Goal: Task Accomplishment & Management: Manage account settings

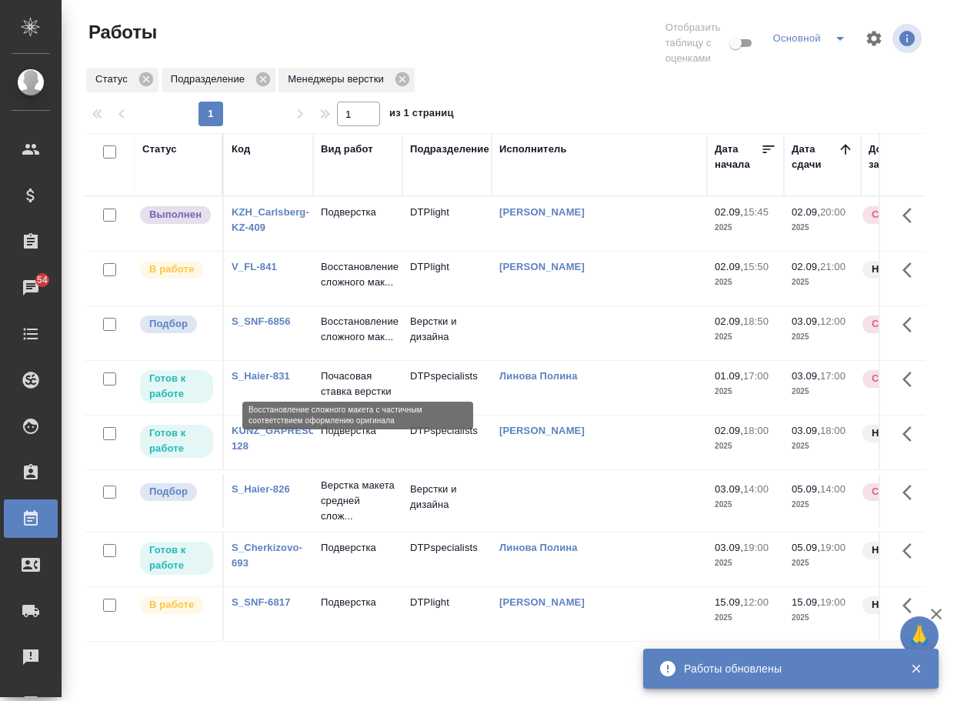
click at [348, 345] on p "Восстановление сложного мак..." at bounding box center [358, 329] width 74 height 31
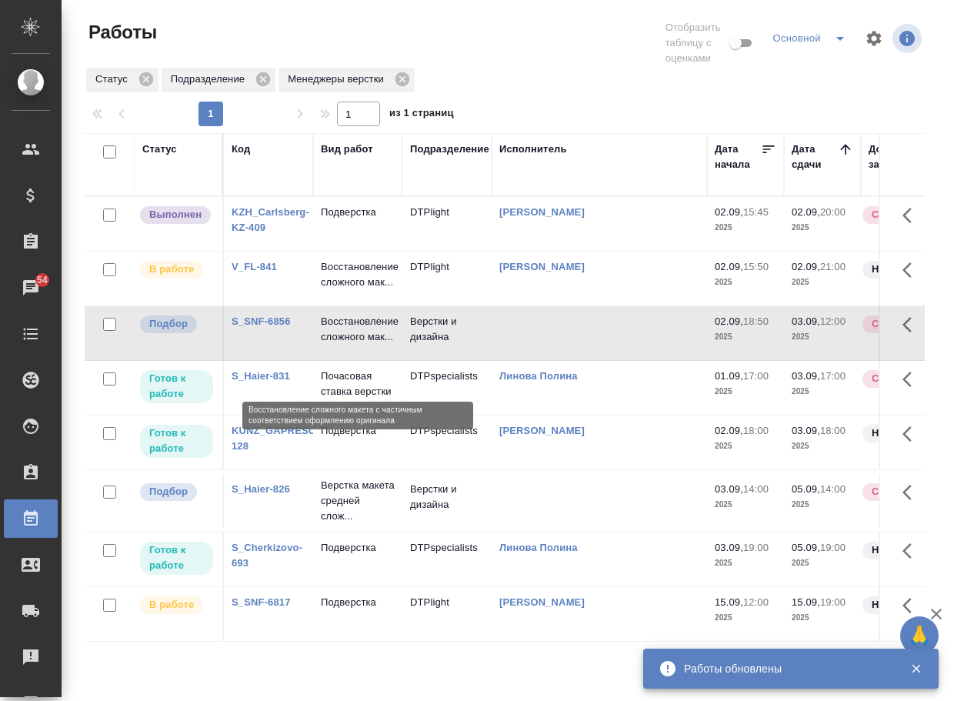
click at [348, 345] on p "Восстановление сложного мак..." at bounding box center [358, 329] width 74 height 31
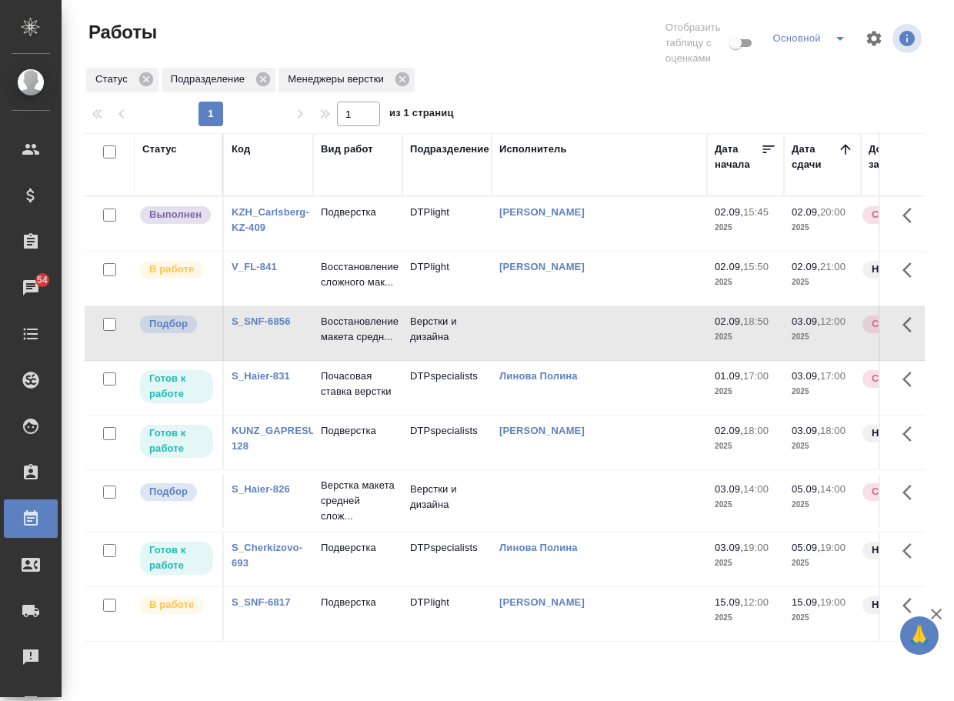
click at [346, 524] on p "Верстка макета средней слож..." at bounding box center [358, 501] width 74 height 46
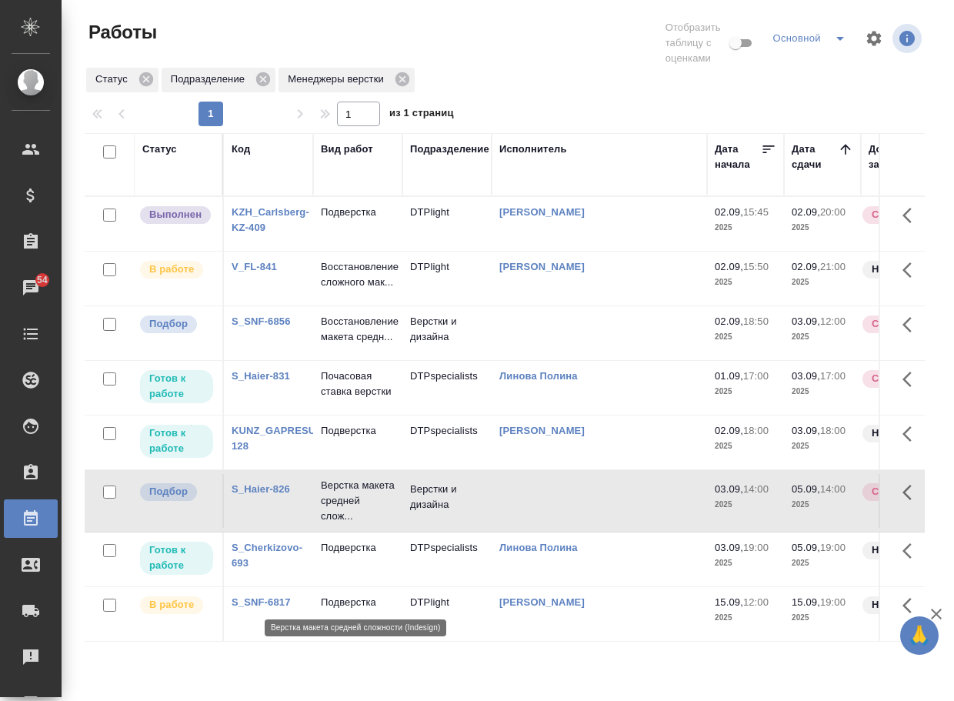
click at [346, 524] on p "Верстка макета средней слож..." at bounding box center [358, 501] width 74 height 46
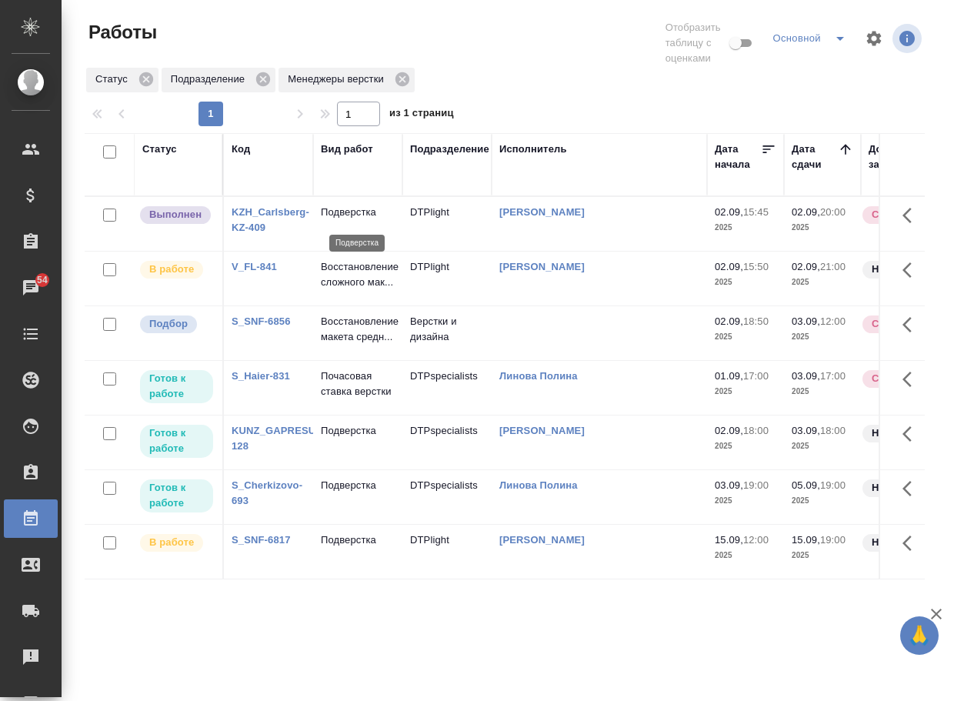
click at [344, 218] on p "Подверстка" at bounding box center [358, 212] width 74 height 15
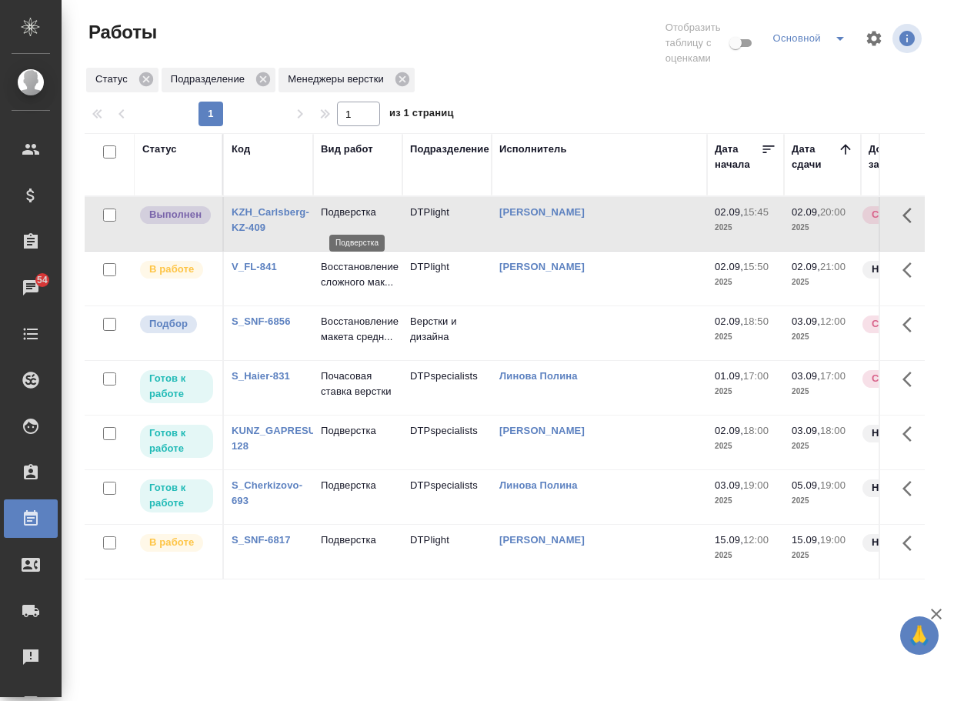
click at [344, 218] on p "Подверстка" at bounding box center [358, 212] width 74 height 15
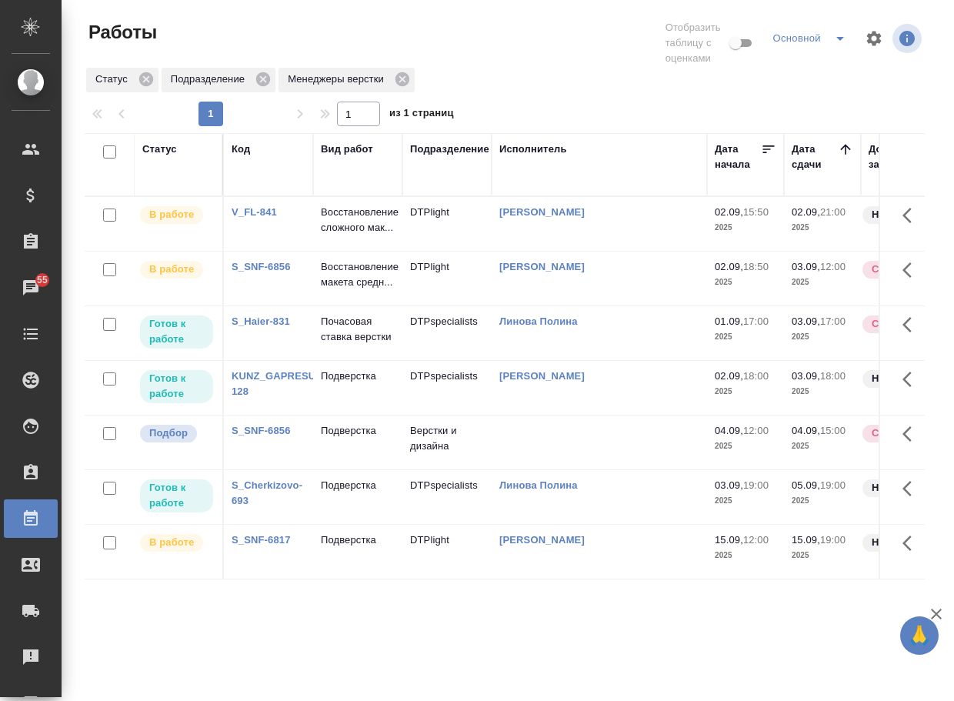
click at [252, 436] on link "S_SNF-6856" at bounding box center [260, 431] width 59 height 12
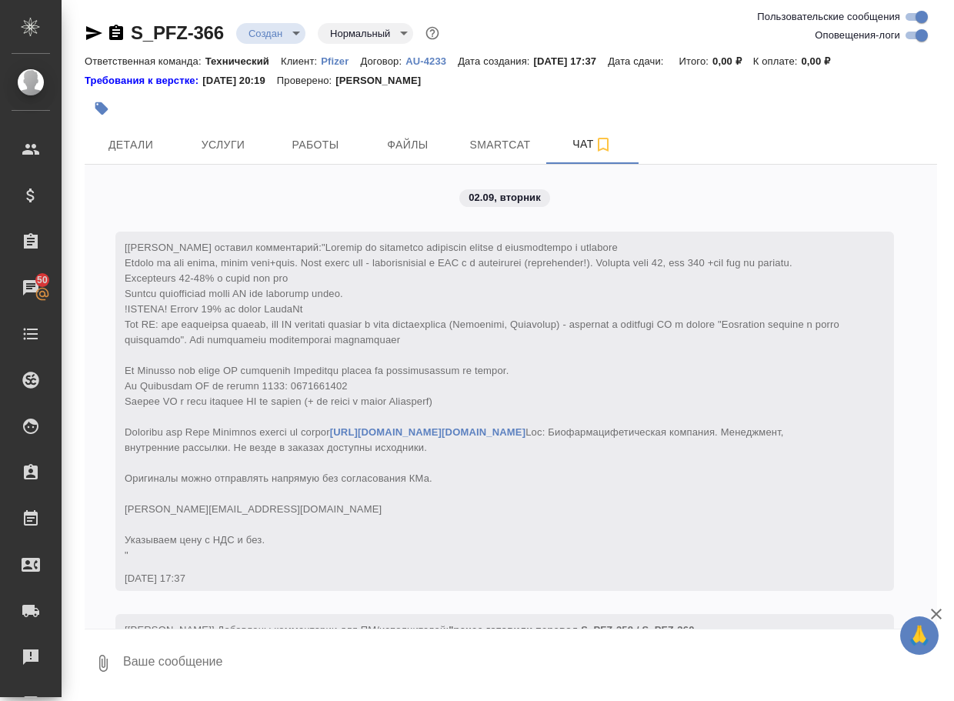
scroll to position [834, 0]
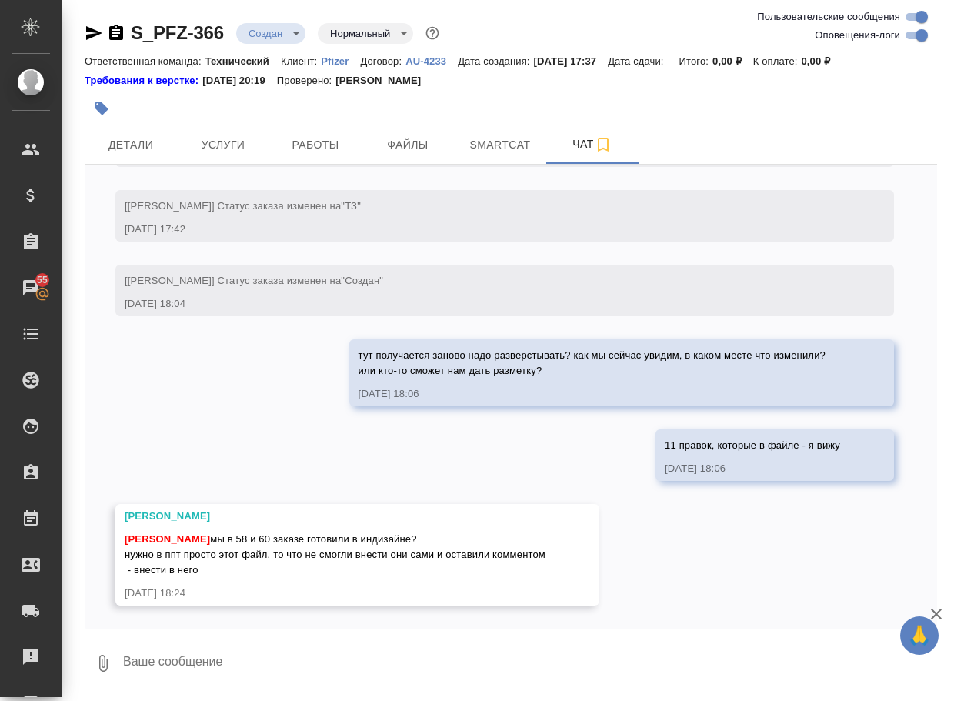
click at [229, 453] on div "02.09, вторник [Никифорова Валерия] Клиент оставил комментарий: https://urldefe…" at bounding box center [511, 397] width 852 height 464
click at [205, 677] on textarea at bounding box center [529, 663] width 815 height 52
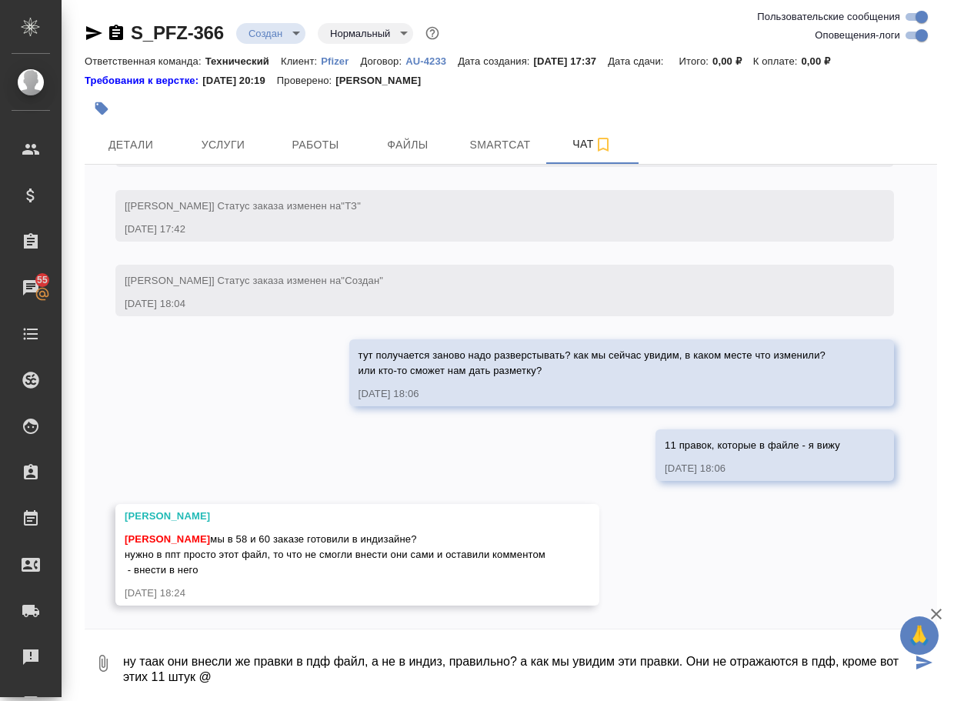
scroll to position [15, 0]
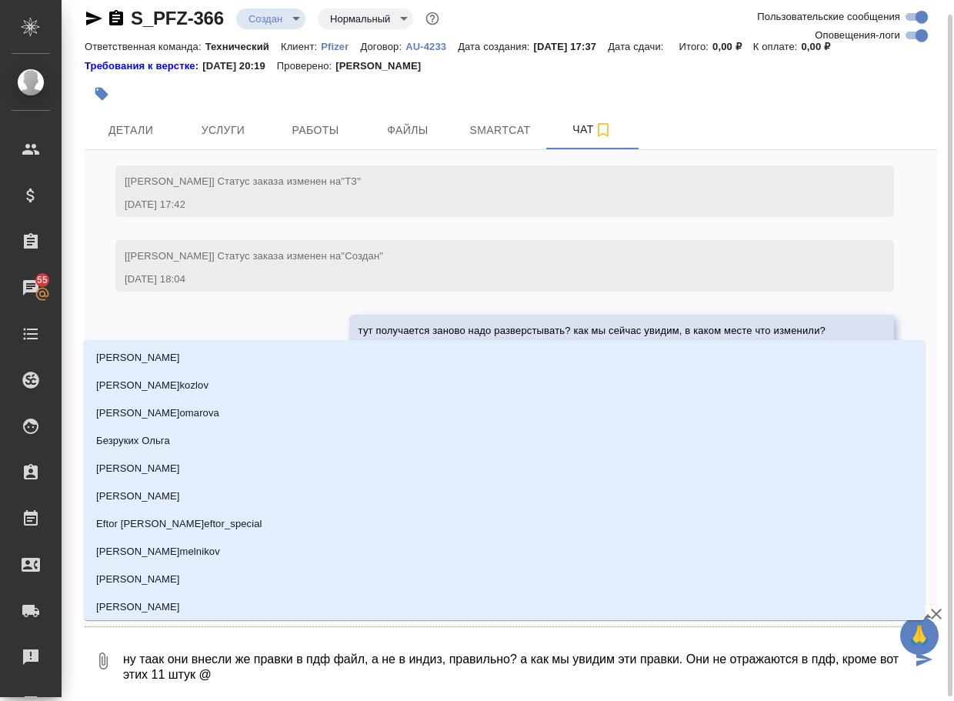
type textarea "ну таак они внесли же правки в пдф файл, а не в индиз, правильно? а как мы увид…"
type input "н"
type textarea "ну таак они внесли же правки в пдф файл, а не в индиз, правильно? а как мы увид…"
type input "ни"
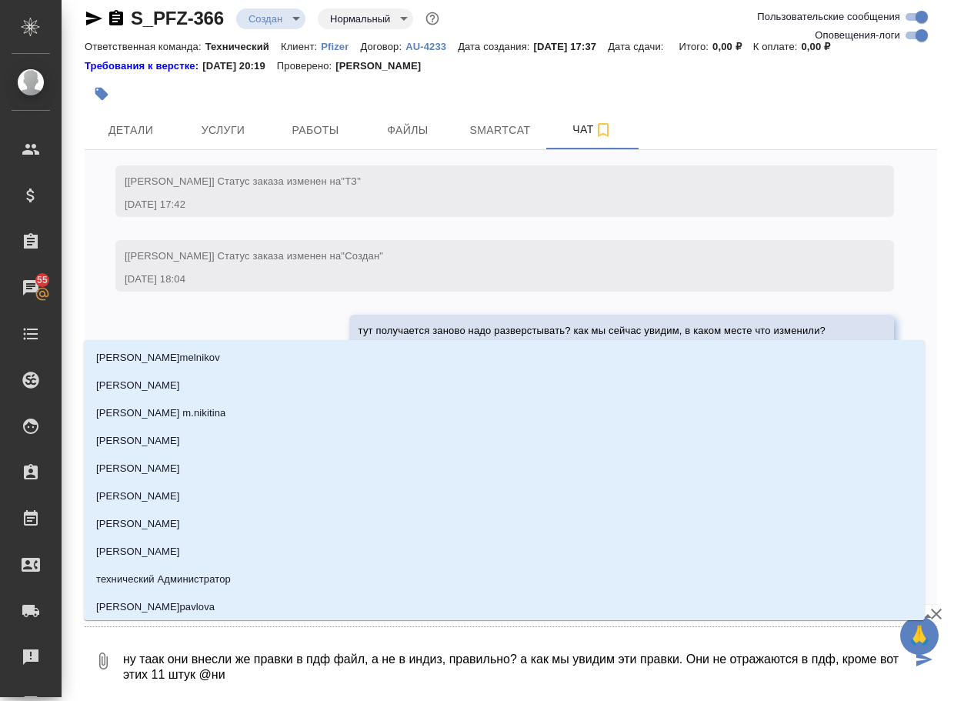
type textarea "ну таак они внесли же правки в пдф файл, а не в индиз, правильно? а как мы увид…"
type input "ник"
type textarea "ну таак они внесли же правки в пдф файл, а не в индиз, правильно? а как мы увид…"
type input "ники"
type textarea "ну таак они внесли же правки в пдф файл, а не в индиз, правильно? а как мы увид…"
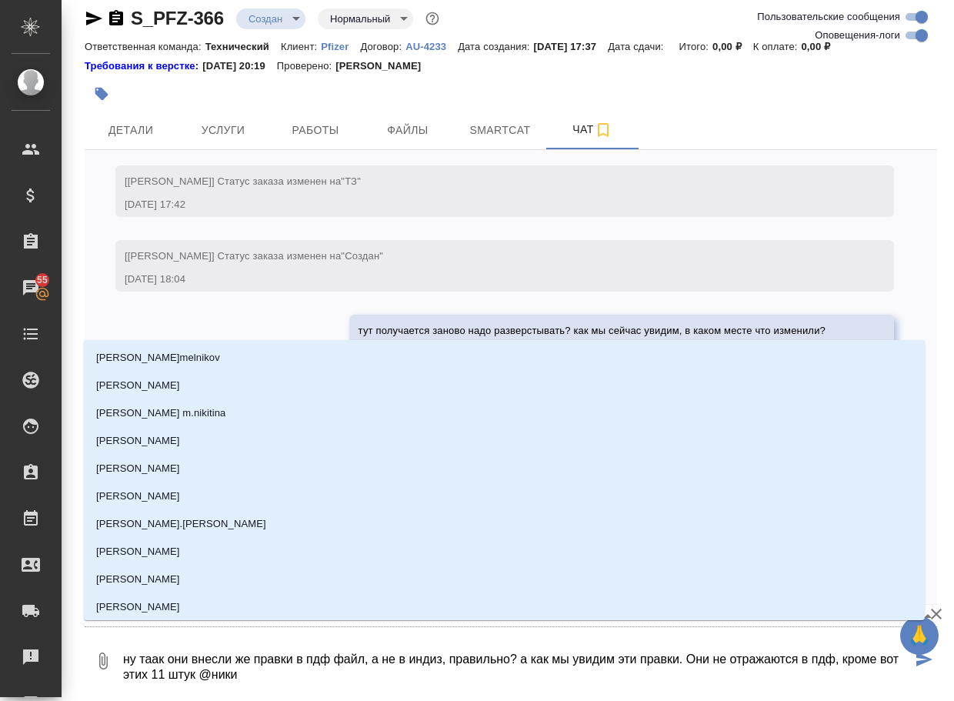
type input "никиф"
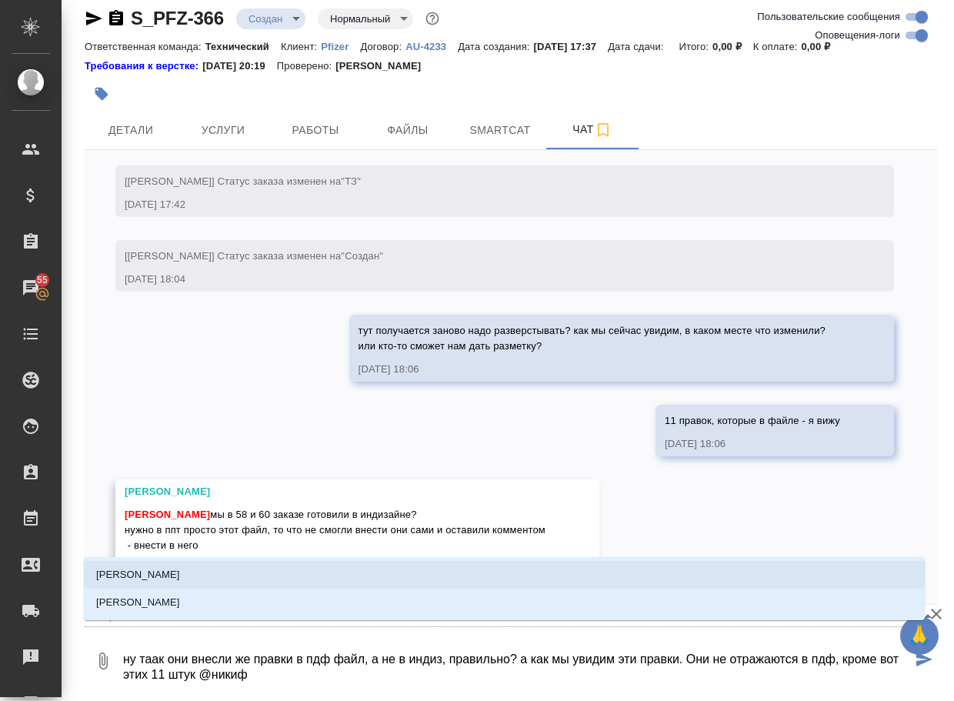
click at [219, 570] on li "Никифорова Валерия" at bounding box center [504, 575] width 841 height 28
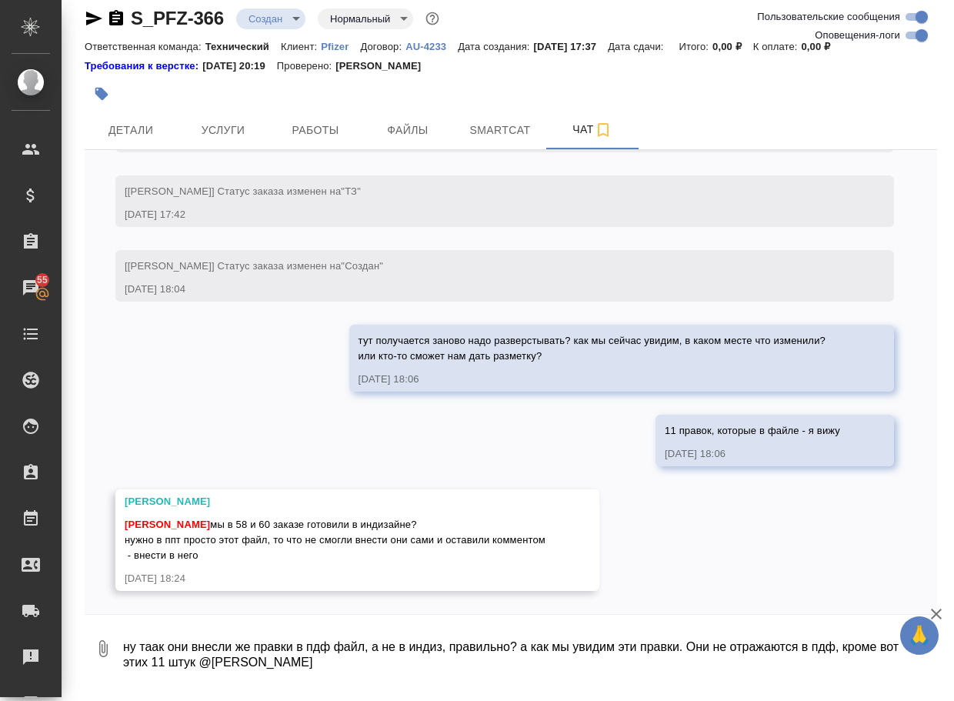
type textarea "ну таак они внесли же правки в пдф файл, а не в индиз, правильно? а как мы увид…"
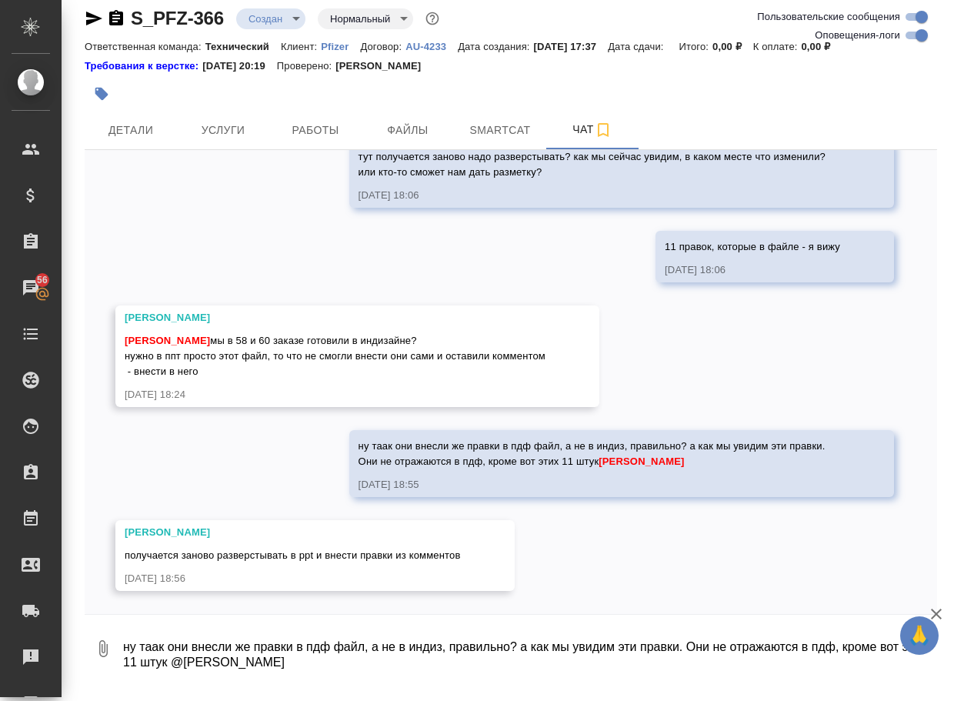
scroll to position [1018, 0]
click at [241, 665] on textarea "ну таак они внесли же правки в пдф файл, а не в индиз, правильно? а как мы увид…" at bounding box center [529, 648] width 815 height 52
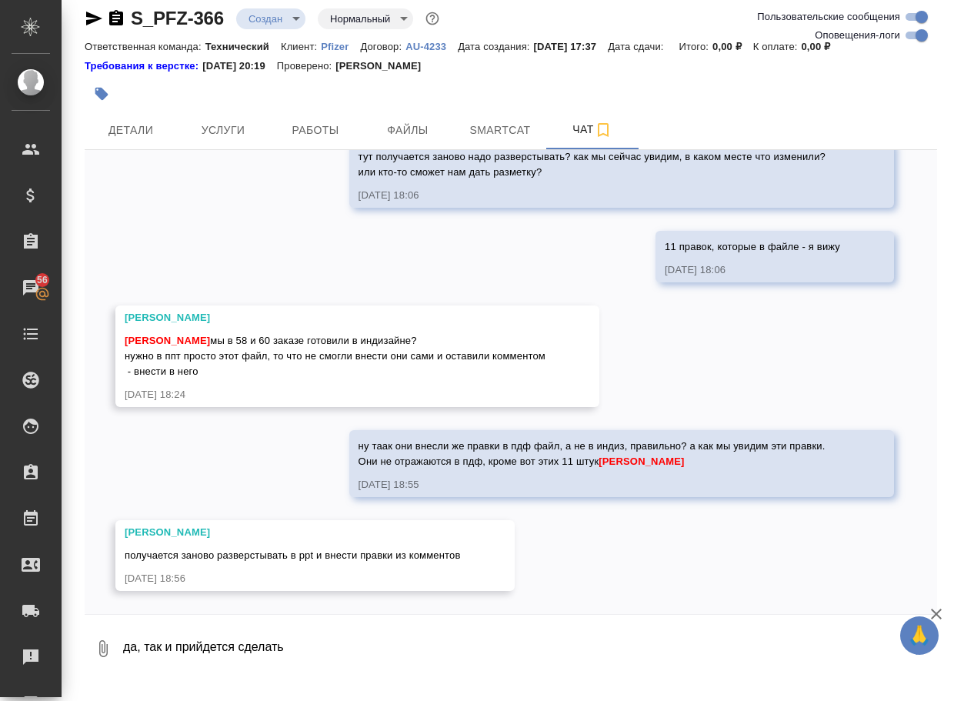
type textarea "да, так и прийдется сделать"
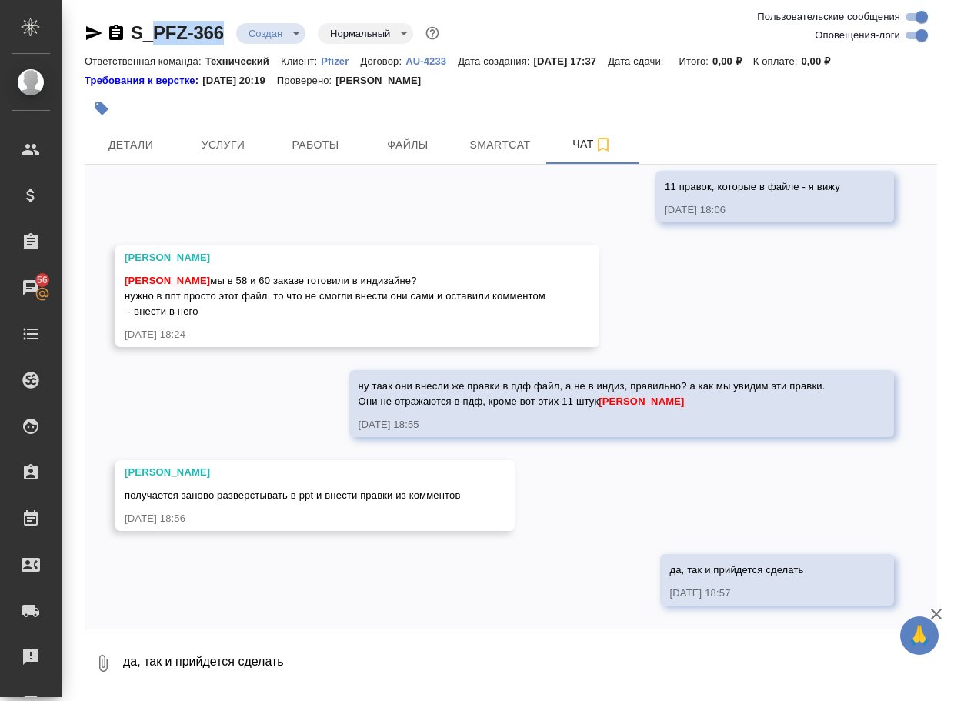
scroll to position [0, 0]
drag, startPoint x: 241, startPoint y: 28, endPoint x: 95, endPoint y: 3, distance: 148.3
click at [95, 3] on div "S_PFZ-366 Создан new Нормальный normal Ответственная команда: Технический Клиен…" at bounding box center [510, 349] width 869 height 698
copy link "S_PFZ-366"
click at [218, 671] on textarea "да, так и прийдется сделать" at bounding box center [529, 663] width 815 height 52
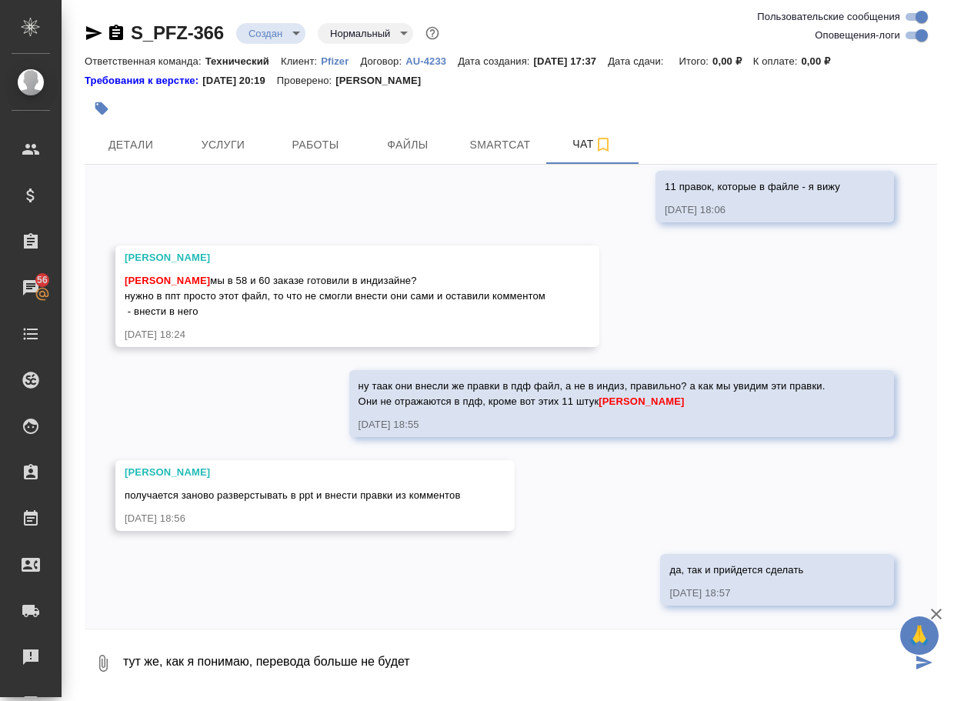
type textarea "тут же, как я понимаю, перевода больше не будет"
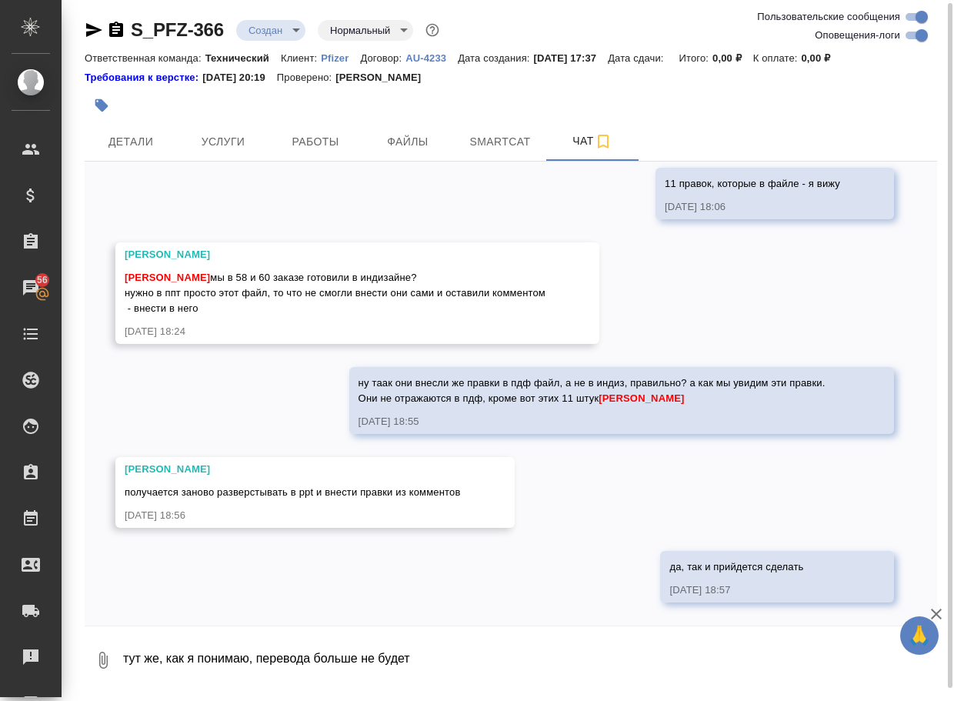
scroll to position [1167, 0]
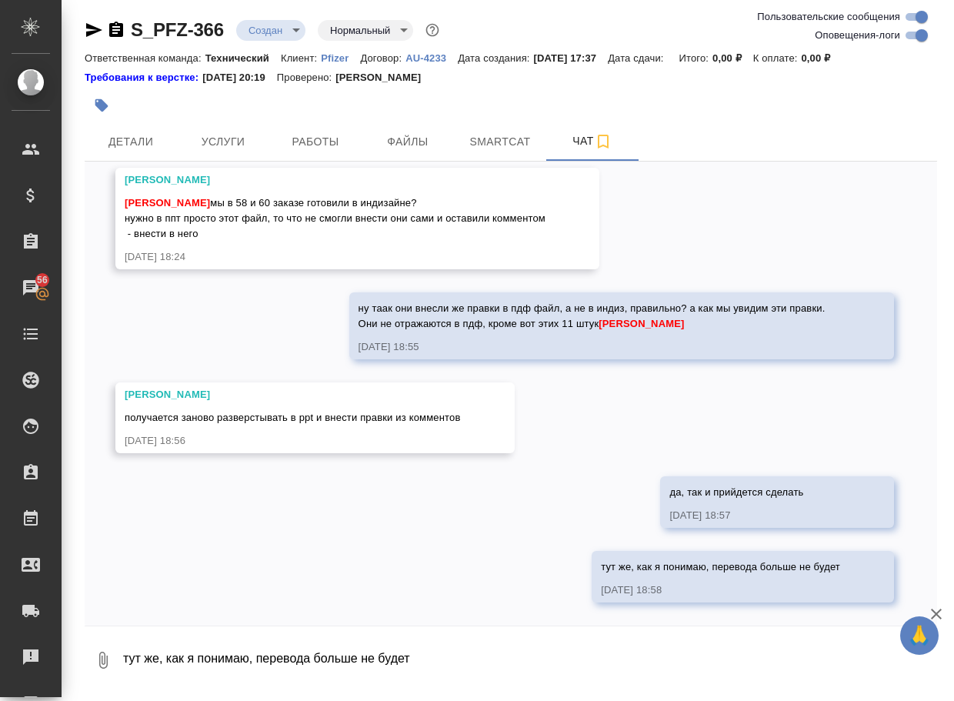
click at [107, 668] on icon "button" at bounding box center [103, 659] width 8 height 17
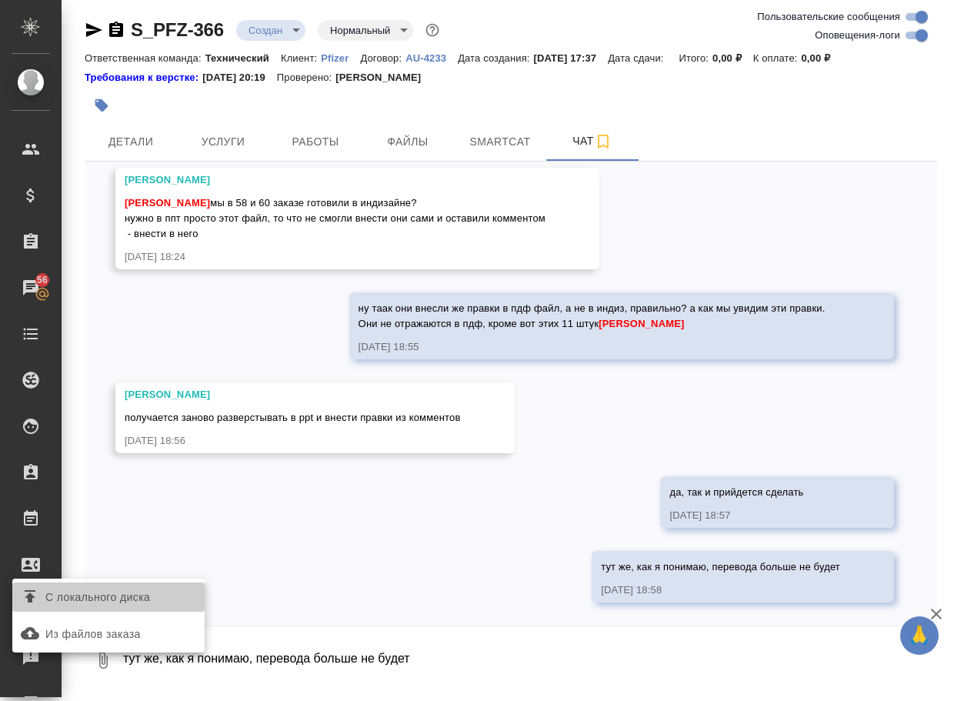
click at [150, 598] on span "С локального диска" at bounding box center [97, 597] width 105 height 19
click at [0, 0] on input "С локального диска" at bounding box center [0, 0] width 0 height 0
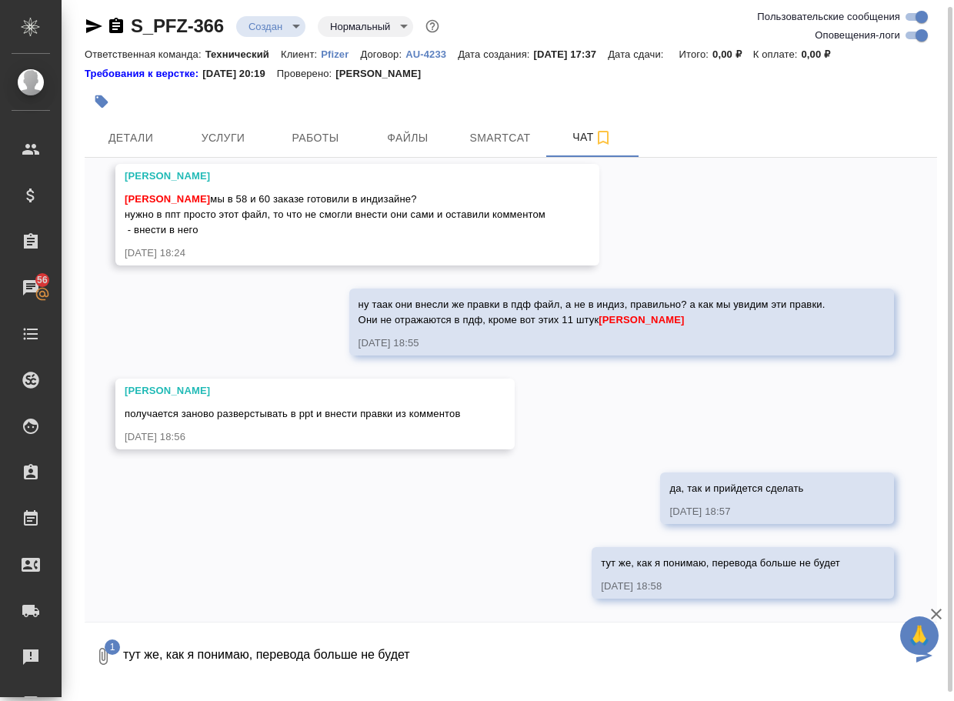
click at [241, 682] on textarea "тут же, как я понимаю, перевода больше не будет" at bounding box center [517, 656] width 790 height 52
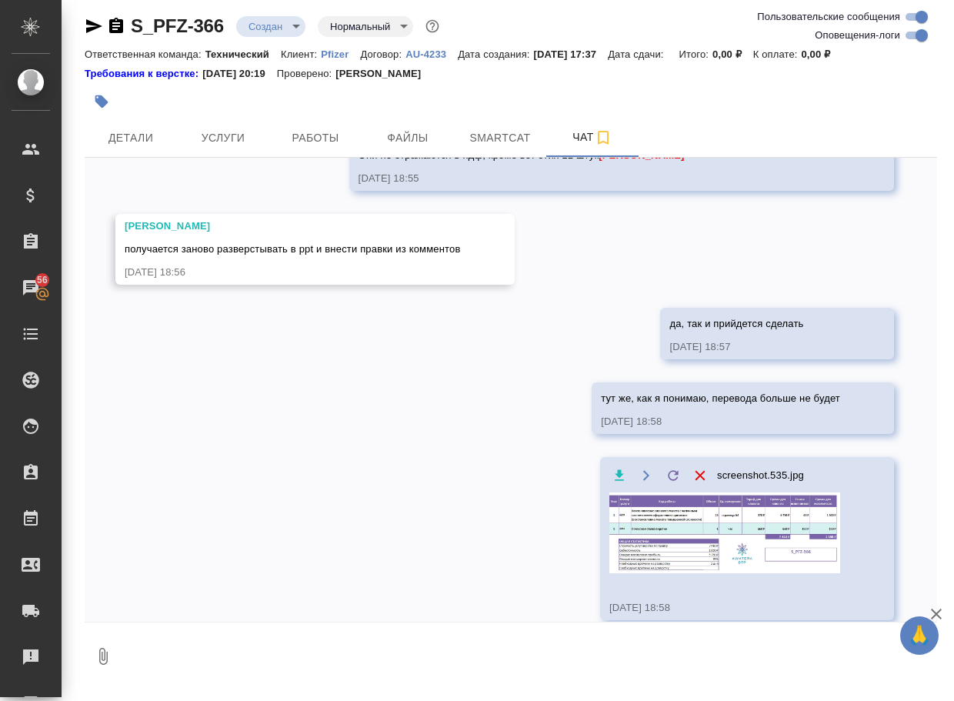
scroll to position [1273, 0]
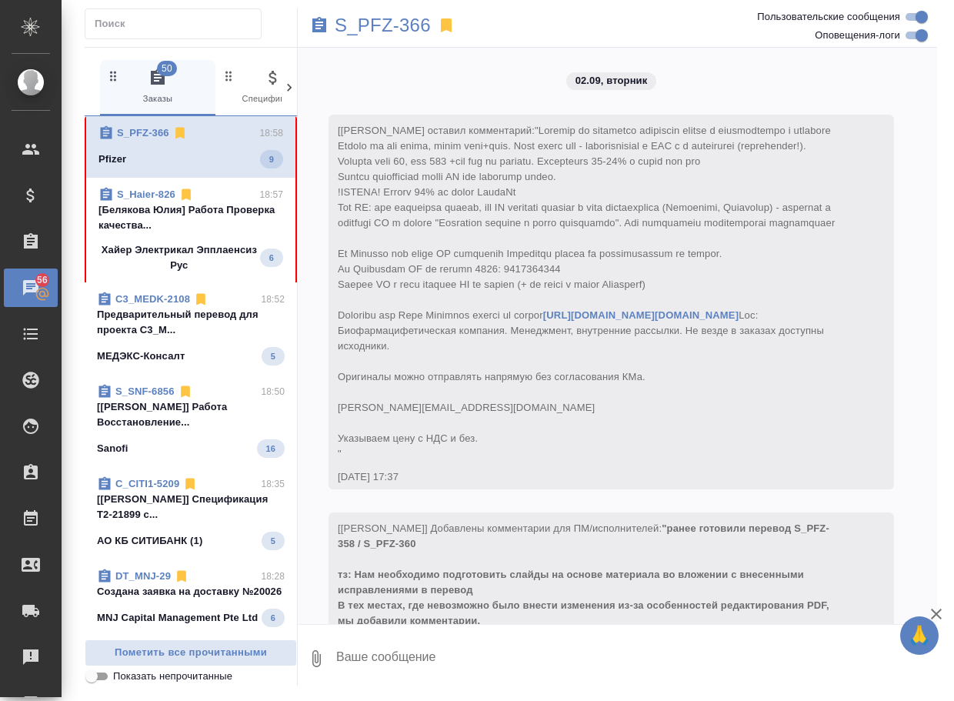
scroll to position [1453, 0]
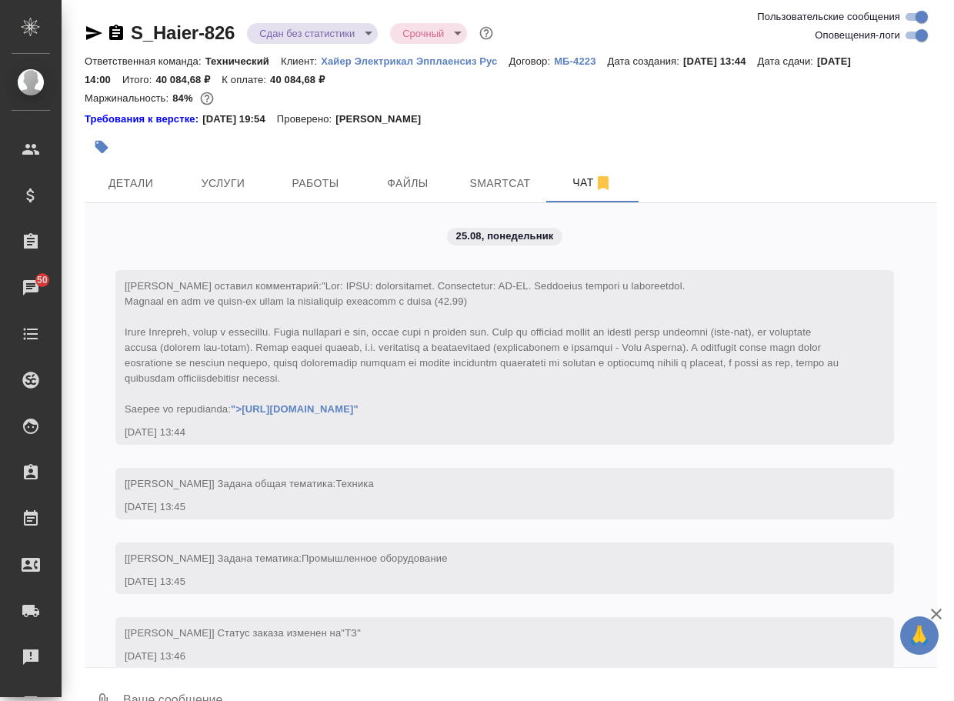
scroll to position [37, 0]
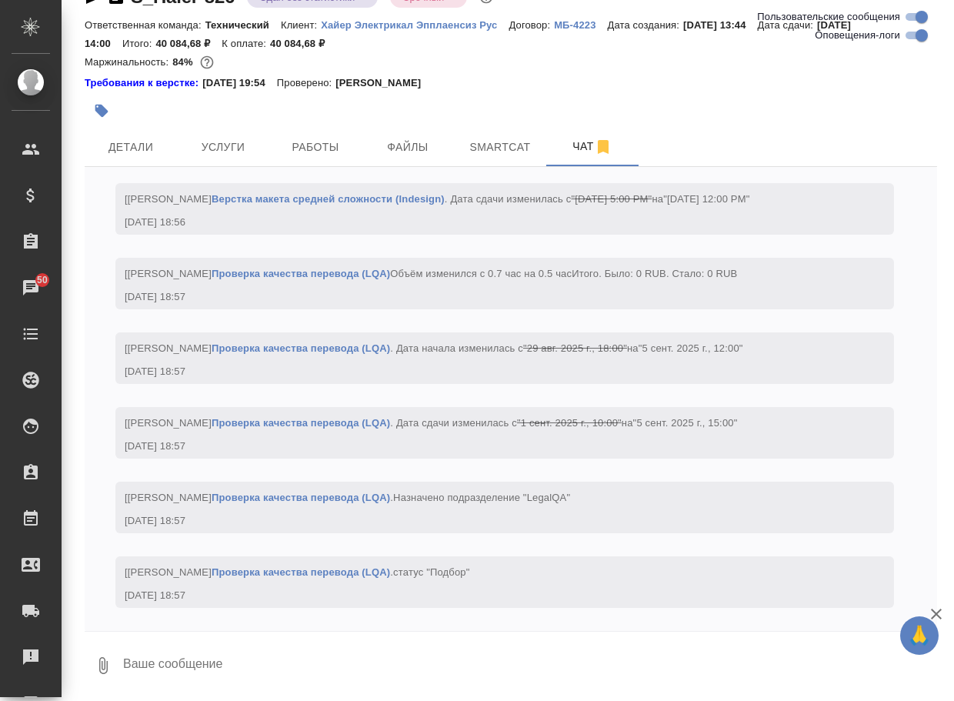
click at [909, 35] on input "Оповещения-логи" at bounding box center [921, 35] width 55 height 18
checkbox input "false"
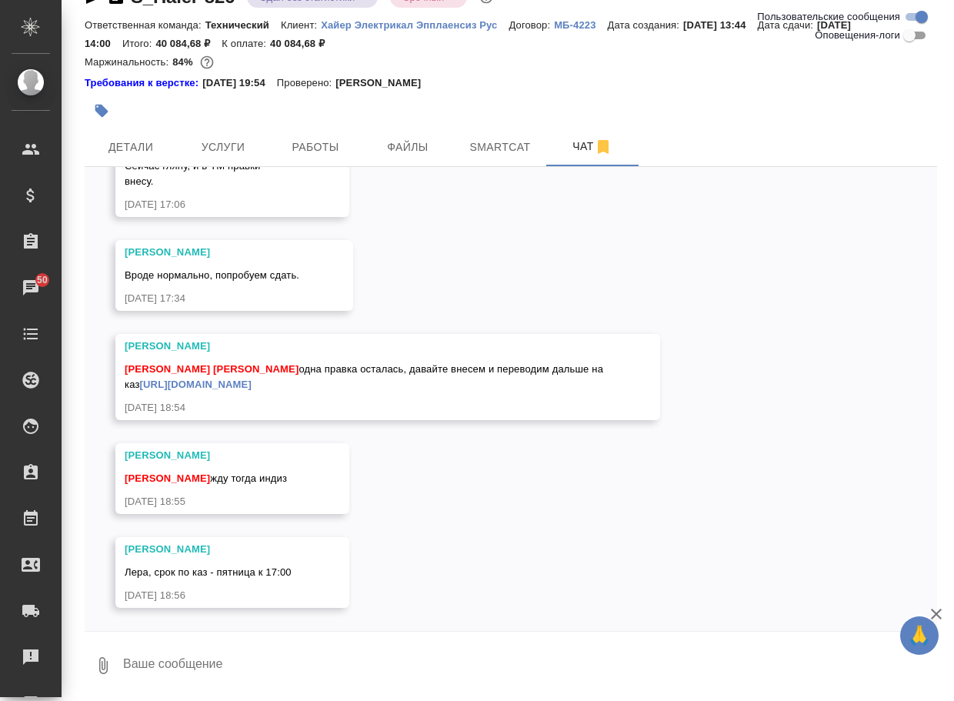
scroll to position [5261, 0]
click at [684, 521] on div "25.08, понедельник привет, я правильно понимаю, что берем в работу только вот э…" at bounding box center [511, 399] width 852 height 464
click at [671, 524] on div "25.08, понедельник привет, я правильно понимаю, что берем в работу только вот э…" at bounding box center [511, 399] width 852 height 464
click at [239, 385] on link "https://drive.awatera.com/f/10271714" at bounding box center [196, 384] width 112 height 12
click at [284, 661] on textarea at bounding box center [529, 665] width 815 height 52
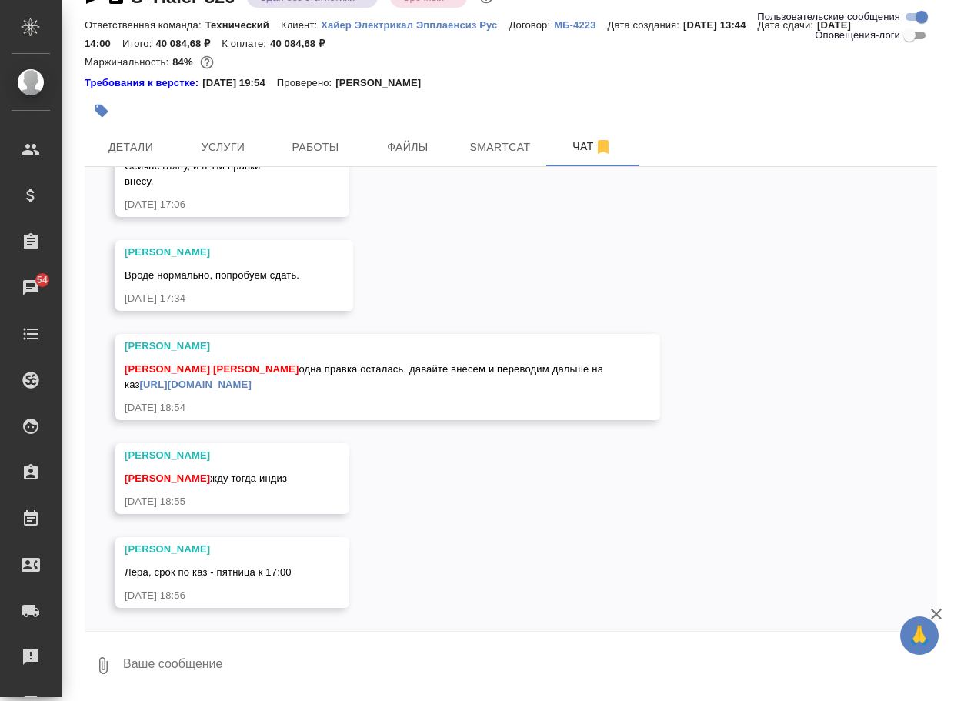
click at [284, 661] on textarea at bounding box center [529, 665] width 815 height 52
type textarea "ок, сейчас внесем и скину индиз"
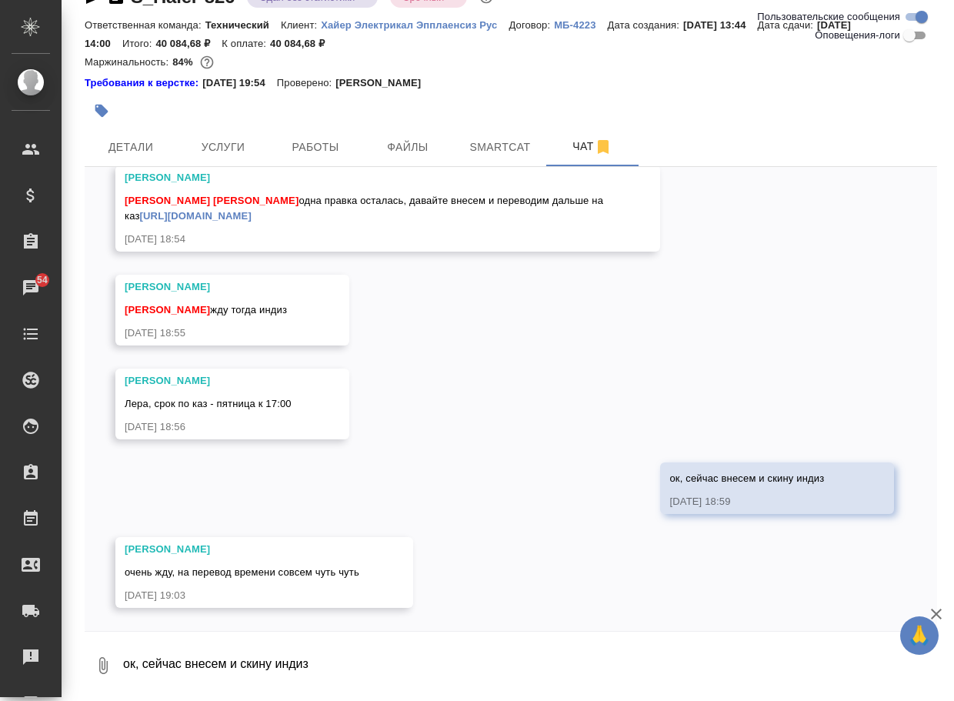
scroll to position [5429, 0]
click at [213, 661] on textarea "ок, сейчас внесем и скину индиз" at bounding box center [529, 665] width 815 height 52
paste textarea "https://drive.awatera.com/apps/files/files/10272108?dir=/Shares/%D0%A5%D0%B0%D0…"
type textarea "готово: https://drive.awatera.com/apps/files/files/10272108?dir=/Shares/%D0%A5%…"
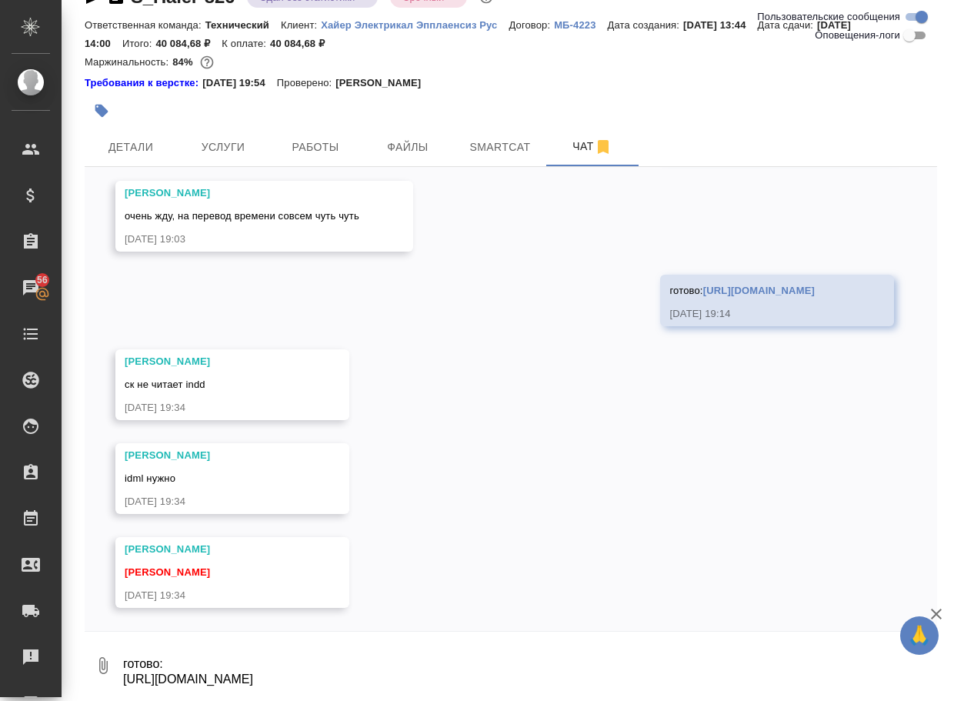
scroll to position [5862, 0]
click at [419, 578] on div "25.08, понедельник привет, я правильно понимаю, что берем в работу только вот э…" at bounding box center [511, 399] width 852 height 464
click at [441, 568] on div "25.08, понедельник привет, я правильно понимаю, что берем в работу только вот э…" at bounding box center [511, 399] width 852 height 464
click at [703, 285] on link "https://drive.awatera.com/apps/files/files/10272108?dir=/Shares/%D0%A5%D0%B0%D0…" at bounding box center [759, 291] width 112 height 12
click at [252, 657] on textarea "готово: https://drive.awatera.com/apps/files/files/10272108?dir=/Shares/%D0%A5%…" at bounding box center [529, 665] width 815 height 52
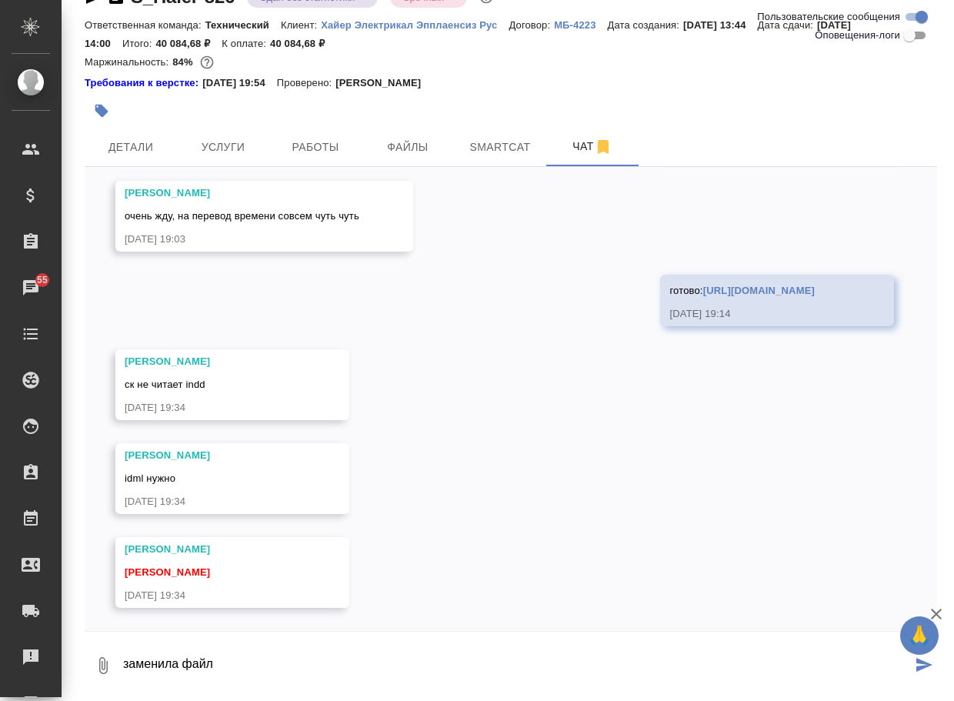
type textarea "заменила файл"
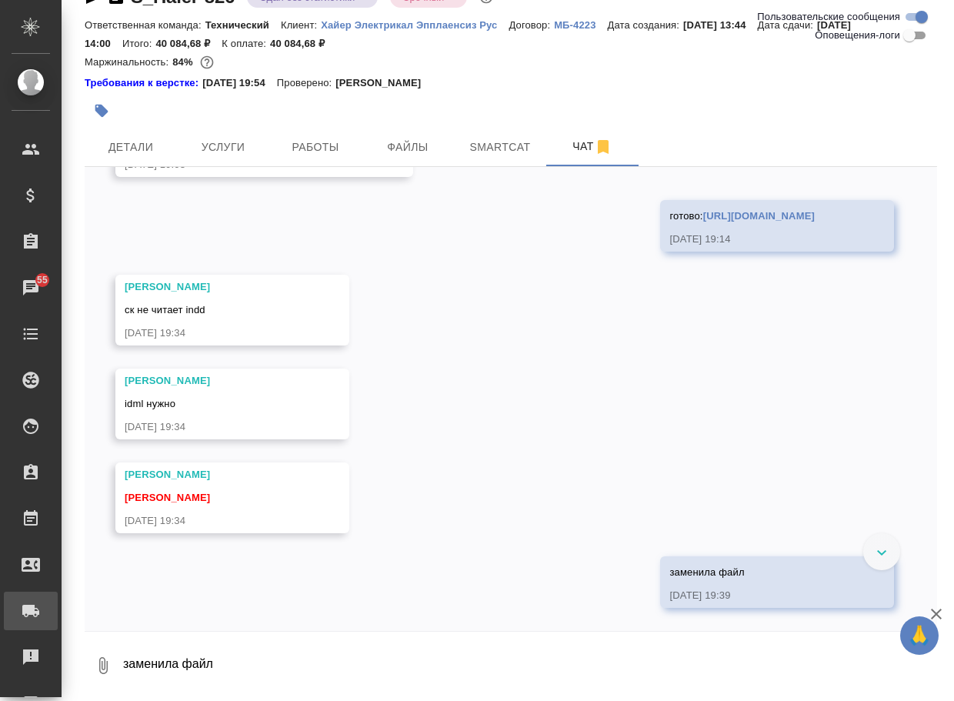
scroll to position [5937, 0]
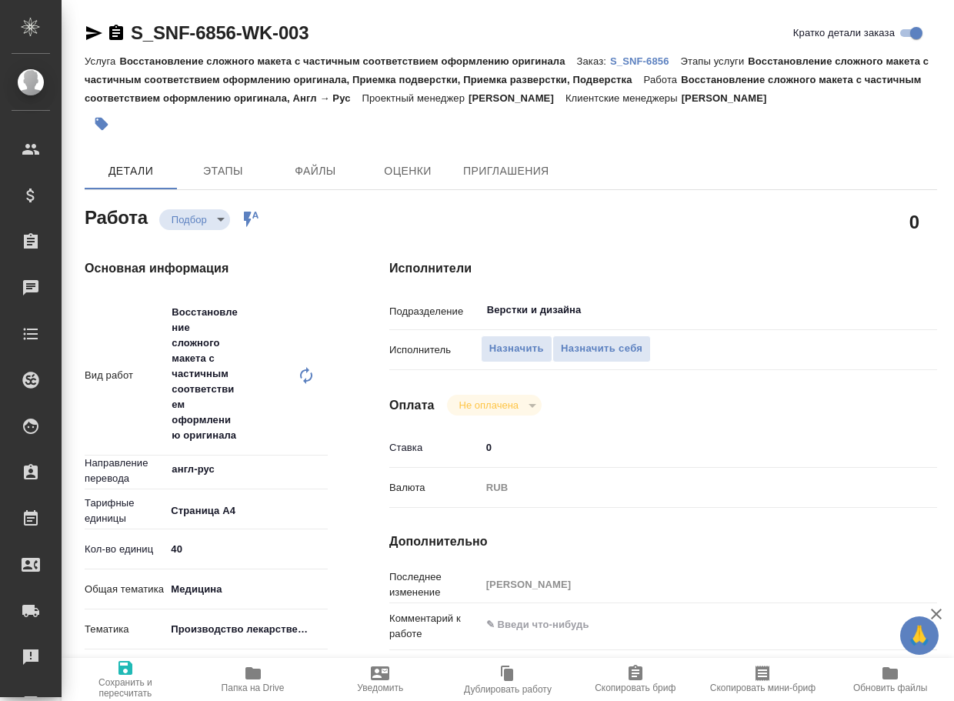
type textarea "x"
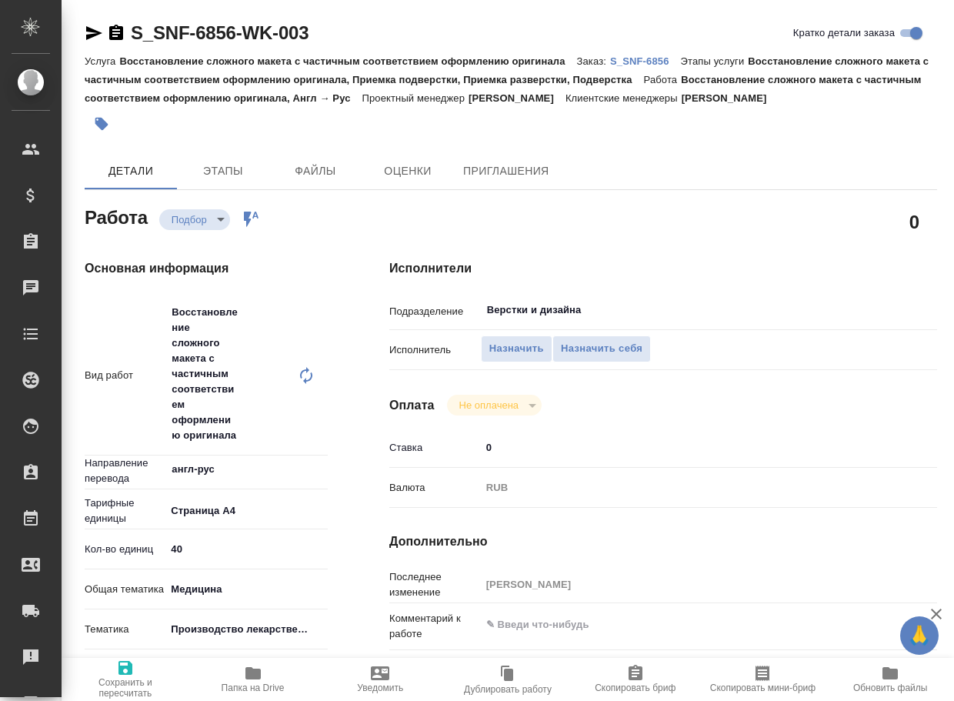
type textarea "x"
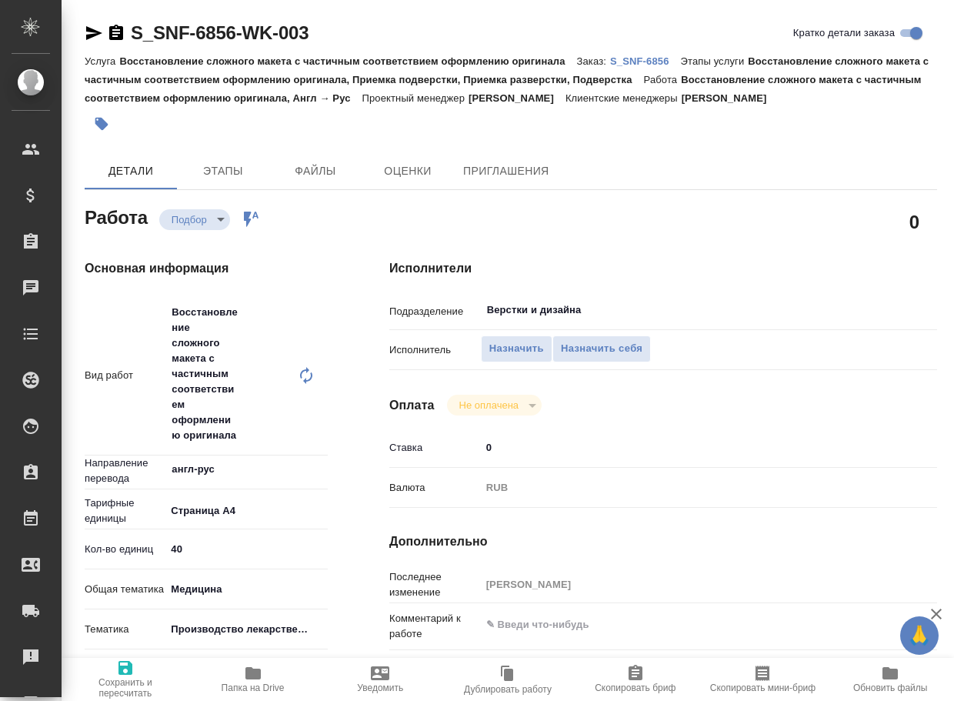
type textarea "x"
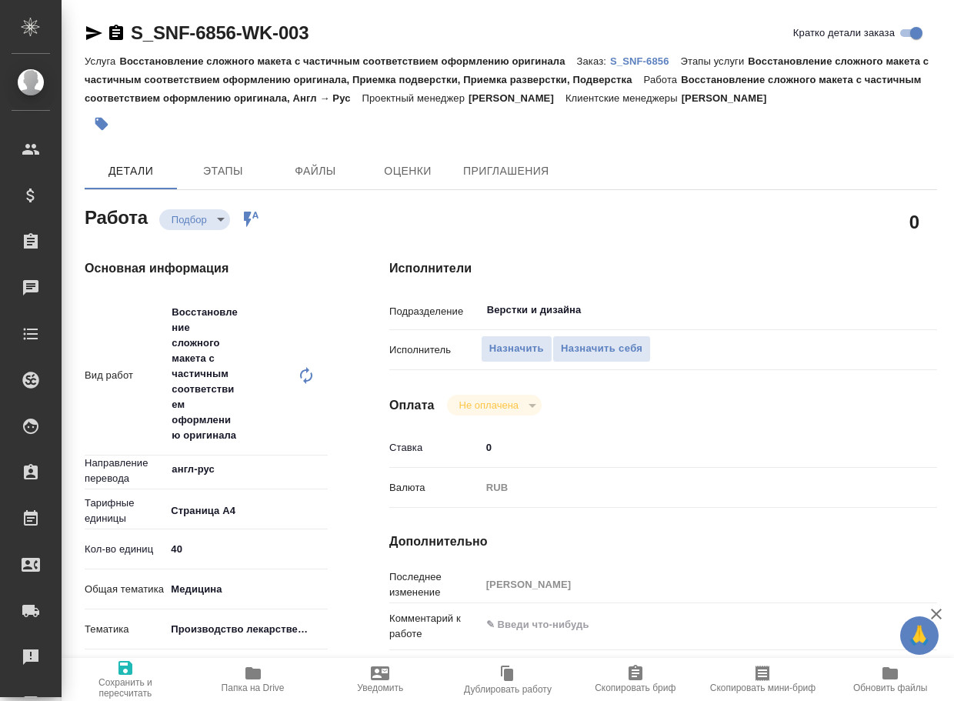
type textarea "x"
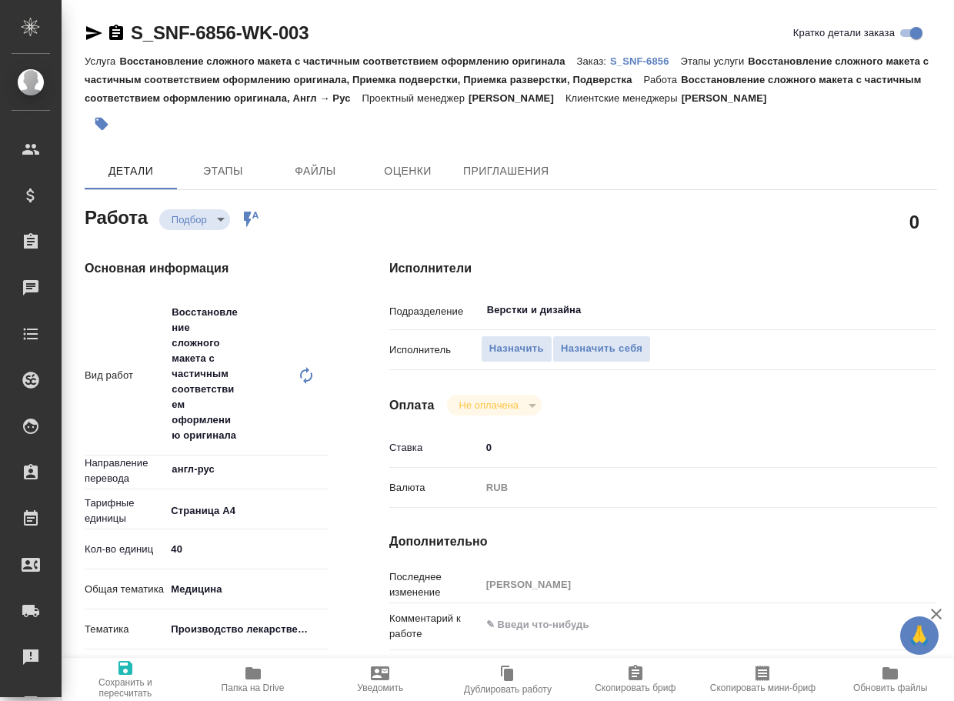
click at [310, 377] on icon at bounding box center [306, 375] width 18 height 18
type textarea "x"
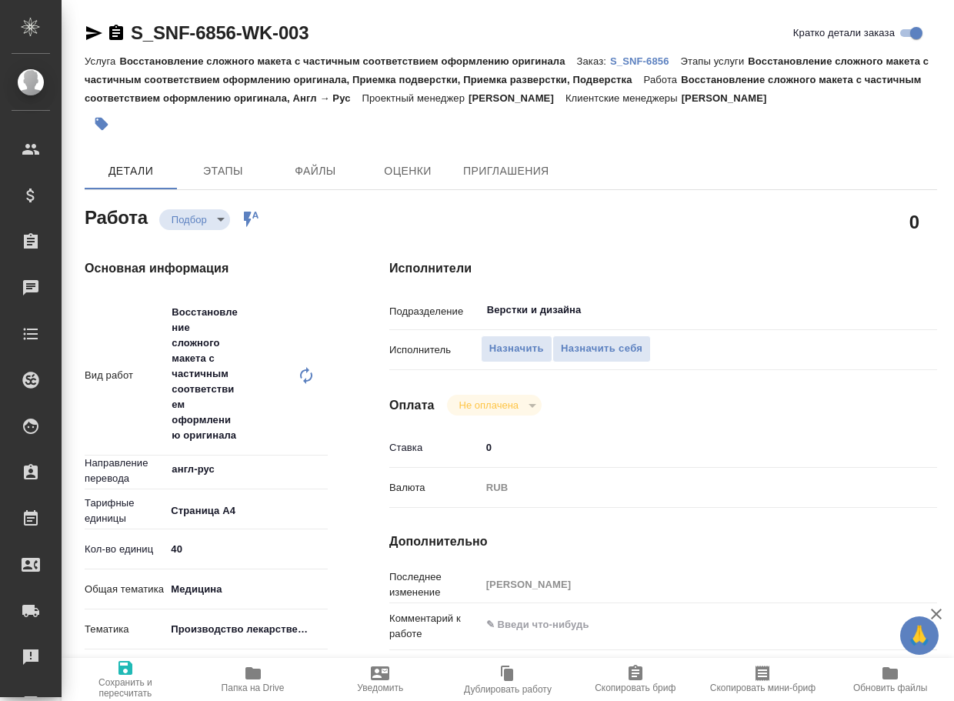
type textarea "x"
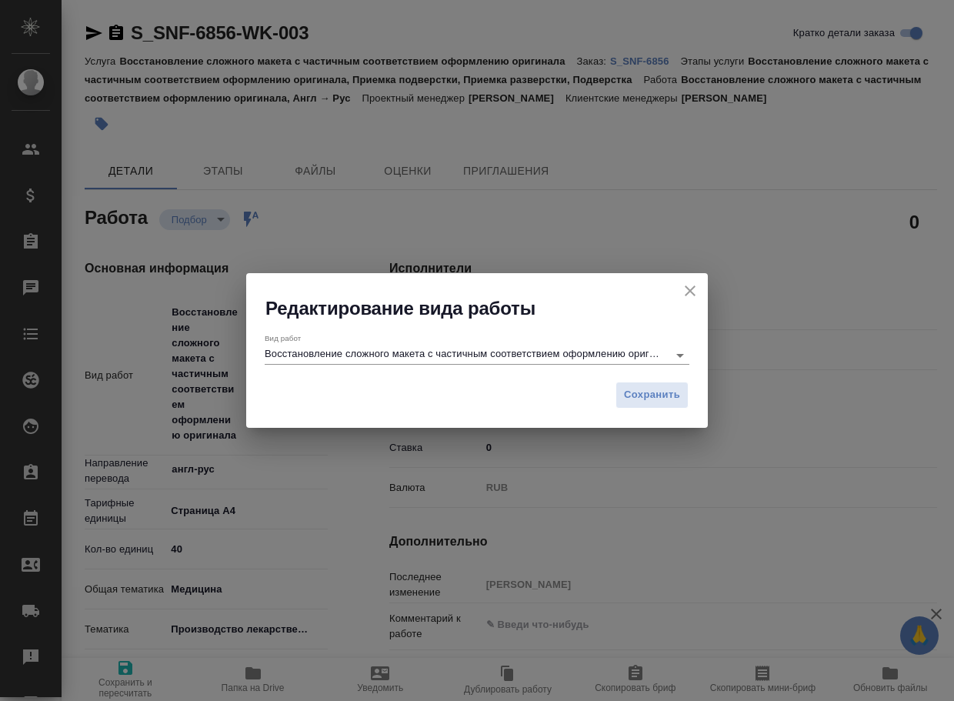
type textarea "x"
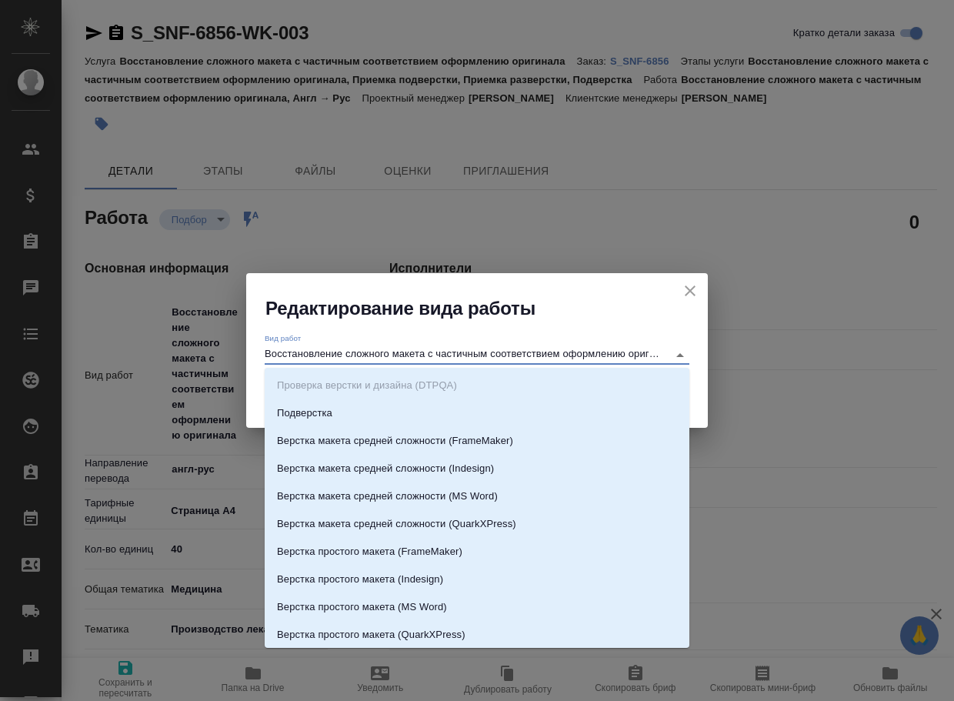
click at [463, 353] on input "Восстановление сложного макета с частичным соответствием оформлению оригинала" at bounding box center [462, 354] width 395 height 18
type textarea "x"
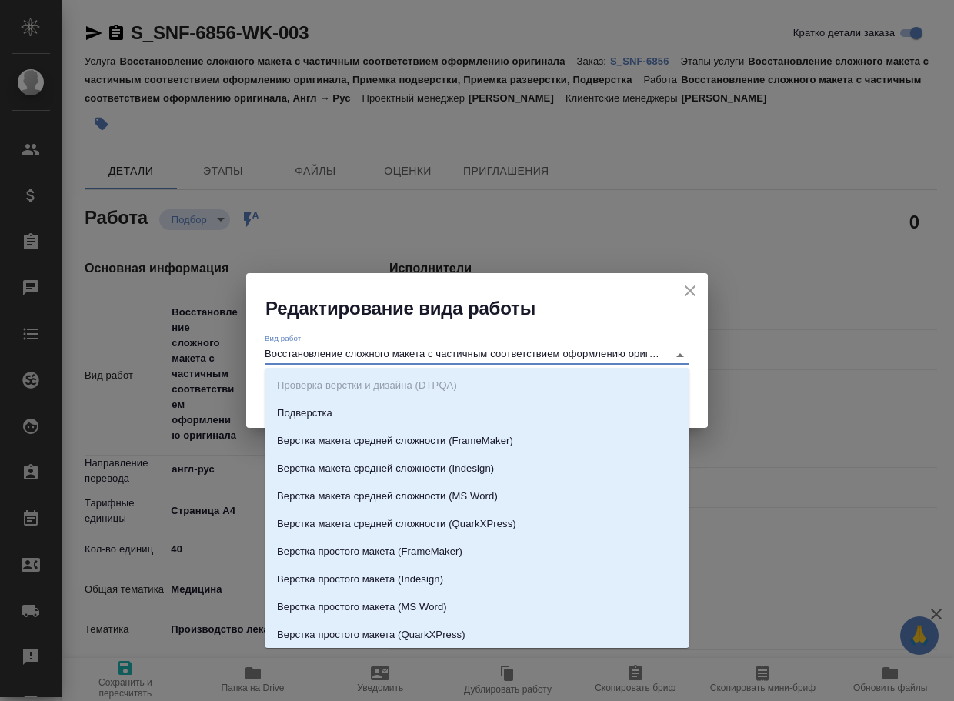
type textarea "x"
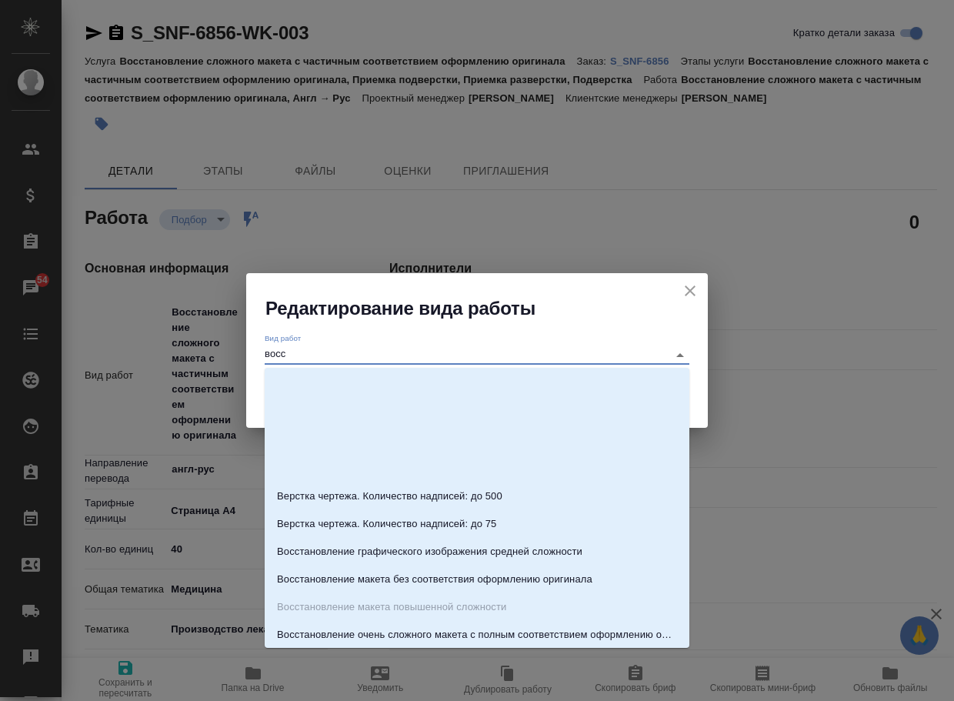
scroll to position [29, 0]
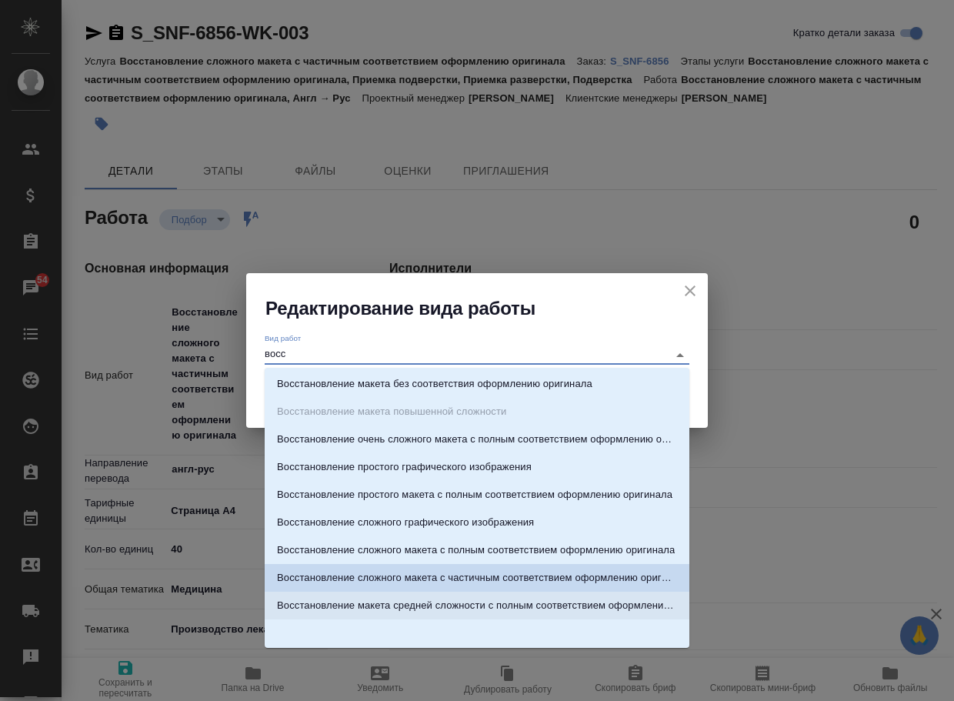
click at [477, 611] on p "Восстановление макета средней сложности с полным соответствием оформлению ориги…" at bounding box center [477, 605] width 400 height 15
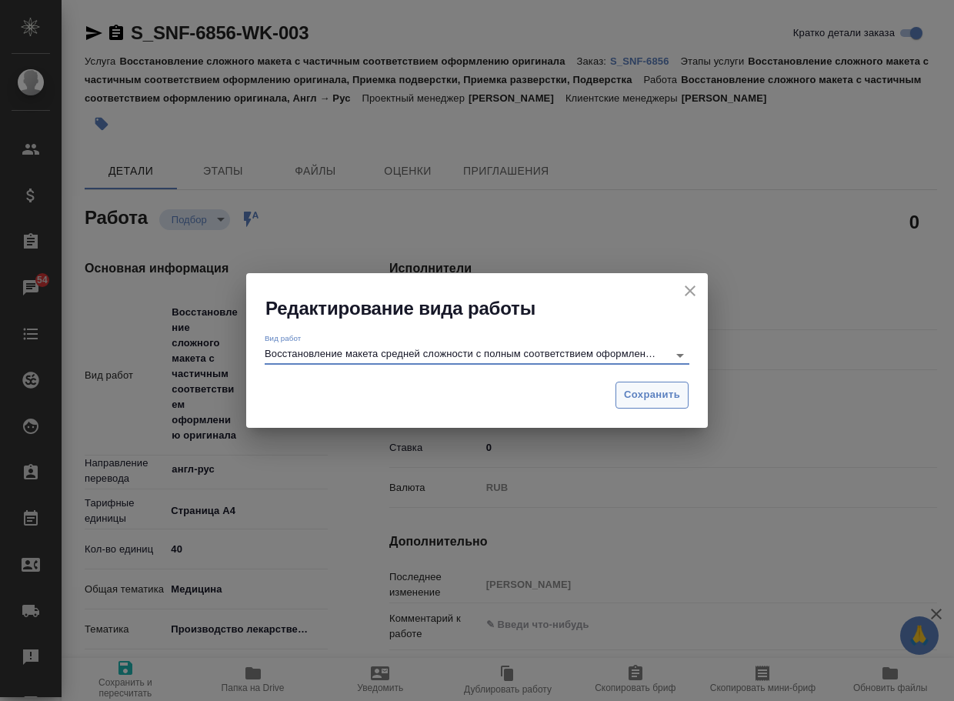
type input "Восстановление макета средней сложности с полным соответствием оформлению ориги…"
click at [626, 400] on span "Сохранить" at bounding box center [652, 395] width 56 height 18
type textarea "x"
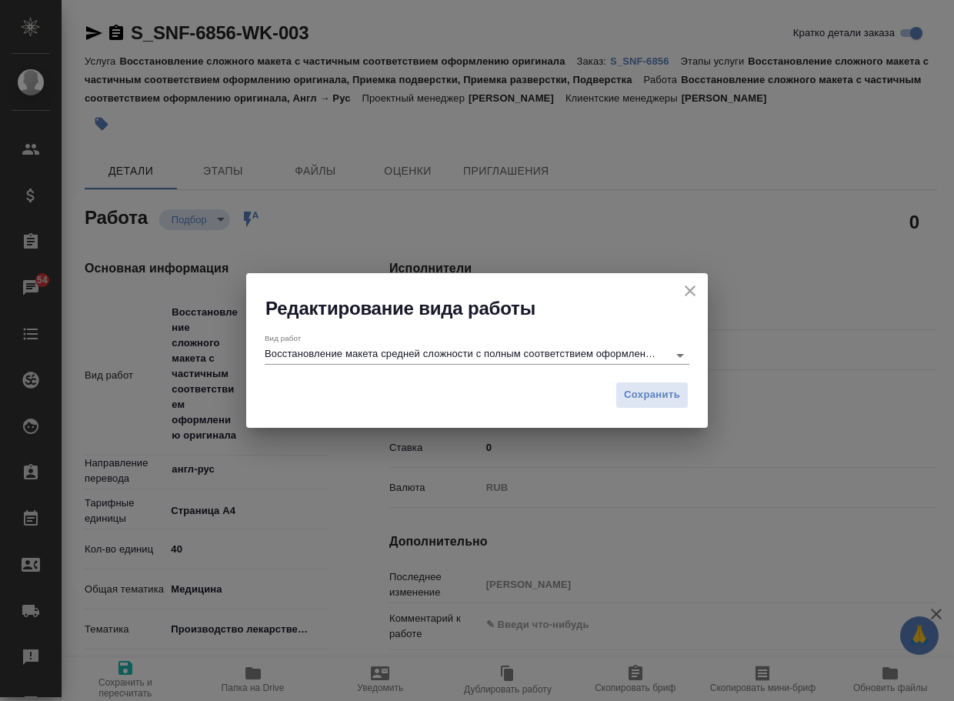
type textarea "x"
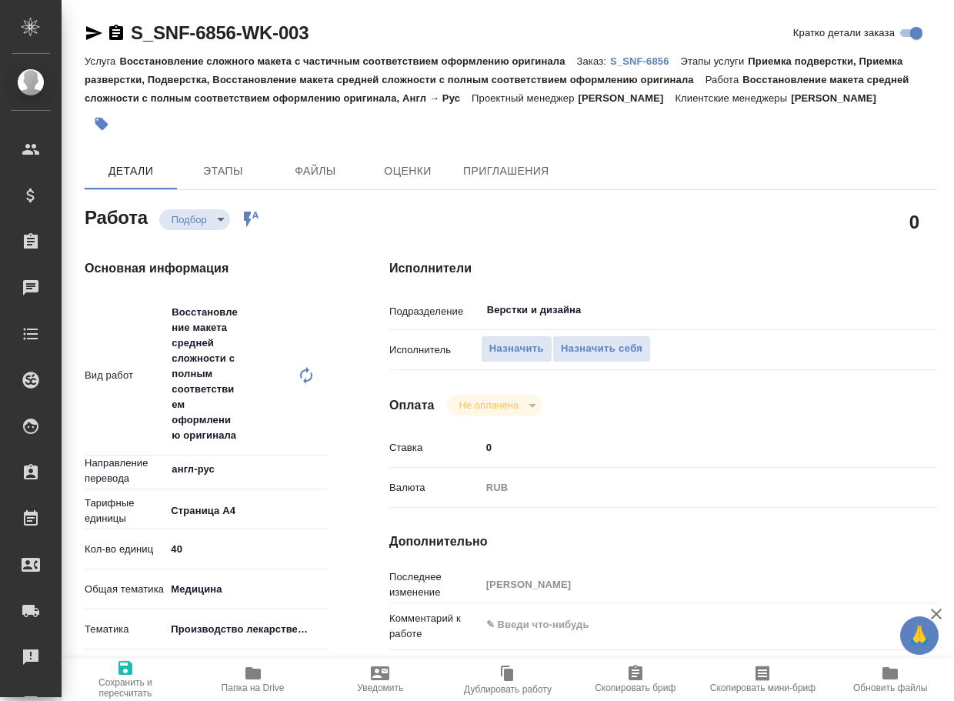
type textarea "x"
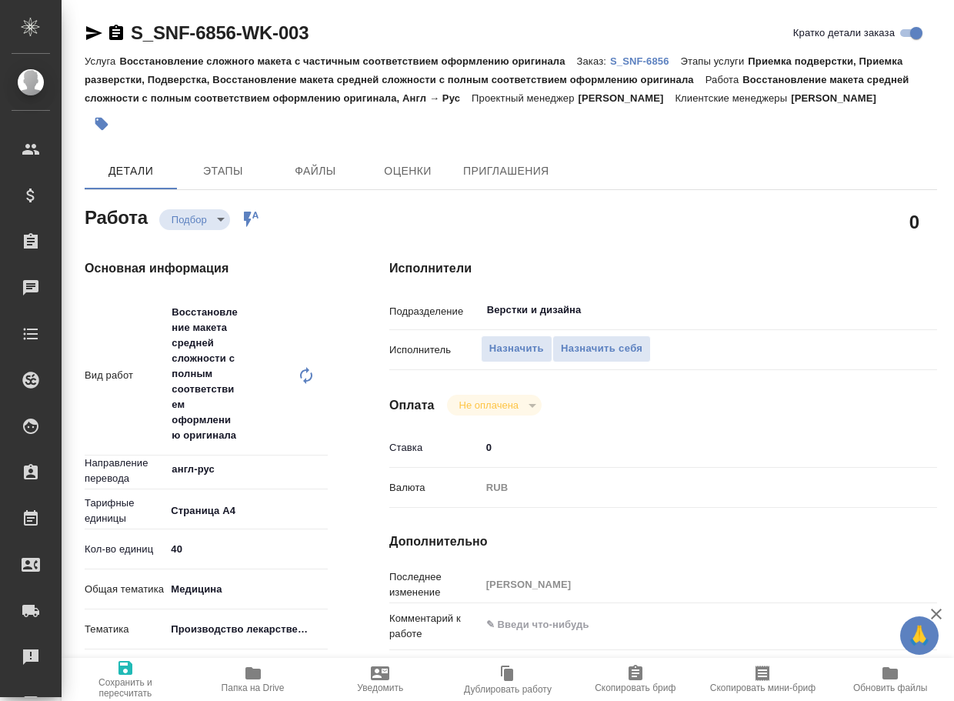
type textarea "x"
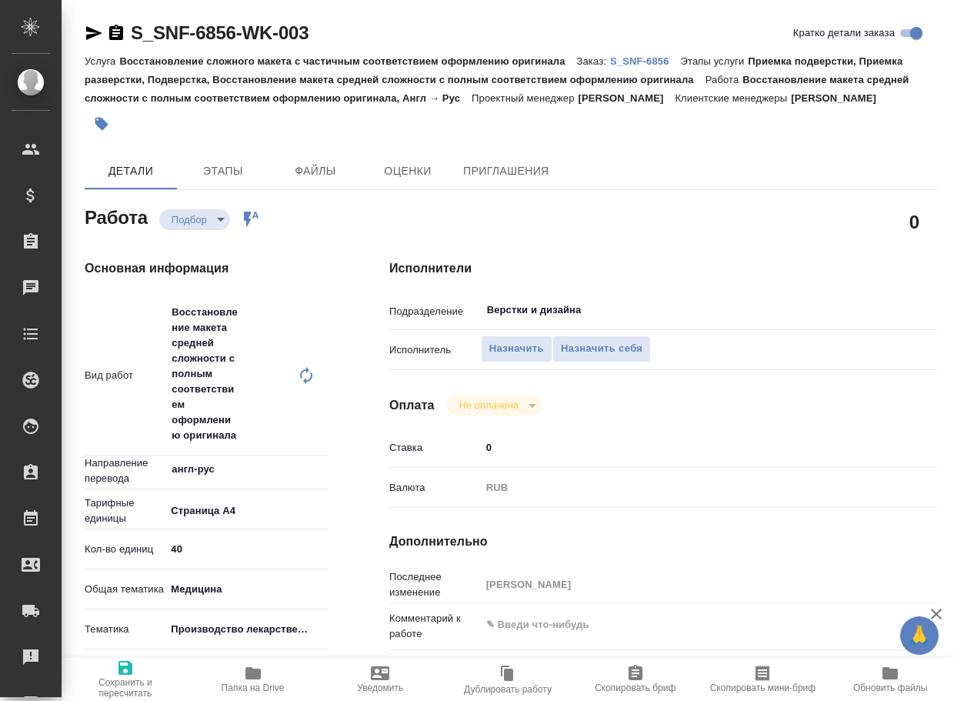
type textarea "x"
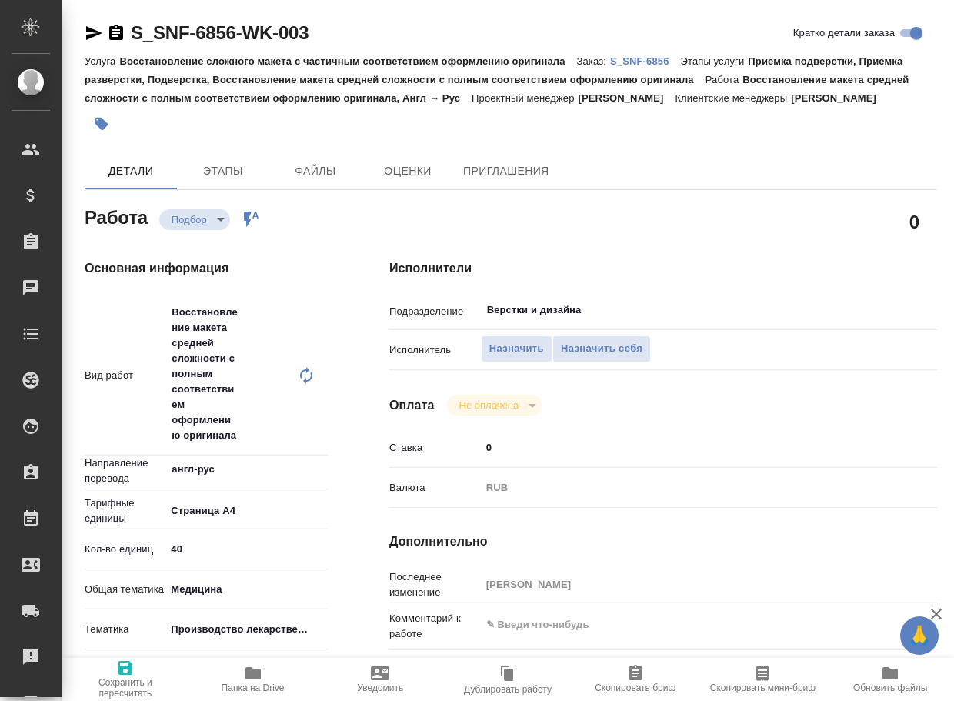
type textarea "x"
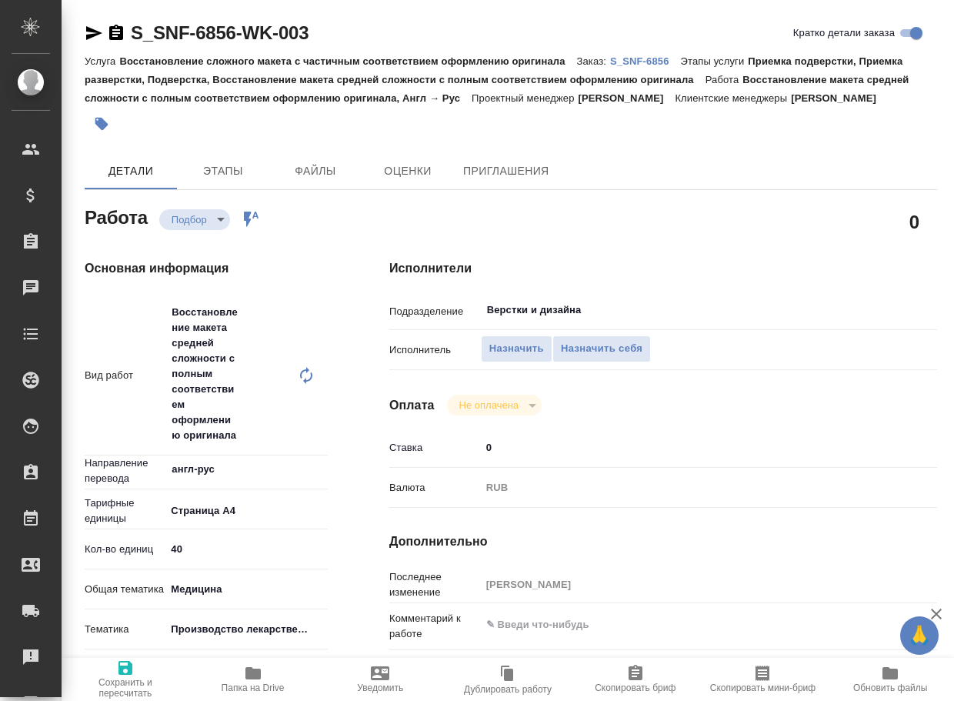
type textarea "x"
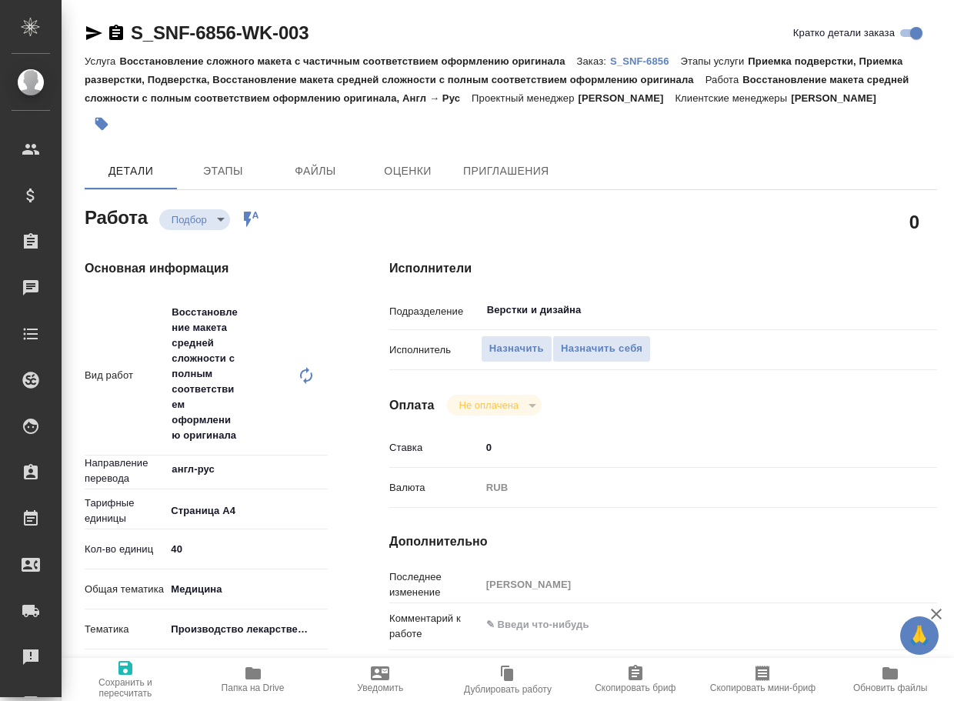
type textarea "x"
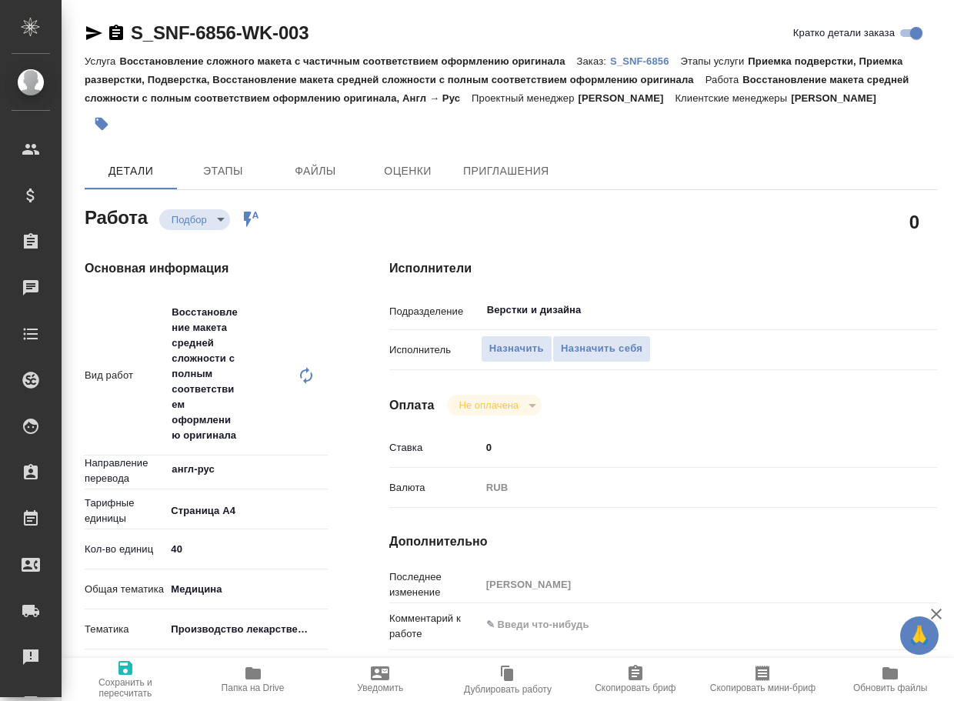
click at [94, 31] on icon "button" at bounding box center [94, 33] width 16 height 14
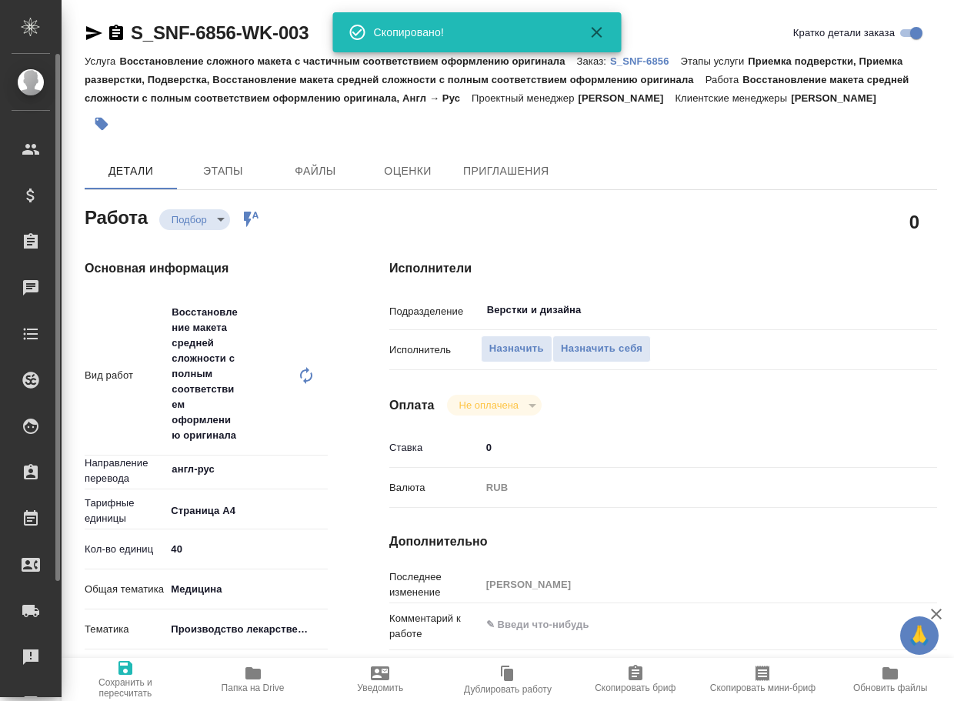
type textarea "x"
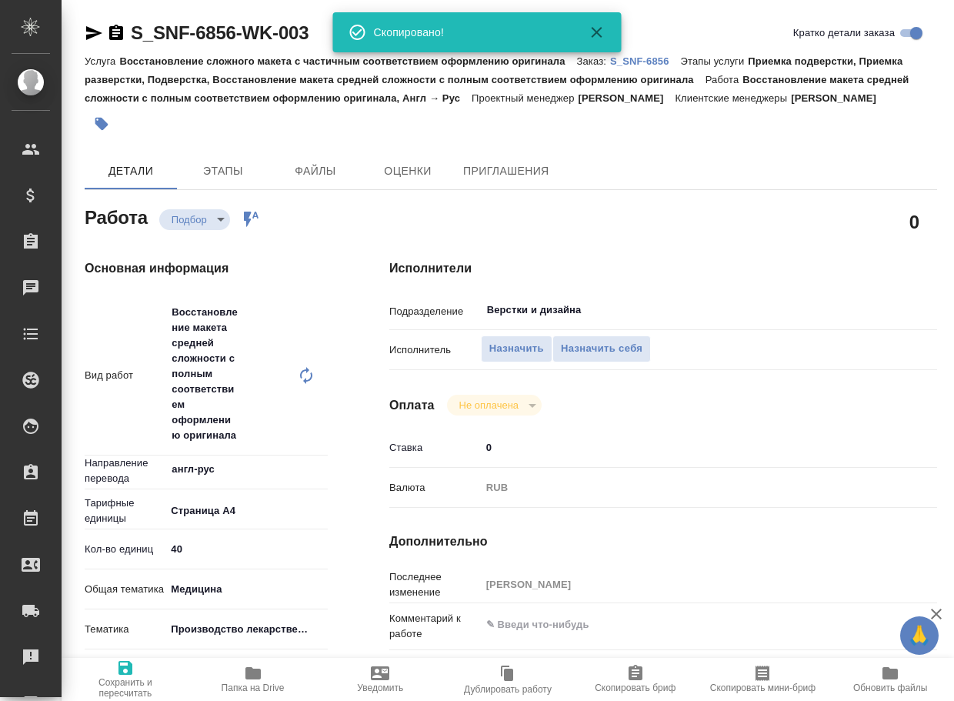
type textarea "x"
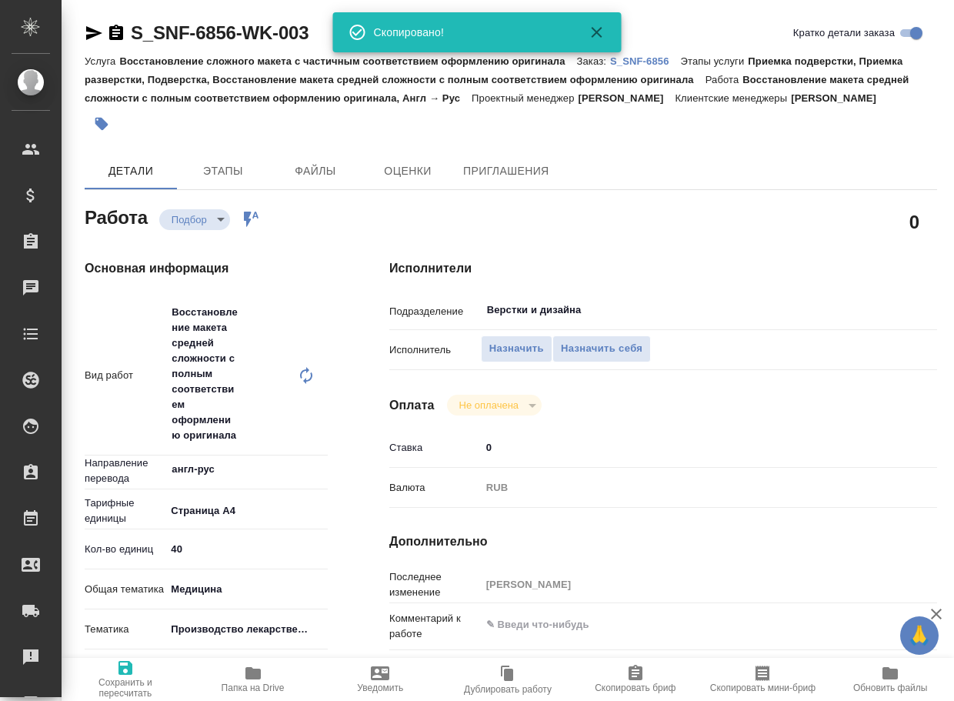
type textarea "x"
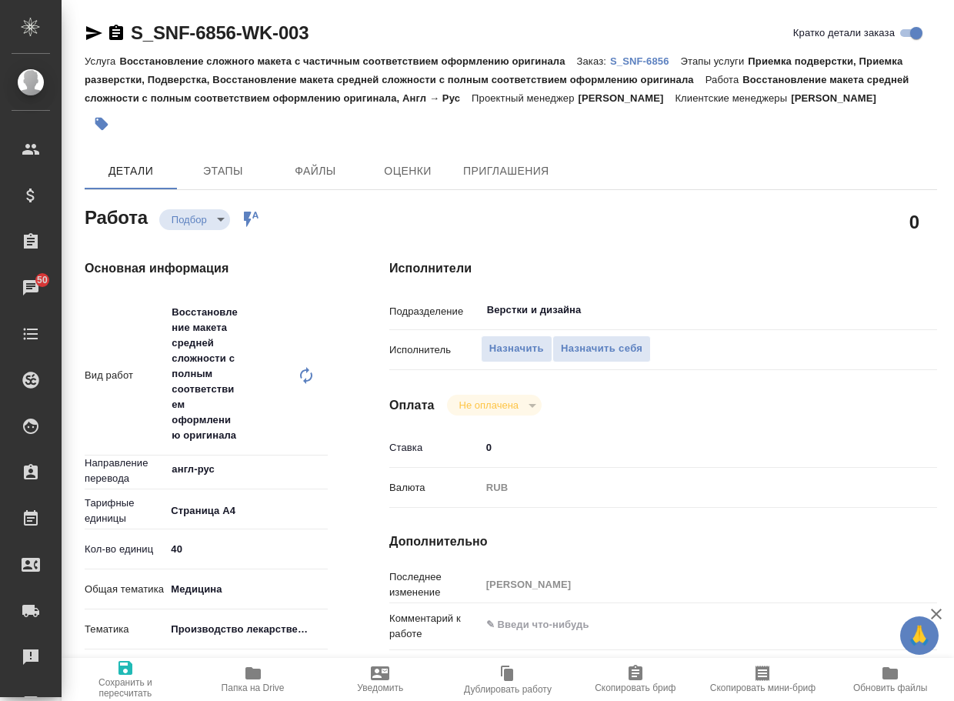
type textarea "x"
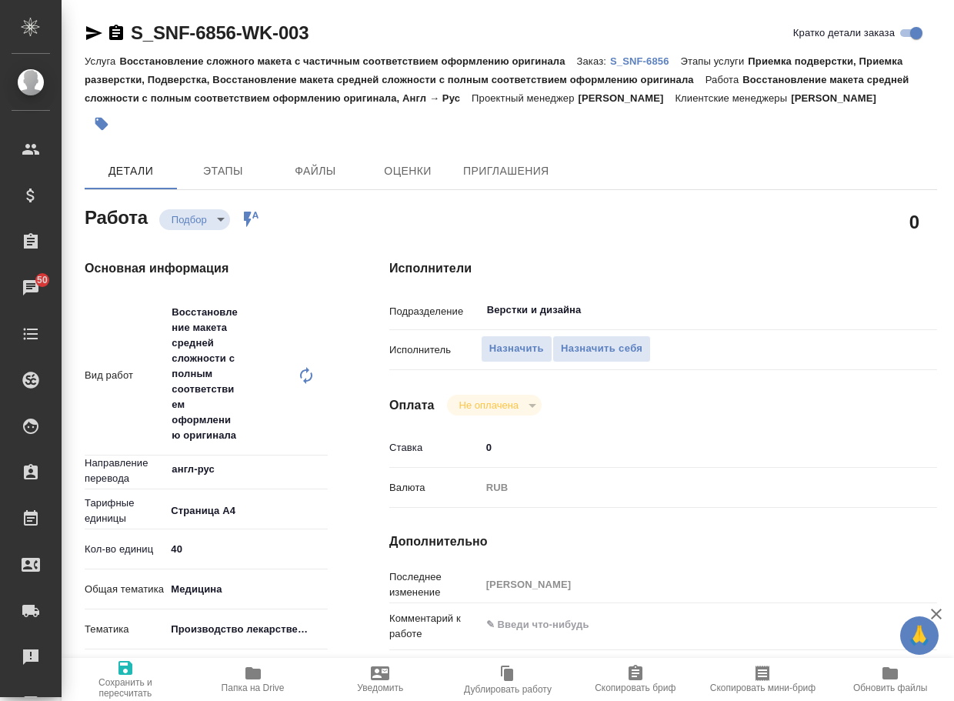
type textarea "x"
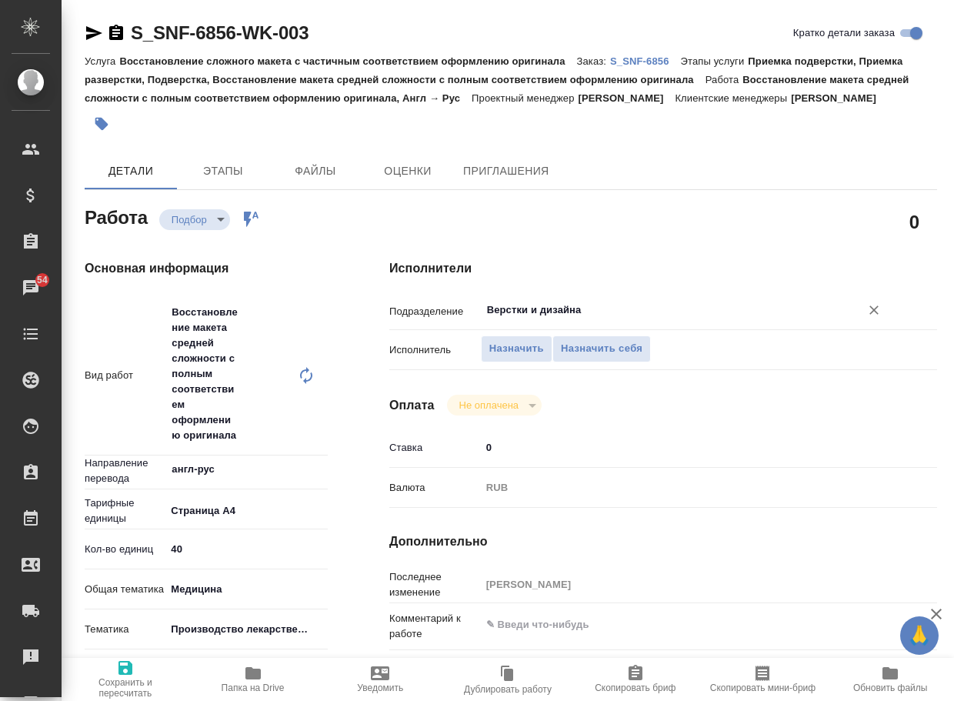
click at [547, 319] on input "Верстки и дизайна" at bounding box center [660, 310] width 350 height 18
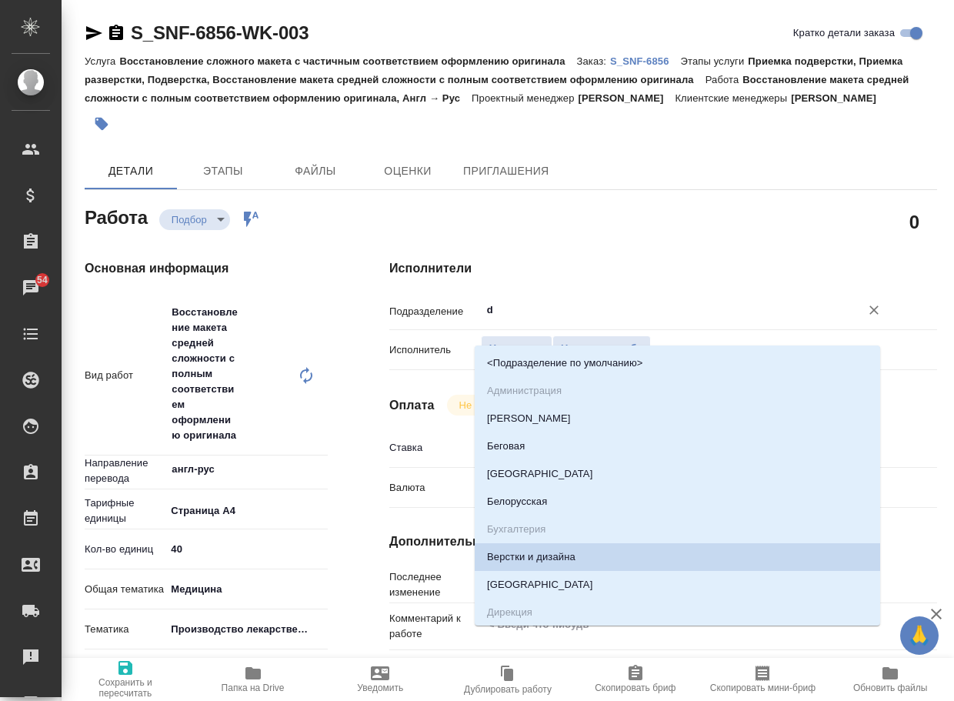
type input "dt"
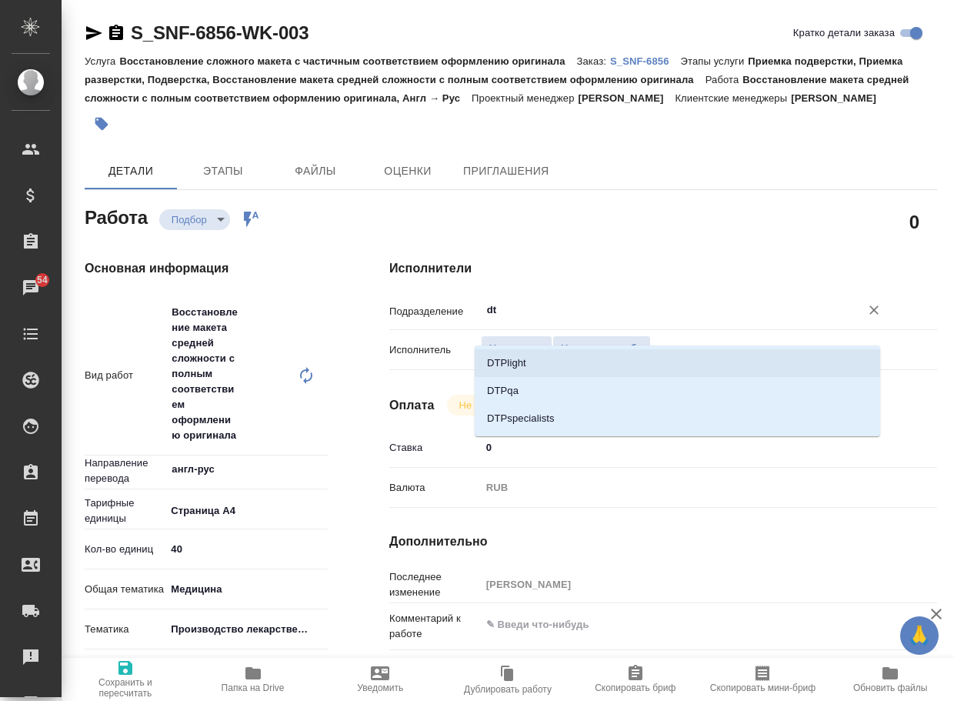
click at [505, 362] on li "DTPlight" at bounding box center [677, 363] width 405 height 28
type textarea "x"
type input "DTPlight"
type textarea "x"
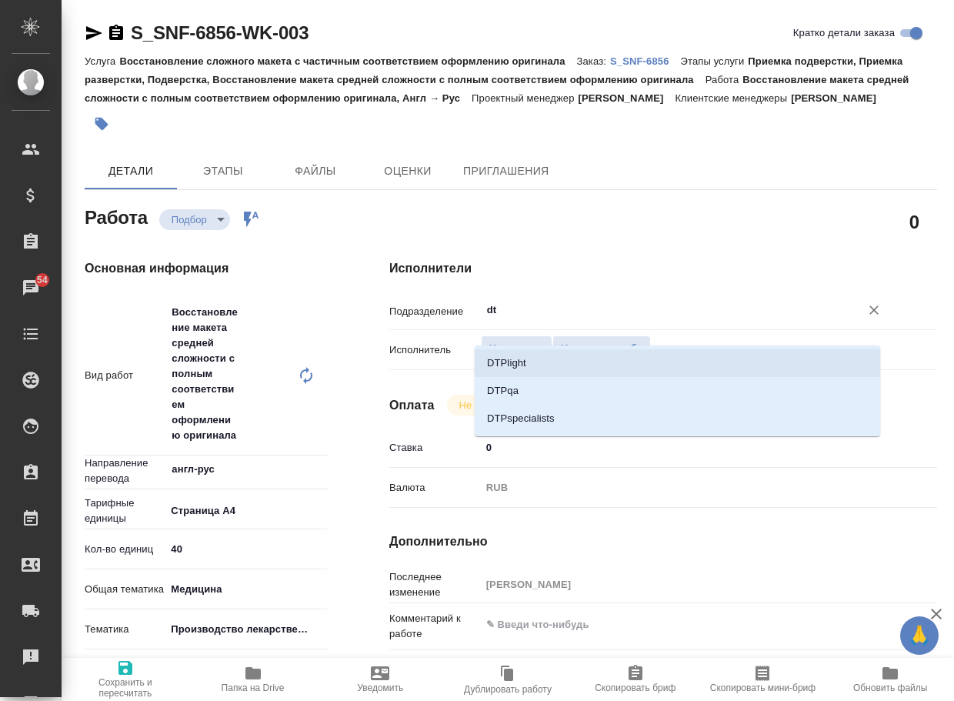
type textarea "x"
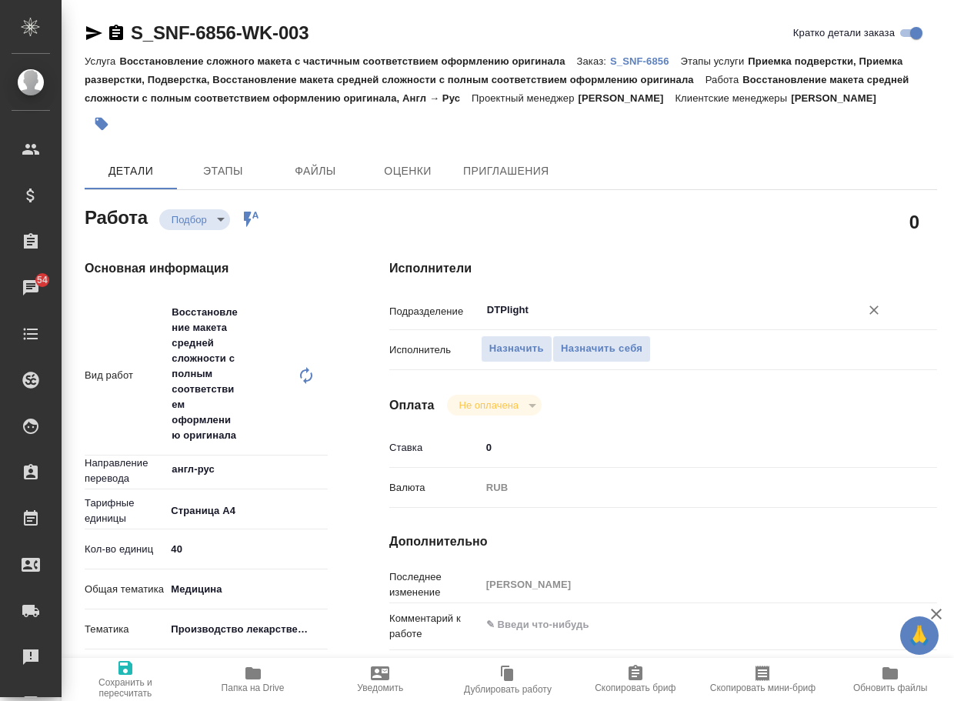
type input "DTPlight"
click at [118, 637] on p "Тематика" at bounding box center [125, 628] width 81 height 15
click at [122, 677] on span "Сохранить и пересчитать" at bounding box center [125, 688] width 109 height 22
type textarea "x"
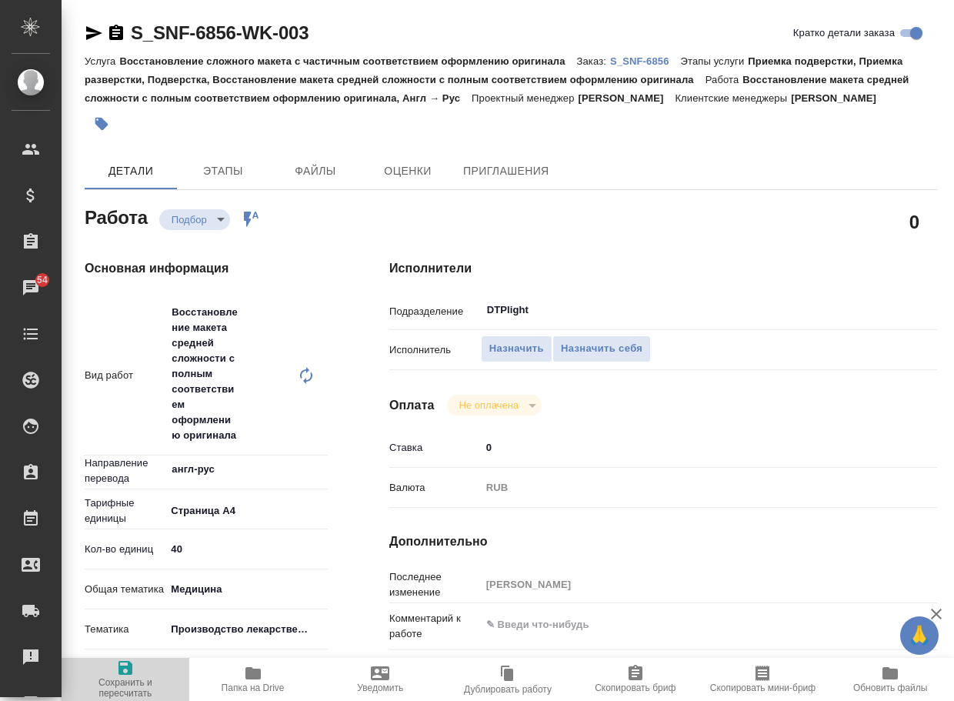
type textarea "x"
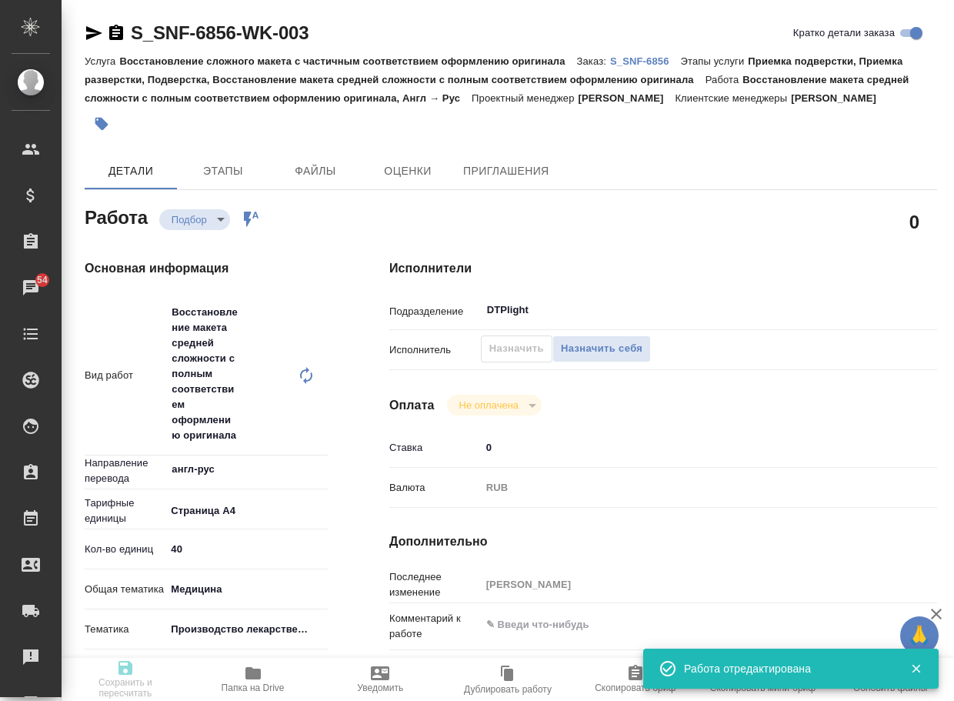
type textarea "x"
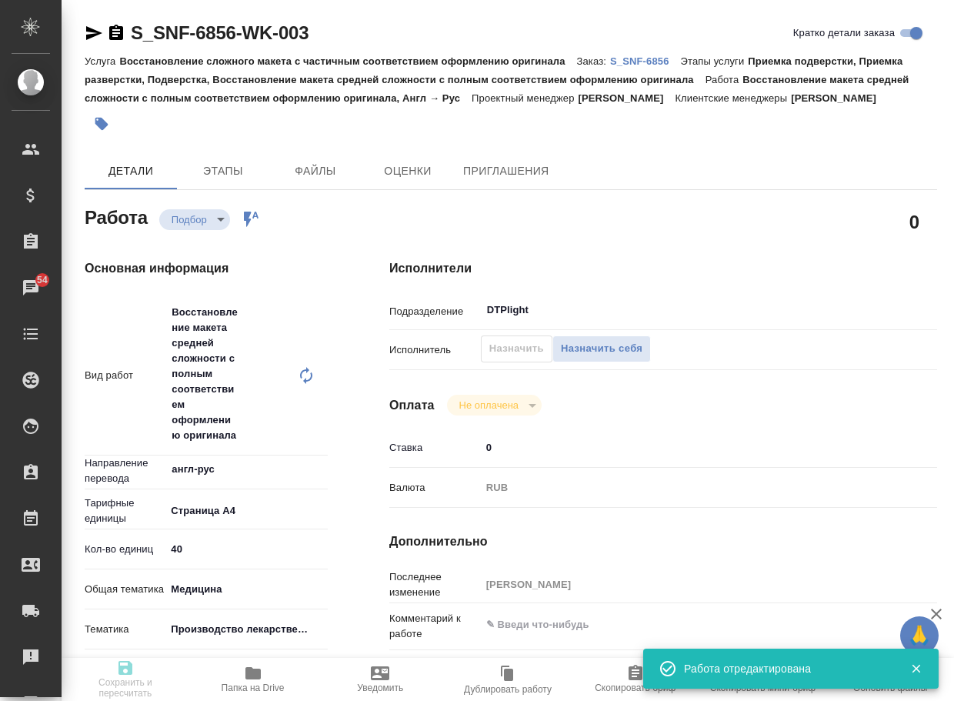
type input "recruiting"
type textarea "Восстановление макета средней сложности с полным соответствием оформлению ориги…"
type textarea "x"
type input "англ-рус"
type input "5f036ec4e16dec2d6b59c8ff"
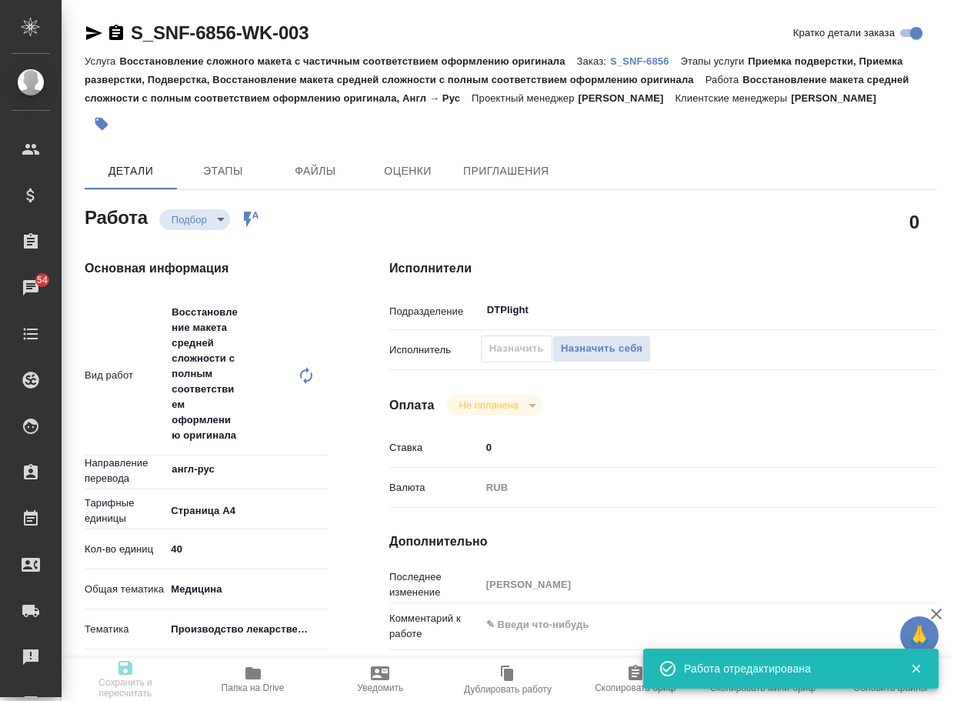
type input "40"
type input "med"
type input "614982fec5ecbb70f805293f"
type input "02.09.2025 18:50"
type input "03.09.2025 12:00"
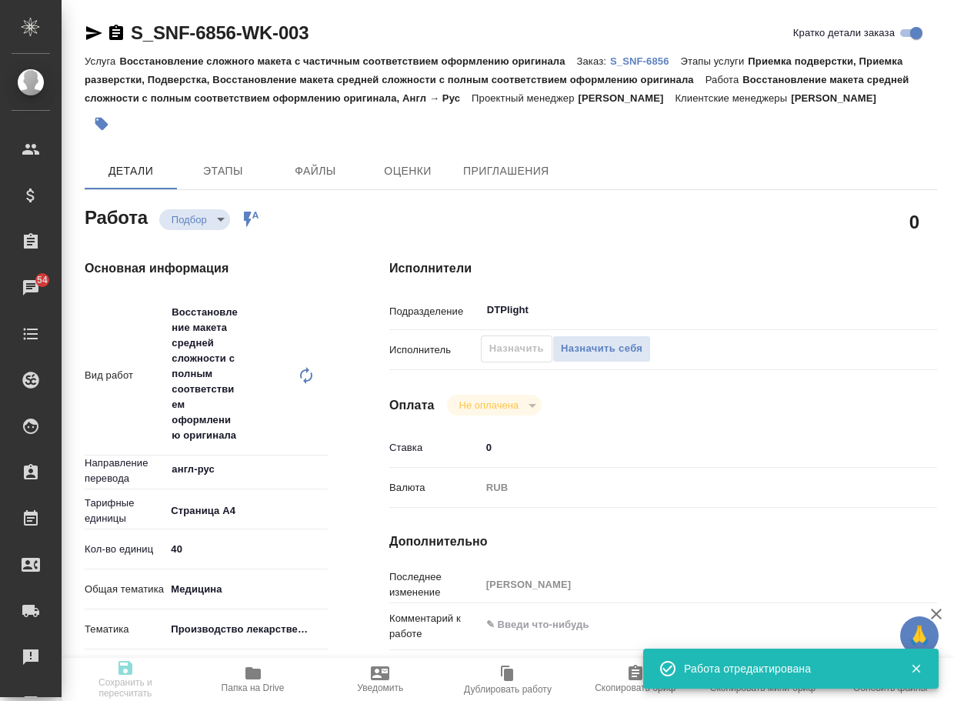
type input "04.09.2025 15:52"
type input "DTPlight"
type input "notPayed"
type input "0"
type input "RUB"
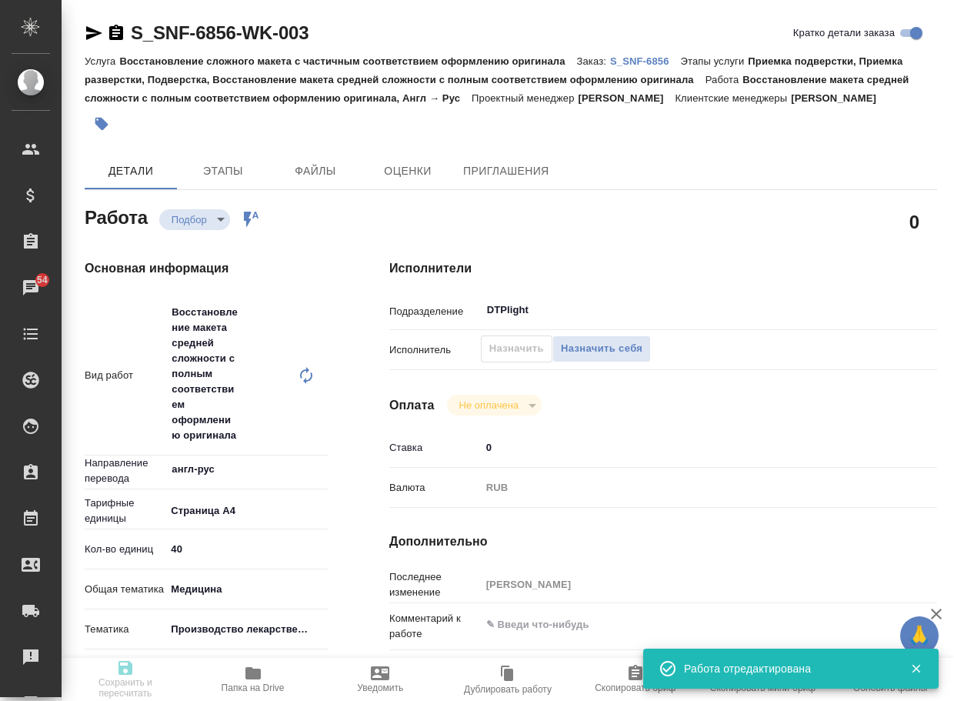
type input "Сайдашева Диляра"
type textarea "x"
type textarea "/Clients/Sanofi/Orders/S_SNF-6856/DTP/S_SNF-6856-WK-003"
type textarea "x"
type input "S_SNF-6856"
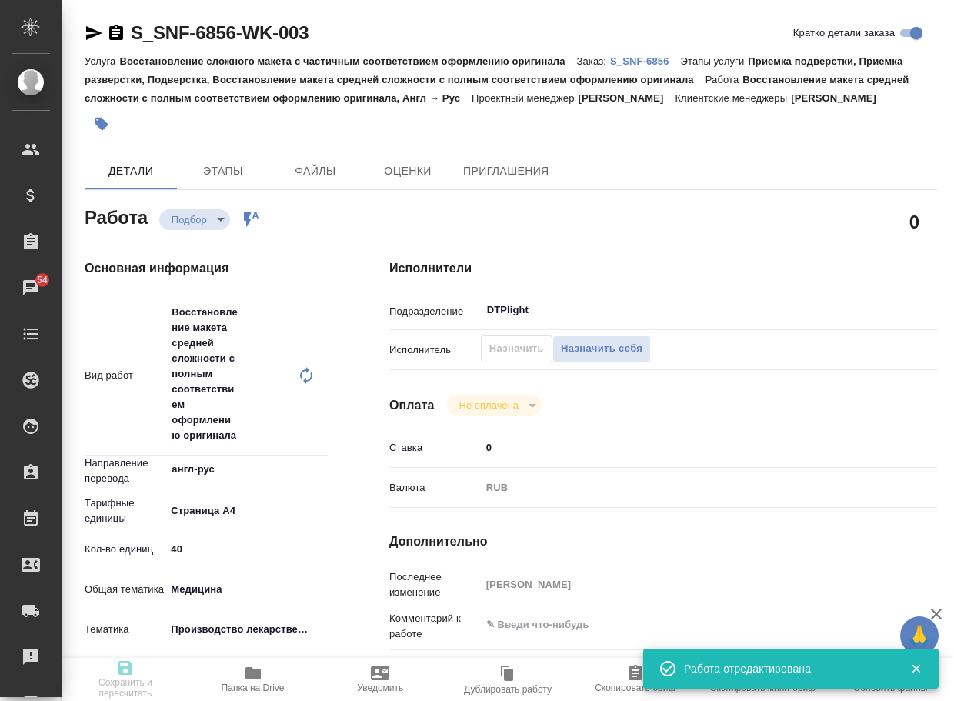
type input "E005838412"
type input "Восстановление сложного макета с частичным соответствием оформлению оригинала"
type input "Приемка подверстки, Приемка разверстки, Подверстка, Восстановление макета средн…"
type input "Сайдашева Диляра"
type input "[PERSON_NAME]"
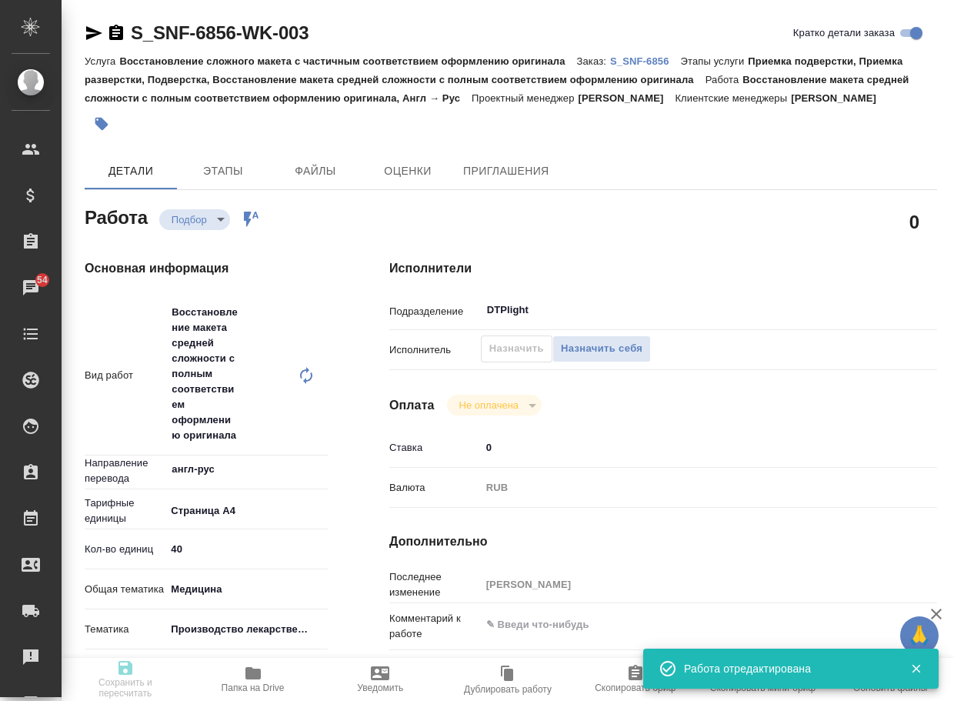
type input "/Clients/Sanofi/Orders/S_SNF-6856"
type textarea "x"
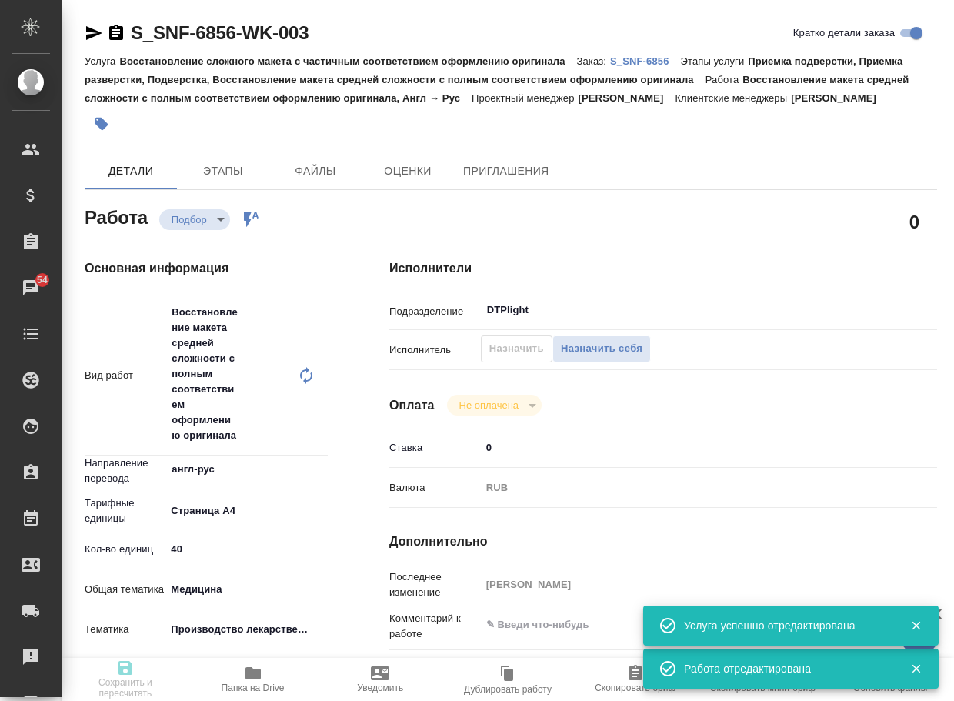
type textarea "x"
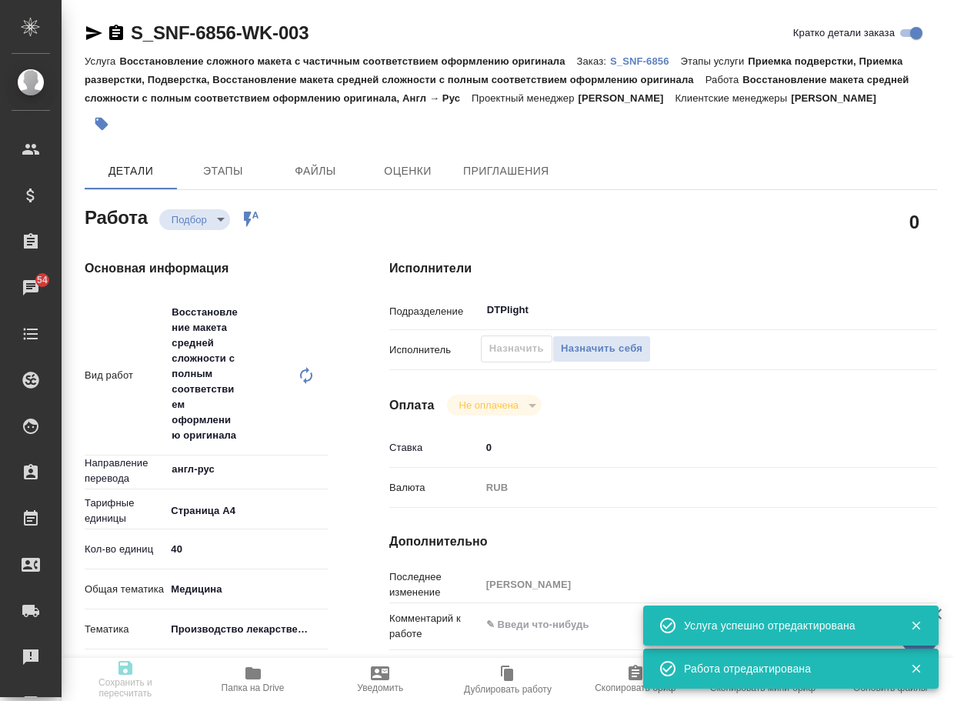
type textarea "x"
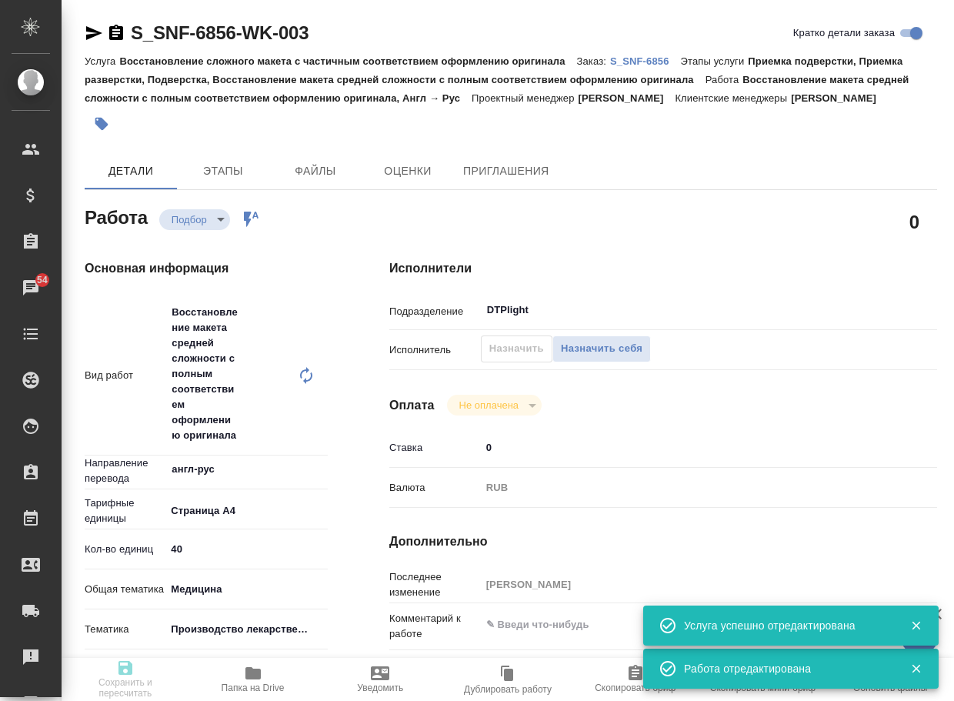
type textarea "x"
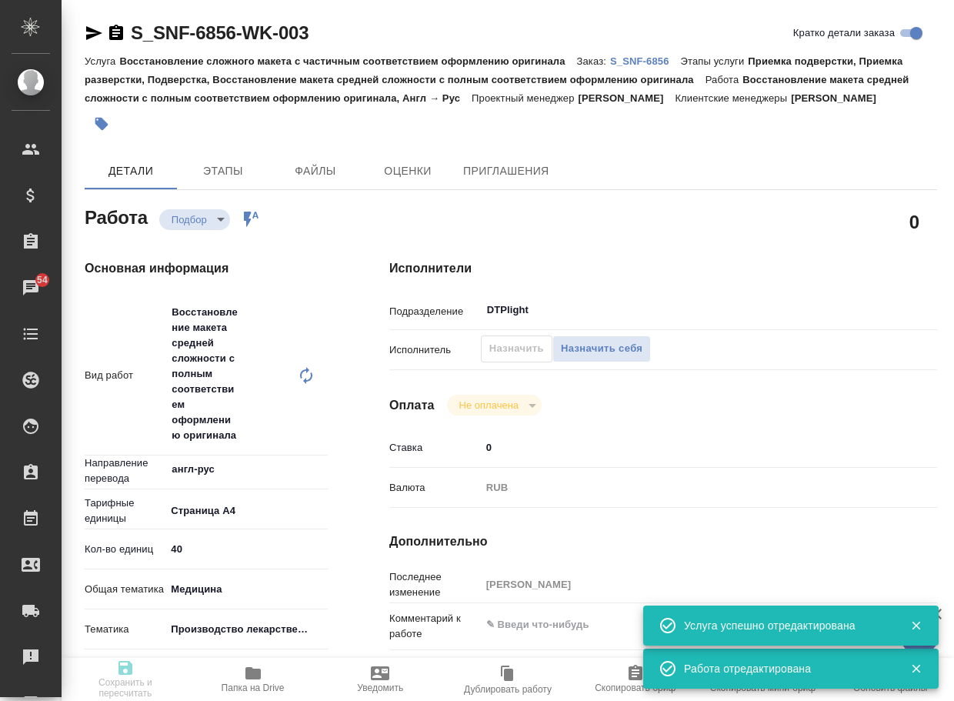
type textarea "x"
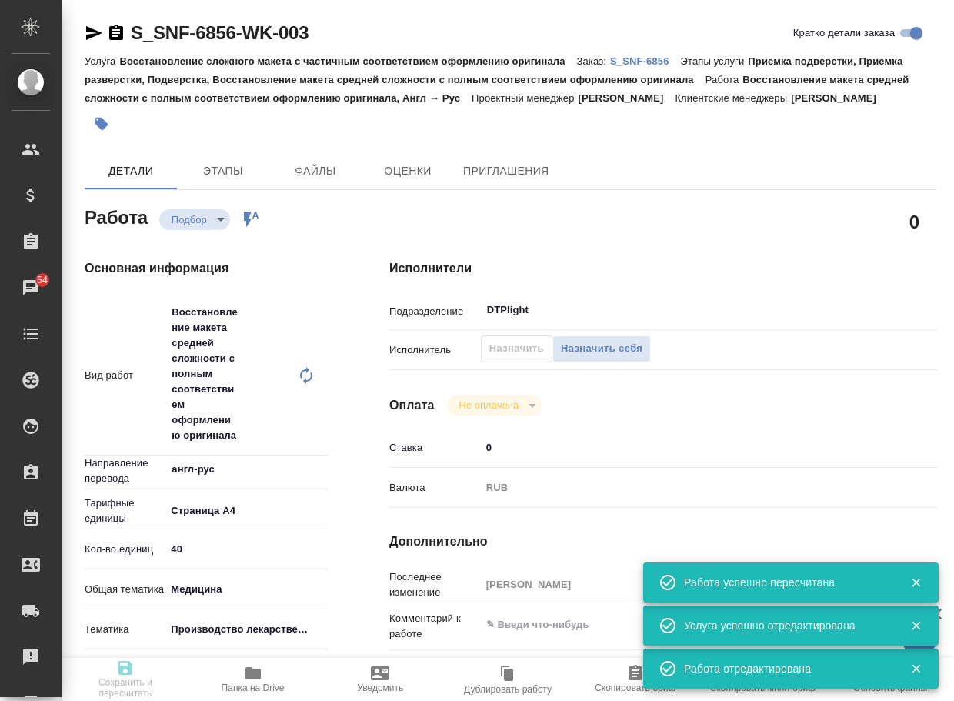
type input "recruiting"
type textarea "Восстановление макета средней сложности с полным соответствием оформлению ориги…"
type textarea "x"
type input "англ-рус"
type input "5f036ec4e16dec2d6b59c8ff"
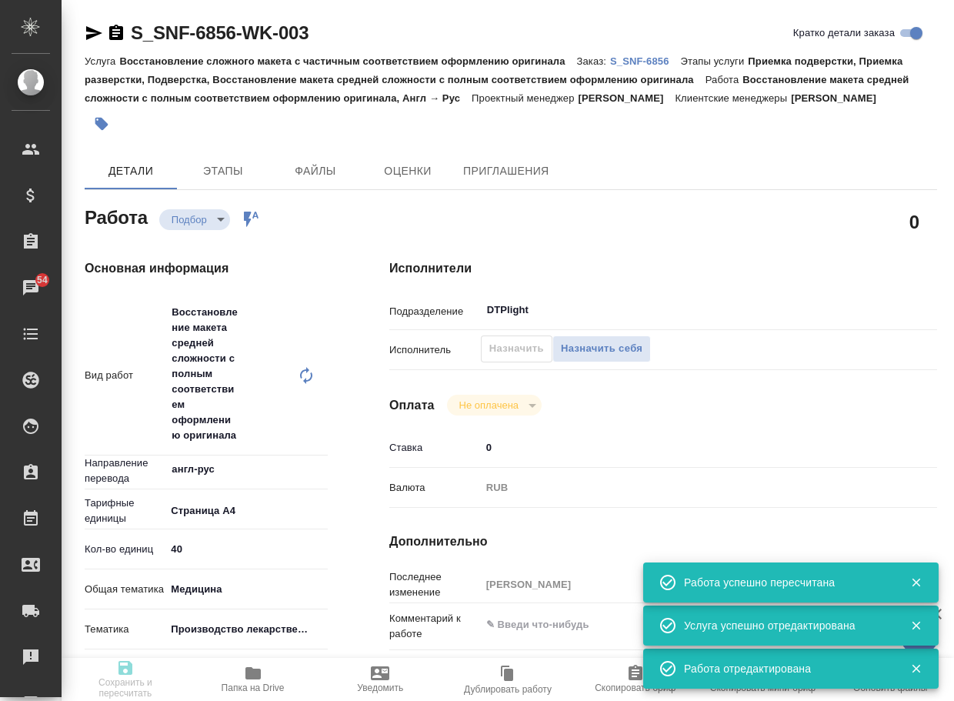
type input "40"
type input "med"
type input "614982fec5ecbb70f805293f"
type input "02.09.2025 18:50"
type input "03.09.2025 12:00"
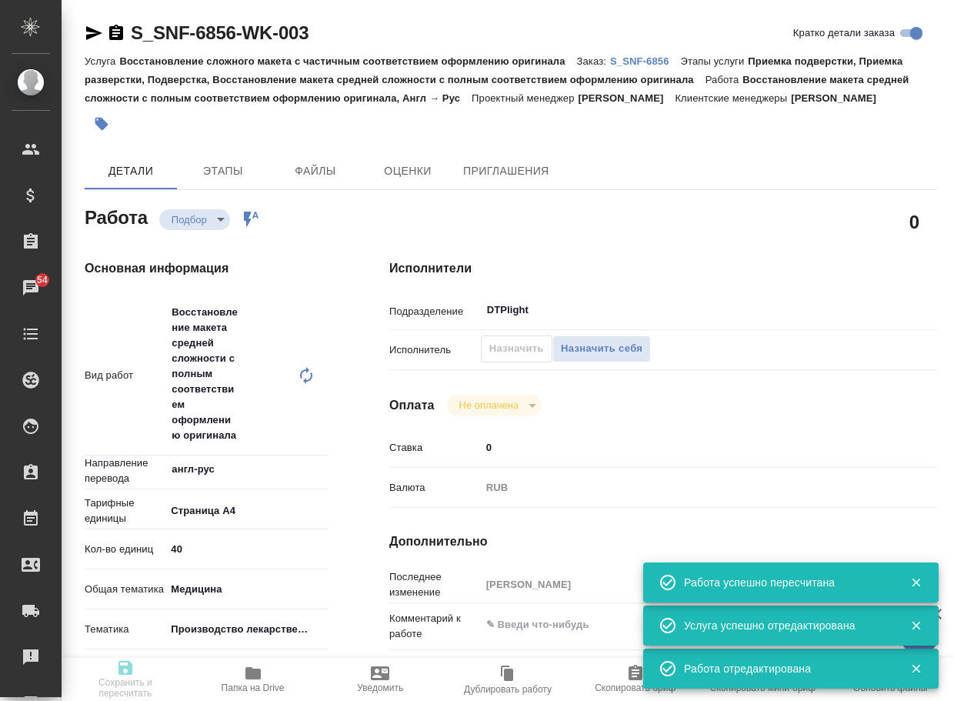
type input "04.09.2025 15:52"
type input "DTPlight"
type input "notPayed"
type input "0"
type input "RUB"
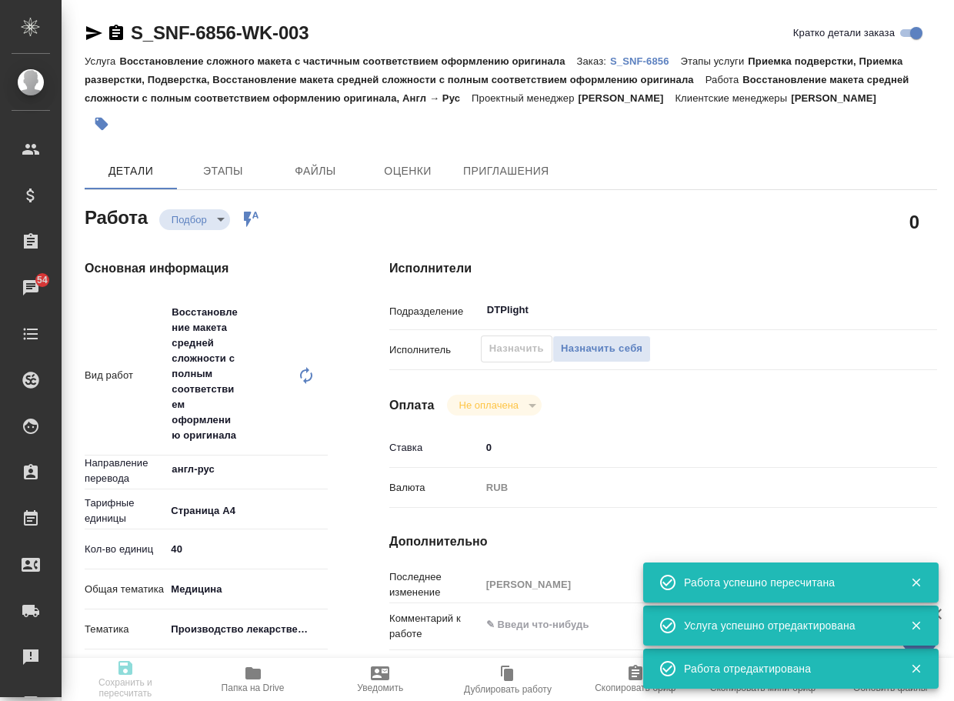
type input "Сайдашева Диляра"
type textarea "x"
type textarea "/Clients/Sanofi/Orders/S_SNF-6856/DTP/S_SNF-6856-WK-003"
type textarea "x"
type input "S_SNF-6856"
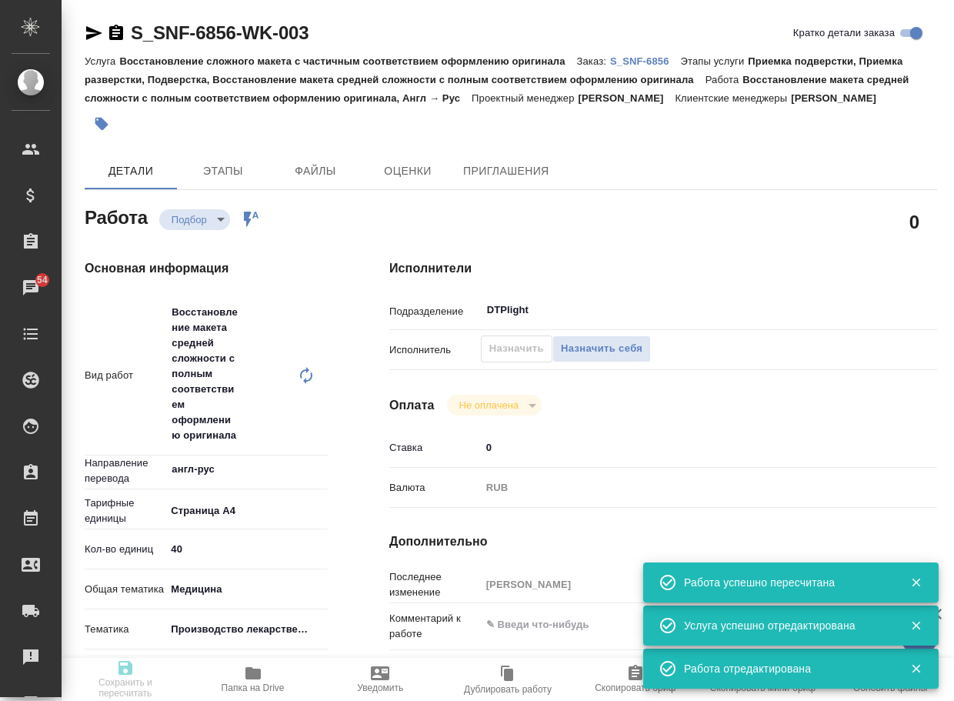
type input "E005838412"
type input "Восстановление сложного макета с частичным соответствием оформлению оригинала"
type input "Приемка подверстки, Приемка разверстки, Подверстка, Восстановление макета средн…"
type input "Сайдашева Диляра"
type input "Арсеньева Вера"
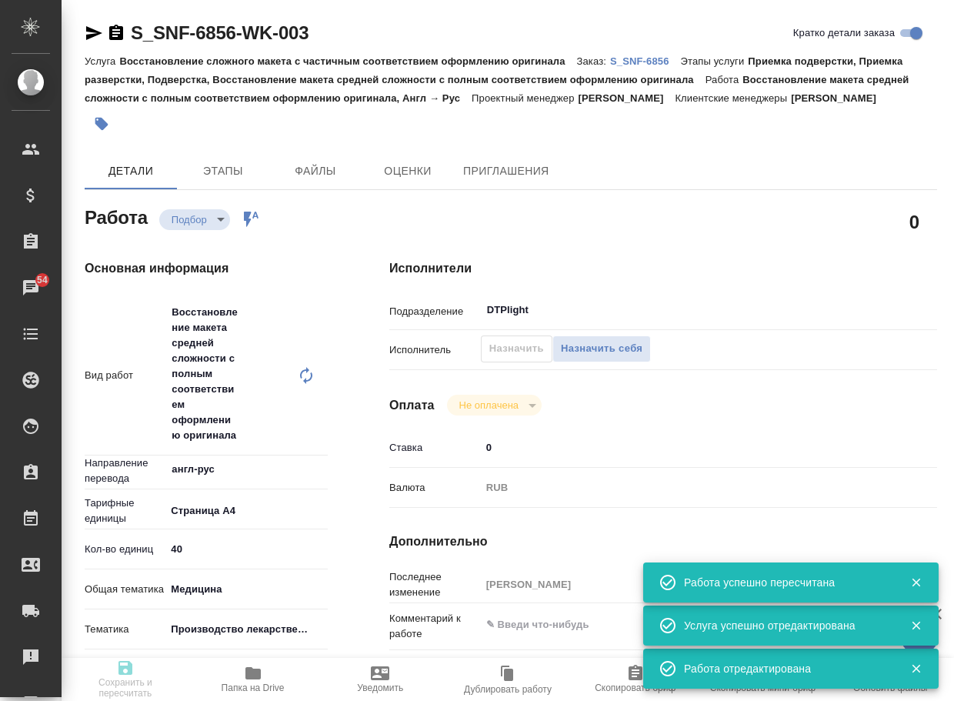
type input "/Clients/Sanofi/Orders/S_SNF-6856"
type textarea "x"
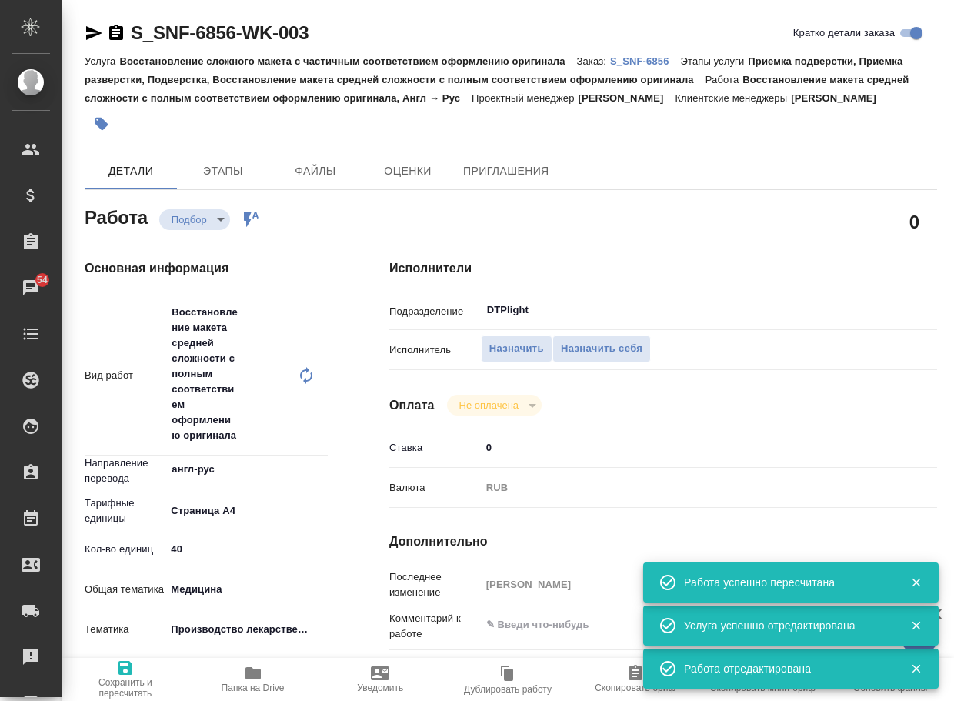
type textarea "x"
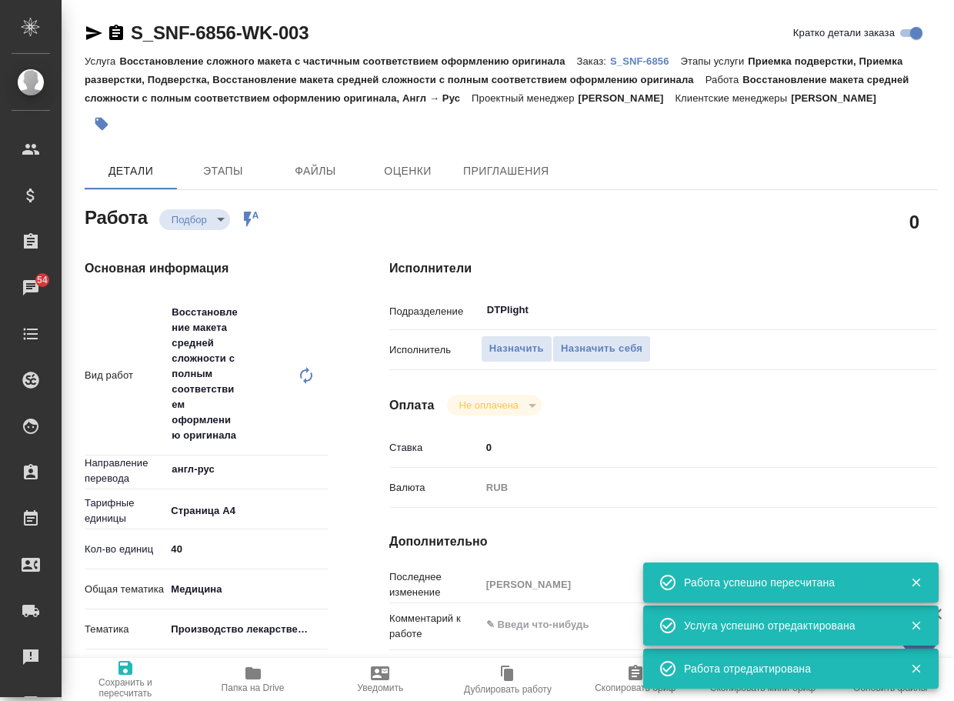
type textarea "x"
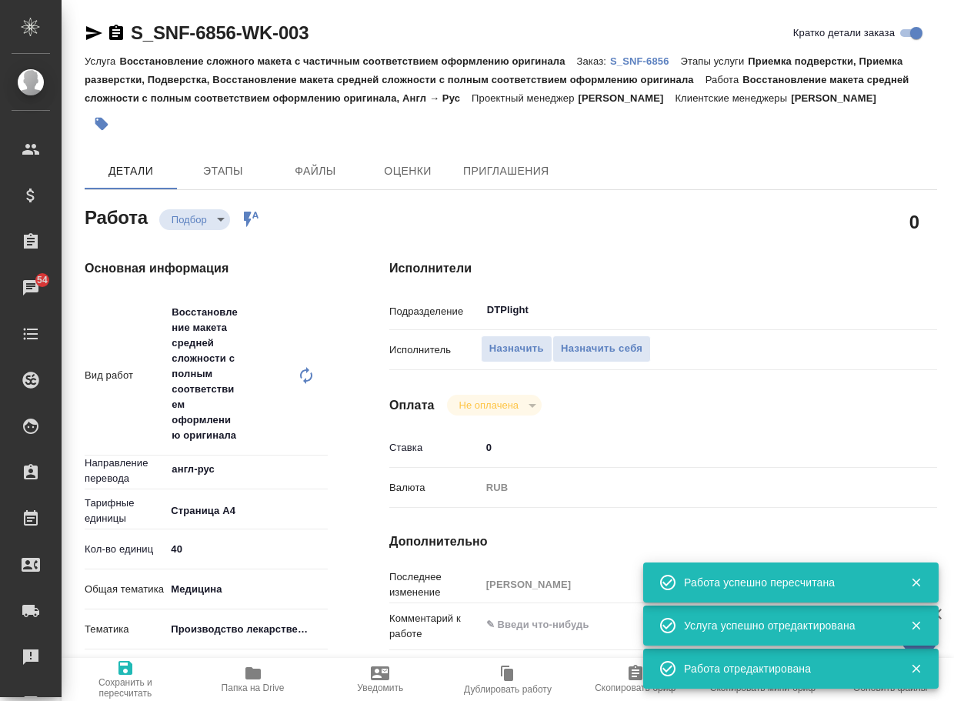
type textarea "x"
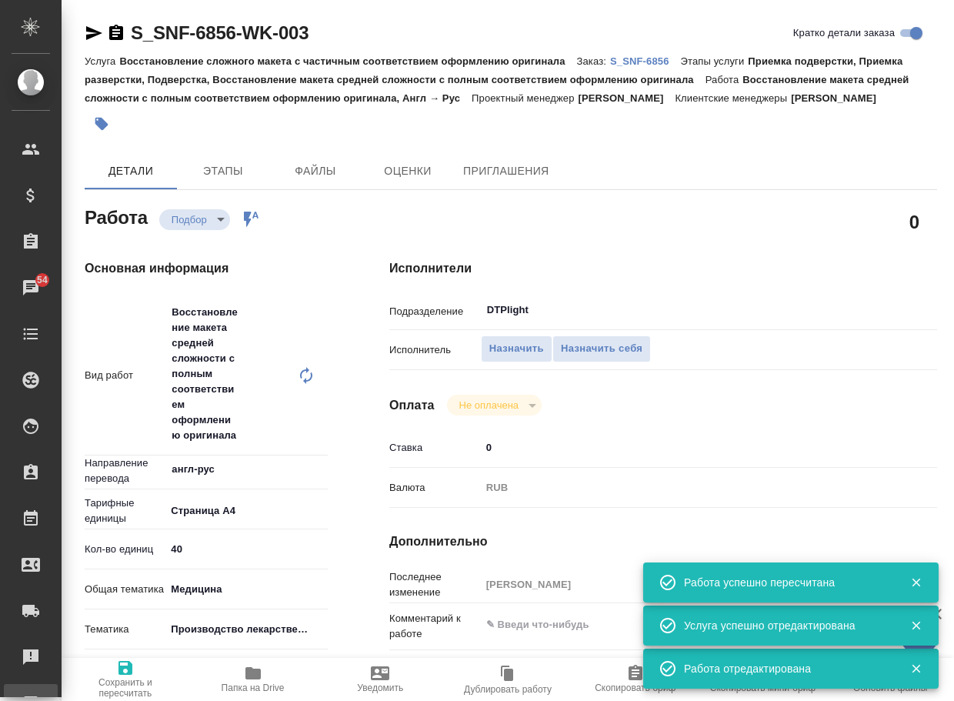
type textarea "x"
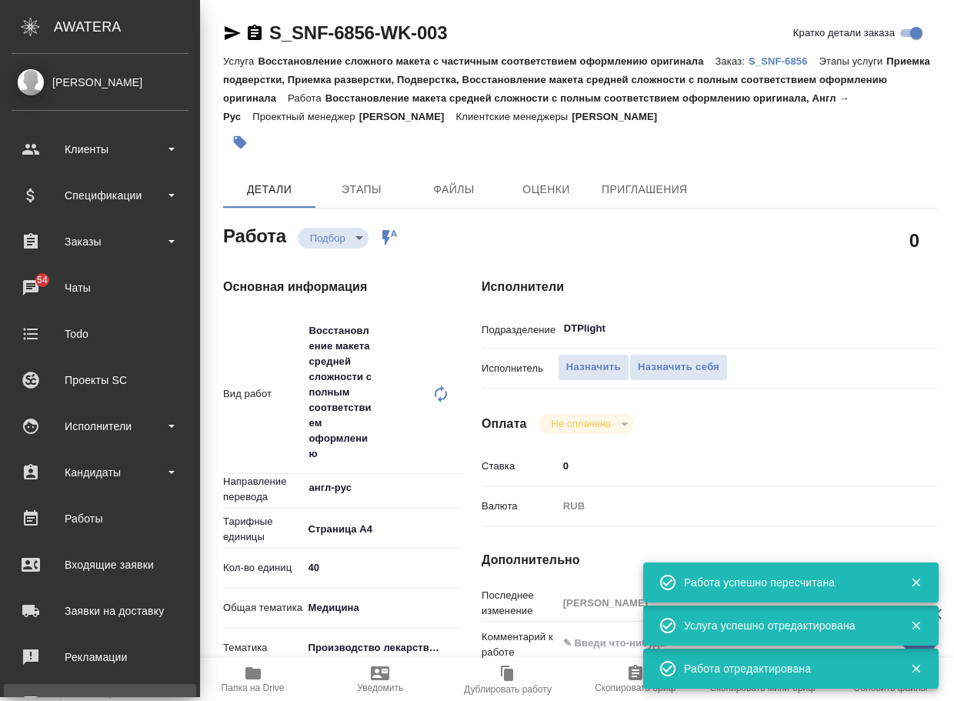
type textarea "x"
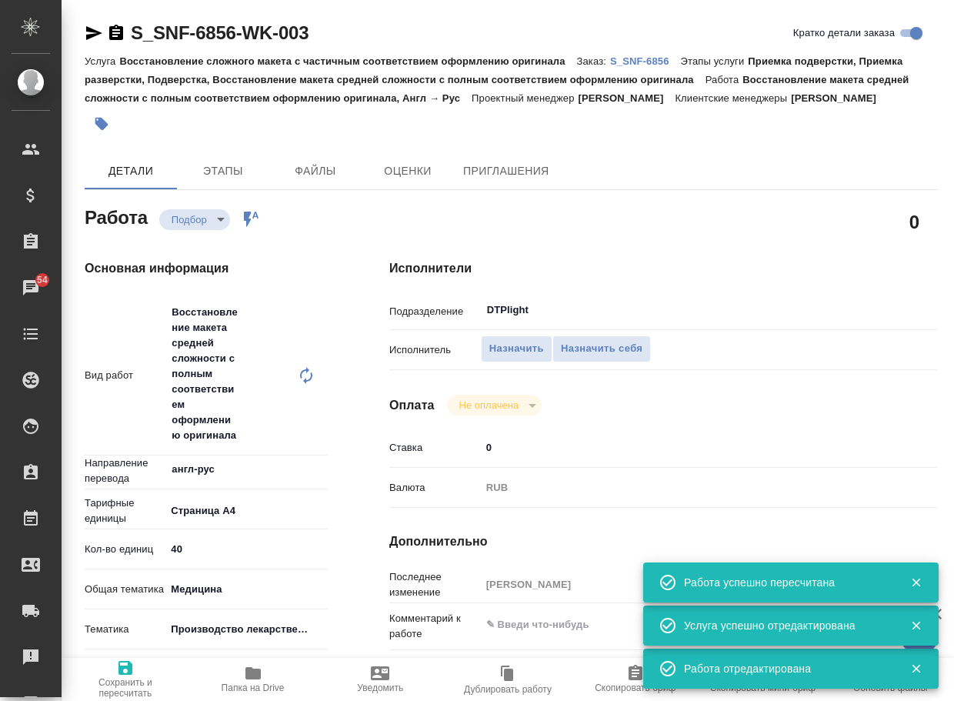
type textarea "x"
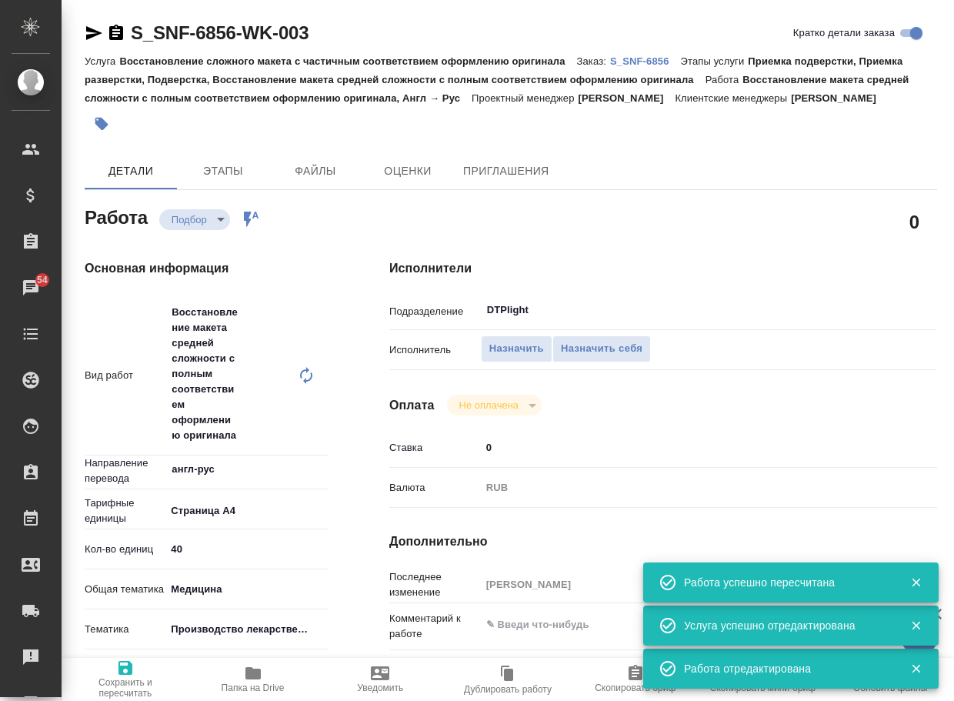
type textarea "x"
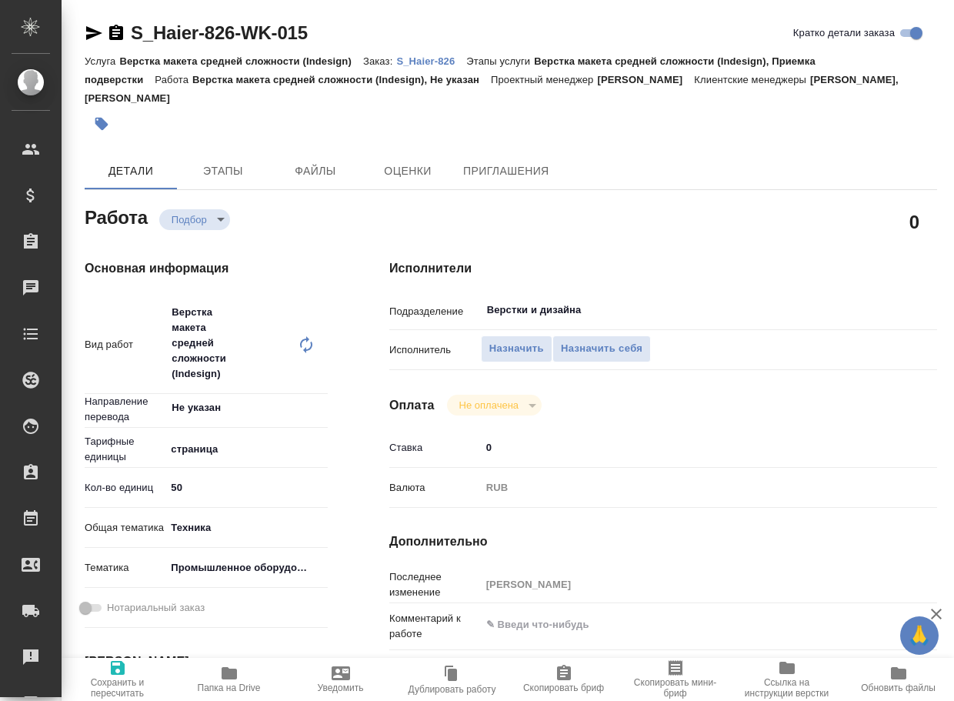
type textarea "x"
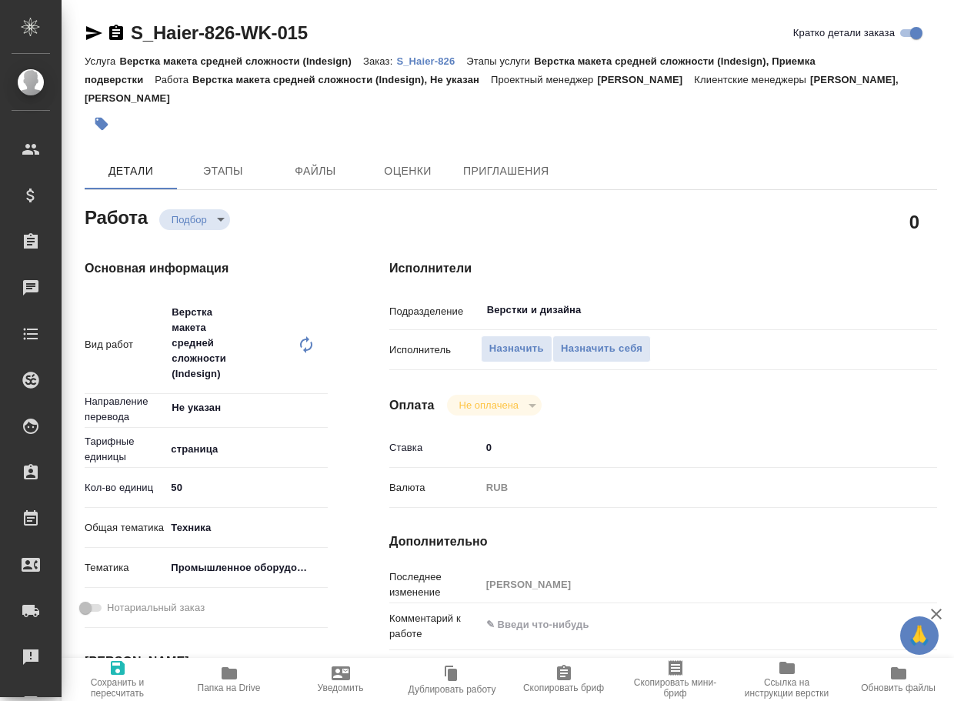
type textarea "x"
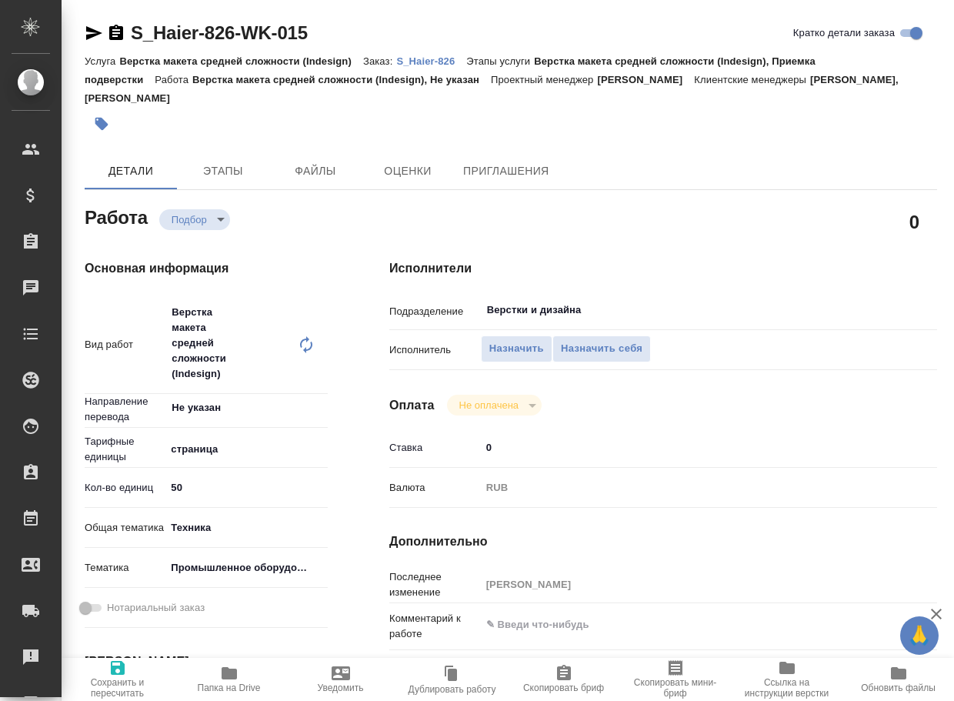
type textarea "x"
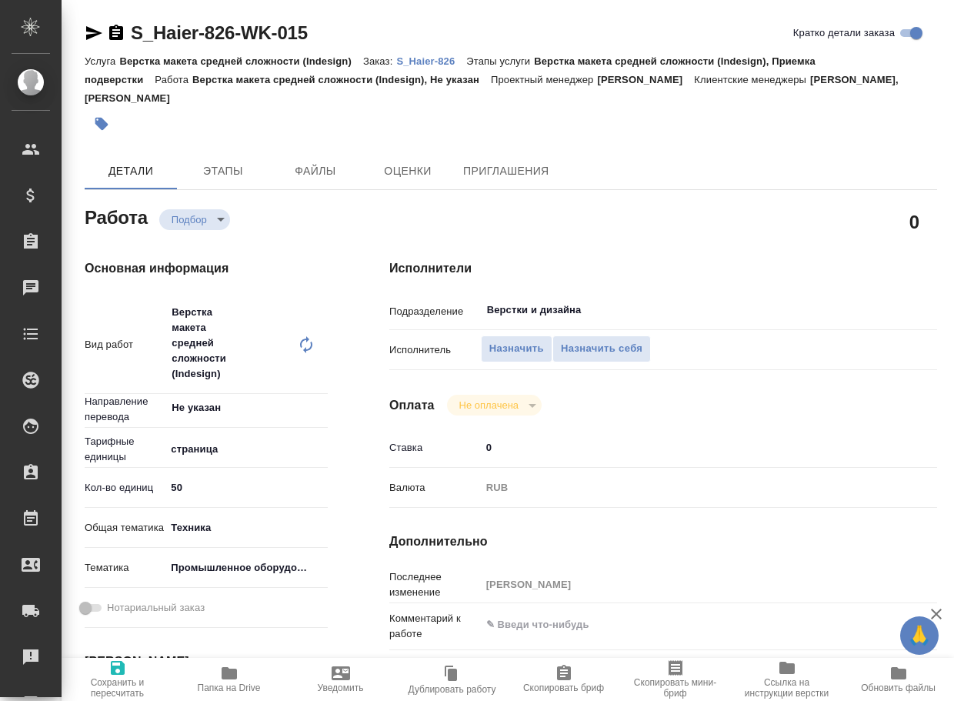
type textarea "x"
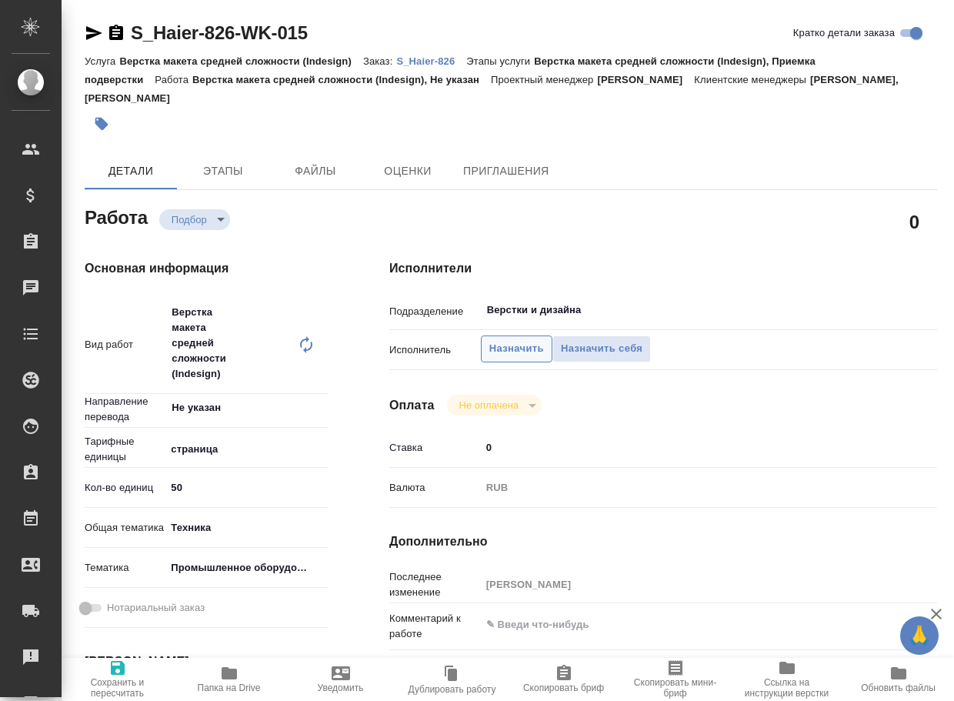
type textarea "x"
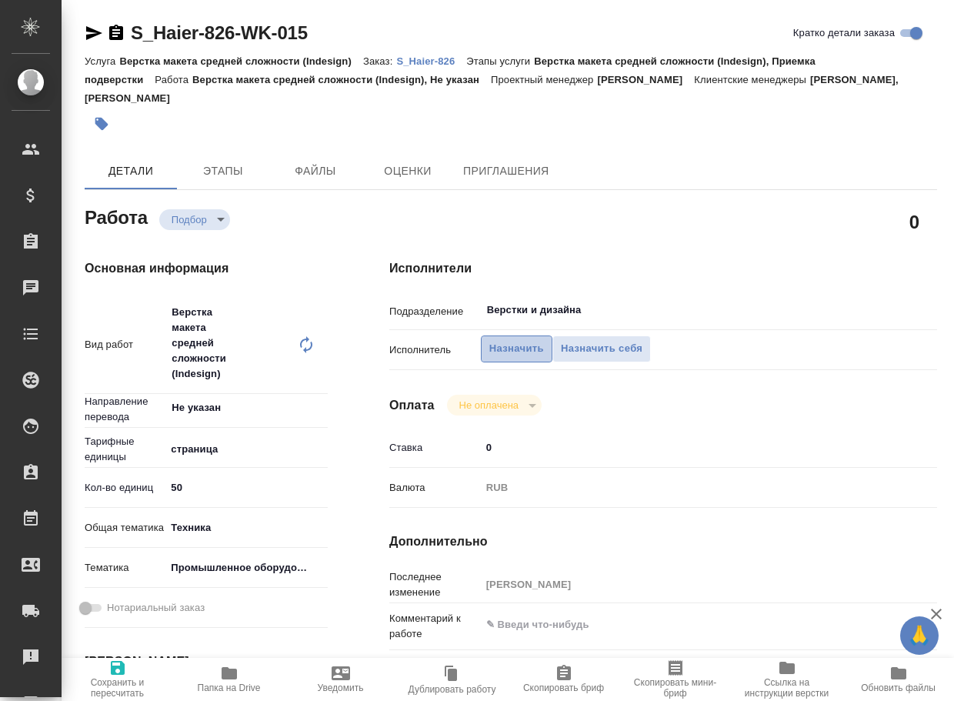
click at [531, 351] on span "Назначить" at bounding box center [516, 349] width 55 height 18
type textarea "x"
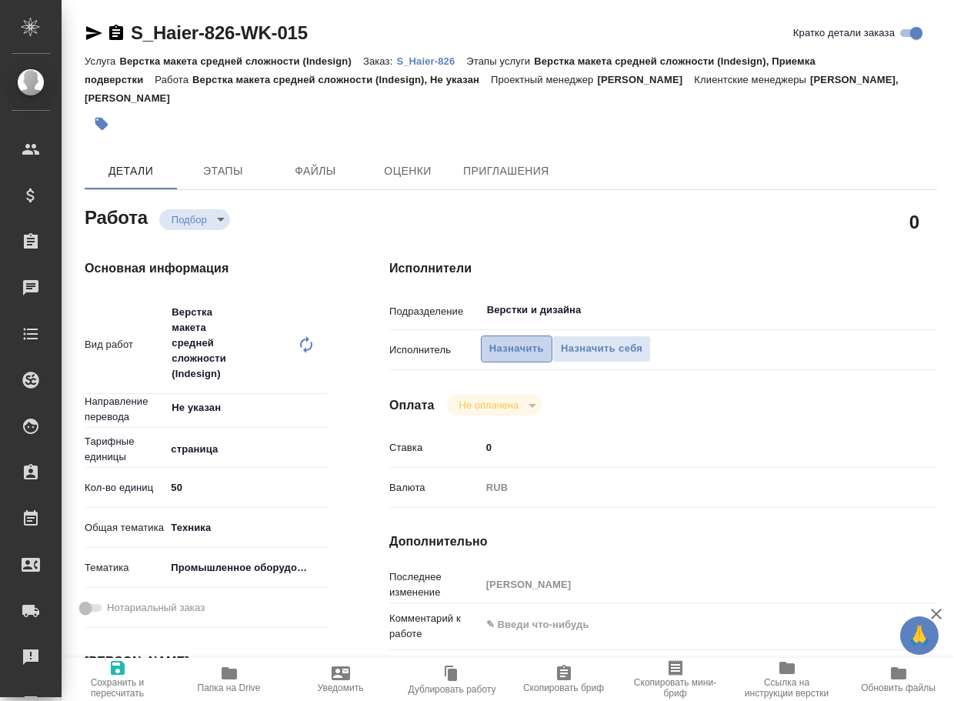
type textarea "x"
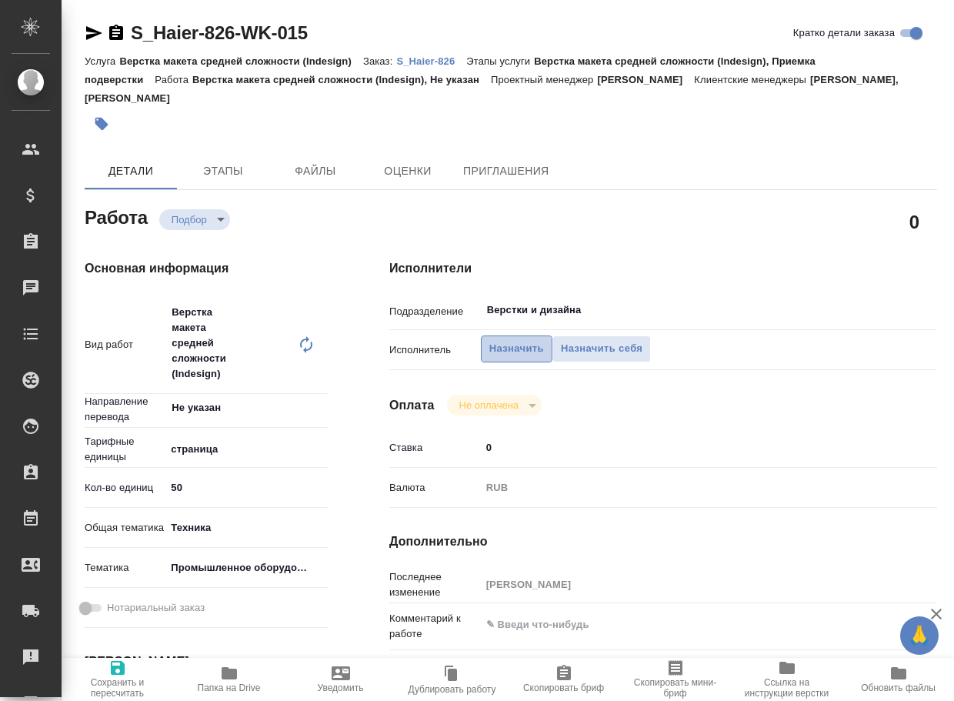
type textarea "x"
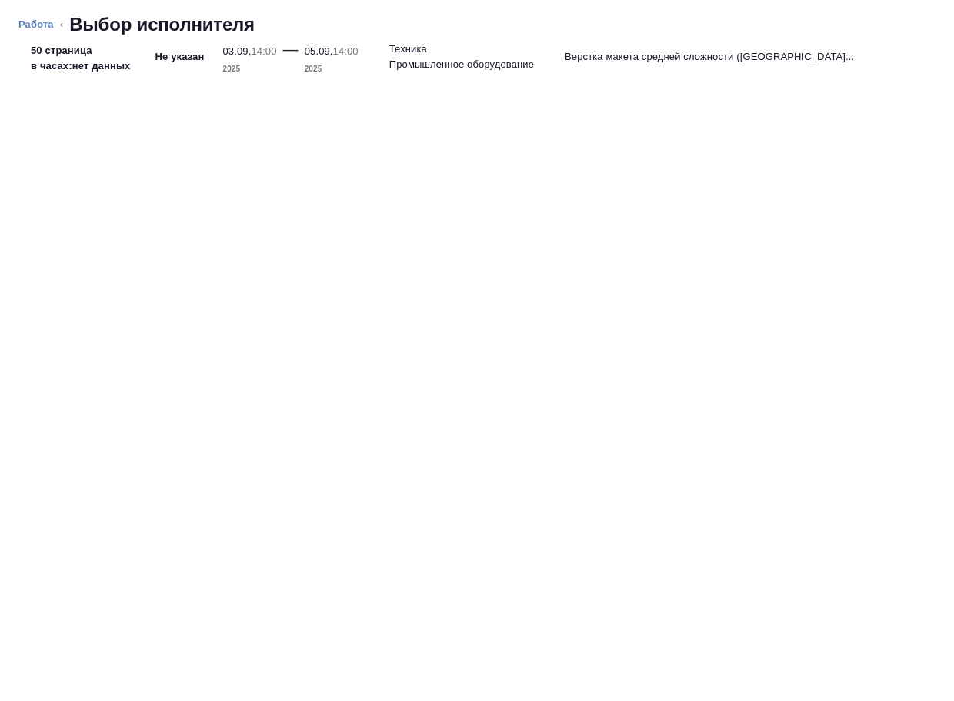
type textarea "x"
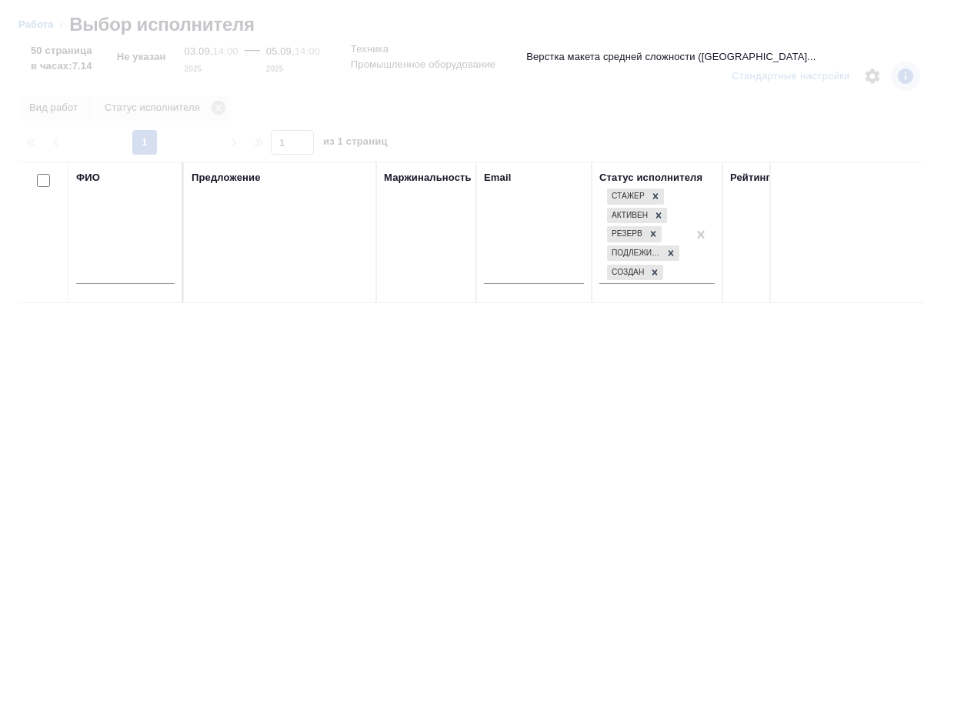
click at [128, 275] on input "text" at bounding box center [125, 274] width 98 height 19
type input "[PERSON_NAME]"
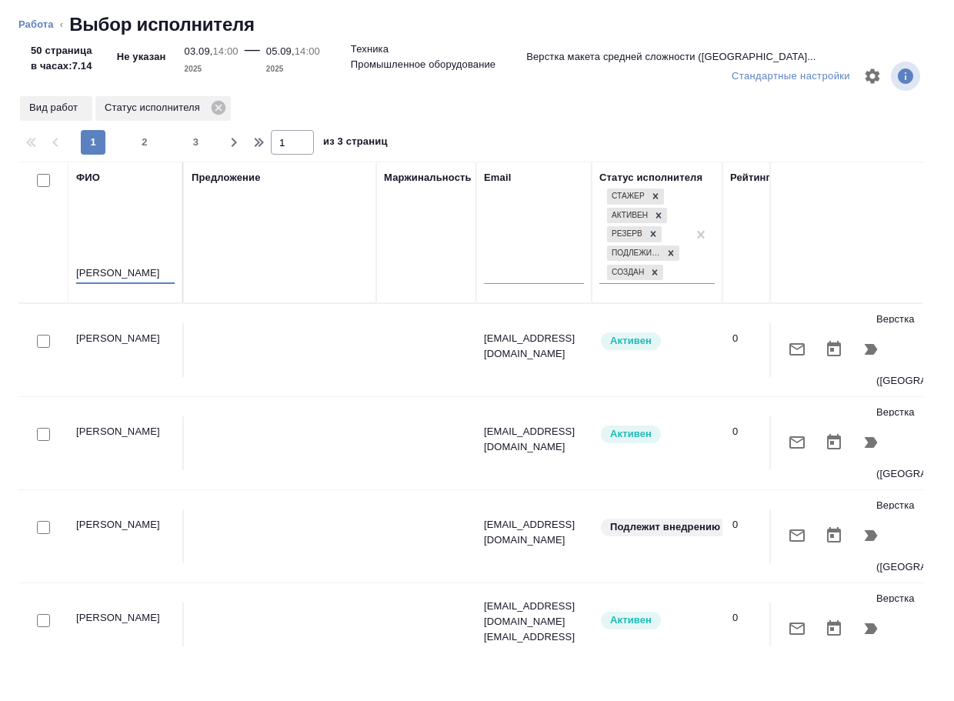
type textarea "x"
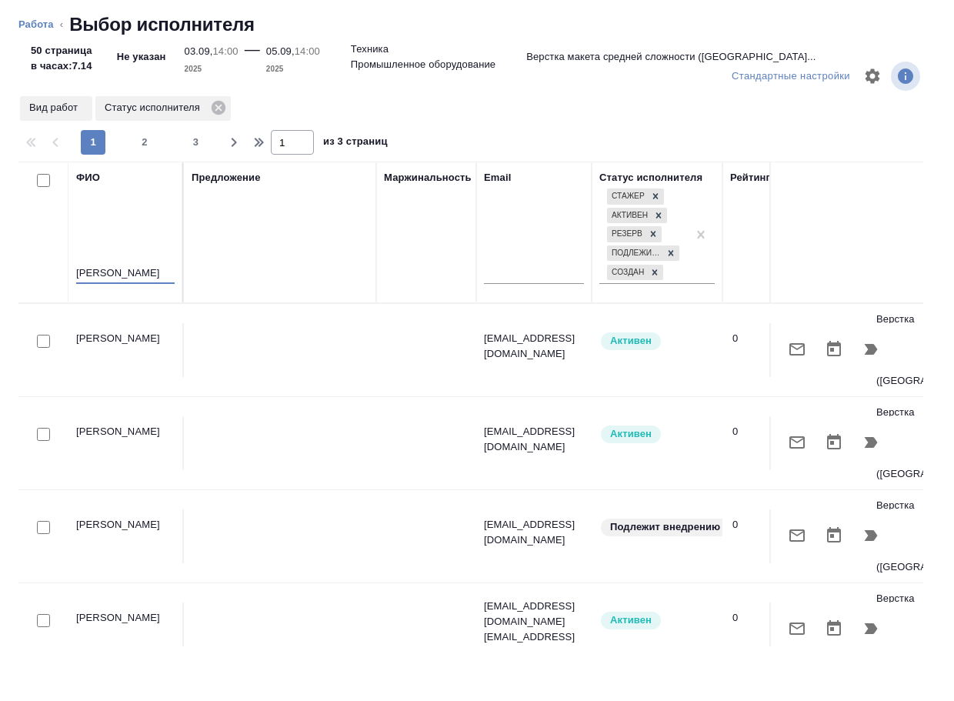
type textarea "x"
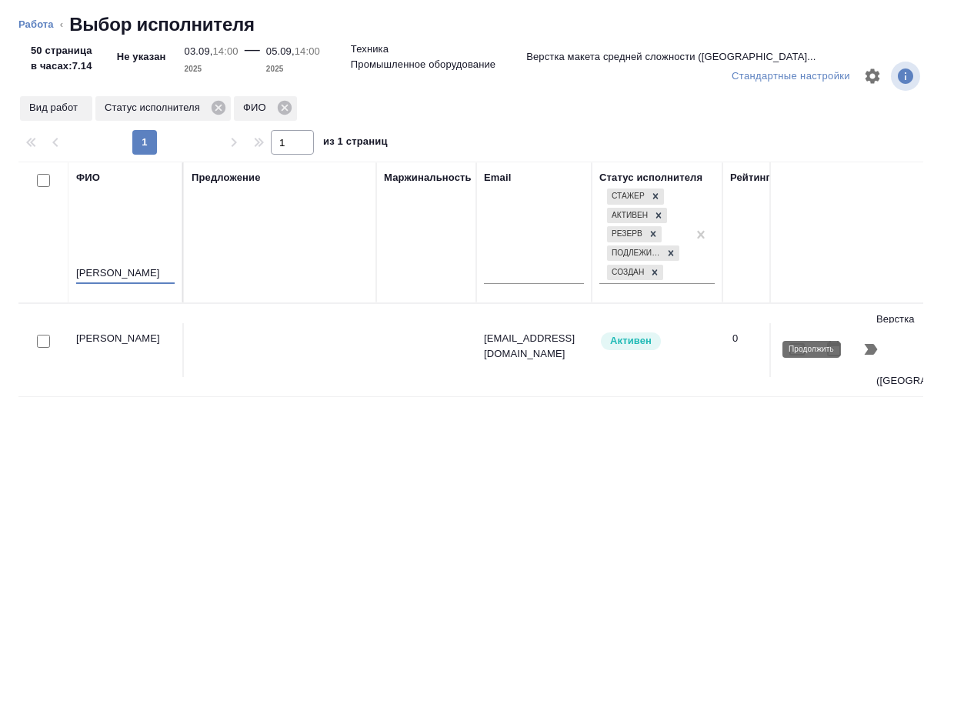
type input "яковлев"
click at [868, 348] on icon "button" at bounding box center [870, 349] width 13 height 11
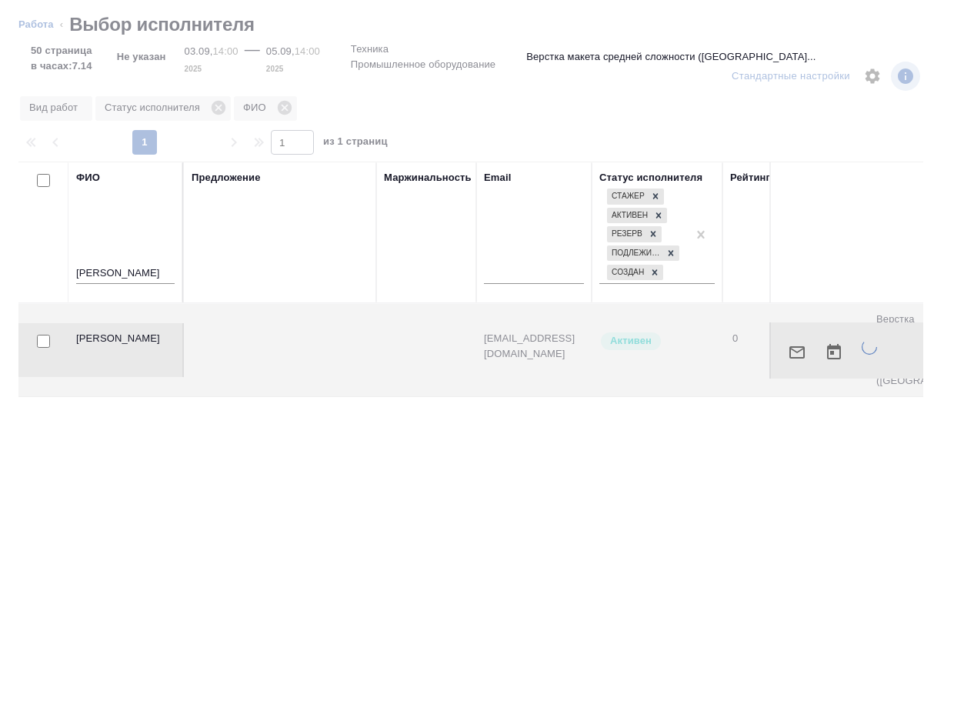
type textarea "x"
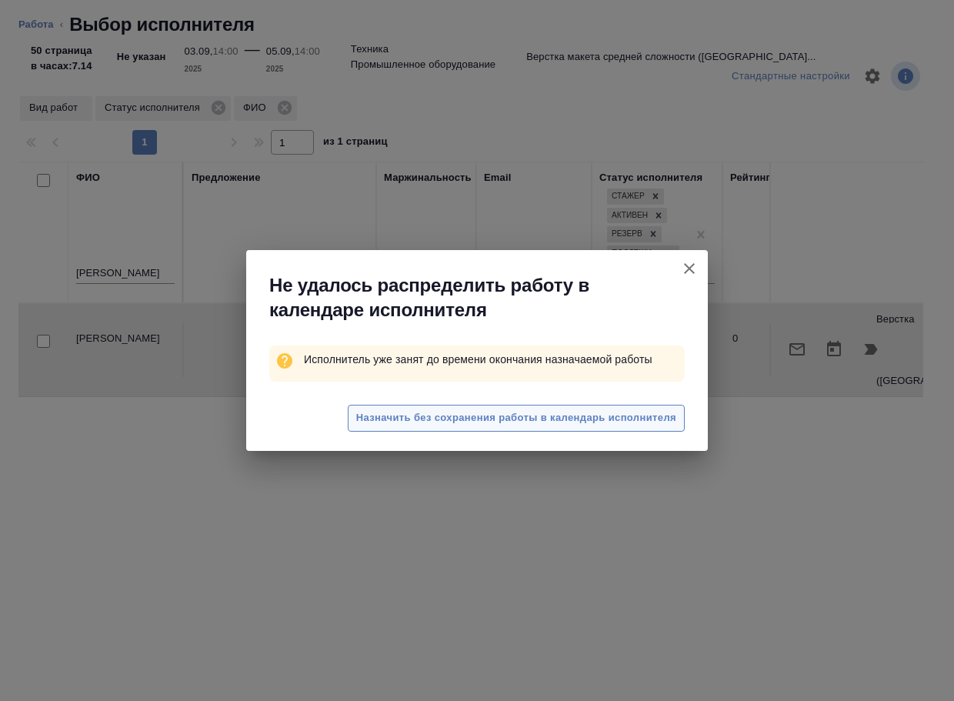
click at [597, 418] on span "Назначить без сохранения работы в календарь исполнителя" at bounding box center [516, 418] width 320 height 18
type textarea "x"
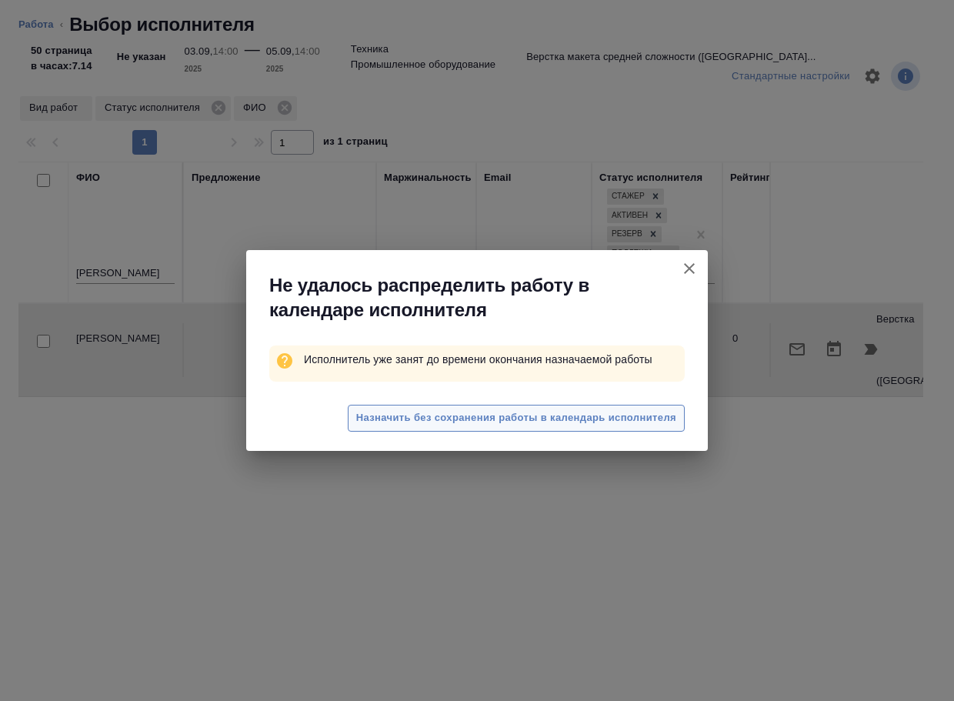
type textarea "x"
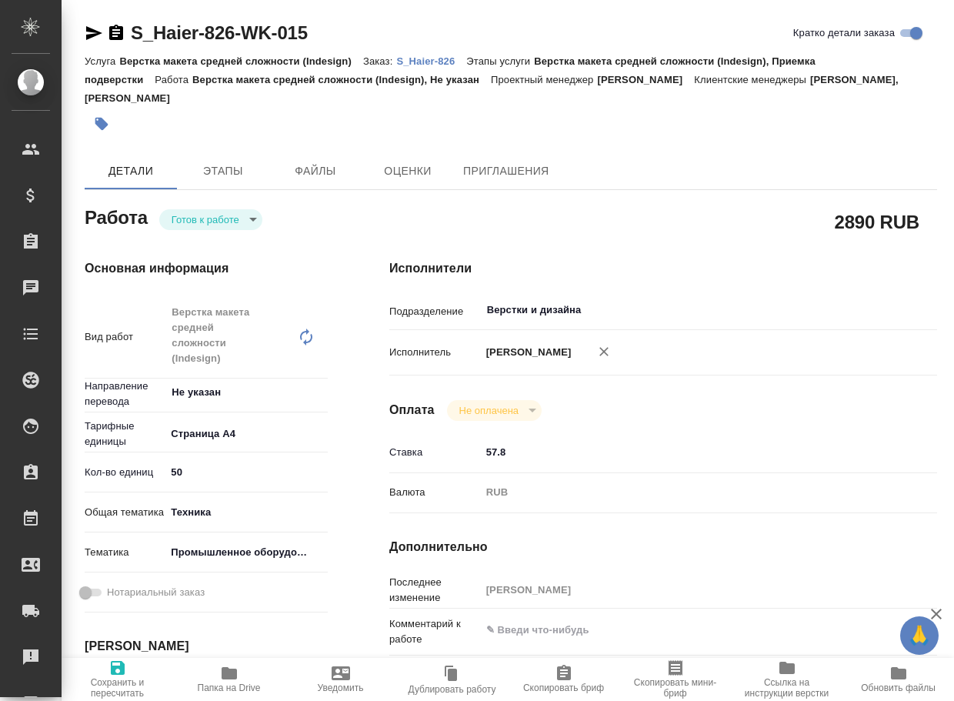
type textarea "x"
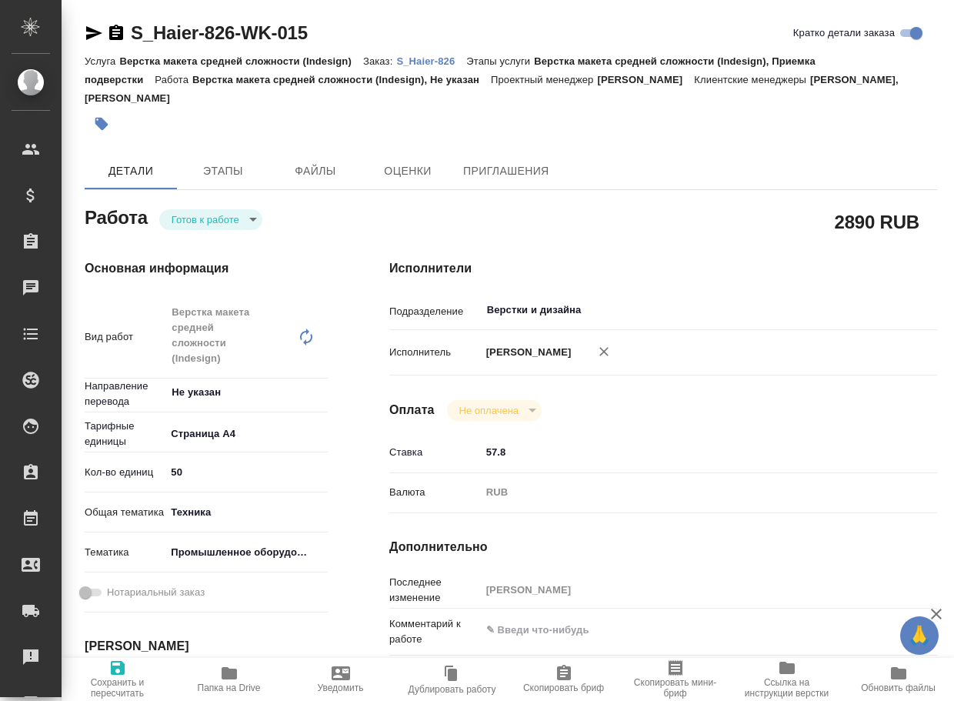
type textarea "x"
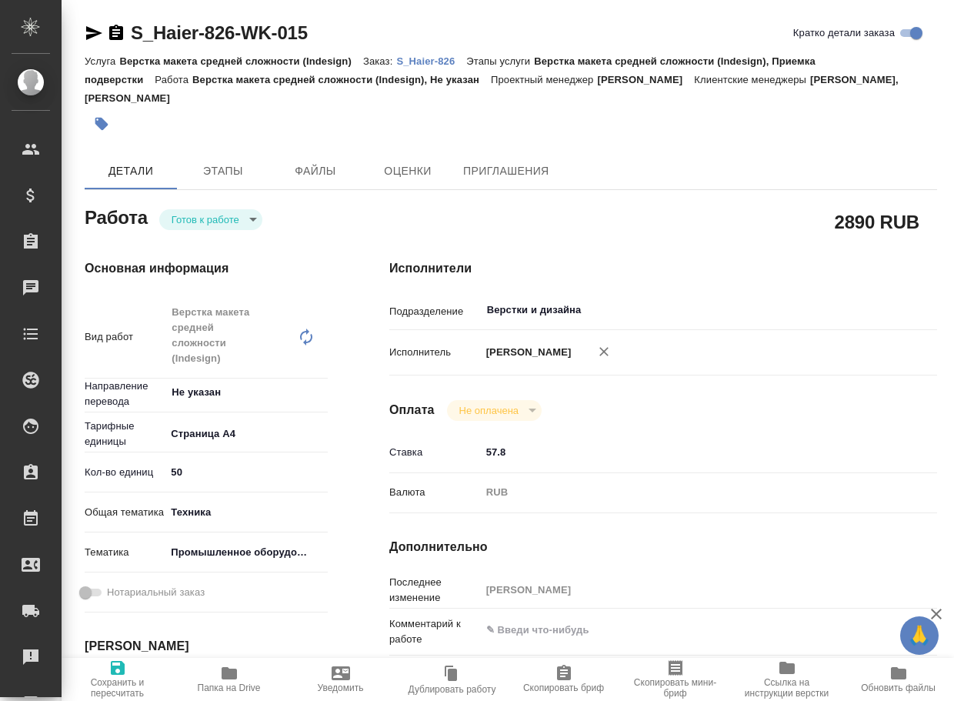
type textarea "x"
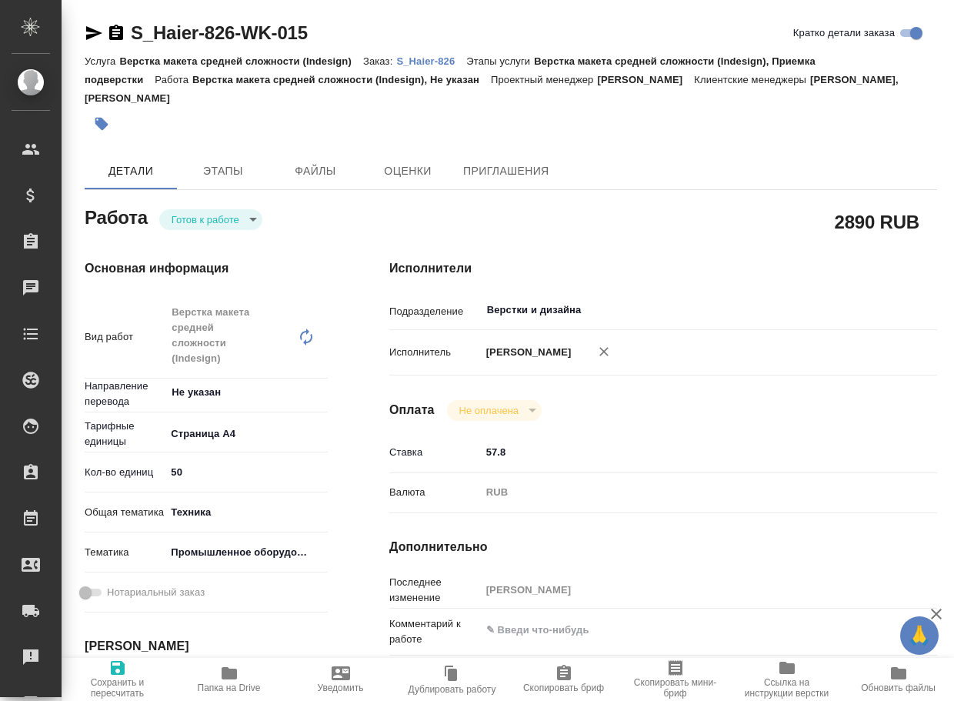
type textarea "x"
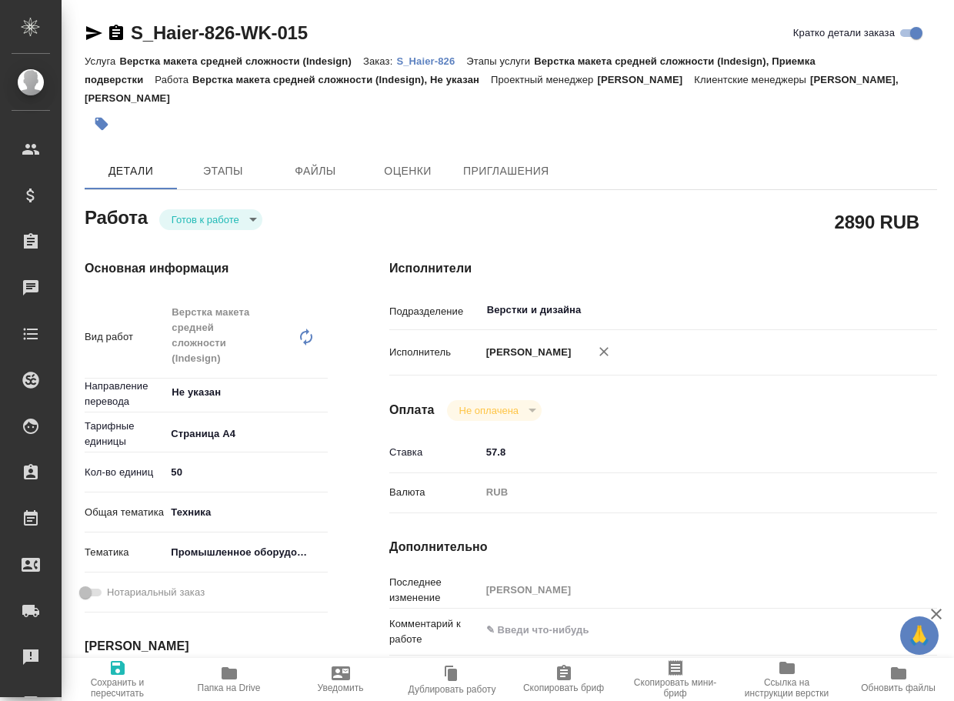
type textarea "x"
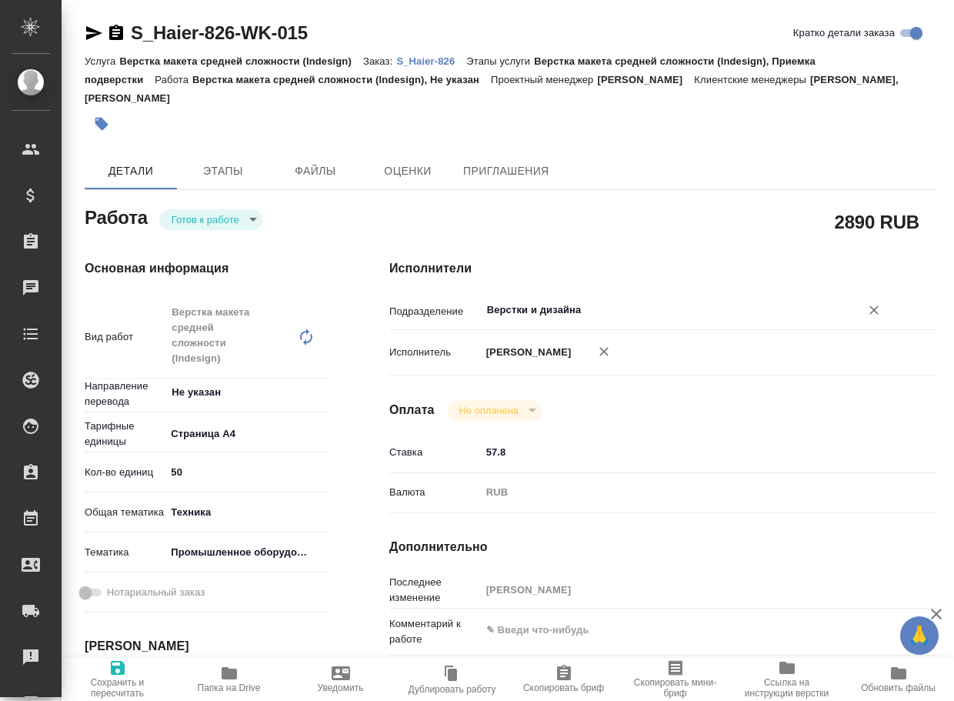
type textarea "x"
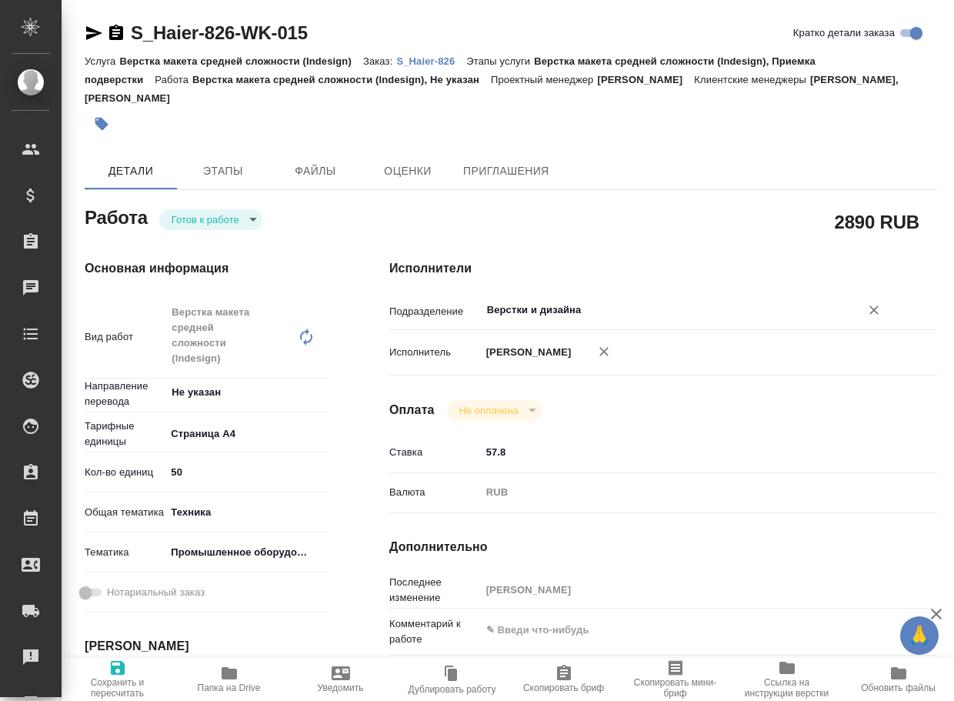
type textarea "x"
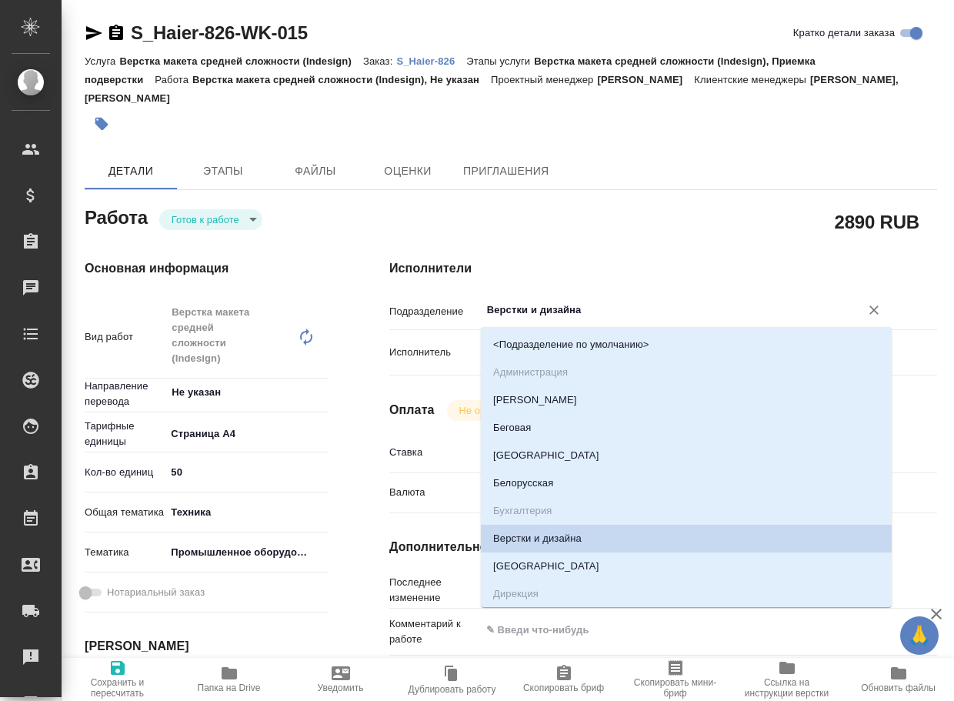
click at [588, 303] on input "Верстки и дизайна" at bounding box center [660, 310] width 350 height 18
type input "d"
type textarea "x"
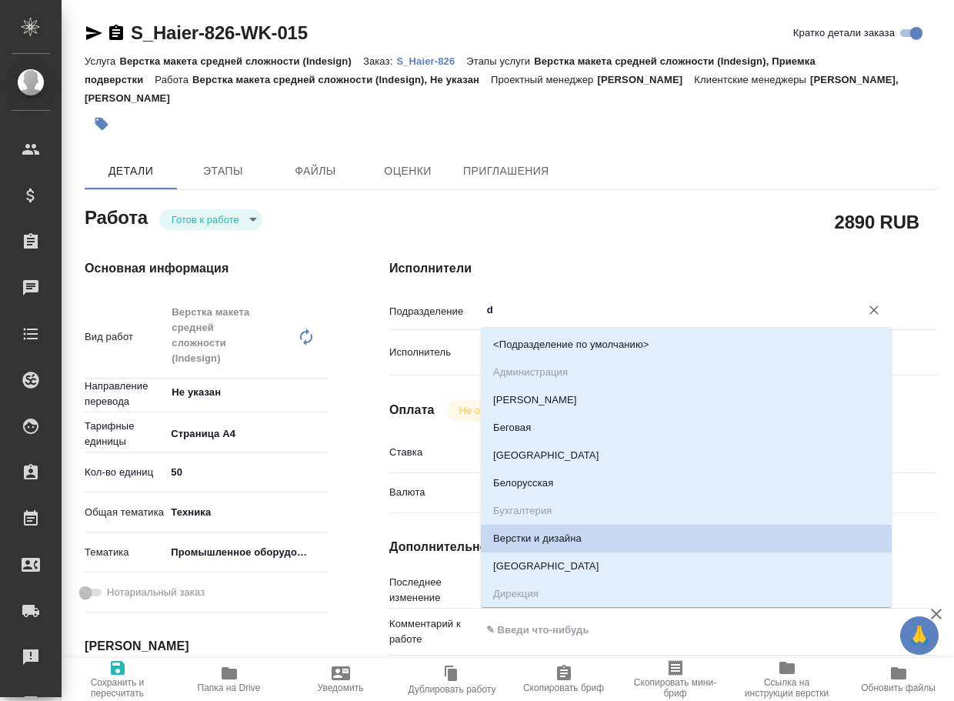
type textarea "x"
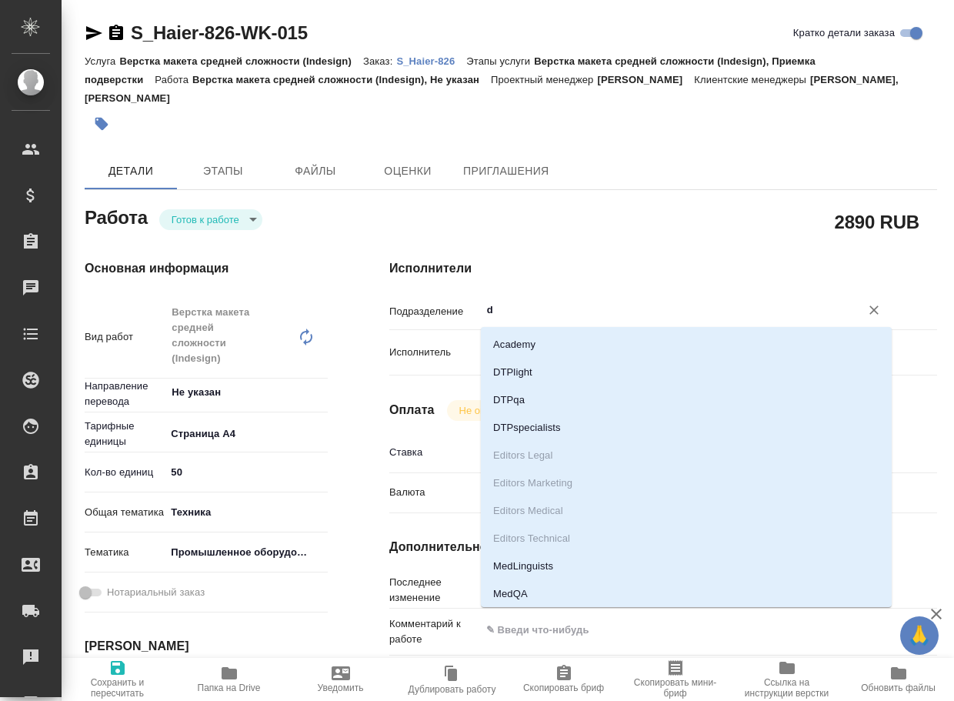
type input "dt"
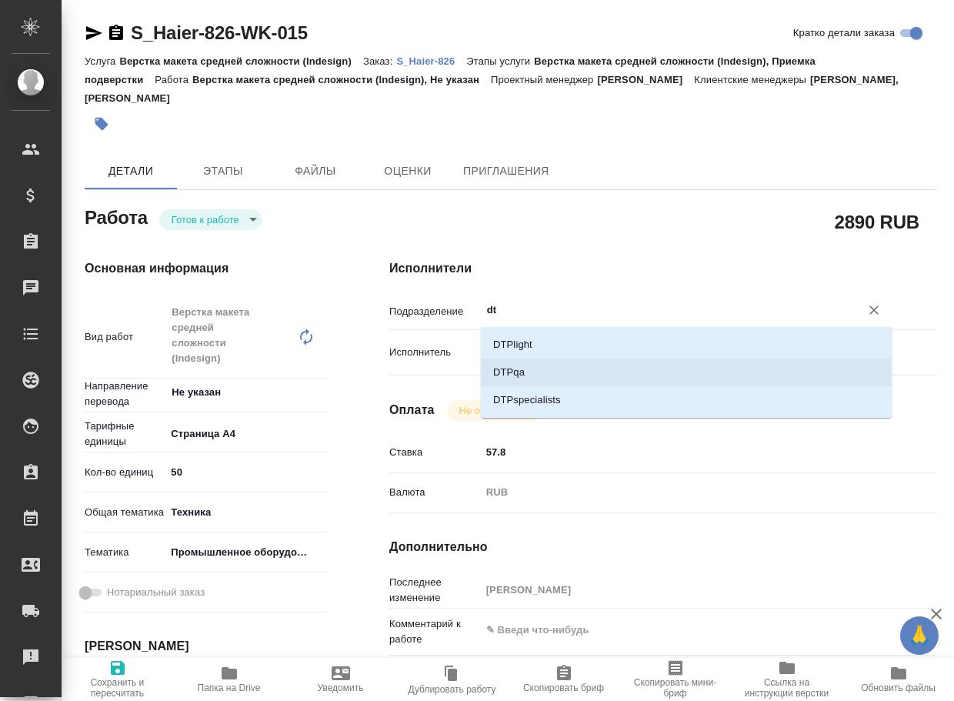
click at [556, 392] on li "DTPspecialists" at bounding box center [686, 400] width 411 height 28
type textarea "x"
type input "DTPspecialists"
type textarea "x"
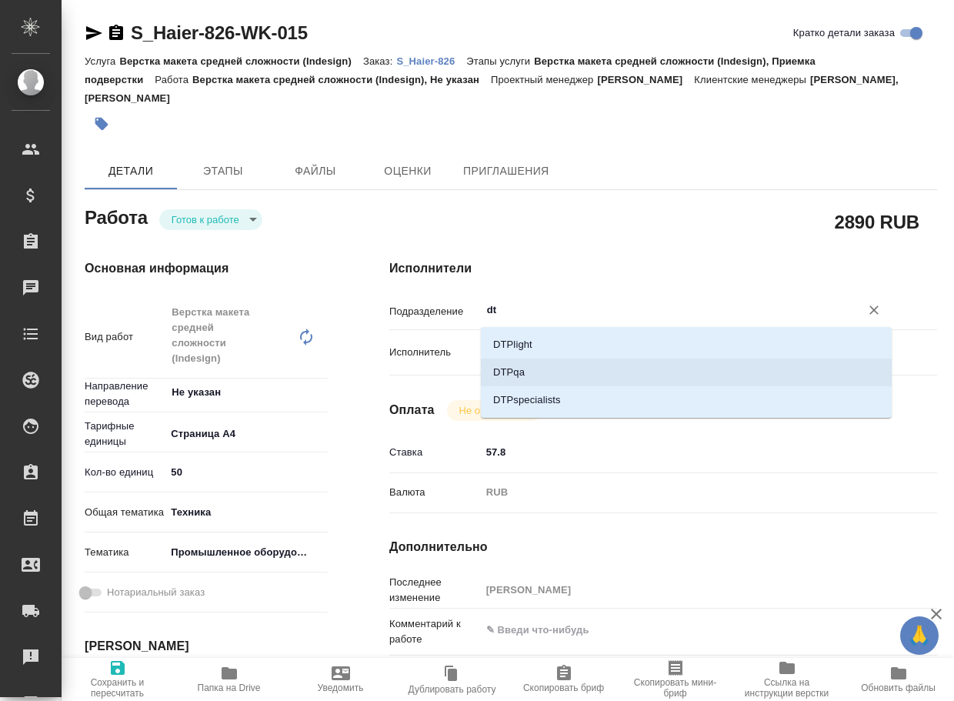
type textarea "x"
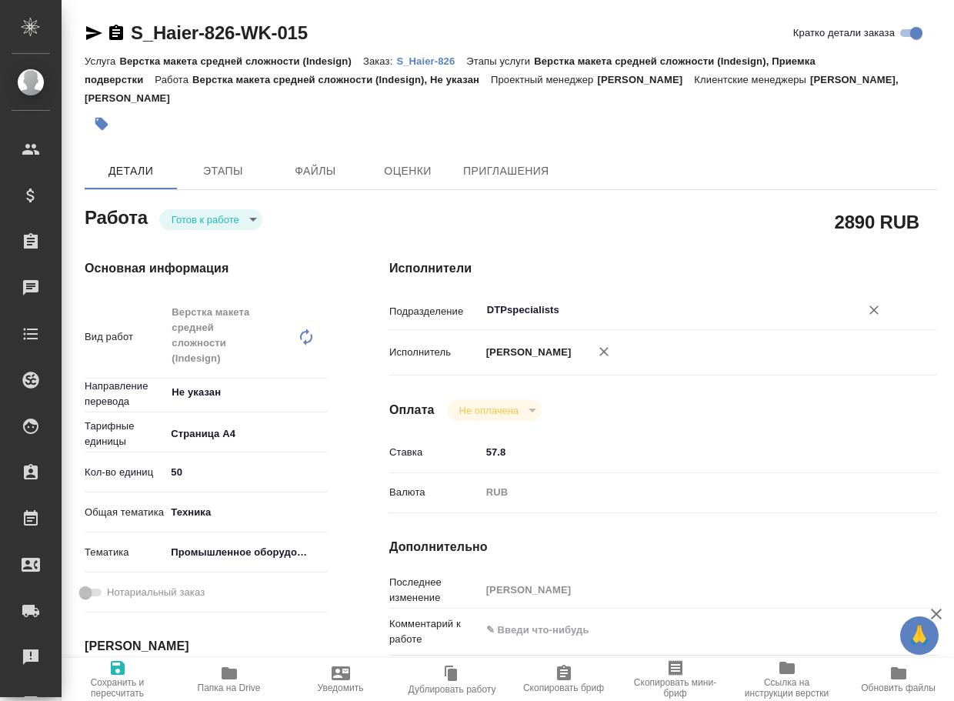
type textarea "x"
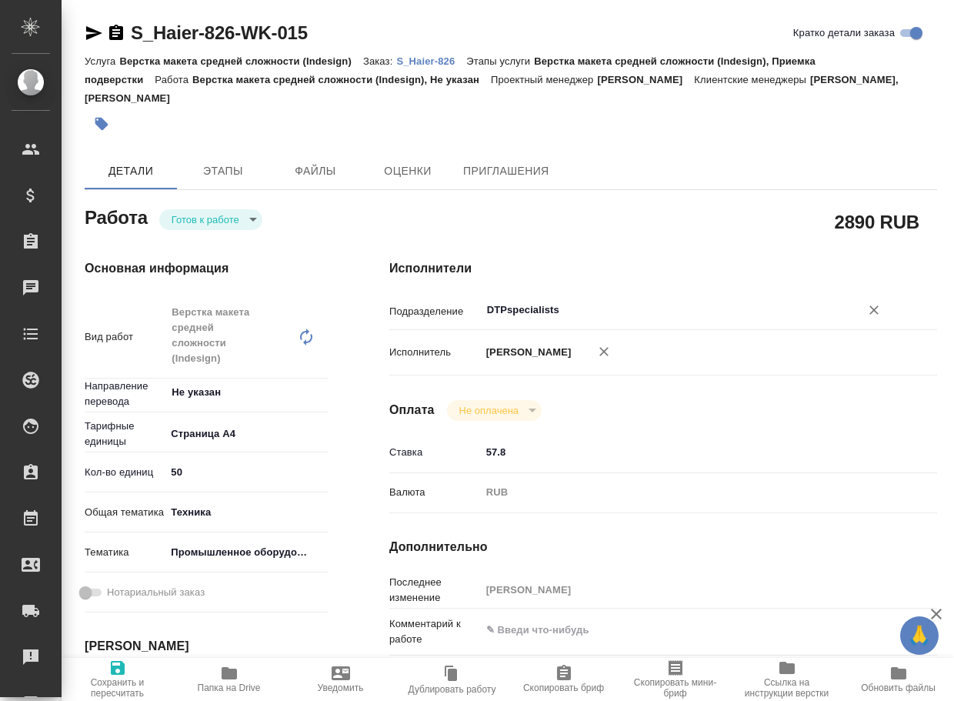
type input "DTPspecialists"
click at [101, 678] on span "Сохранить и пересчитать" at bounding box center [117, 688] width 93 height 22
type textarea "x"
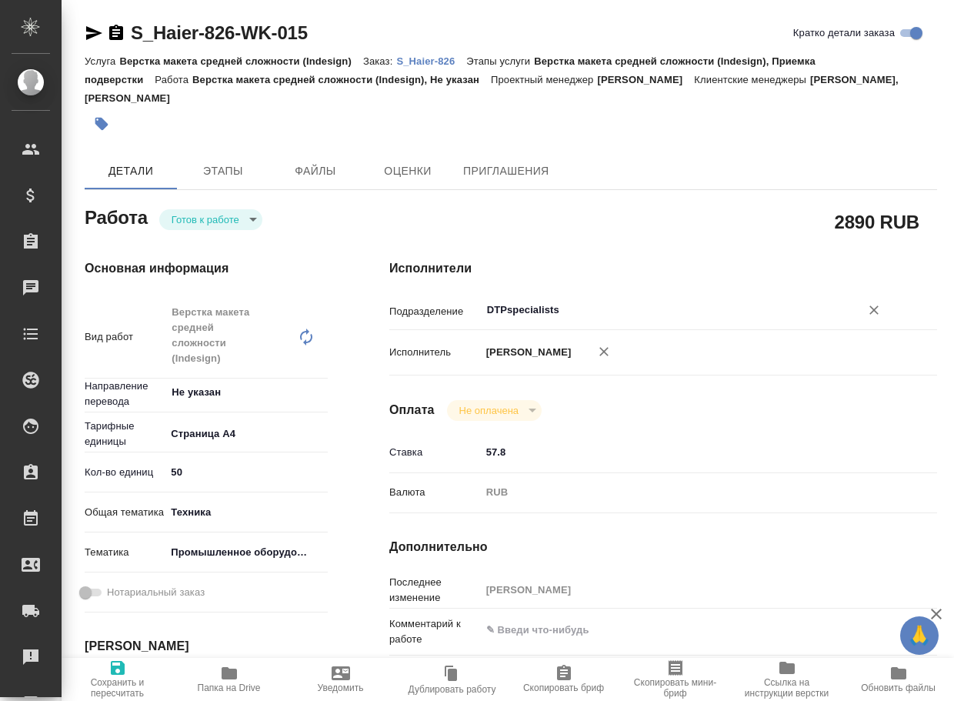
type textarea "x"
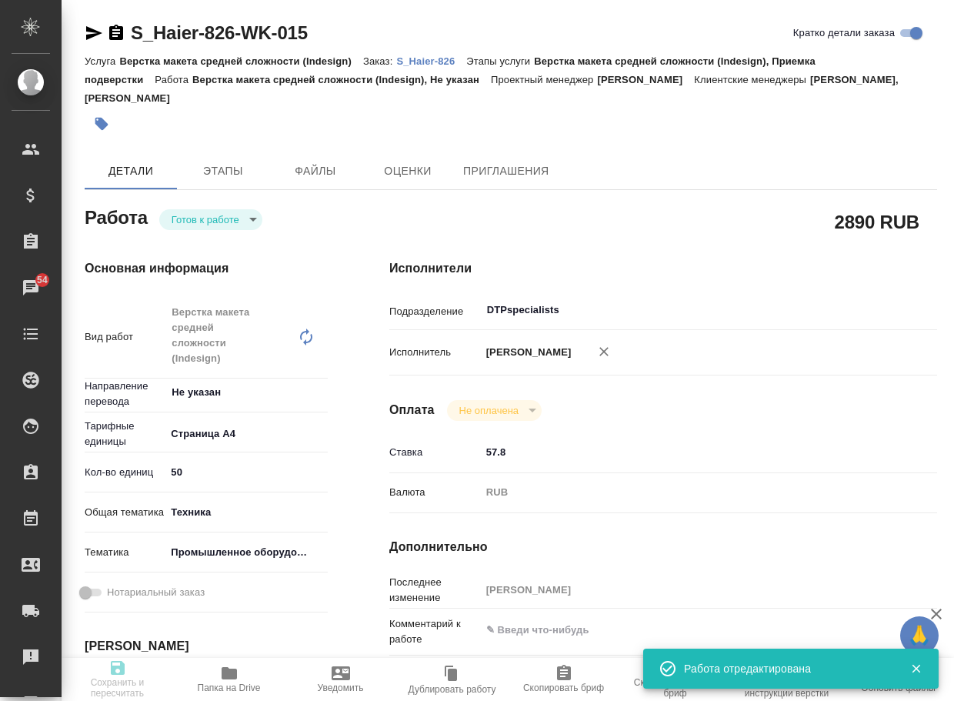
type textarea "x"
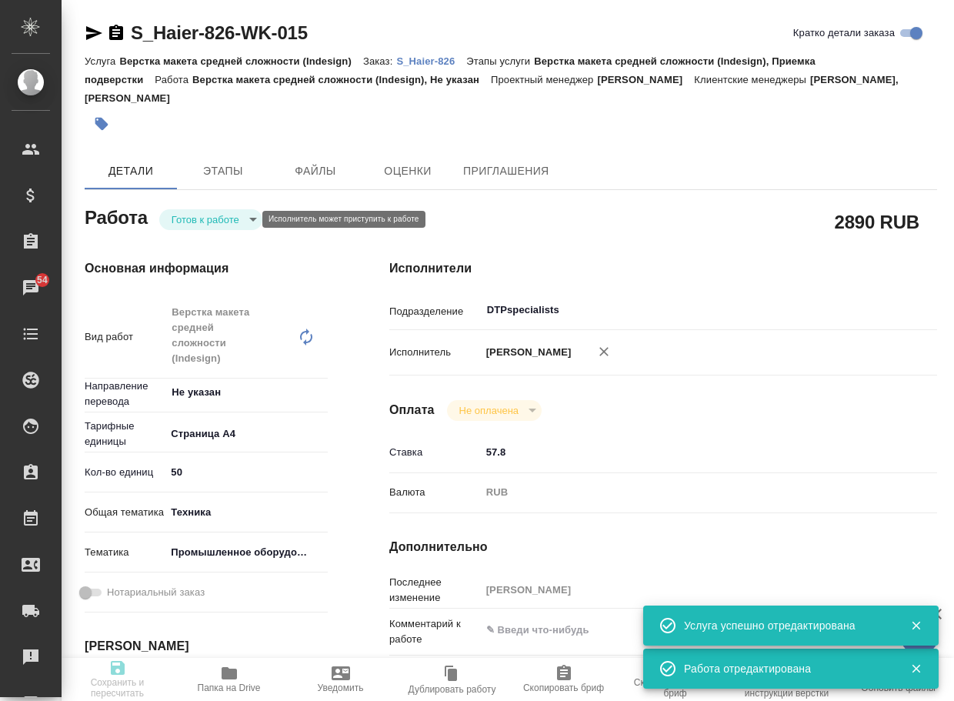
type textarea "x"
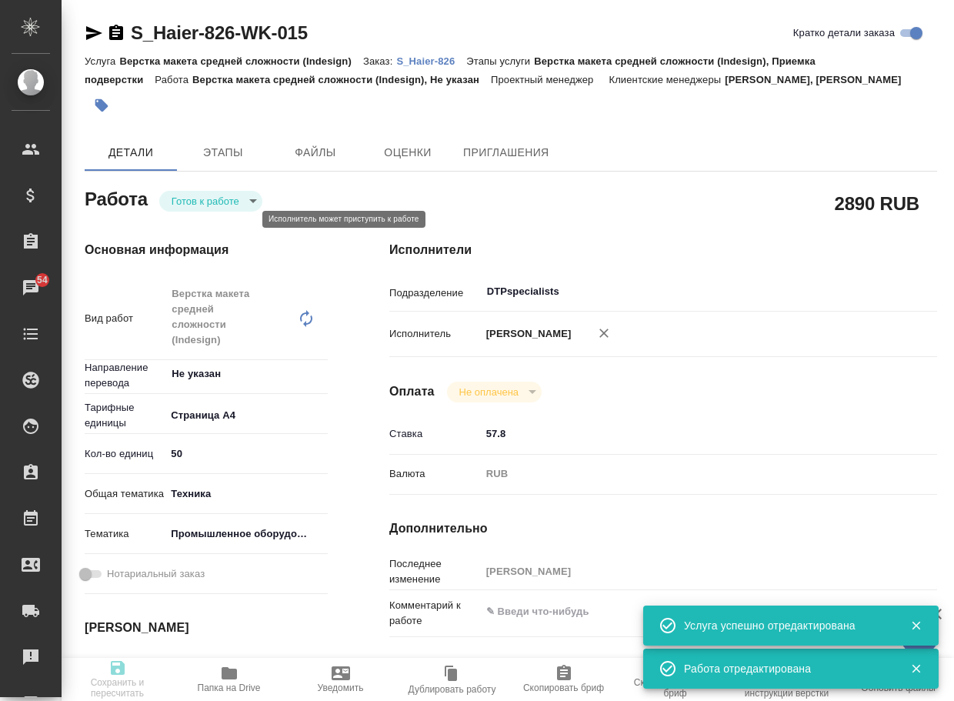
click at [225, 222] on body "🙏 .cls-1 fill:#fff; AWATERA Arsenyeva Vera Клиенты Спецификации Заказы 54 Чаты …" at bounding box center [477, 350] width 954 height 701
type input "readyForWork"
type textarea "Верстка макета средней сложности (Indesign)"
type textarea "x"
type input "Не указан"
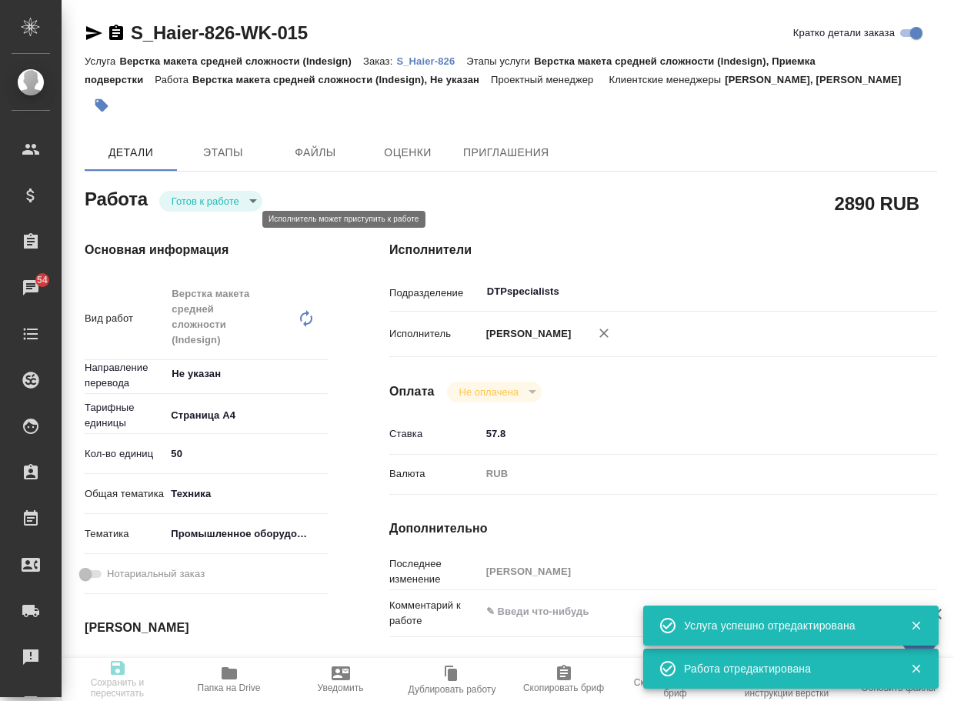
type input "5f036ec4e16dec2d6b59c8ff"
type input "50"
type input "tech"
type input "5f647205b73bc97568ca66bc"
type input "03.09.2025 14:00"
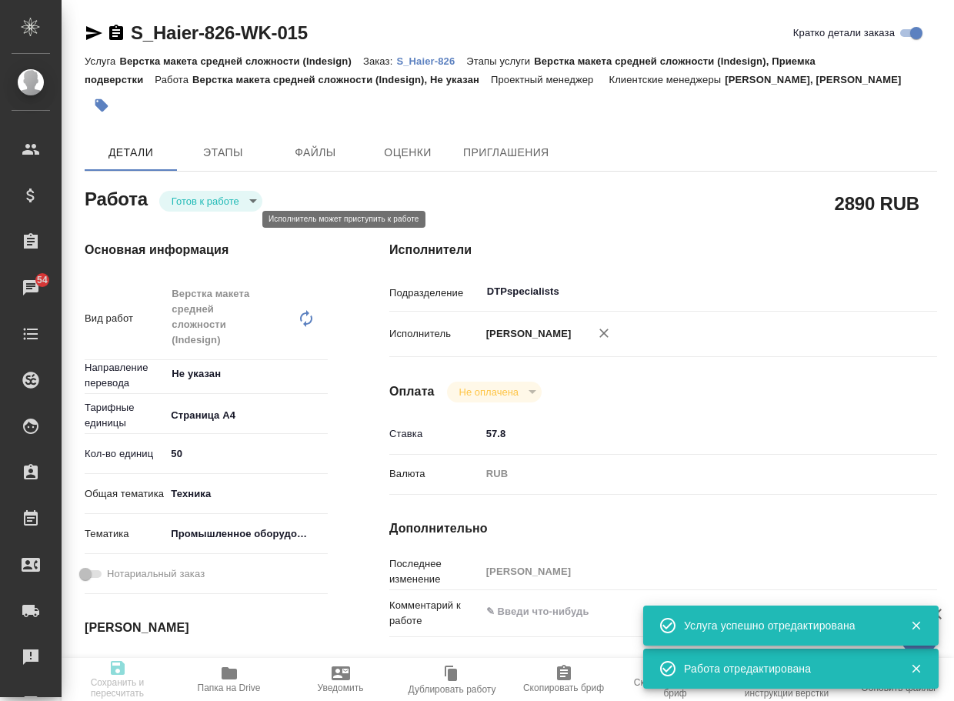
type input "05.09.2025 14:00"
type input "05.09.2025 19:00"
type input "DTPspecialists"
type input "notPayed"
type input "57.8"
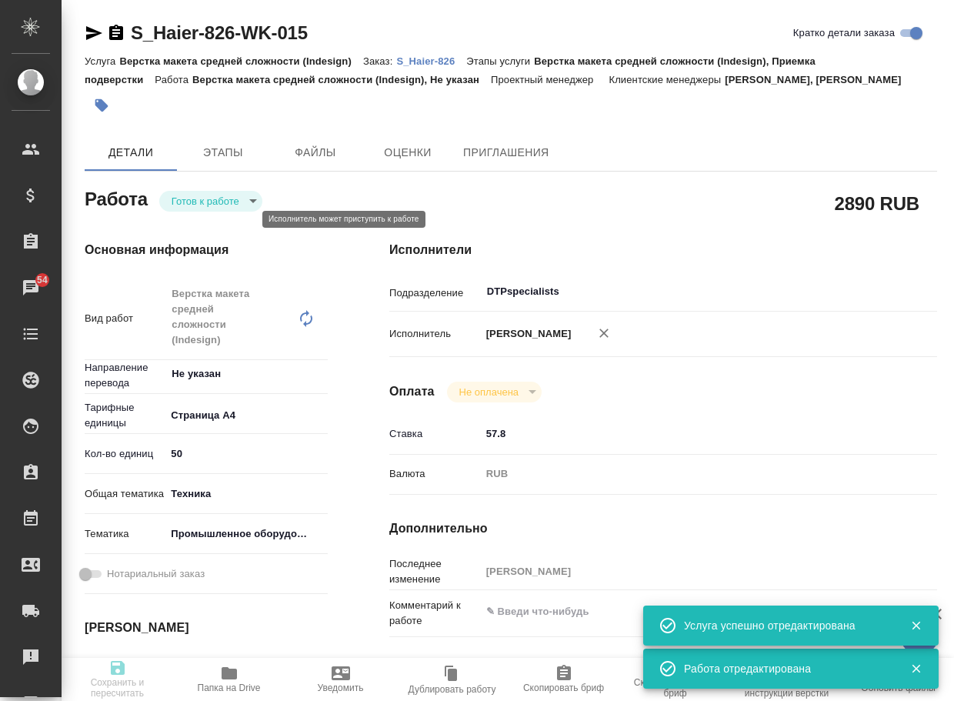
type input "RUB"
type input "[PERSON_NAME]"
type textarea "x"
type textarea "/Clients/Хайер Электрикал Эпплаенсиз Рус/Orders/S_Haier-826/DTP/S_Haier-826-WK-…"
type textarea "x"
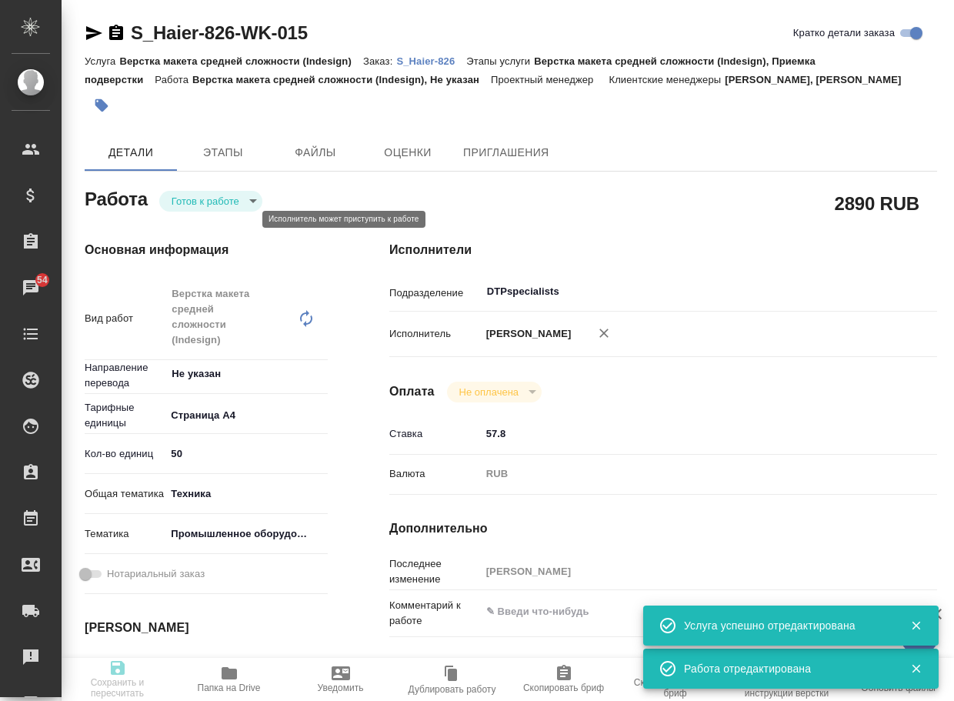
type input "S_Haier-826"
type input "Верстка макета средней сложности (Indesign)"
type input "Верстка макета средней сложности (Indesign), Приемка подверстки"
type input "Усманова Ольга, Никифорова Валерия"
type input "[PERSON_NAME]"
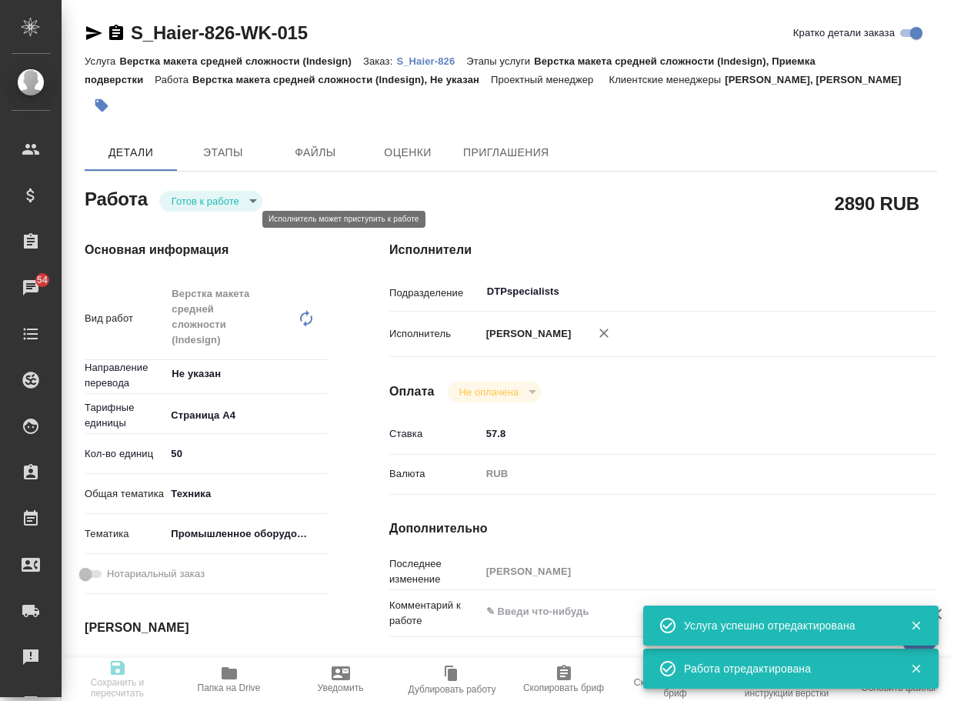
type input "/Clients/Хайер Электрикал Эпплаенсиз Рус/Orders/S_Haier-826"
type textarea "x"
type textarea "5 рд англ-рус + 3 рд рус-каз Какие условия перевода руководства на духовые шкаф…"
type textarea "x"
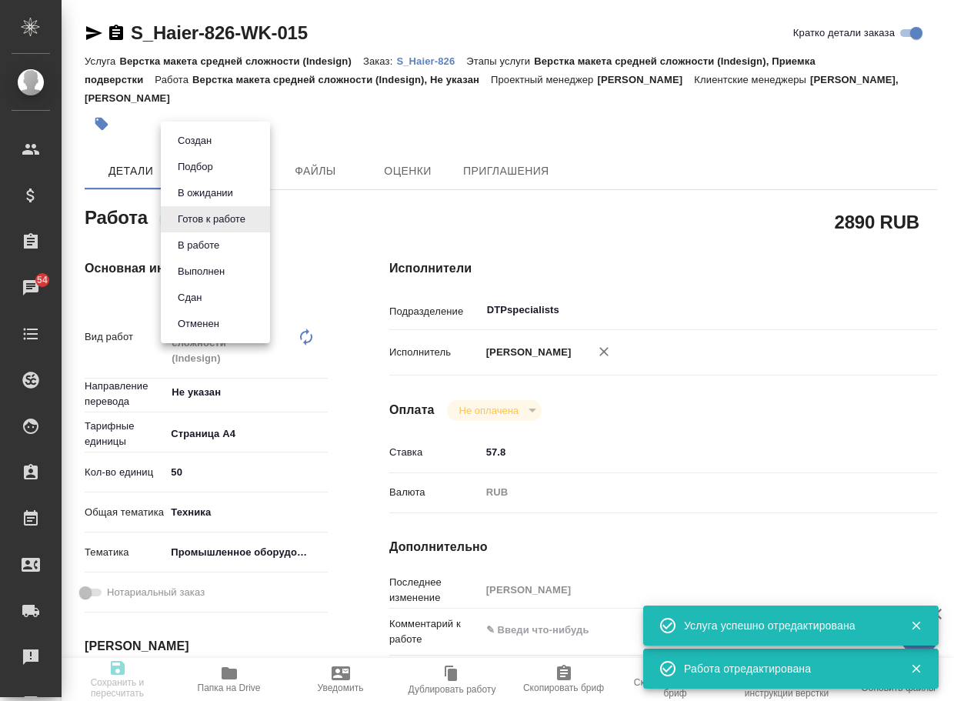
type textarea "x"
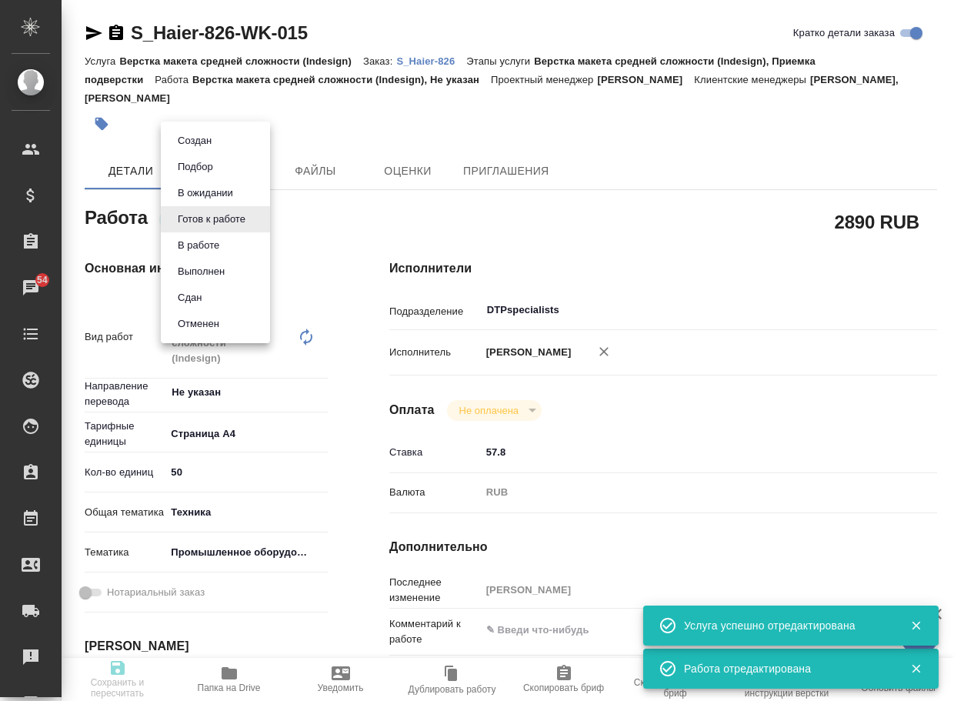
type textarea "x"
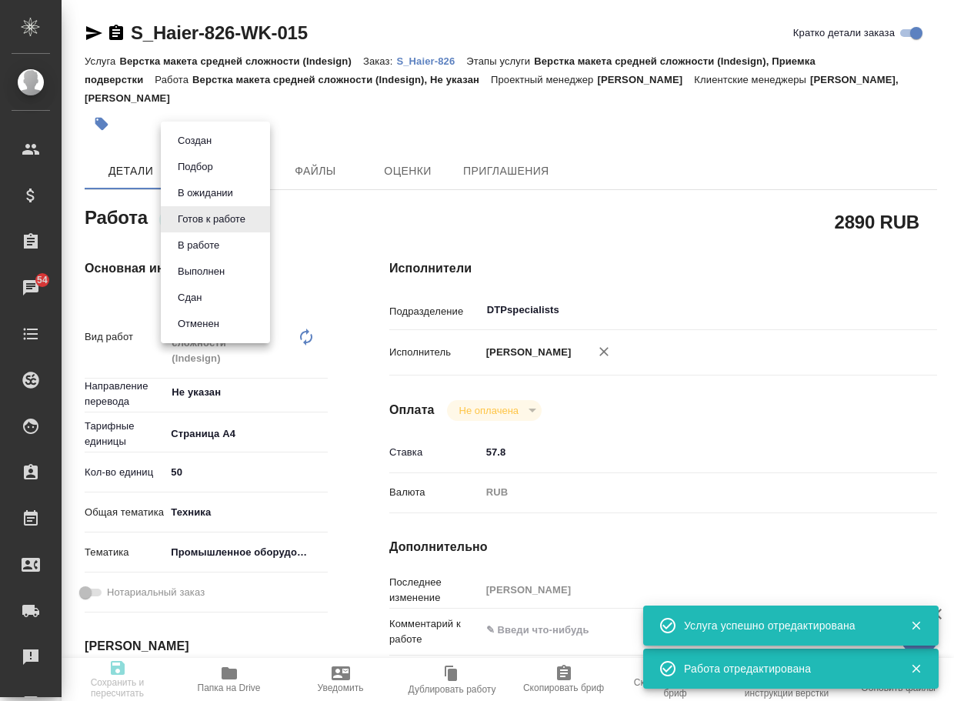
type textarea "x"
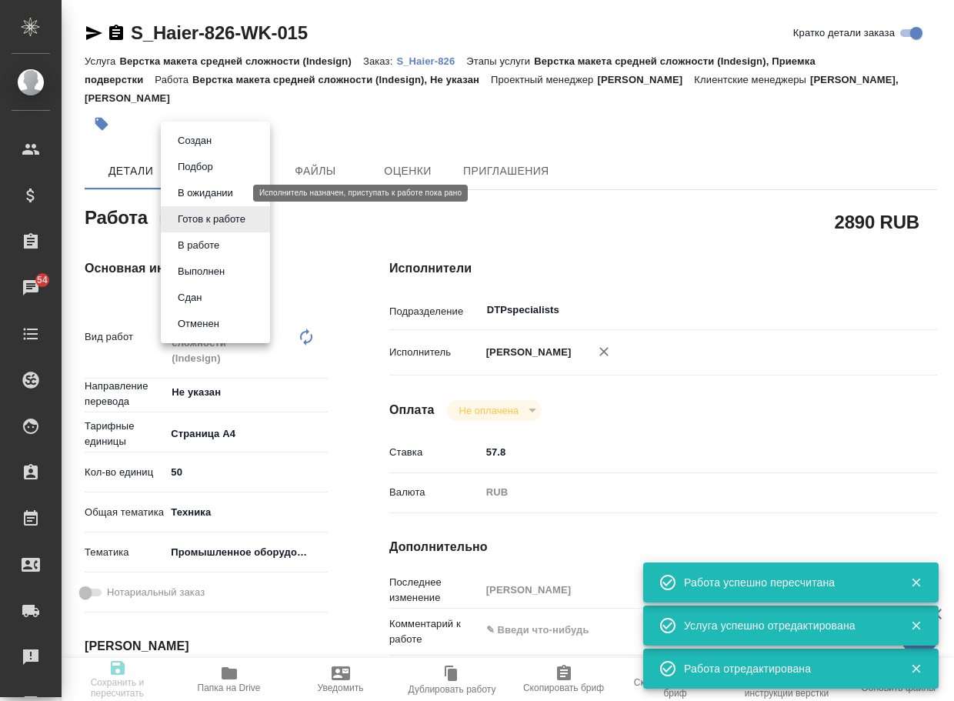
click at [229, 191] on button "В ожидании" at bounding box center [205, 193] width 65 height 17
type textarea "Верстка макета средней сложности (Indesign)"
type textarea "x"
type input "Не указан"
type input "5f036ec4e16dec2d6b59c8ff"
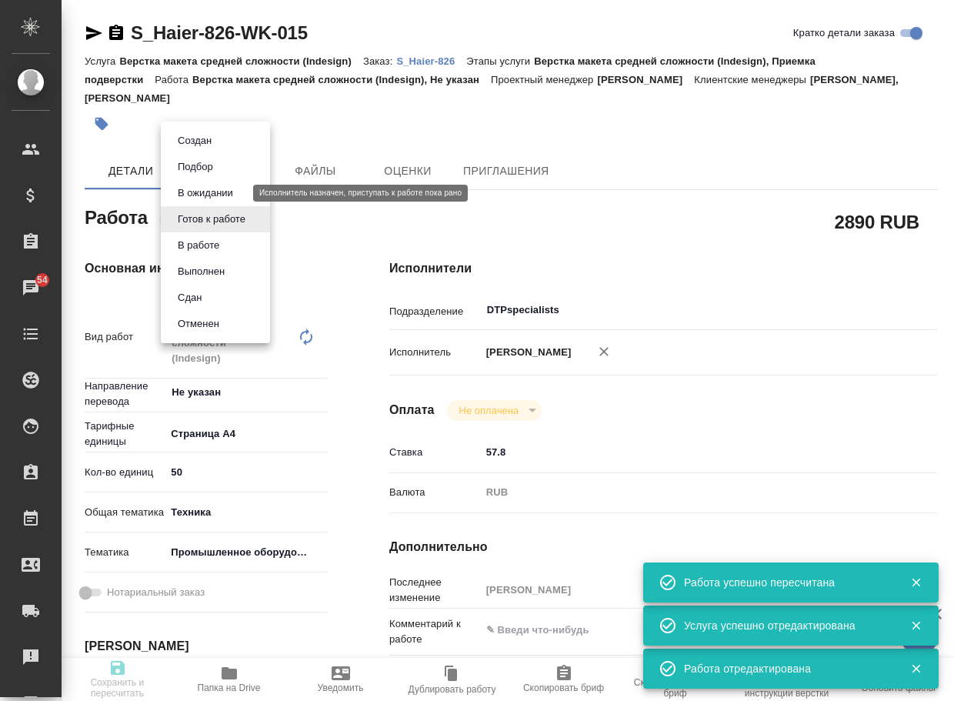
type input "50"
type input "tech"
type input "5f647205b73bc97568ca66bc"
type input "03.09.2025 14:00"
type input "05.09.2025 14:00"
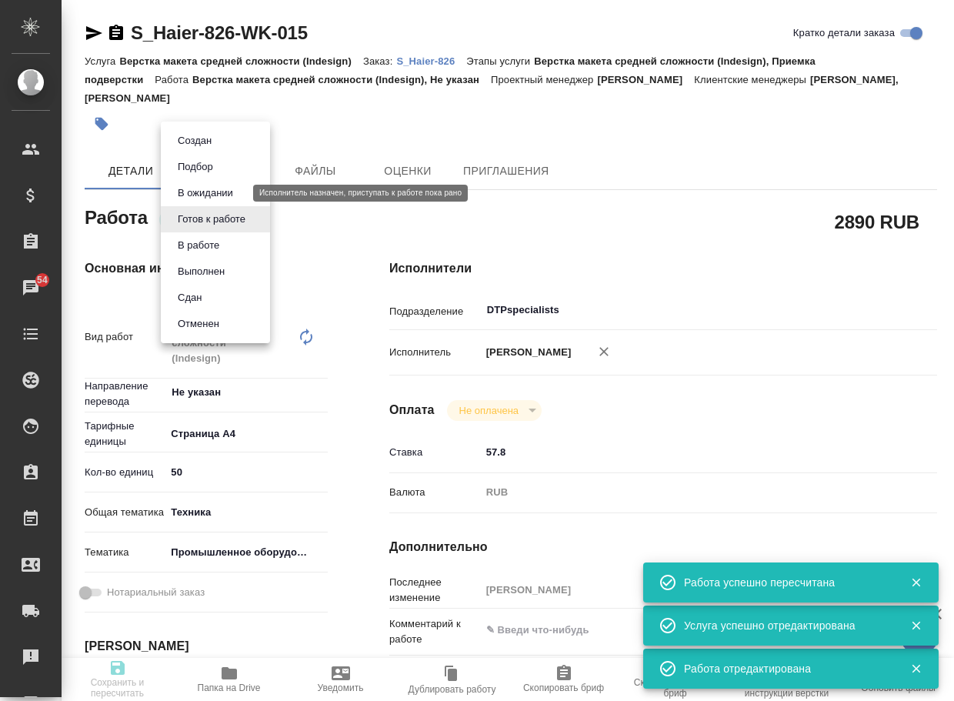
type input "05.09.2025 19:00"
type input "DTPspecialists"
type input "notPayed"
type input "57.8"
type input "RUB"
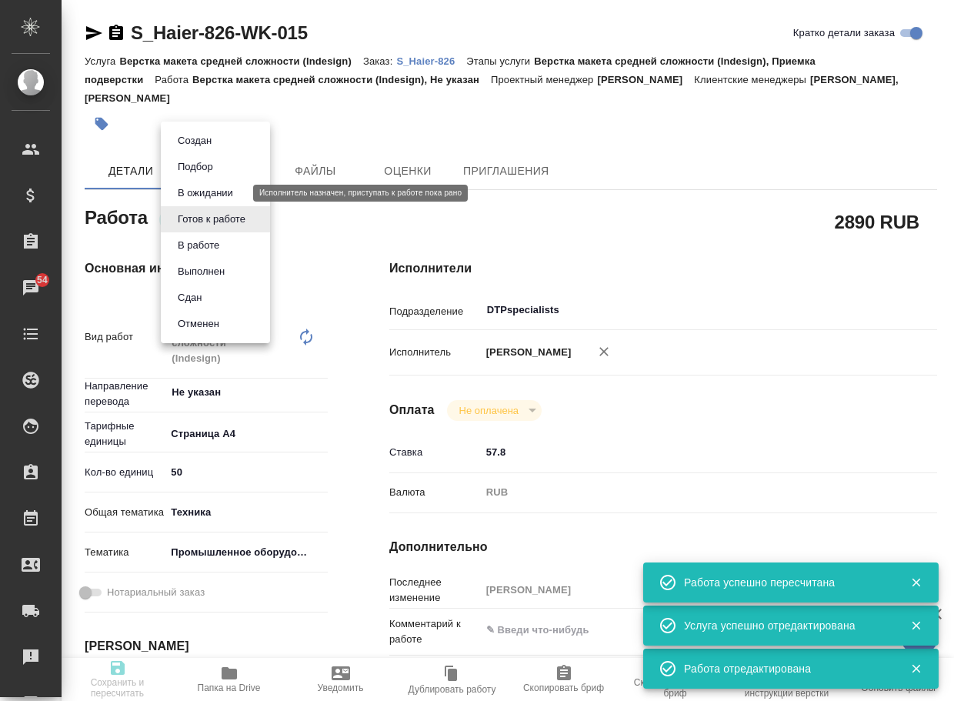
type input "[PERSON_NAME]"
type textarea "x"
type textarea "/Clients/Хайер Электрикал Эпплаенсиз Рус/Orders/S_Haier-826/DTP/S_Haier-826-WK-…"
type textarea "x"
type input "S_Haier-826"
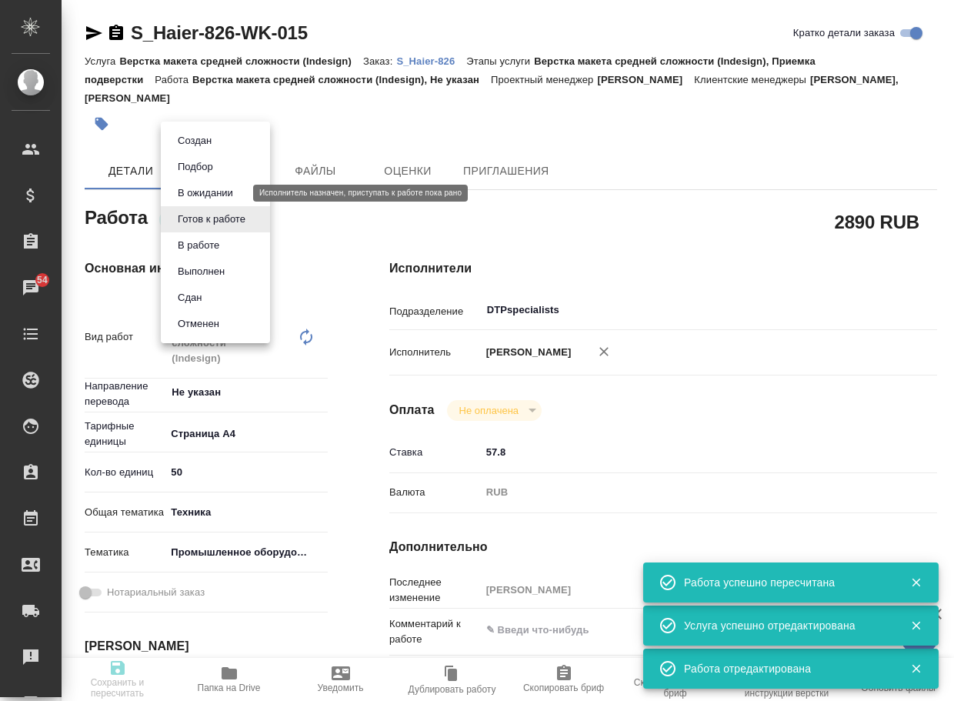
type input "Верстка макета средней сложности (Indesign)"
type input "Верстка макета средней сложности (Indesign), Приемка подверстки"
type input "Усманова Ольга, Никифорова Валерия"
type input "[PERSON_NAME]"
type input "/Clients/Хайер Электрикал Эпплаенсиз Рус/Orders/S_Haier-826"
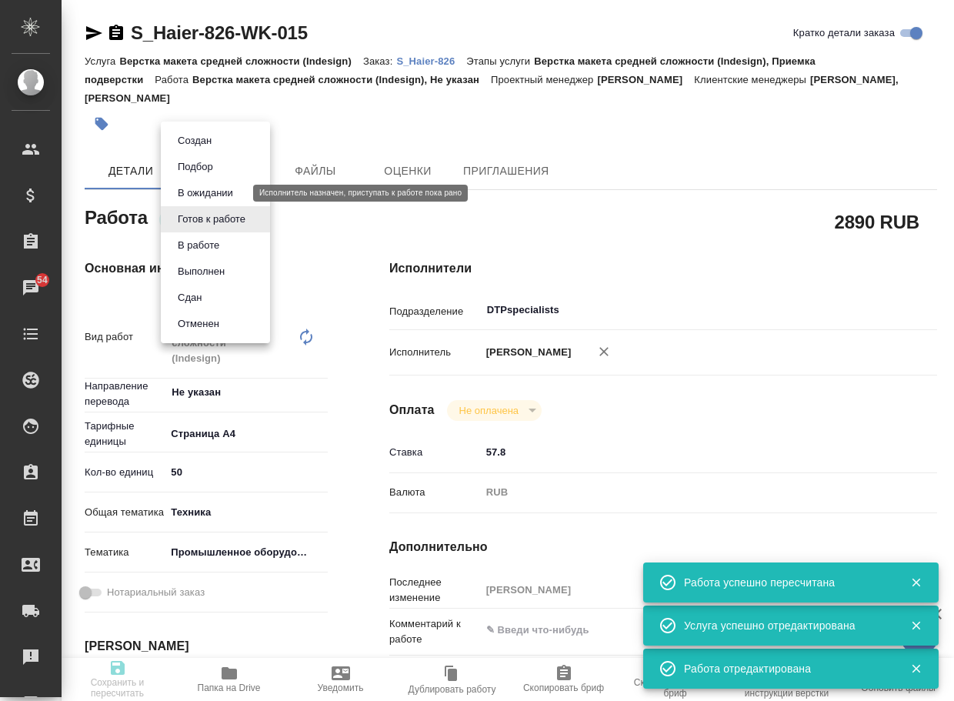
type textarea "x"
type textarea "5 рд англ-рус + 3 рд рус-каз Какие условия перевода руководства на духовые шкаф…"
type textarea "x"
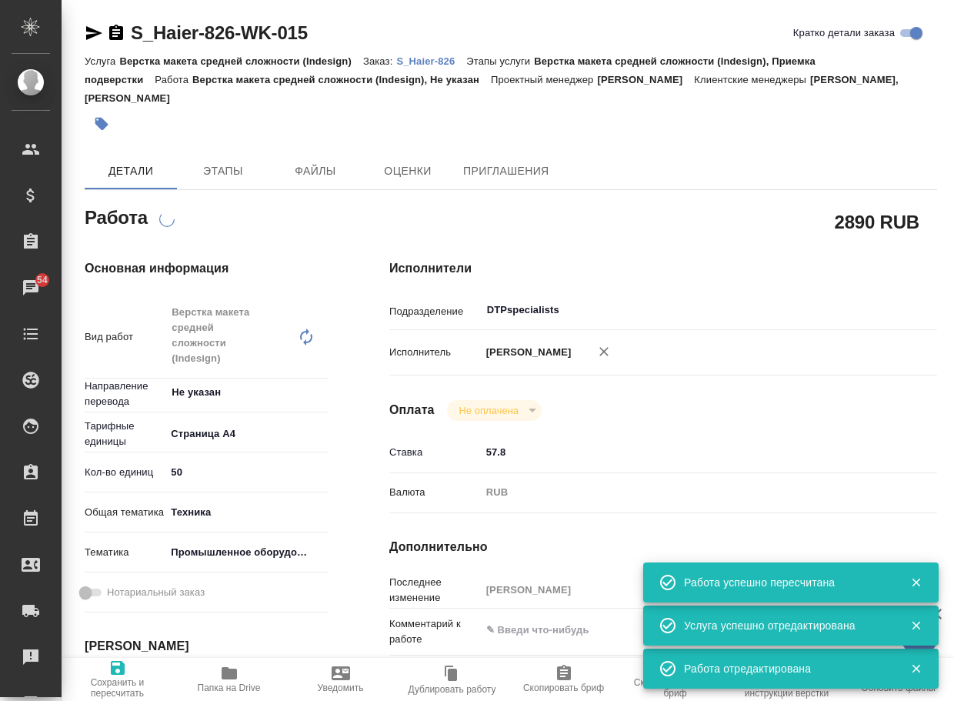
type textarea "x"
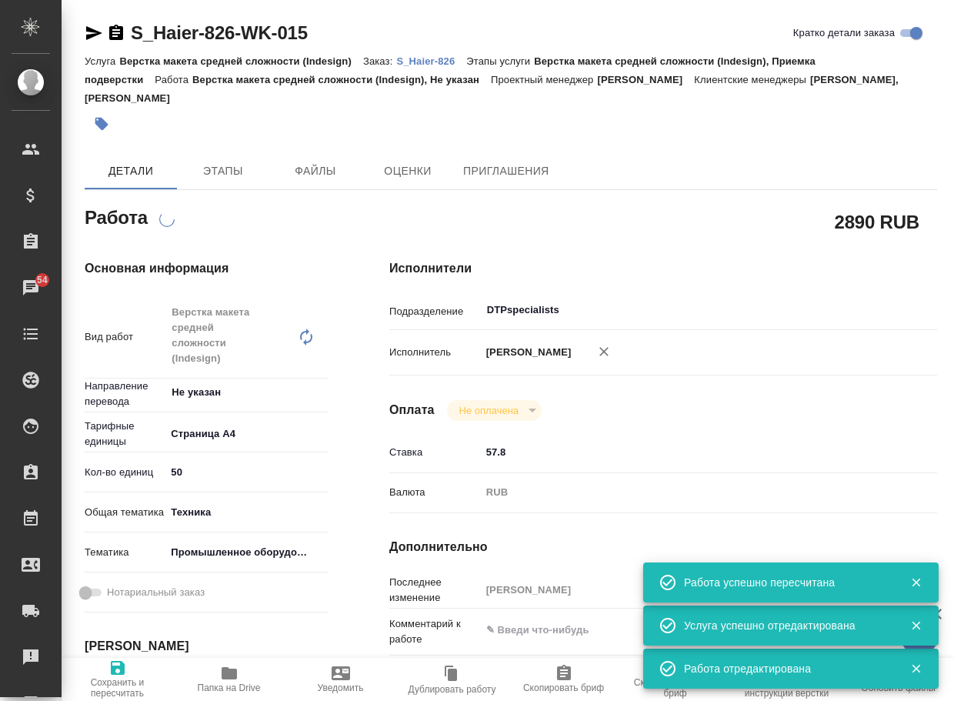
type textarea "x"
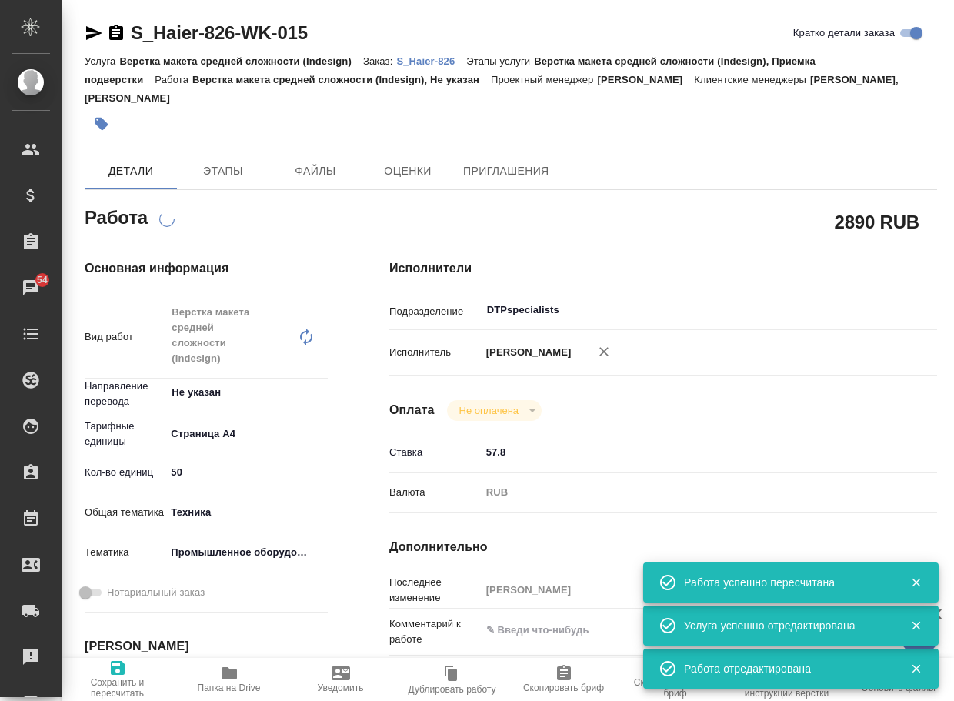
type textarea "x"
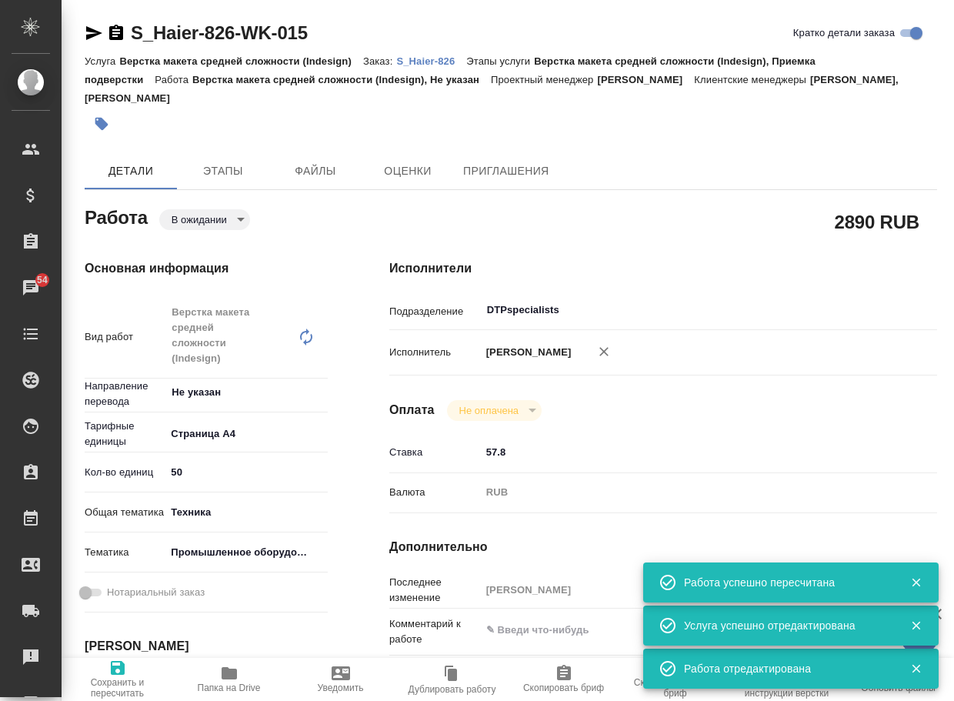
type textarea "x"
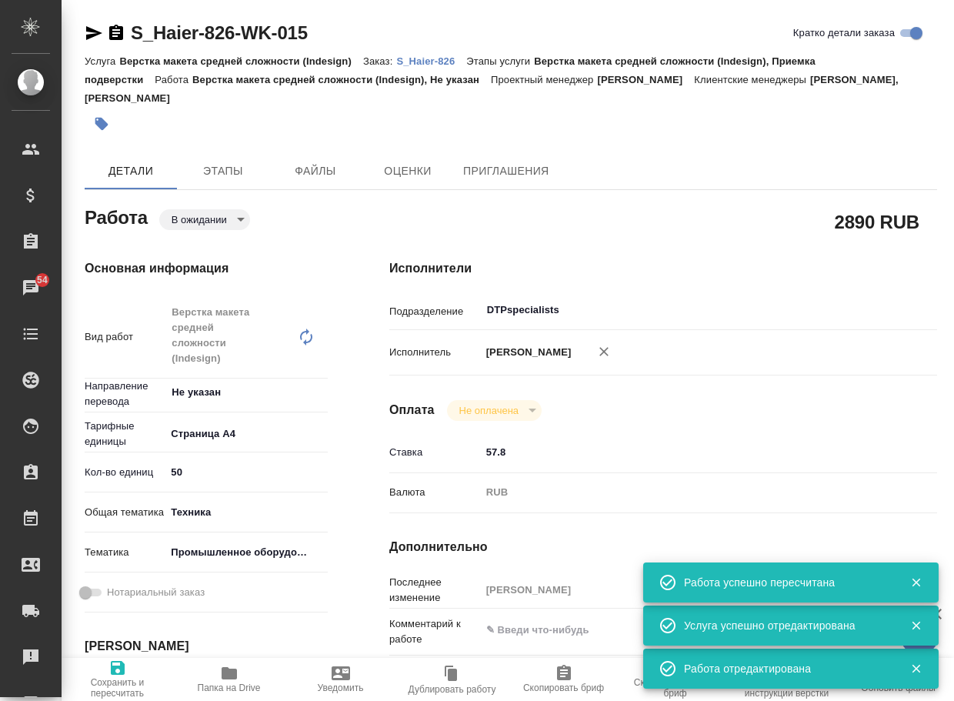
type textarea "x"
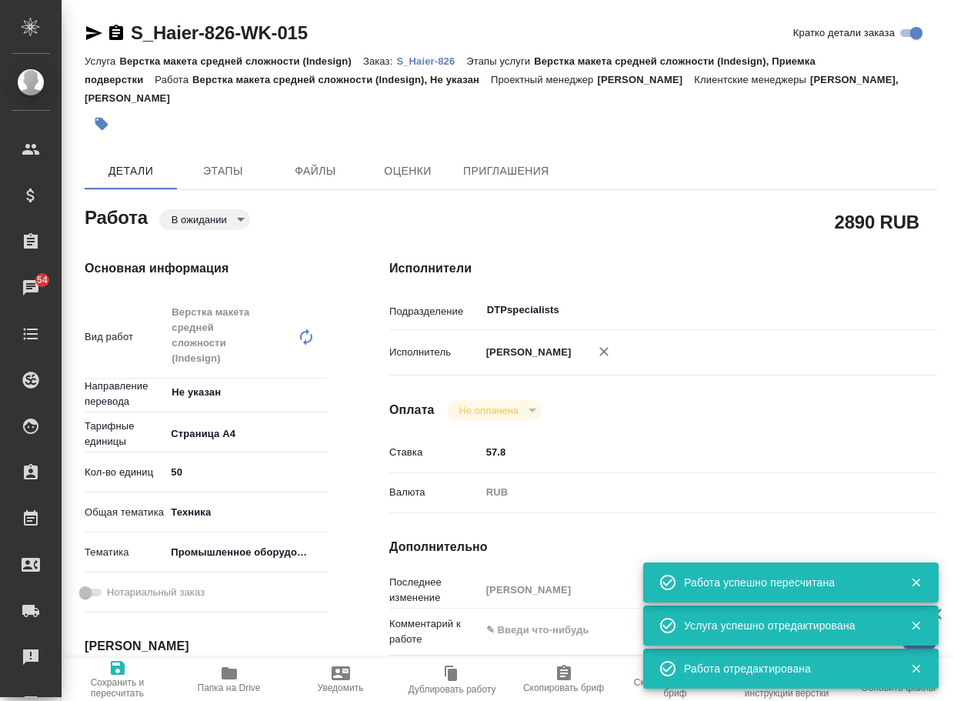
type textarea "x"
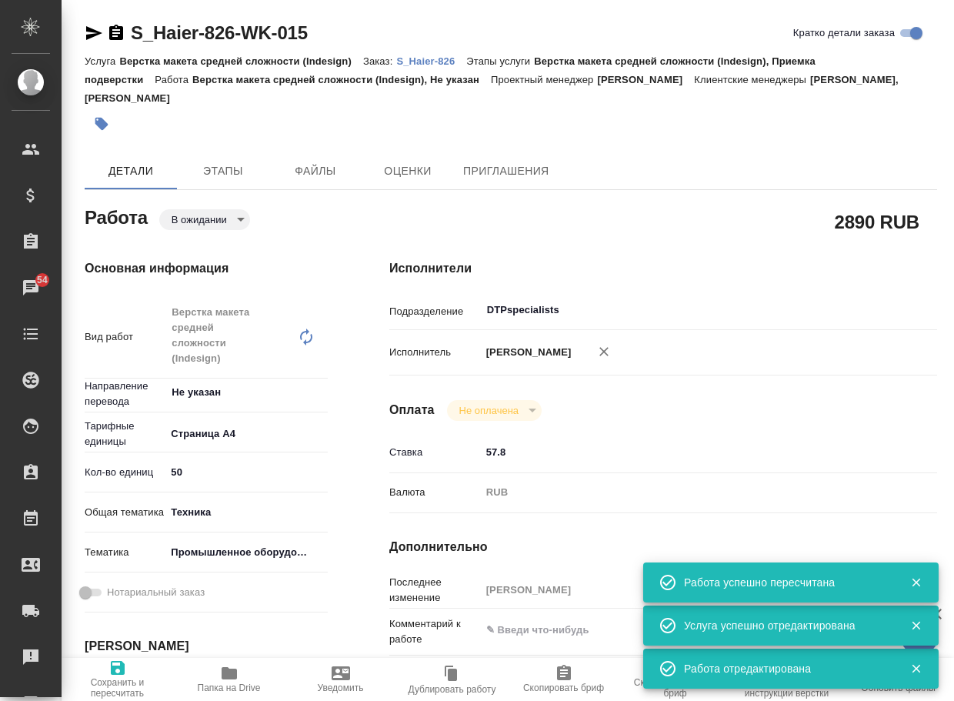
type textarea "x"
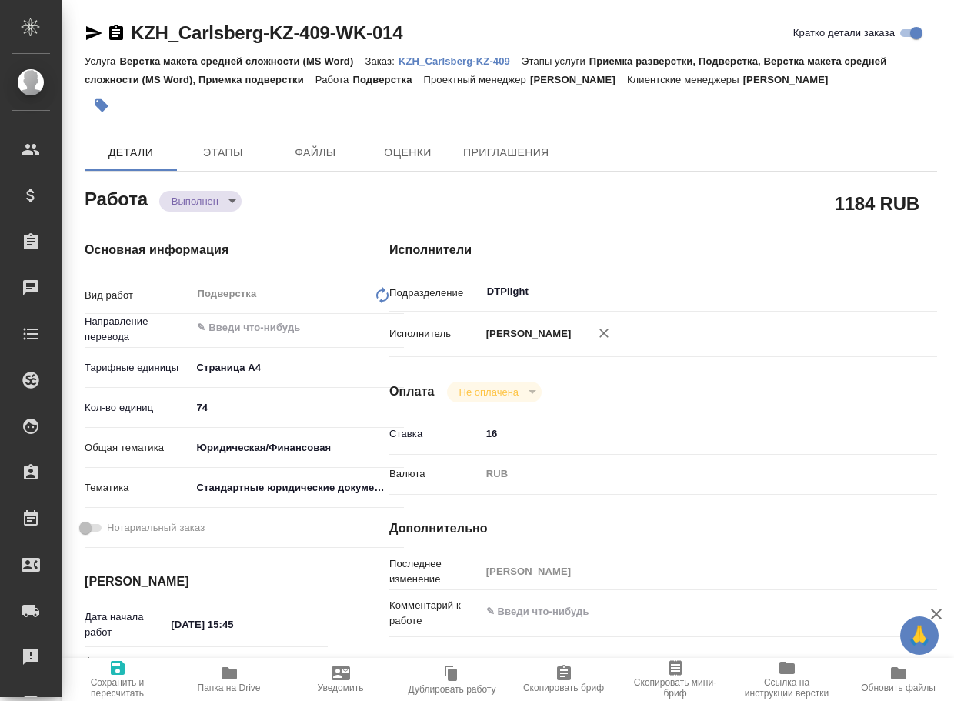
type textarea "x"
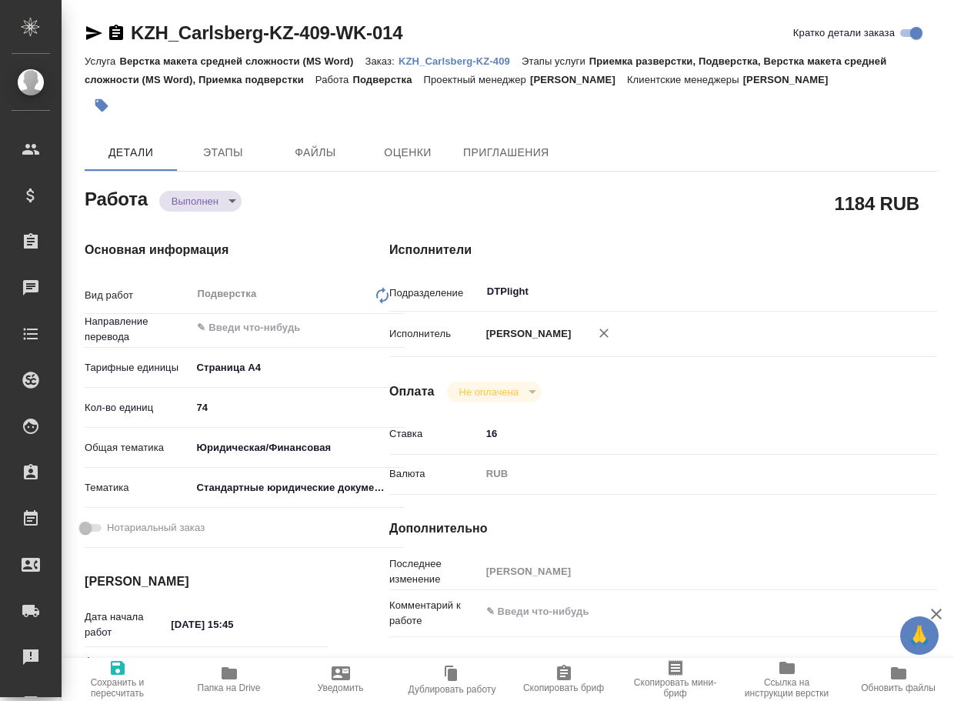
type textarea "x"
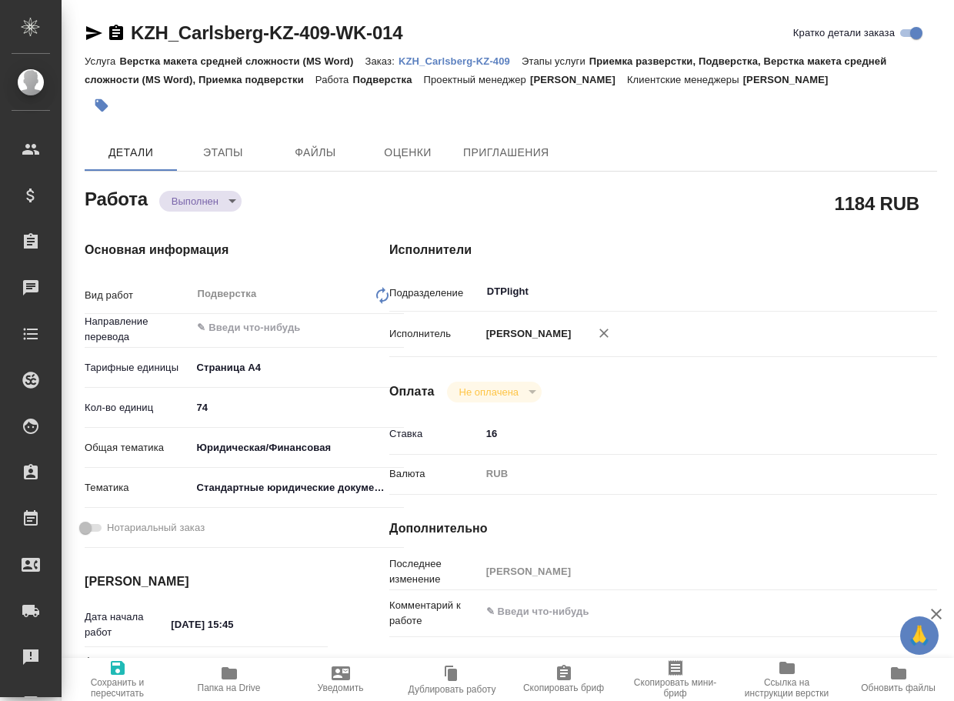
click at [228, 674] on icon "button" at bounding box center [228, 673] width 15 height 12
type textarea "x"
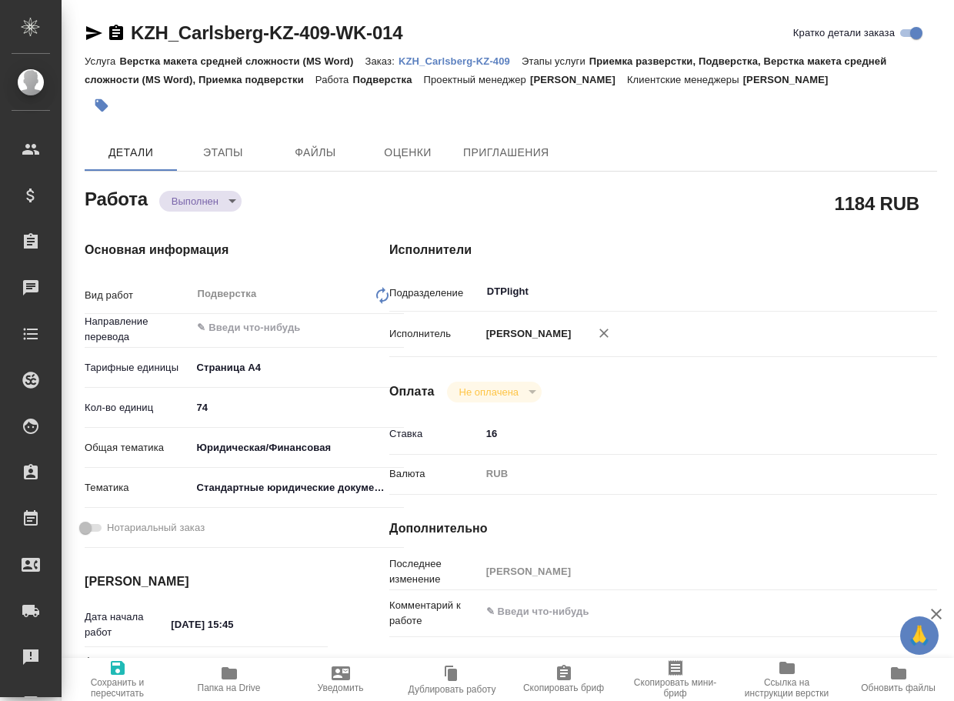
type textarea "x"
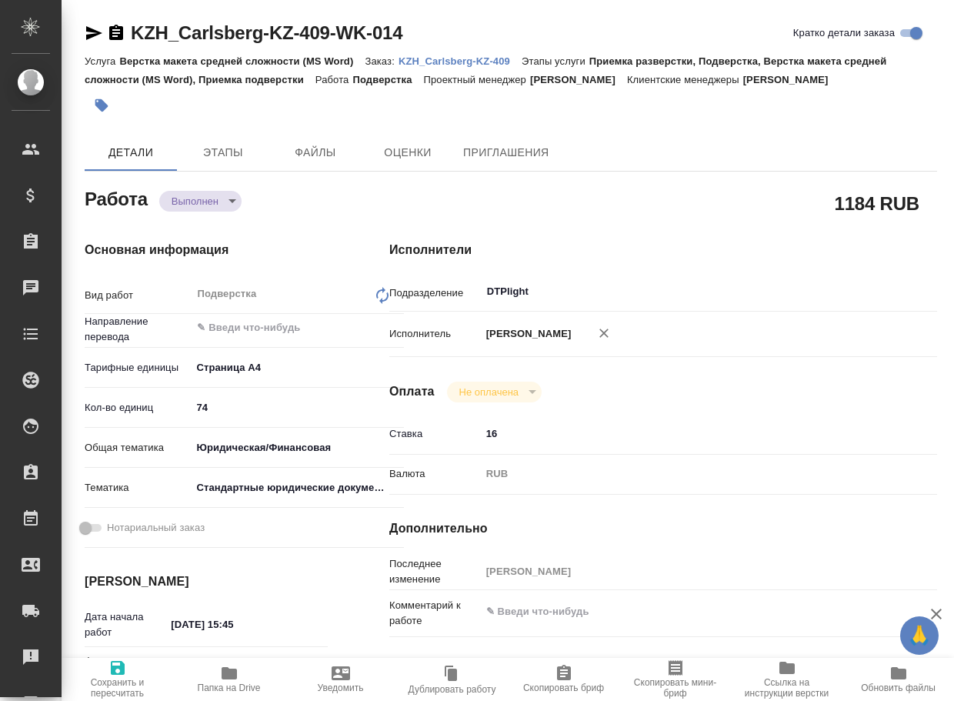
type textarea "x"
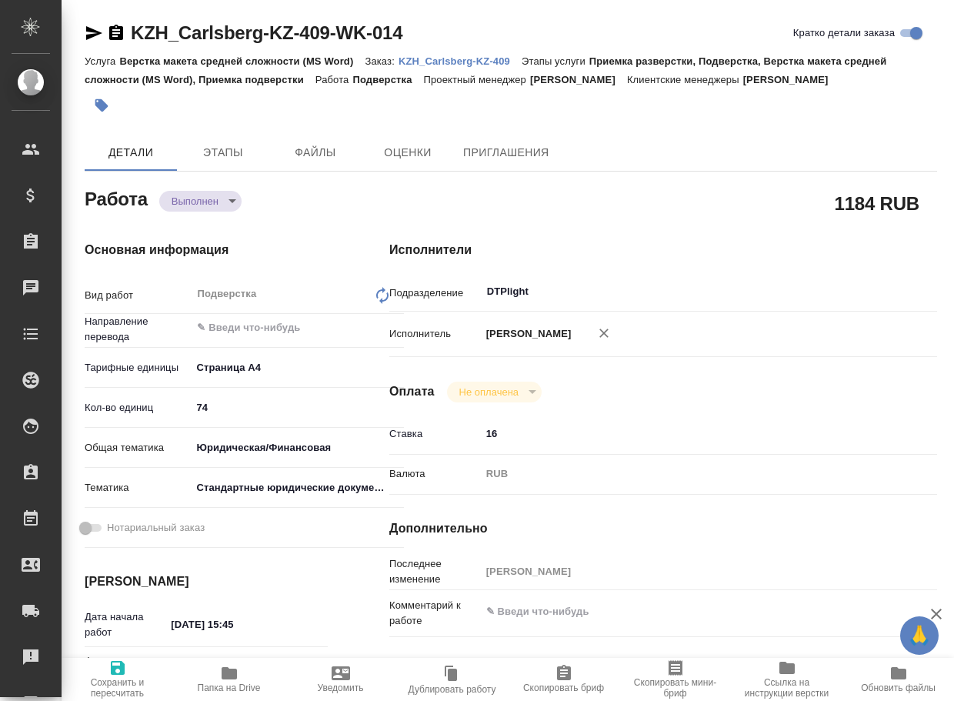
type textarea "x"
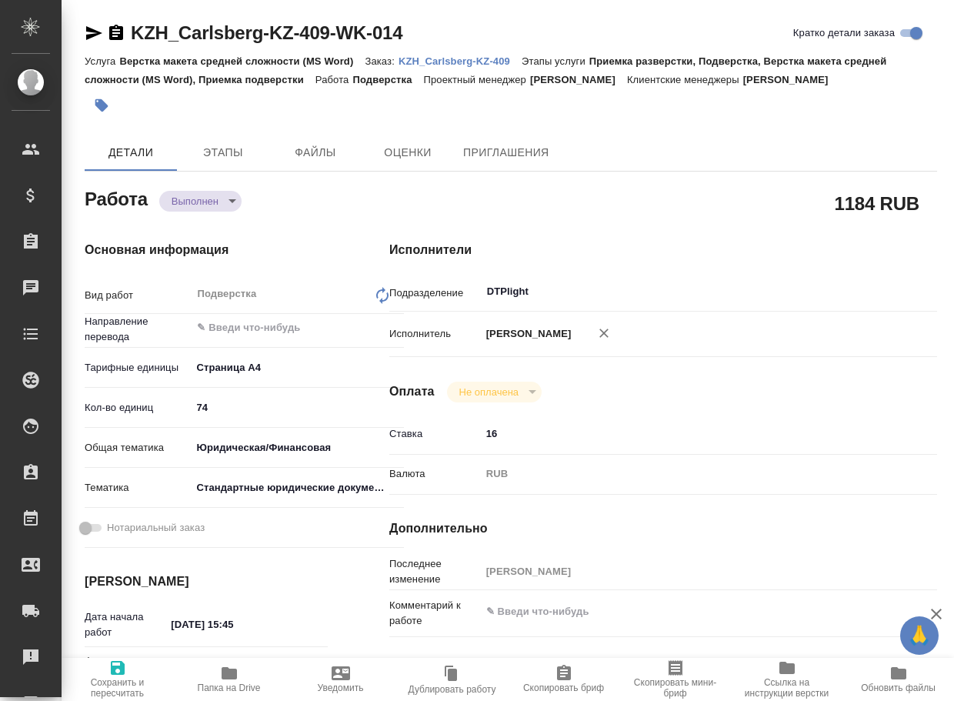
type textarea "x"
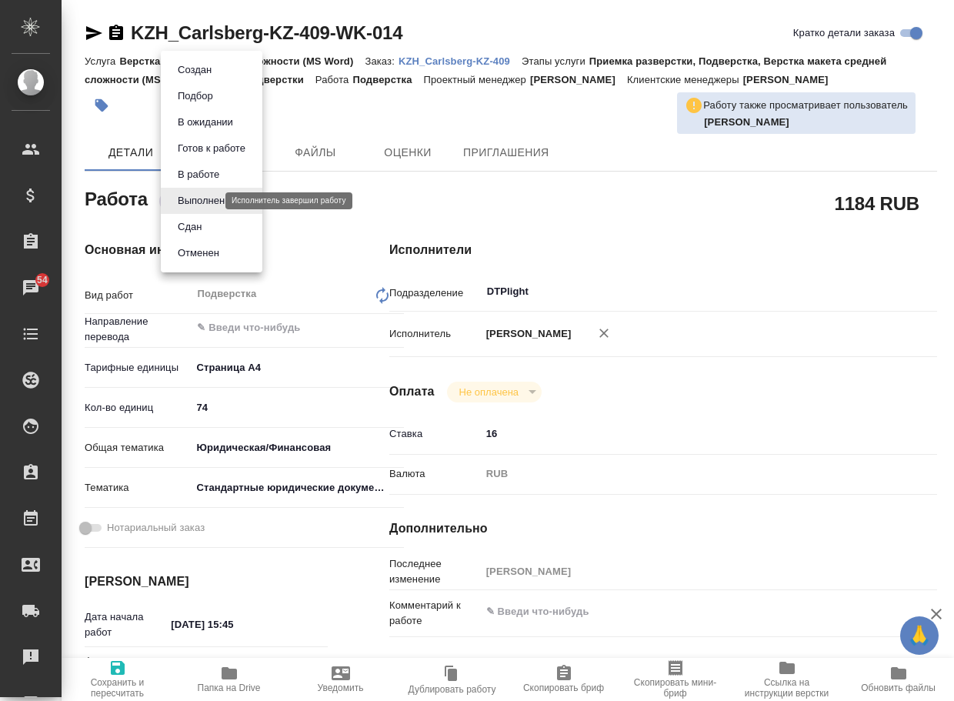
click at [210, 205] on body "🙏 .cls-1 fill:#fff; AWATERA Arsenyeva Vera Клиенты Спецификации Заказы 54 Чаты …" at bounding box center [477, 350] width 954 height 701
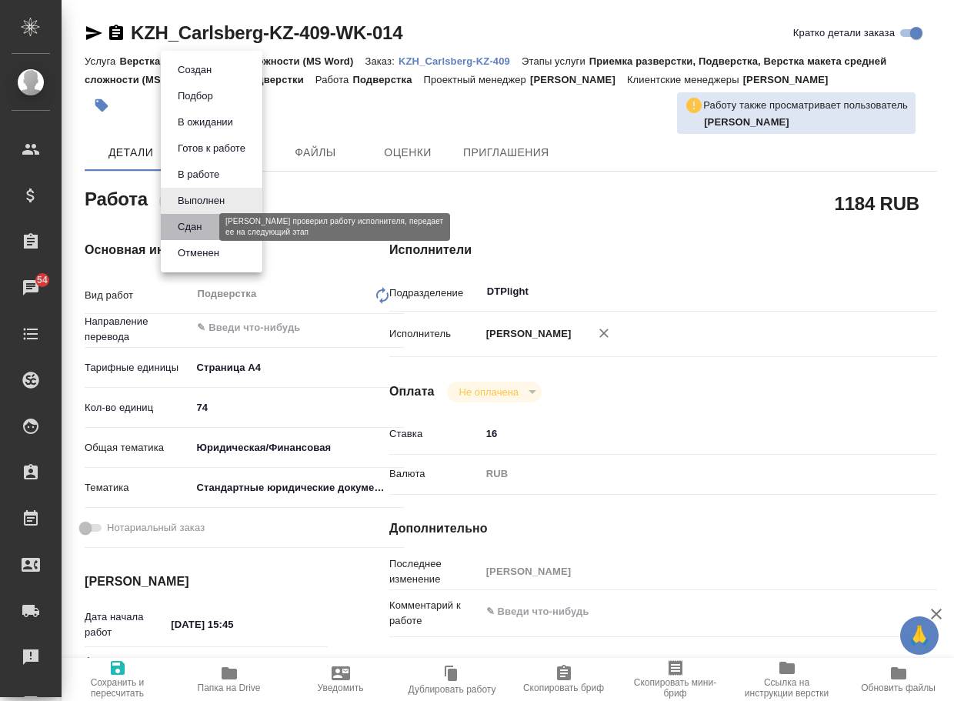
click at [206, 231] on button "Сдан" at bounding box center [189, 226] width 33 height 17
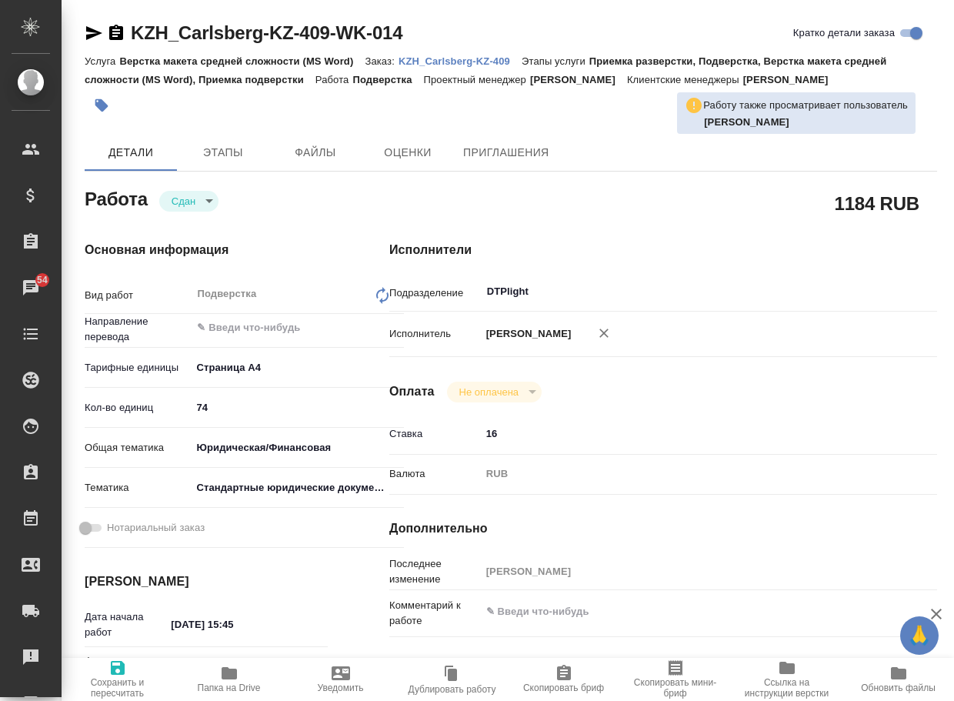
type textarea "x"
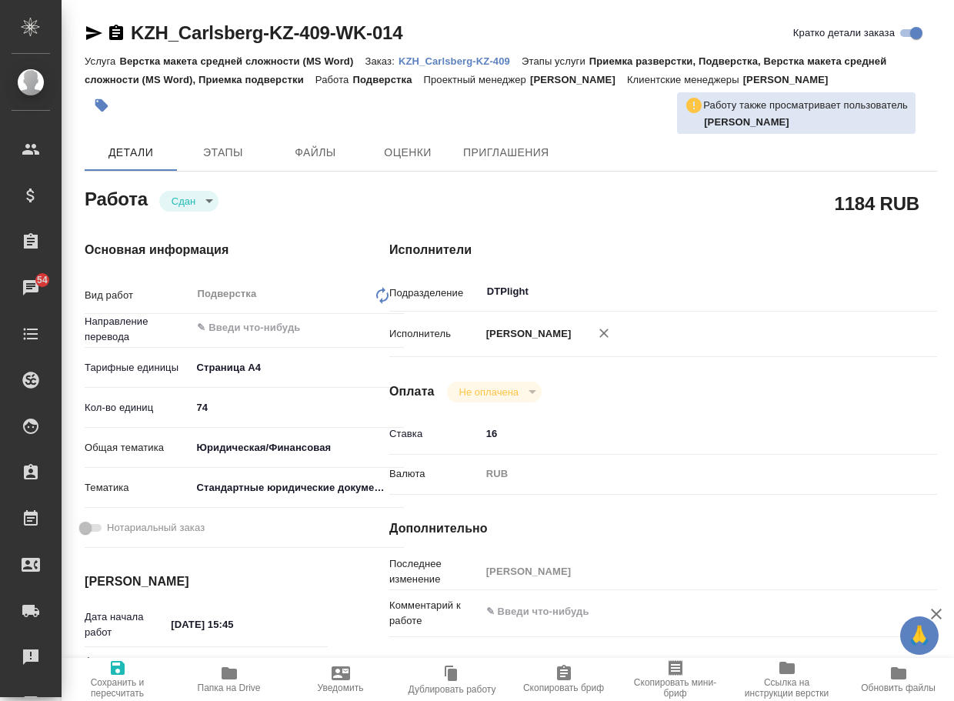
type textarea "x"
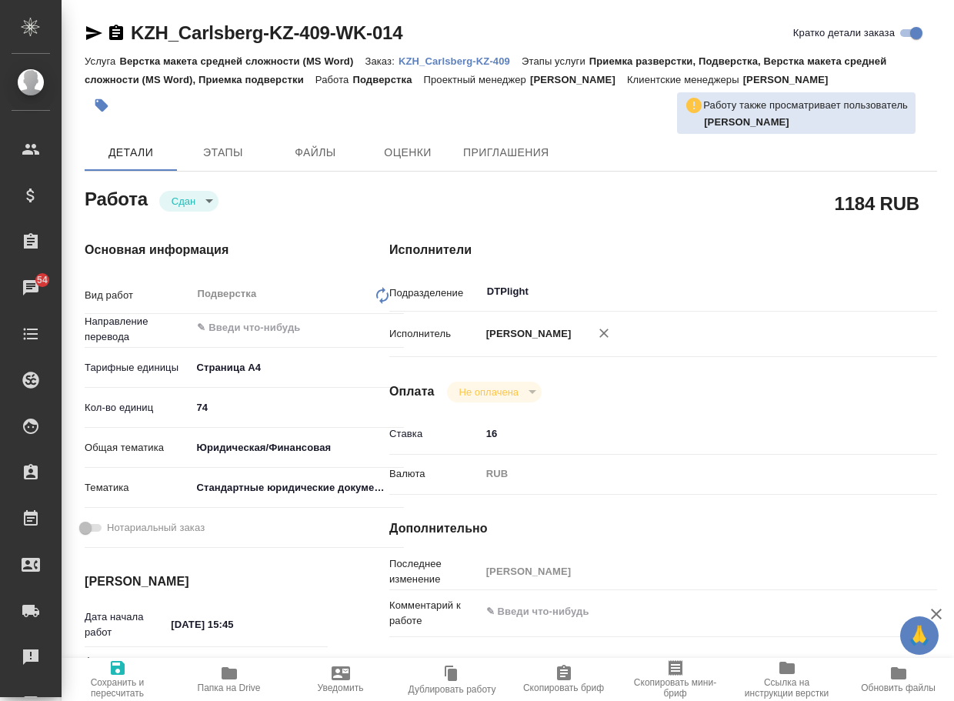
click at [512, 63] on p "KZH_Carlsberg-KZ-409" at bounding box center [459, 61] width 123 height 12
type textarea "x"
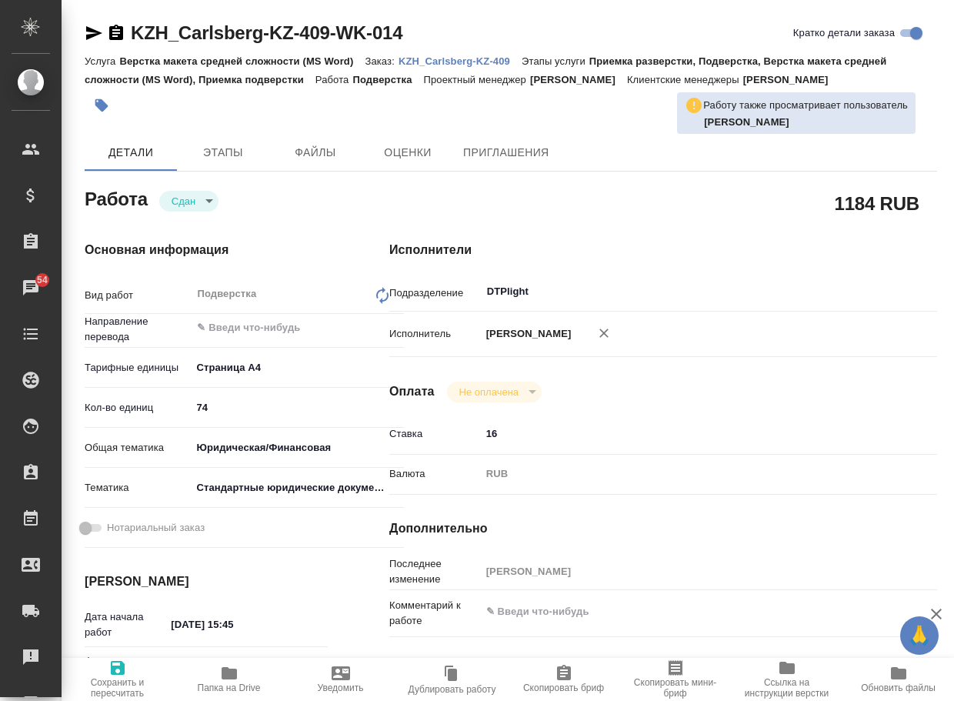
type textarea "x"
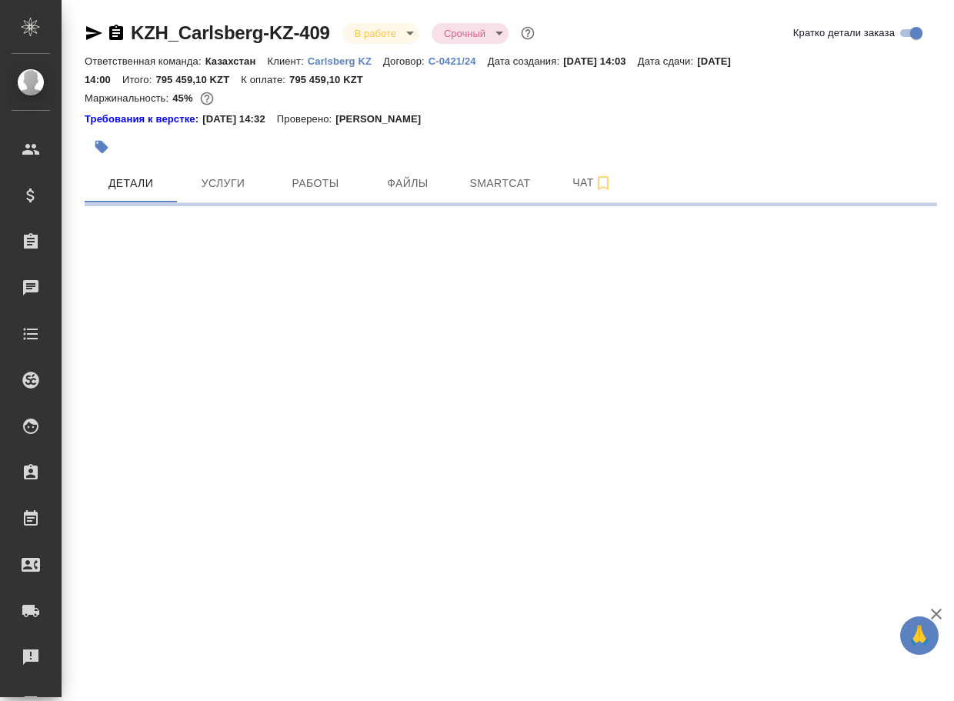
select select "RU"
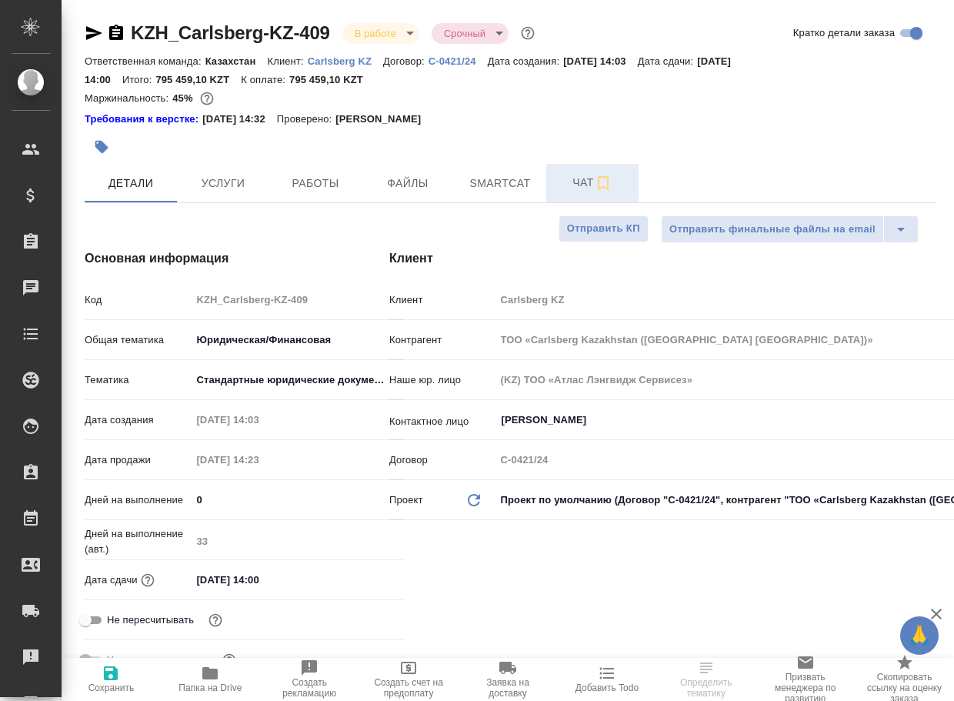
click at [588, 183] on span "Чат" at bounding box center [592, 182] width 74 height 19
type textarea "x"
type input "[PERSON_NAME]"
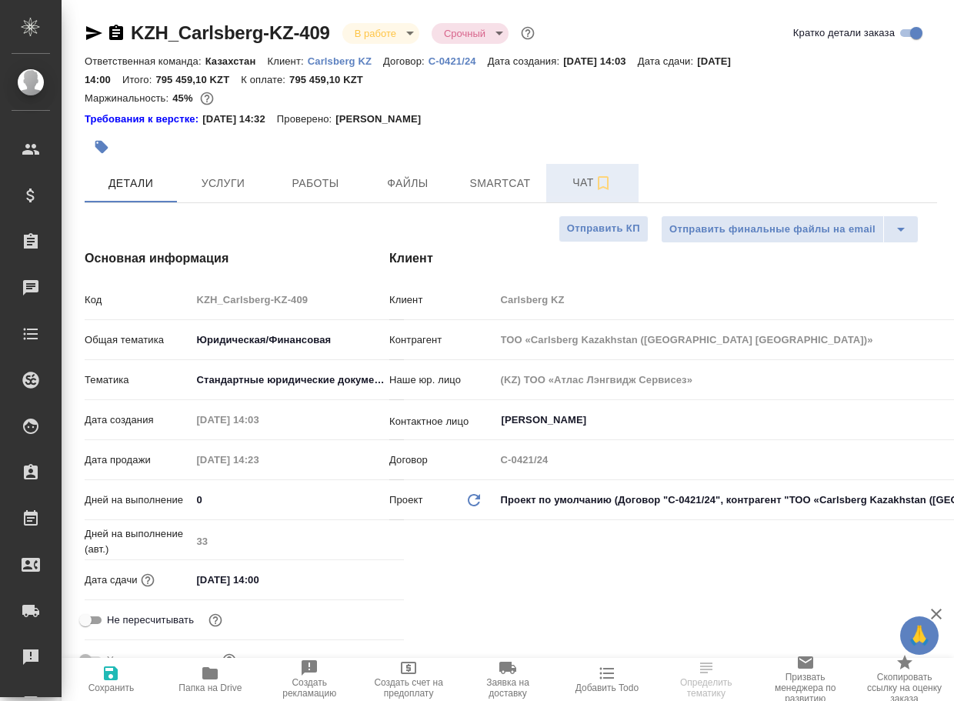
type input "[PERSON_NAME]"
type textarea "x"
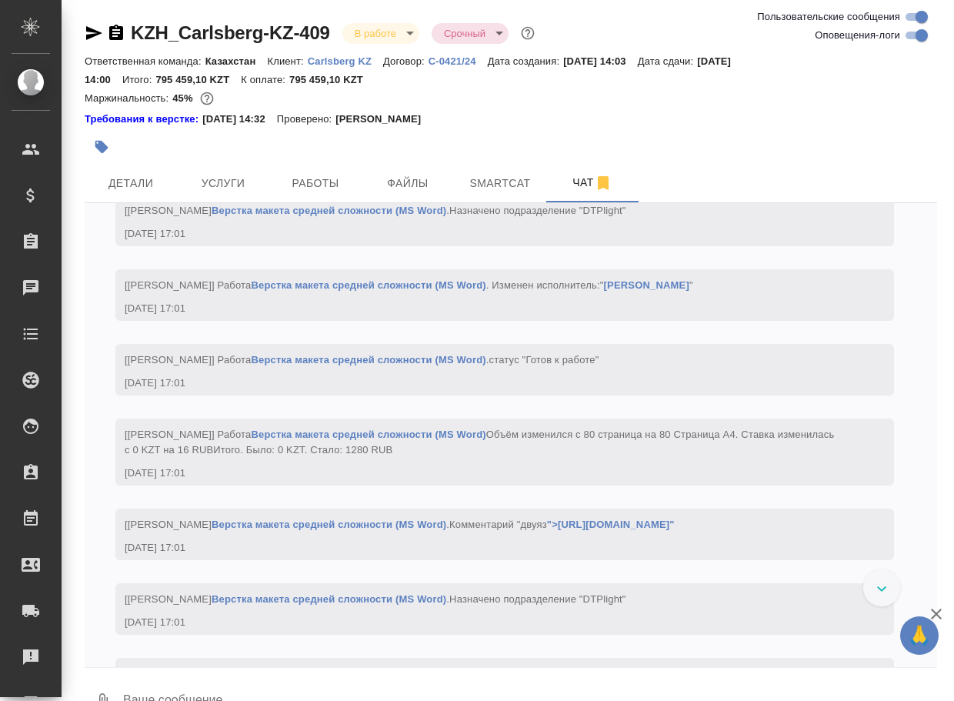
click at [248, 688] on textarea at bounding box center [529, 701] width 815 height 52
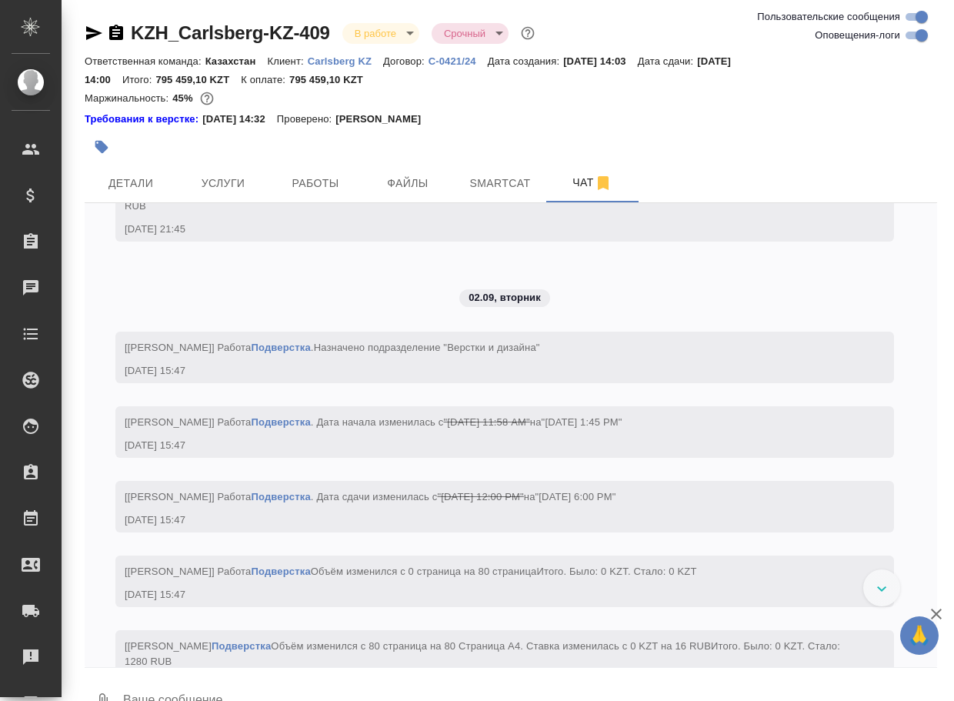
scroll to position [6185, 0]
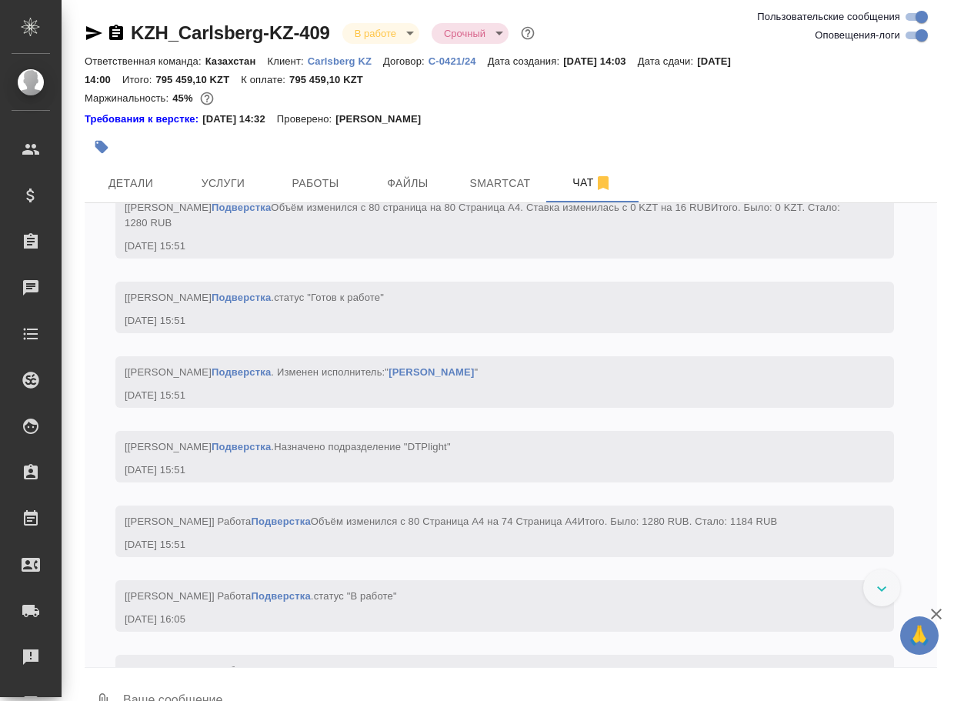
paste textarea "[URL][DOMAIN_NAME]"
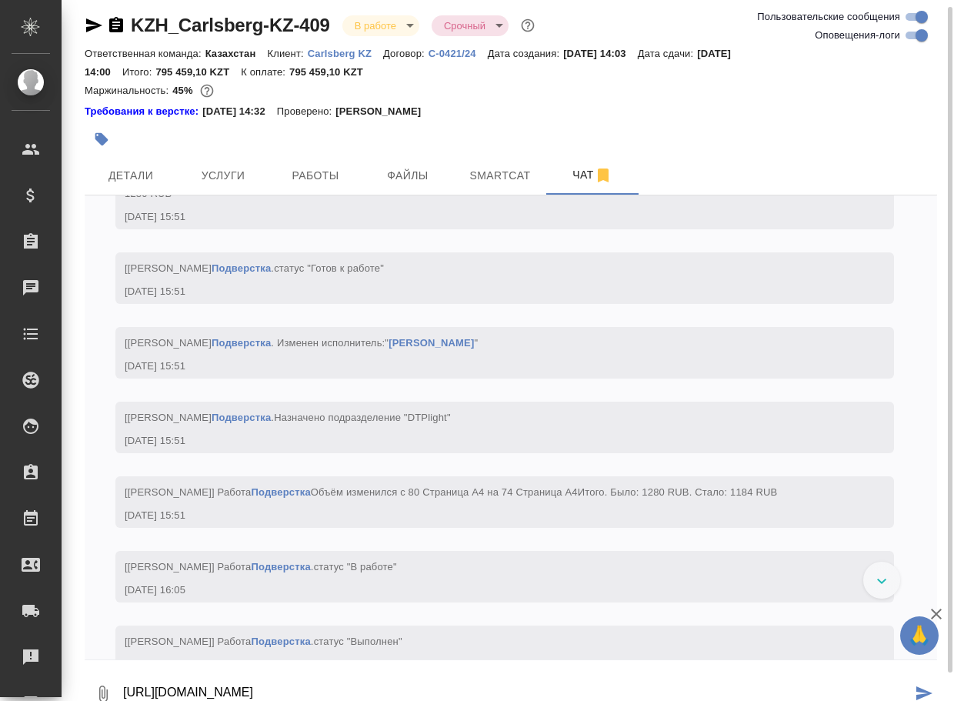
scroll to position [6461, 0]
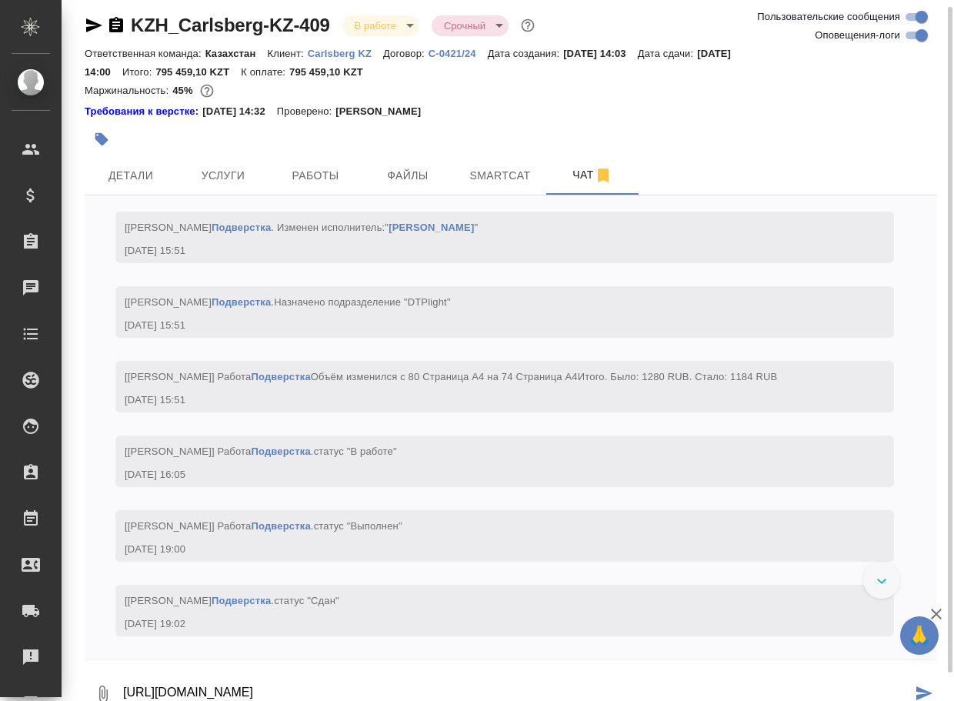
type textarea "[URL][DOMAIN_NAME]"
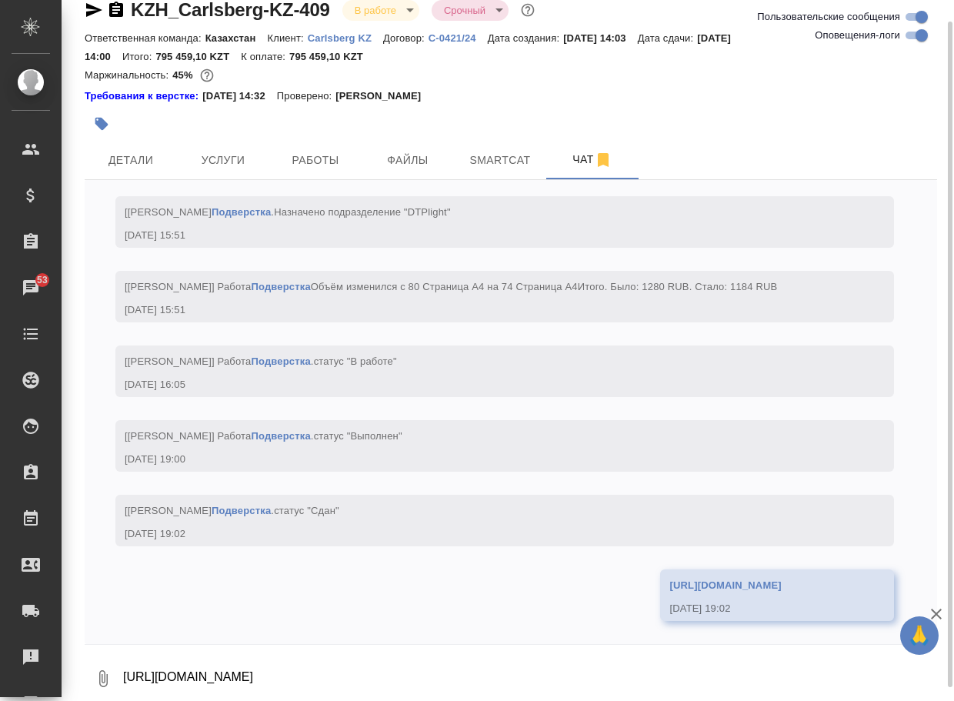
scroll to position [6798, 0]
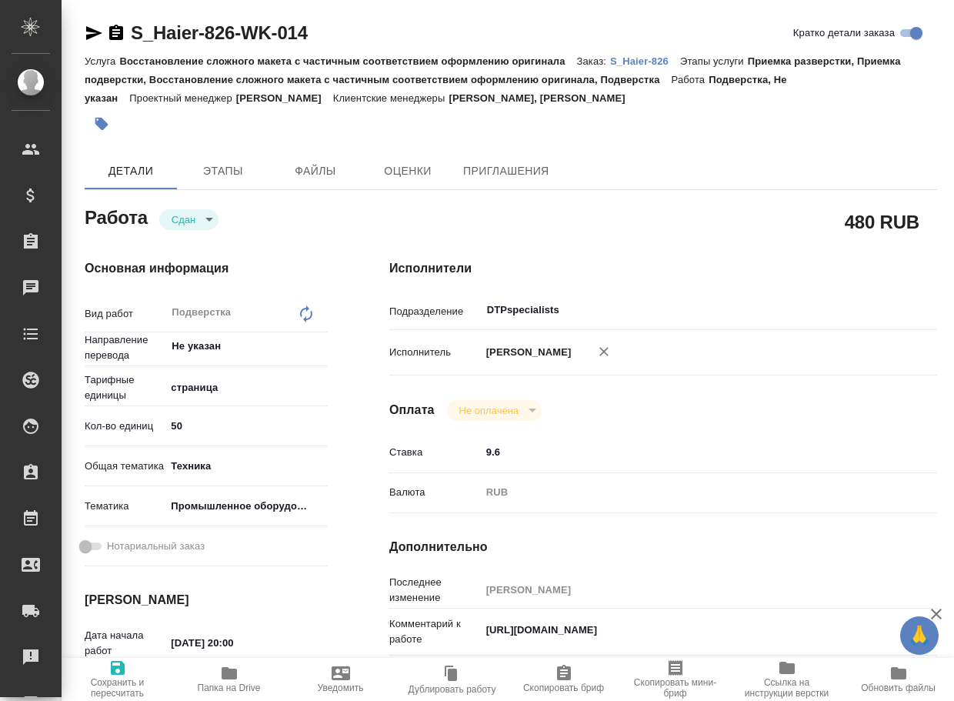
type textarea "x"
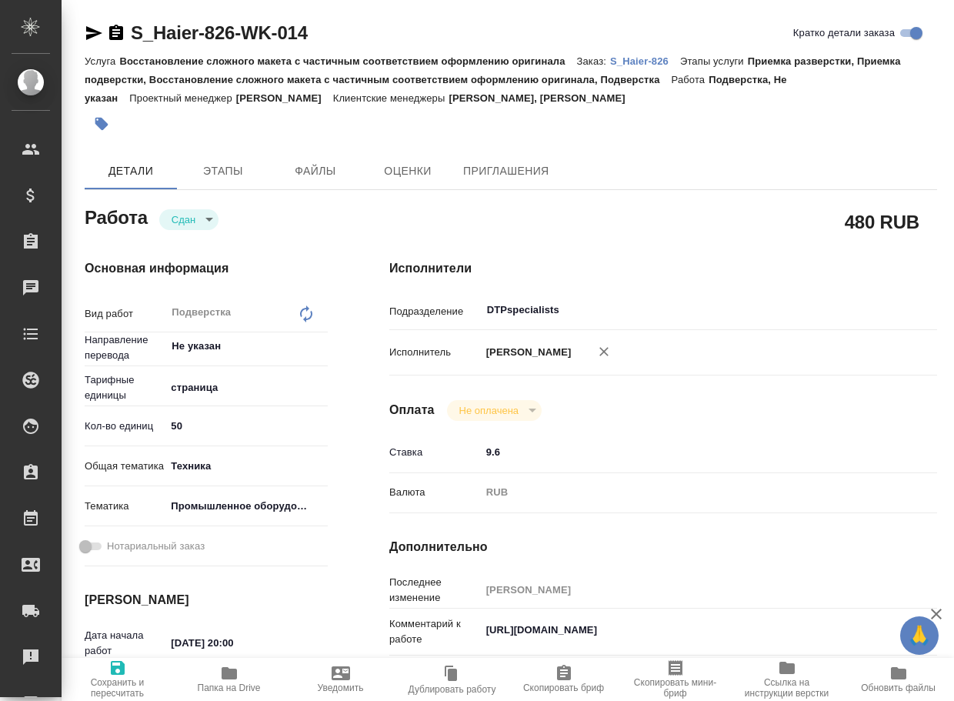
type textarea "x"
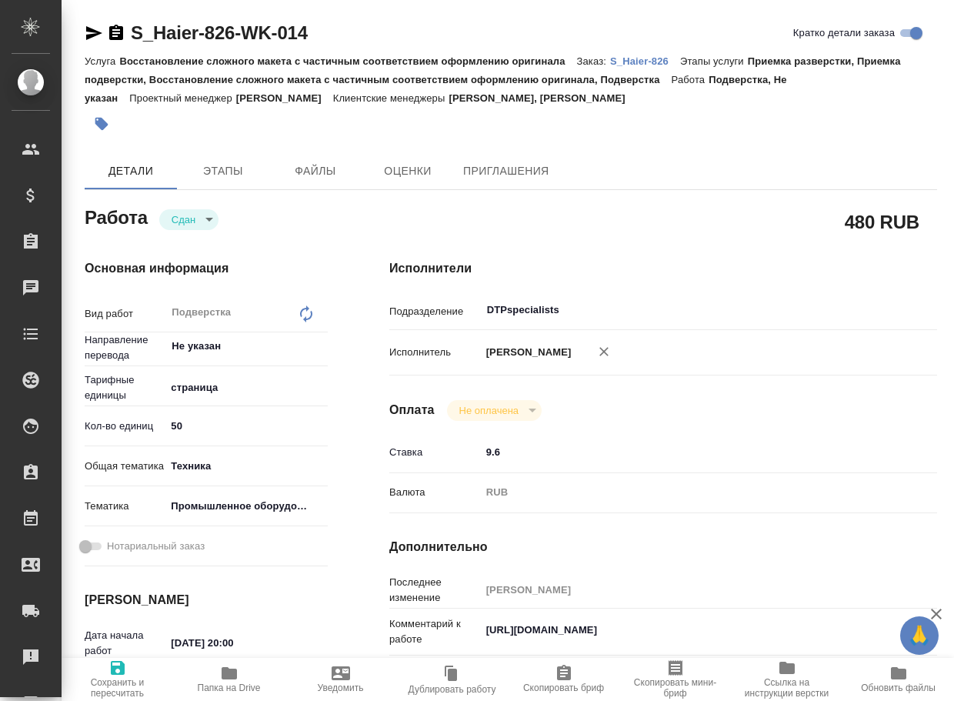
type textarea "x"
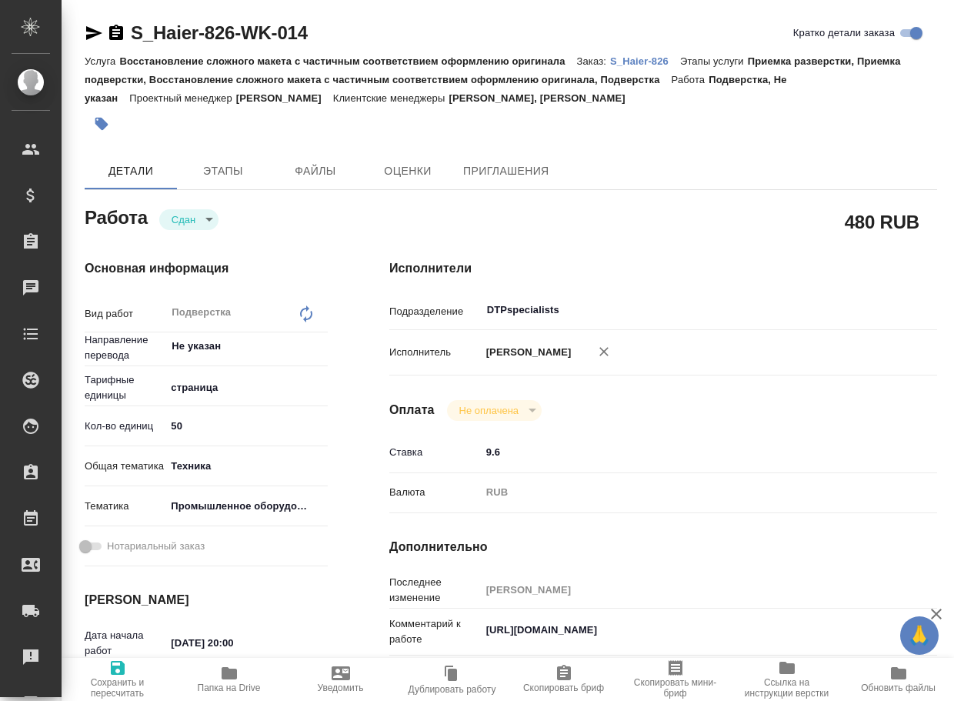
type textarea "x"
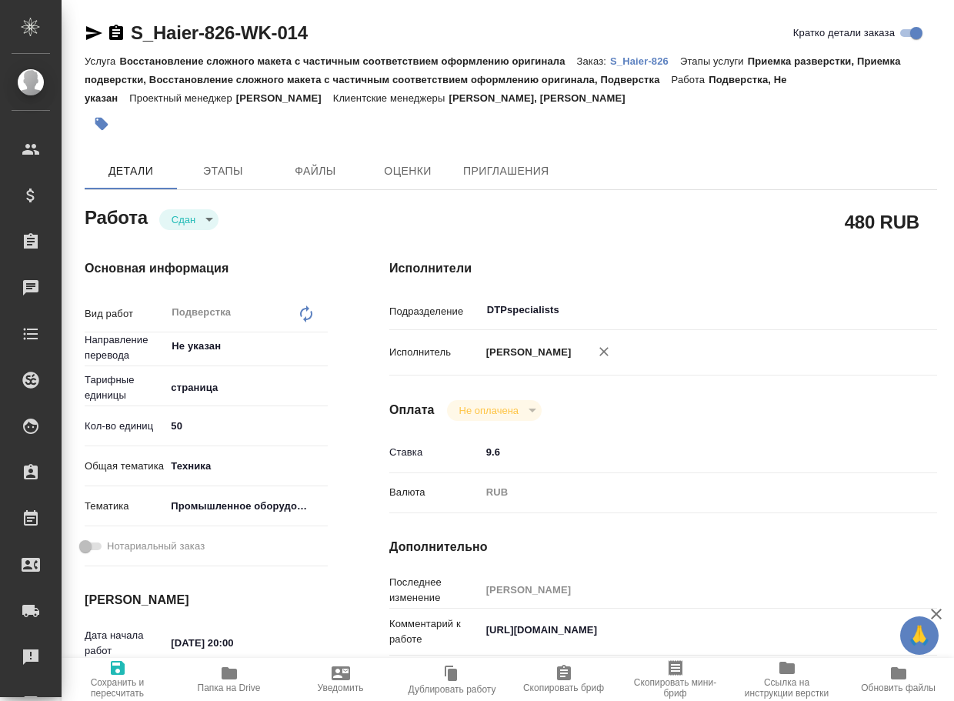
type textarea "x"
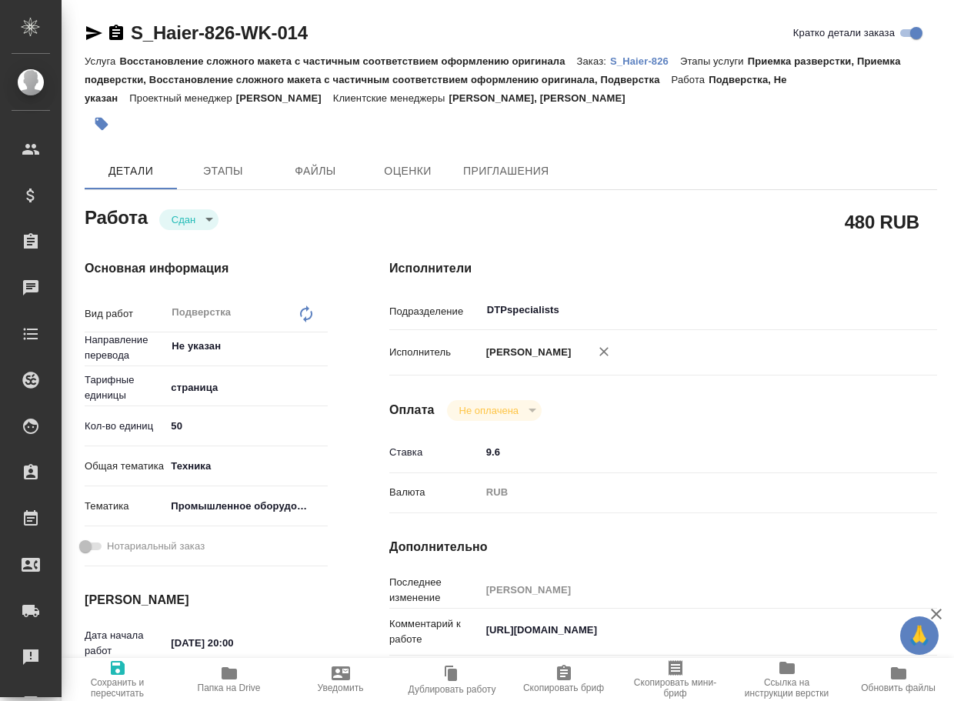
type textarea "x"
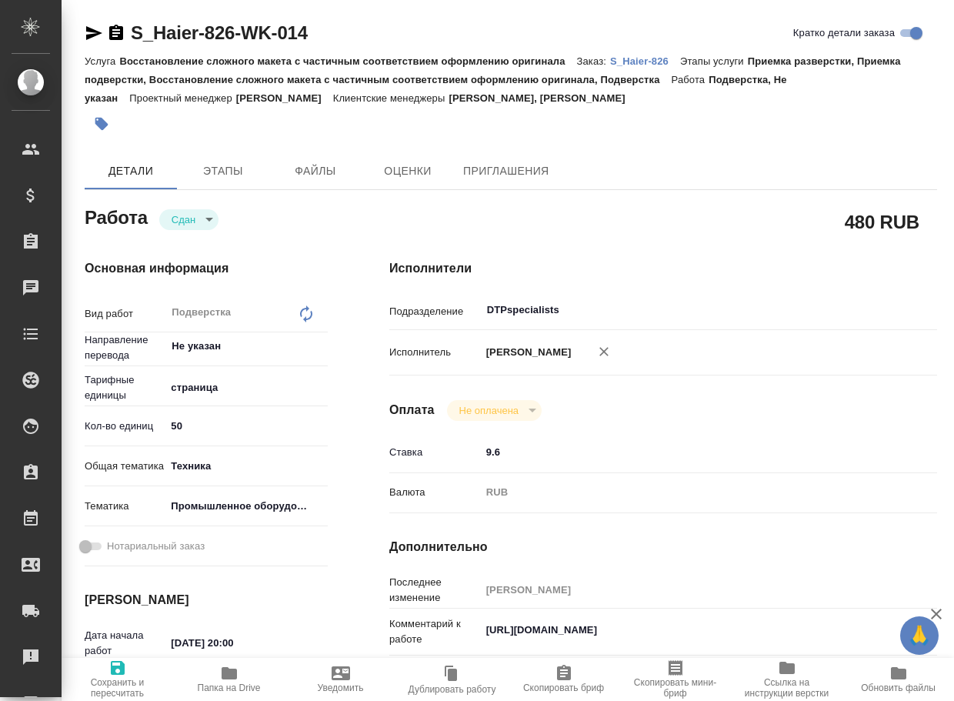
click at [225, 681] on icon "button" at bounding box center [229, 673] width 18 height 18
type textarea "x"
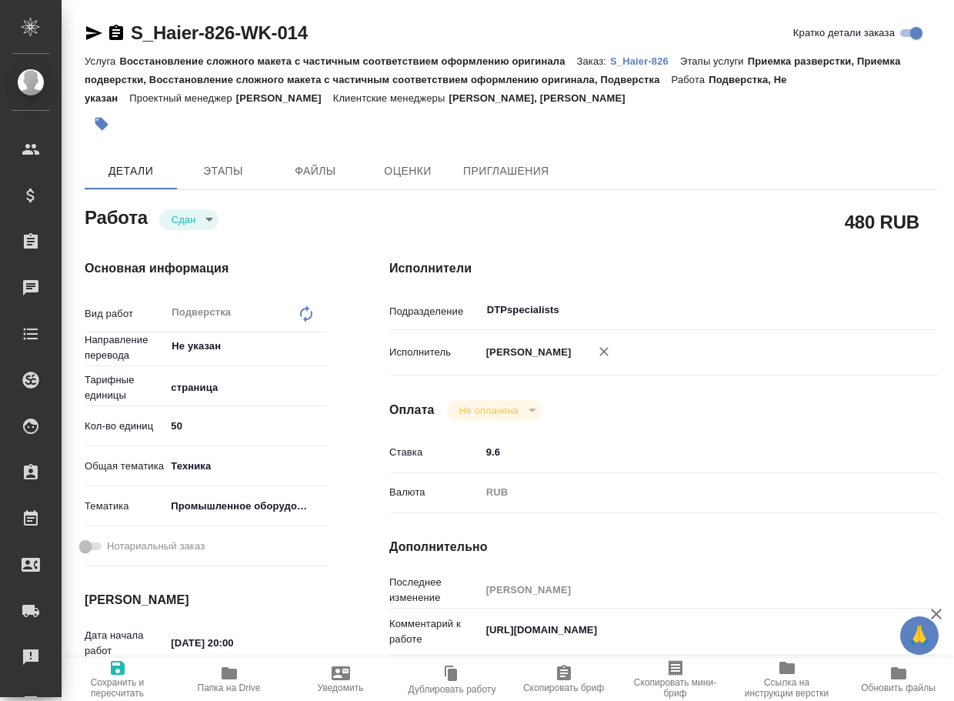
type textarea "x"
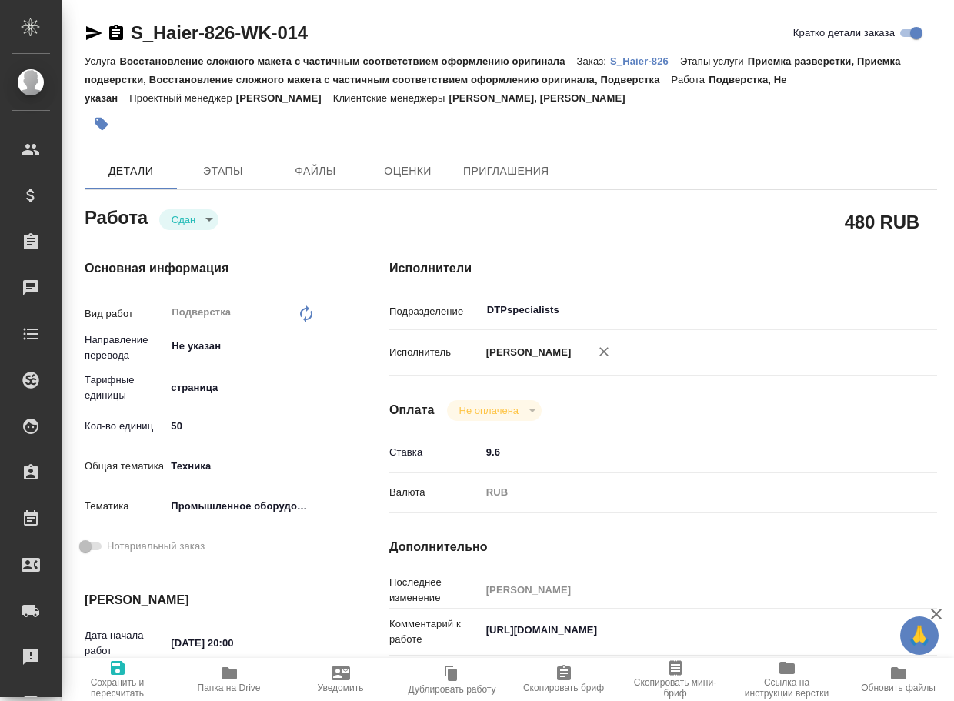
type textarea "x"
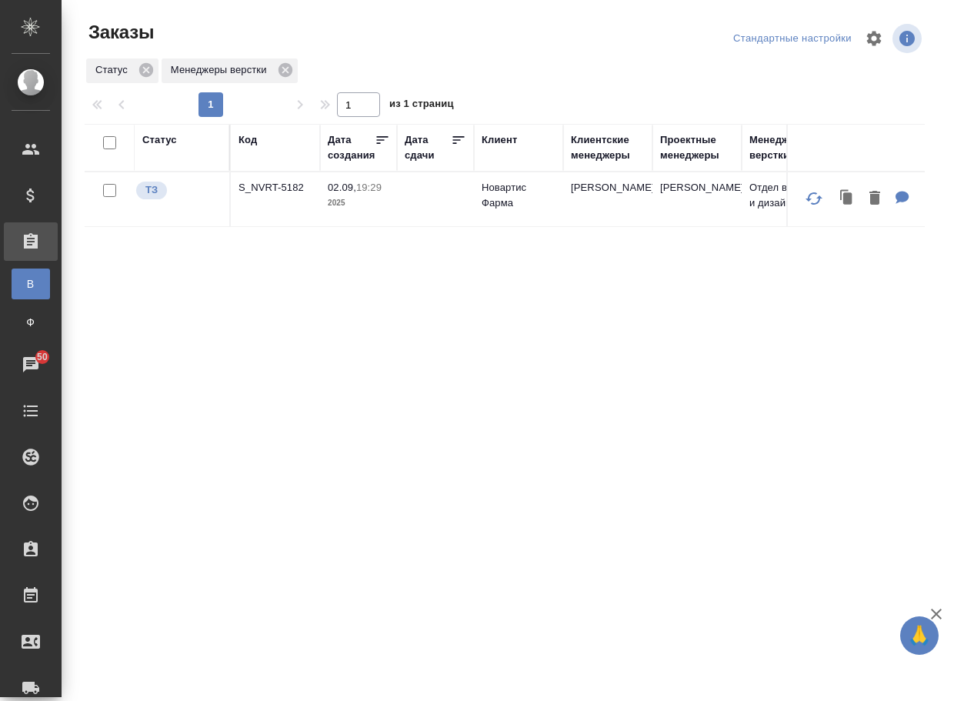
click at [198, 350] on div "Статус Код Дата создания Дата сдачи Клиент Клиентские менеджеры Проектные менед…" at bounding box center [505, 401] width 840 height 554
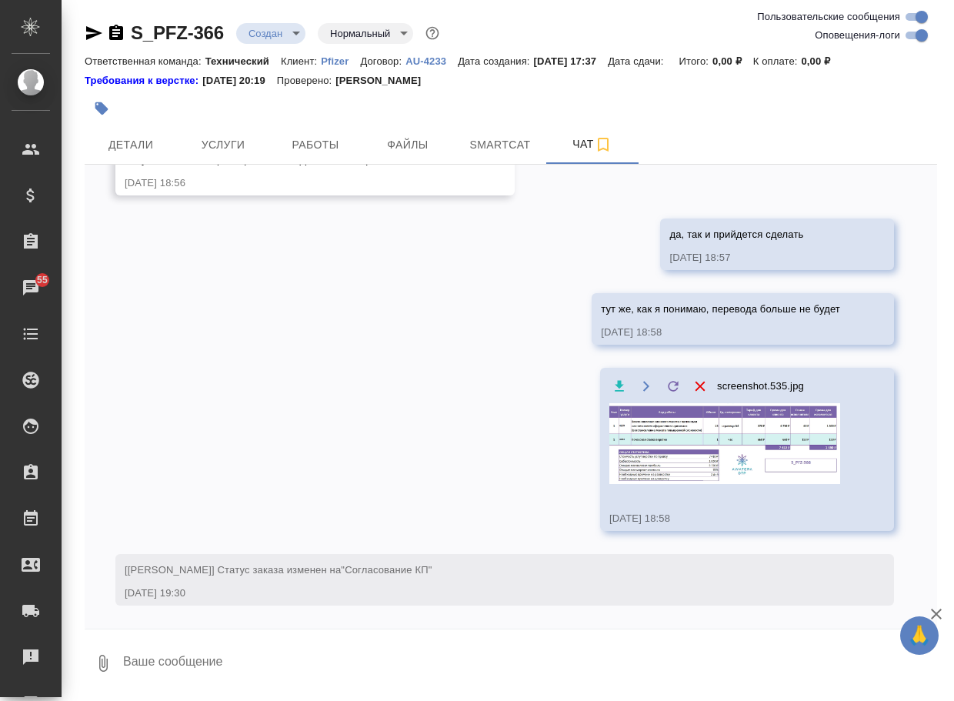
scroll to position [1428, 0]
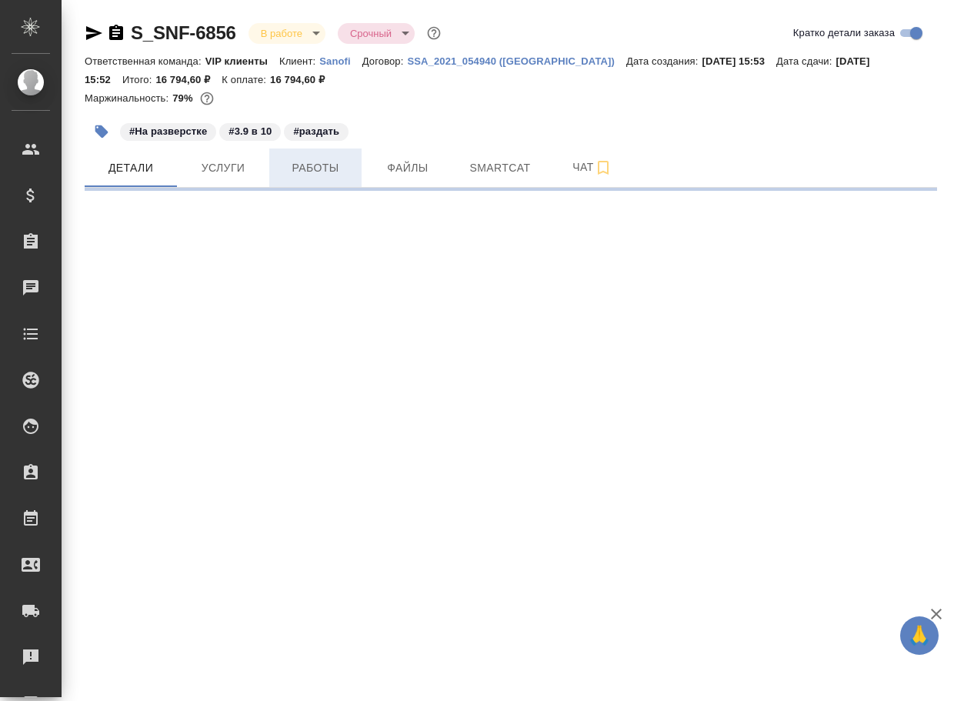
select select "RU"
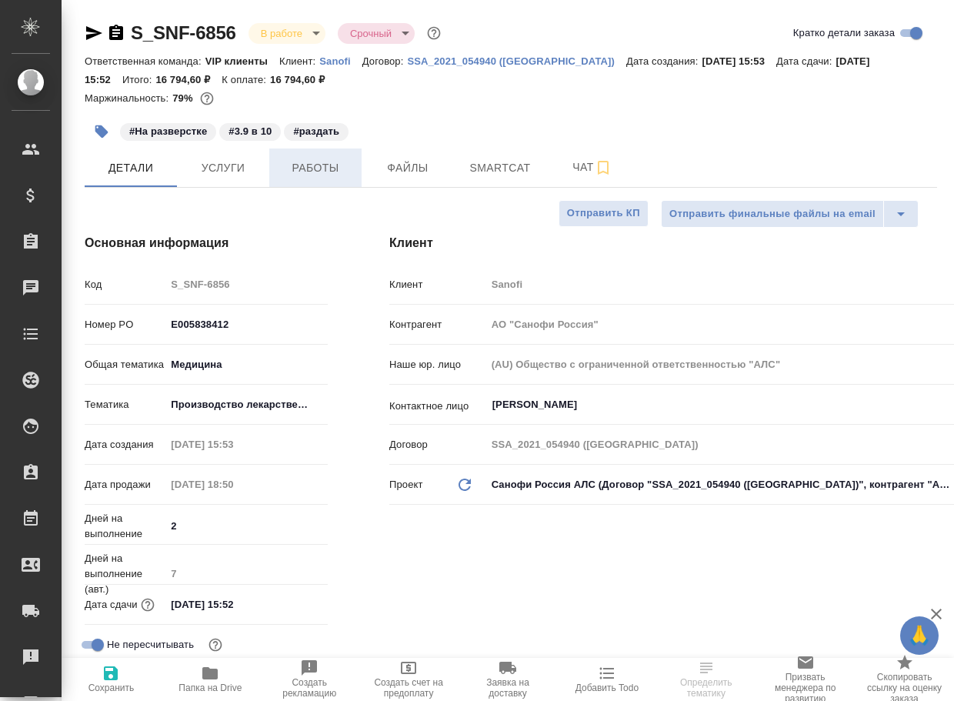
click at [324, 165] on span "Работы" at bounding box center [315, 167] width 74 height 19
type textarea "x"
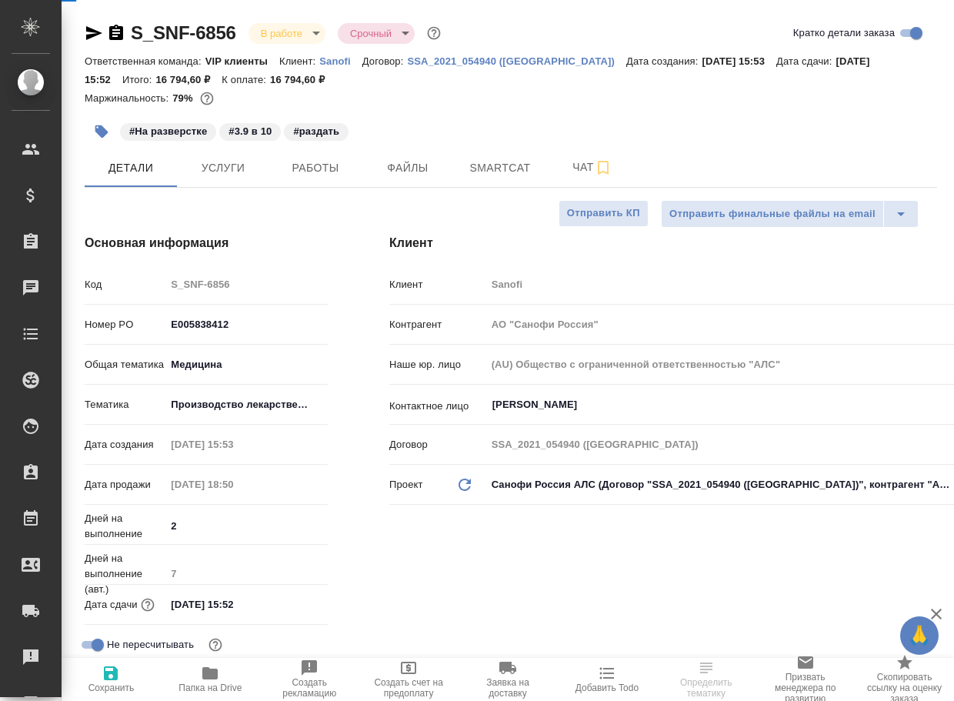
type textarea "x"
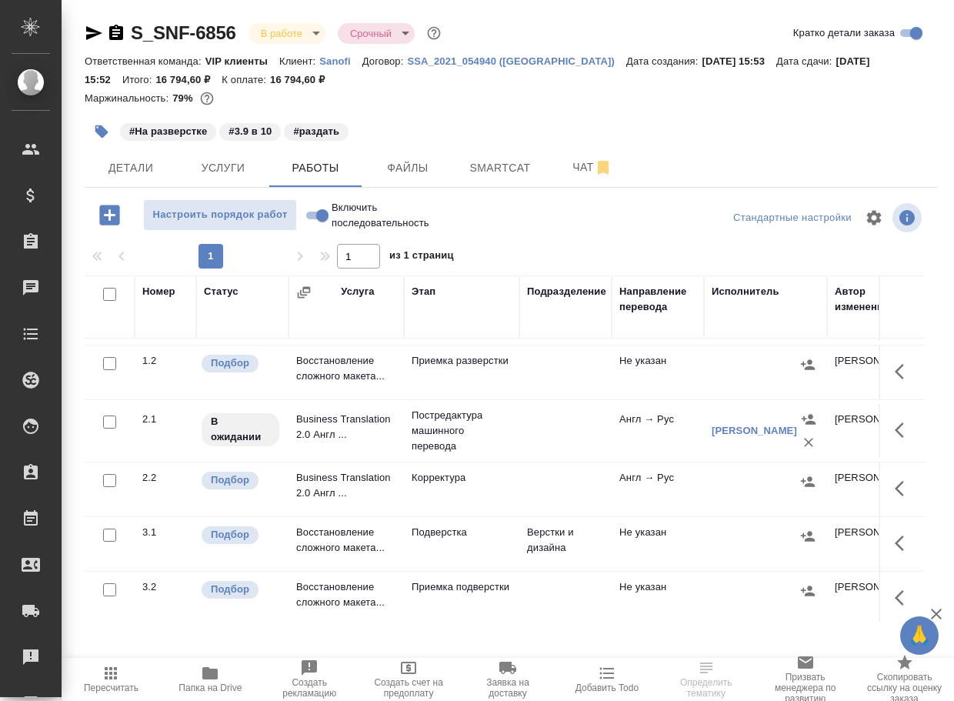
scroll to position [77, 0]
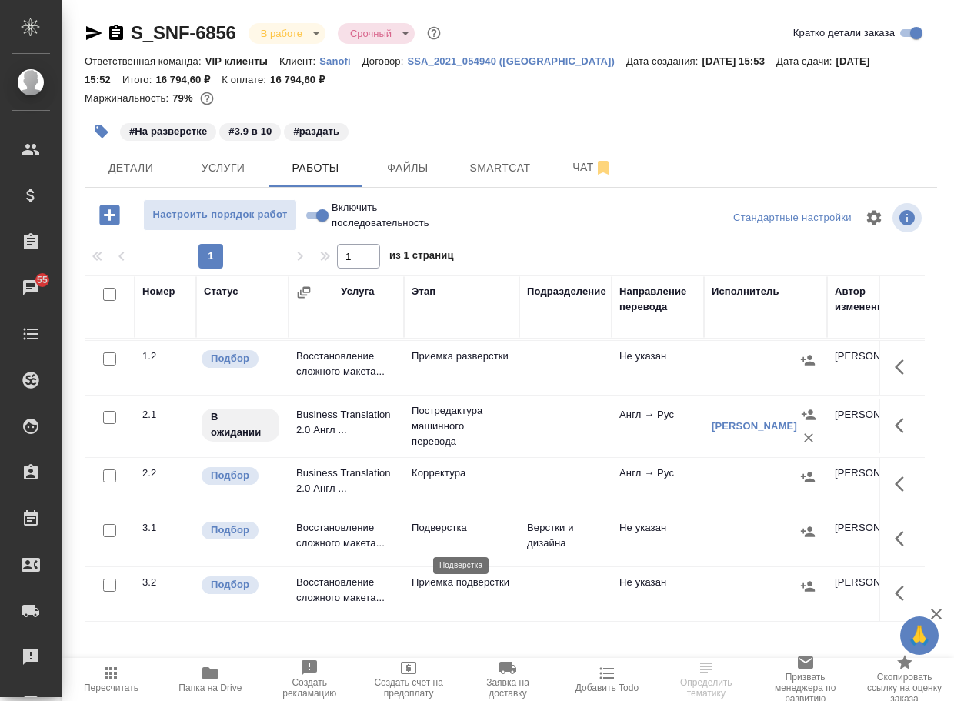
click at [460, 535] on p "Подверстка" at bounding box center [461, 527] width 100 height 15
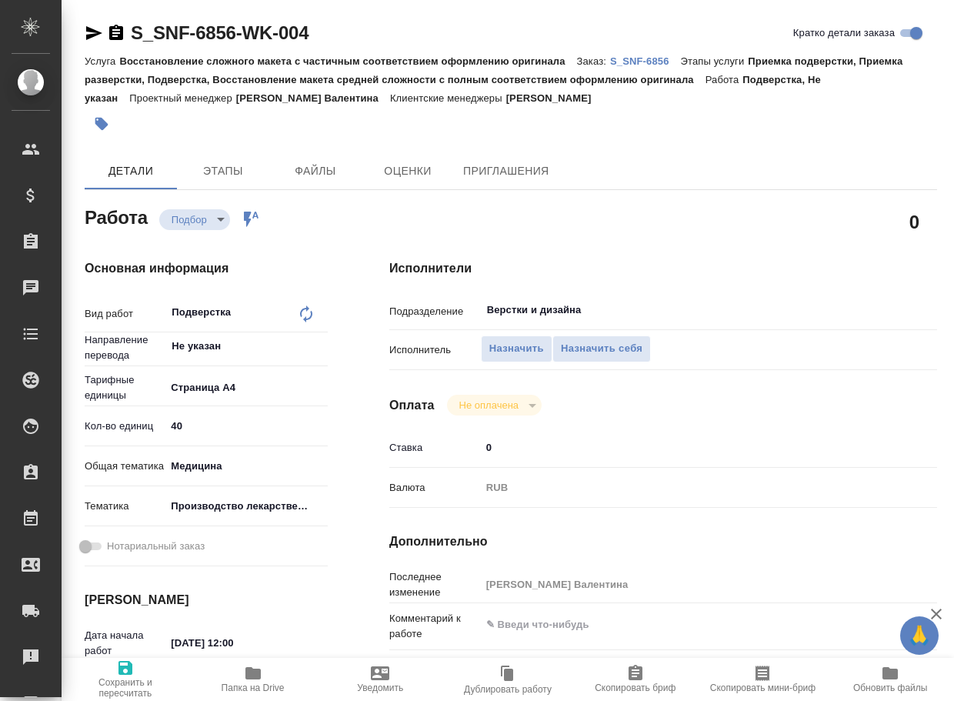
type textarea "x"
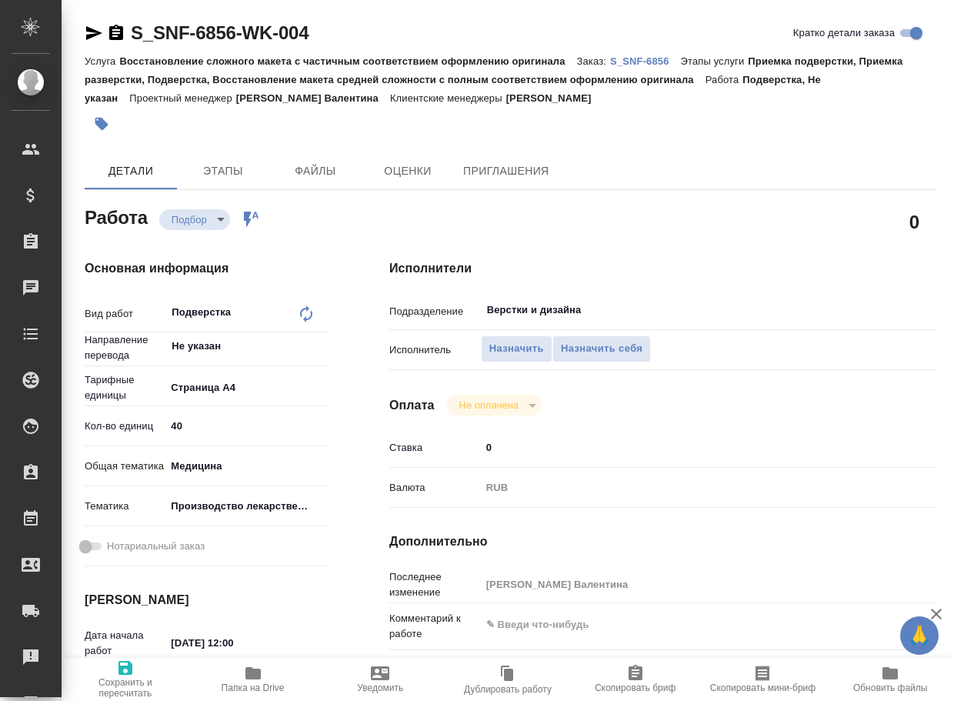
type textarea "x"
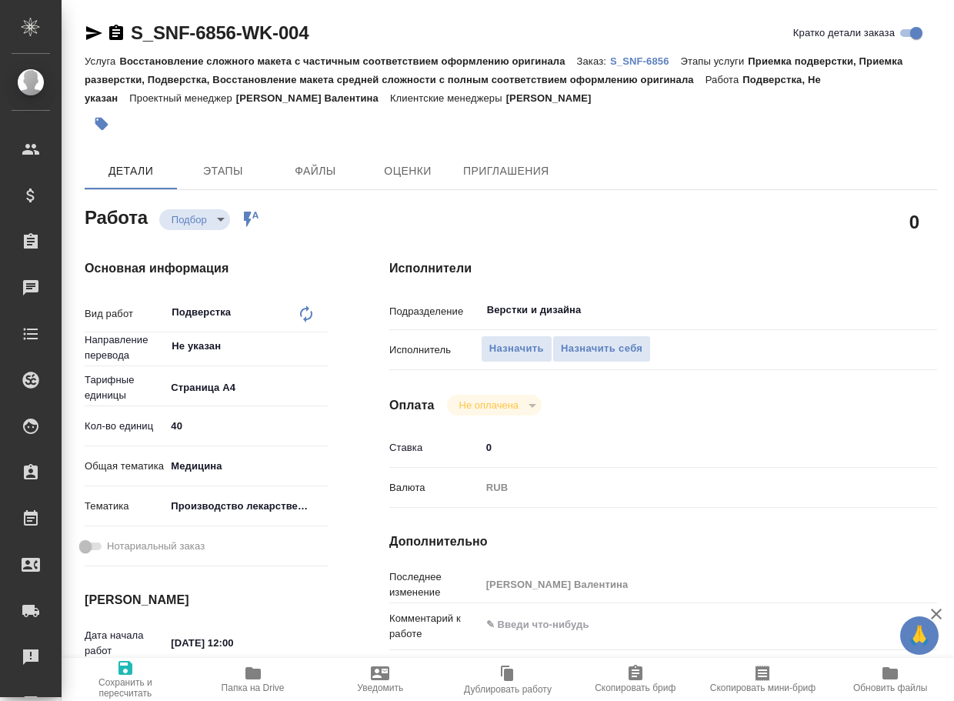
type textarea "x"
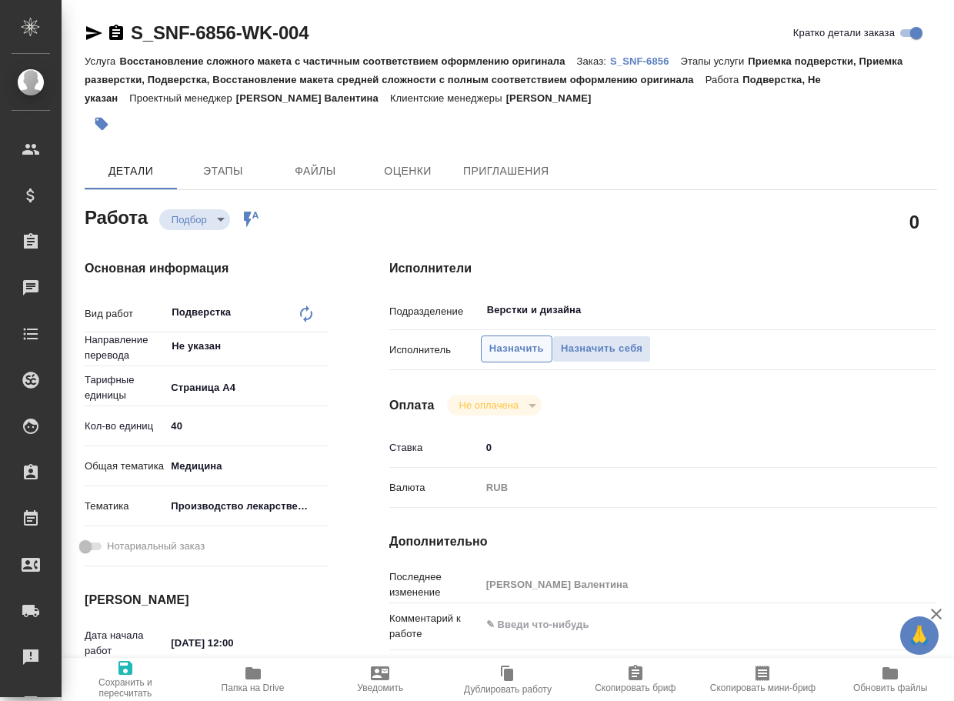
type textarea "x"
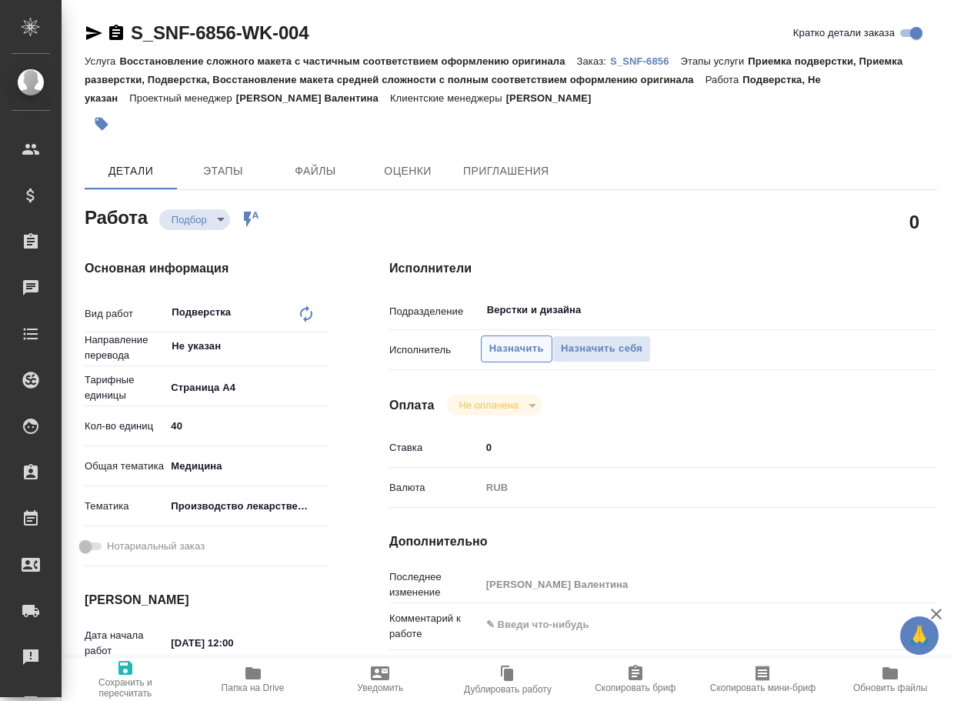
click at [501, 341] on span "Назначить" at bounding box center [516, 349] width 55 height 18
type textarea "x"
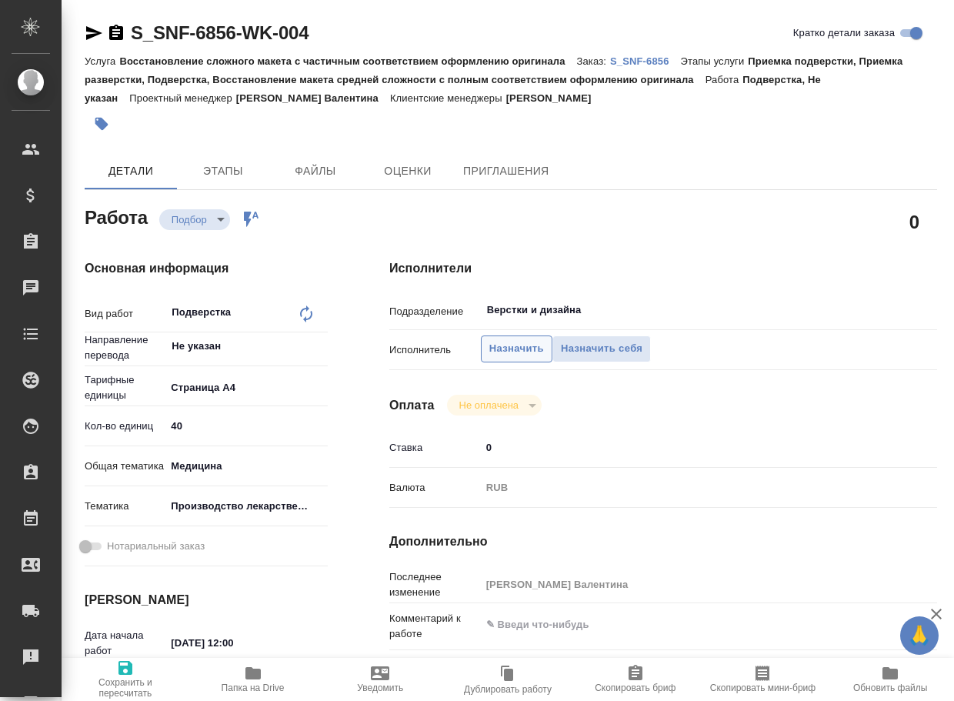
type textarea "x"
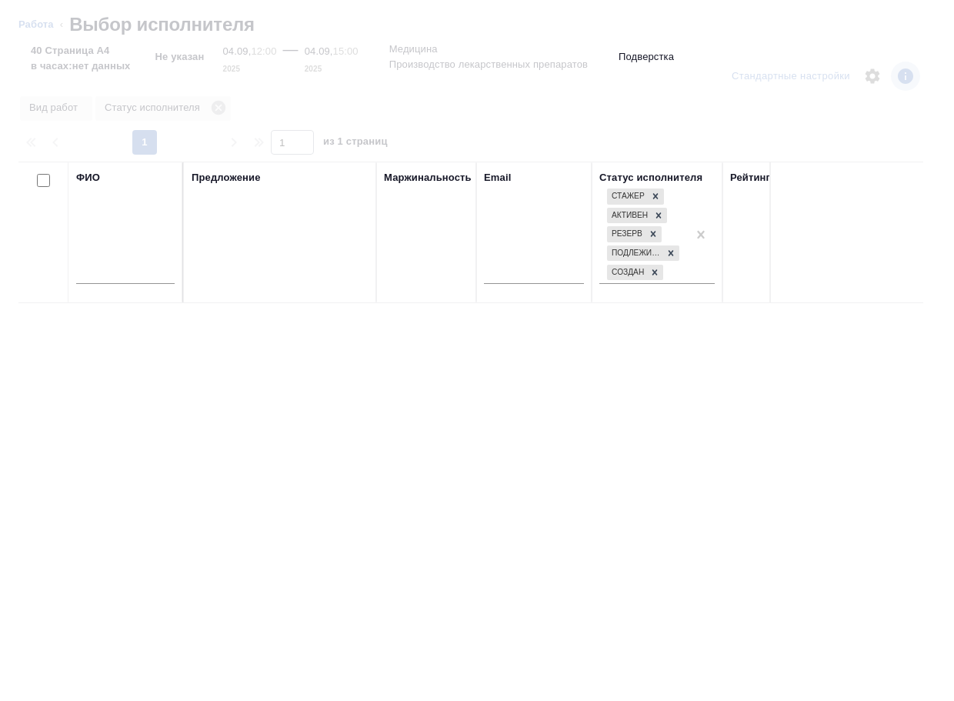
click at [89, 271] on input "text" at bounding box center [125, 274] width 98 height 19
type input "гу"
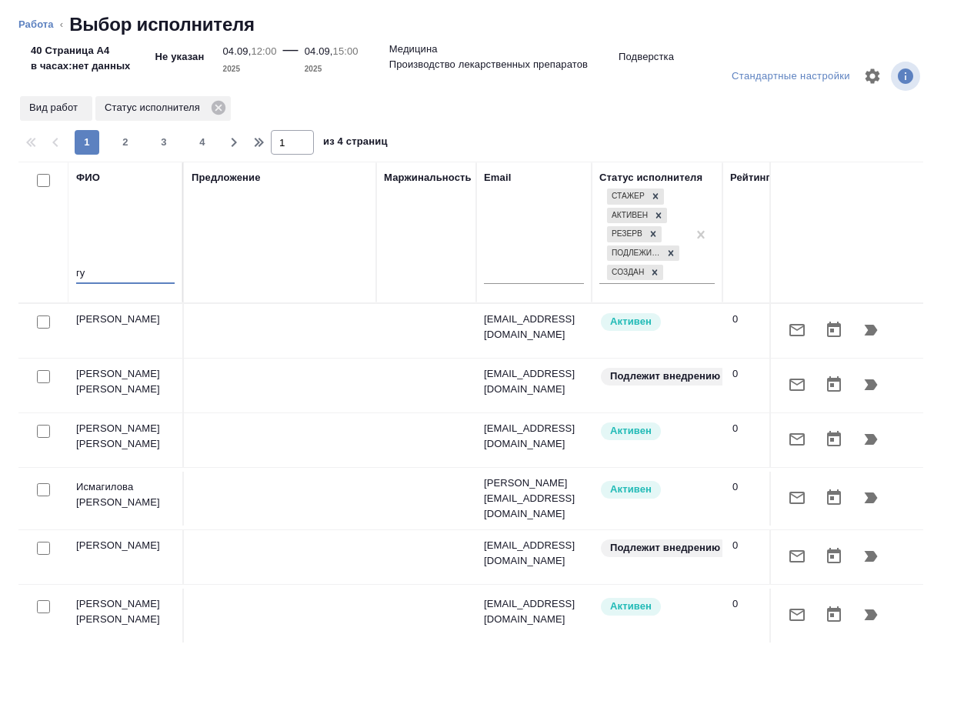
type textarea "x"
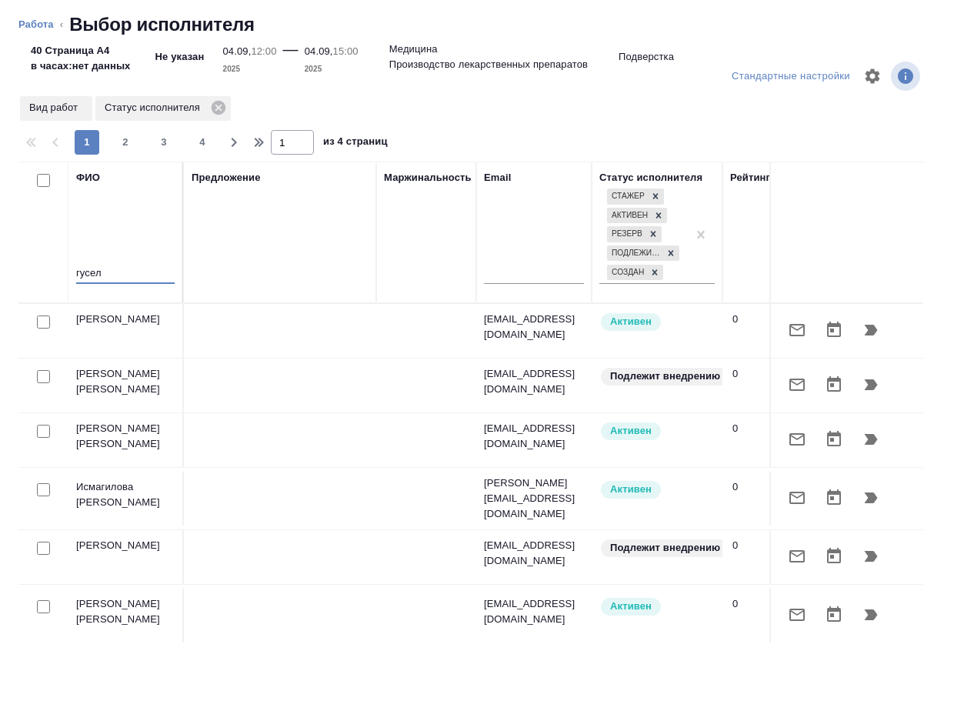
type input "гусель"
type textarea "x"
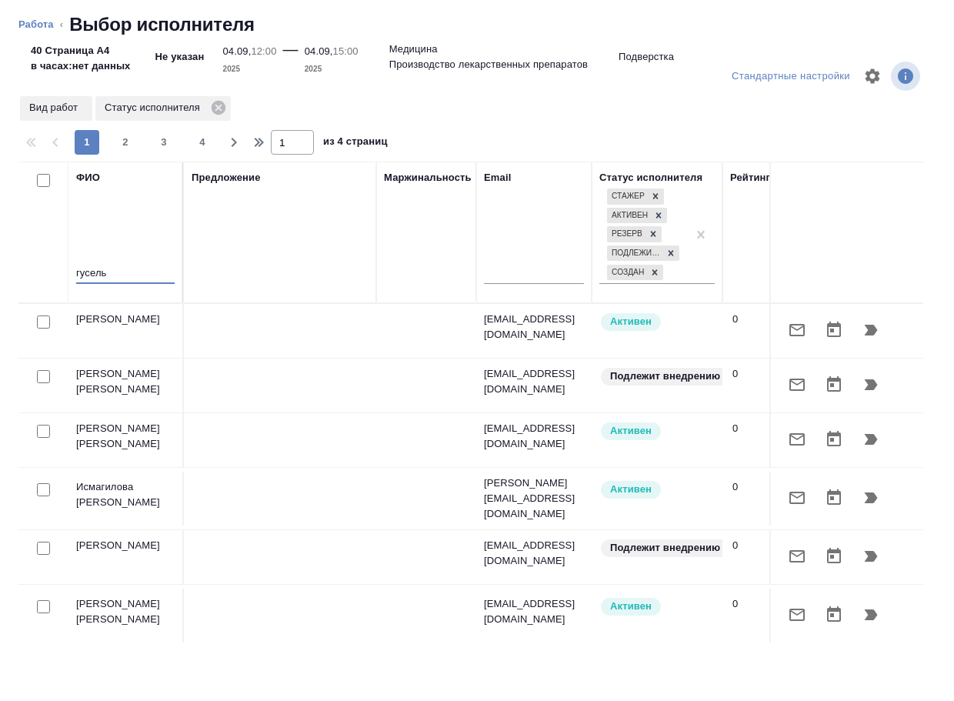
type textarea "x"
type input "гусель"
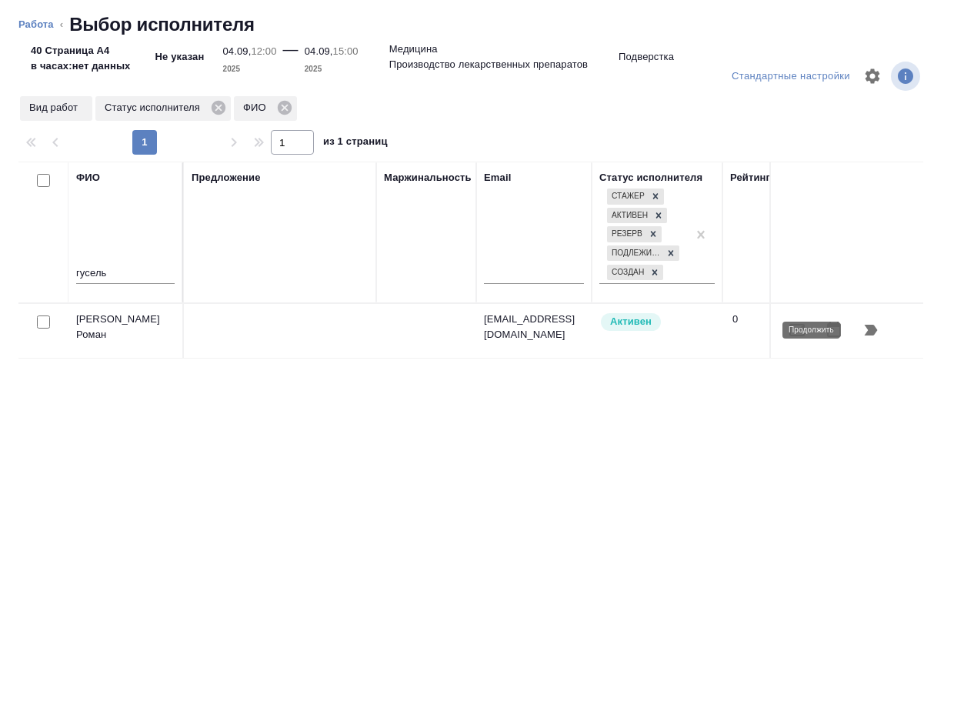
click at [861, 330] on button "button" at bounding box center [870, 329] width 37 height 37
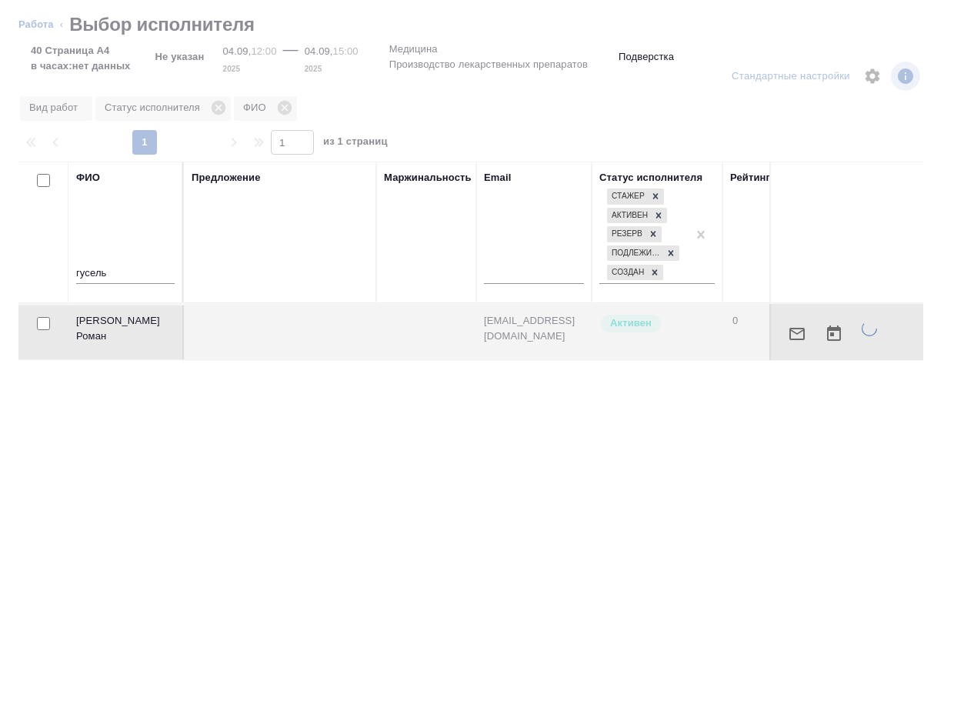
type textarea "x"
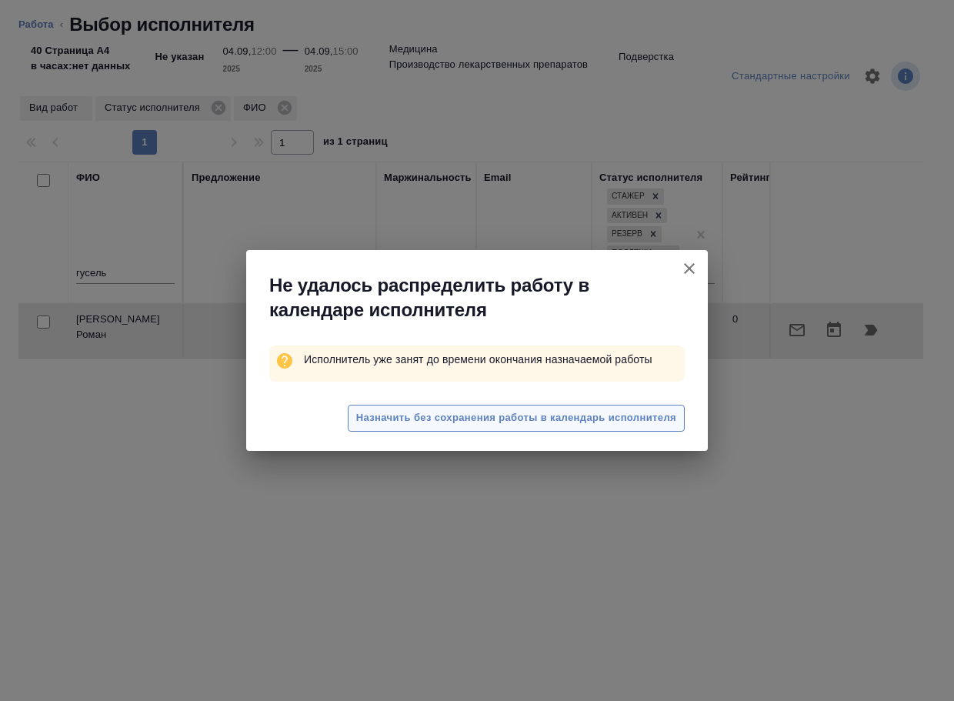
click at [607, 417] on span "Назначить без сохранения работы в календарь исполнителя" at bounding box center [516, 418] width 320 height 18
type textarea "x"
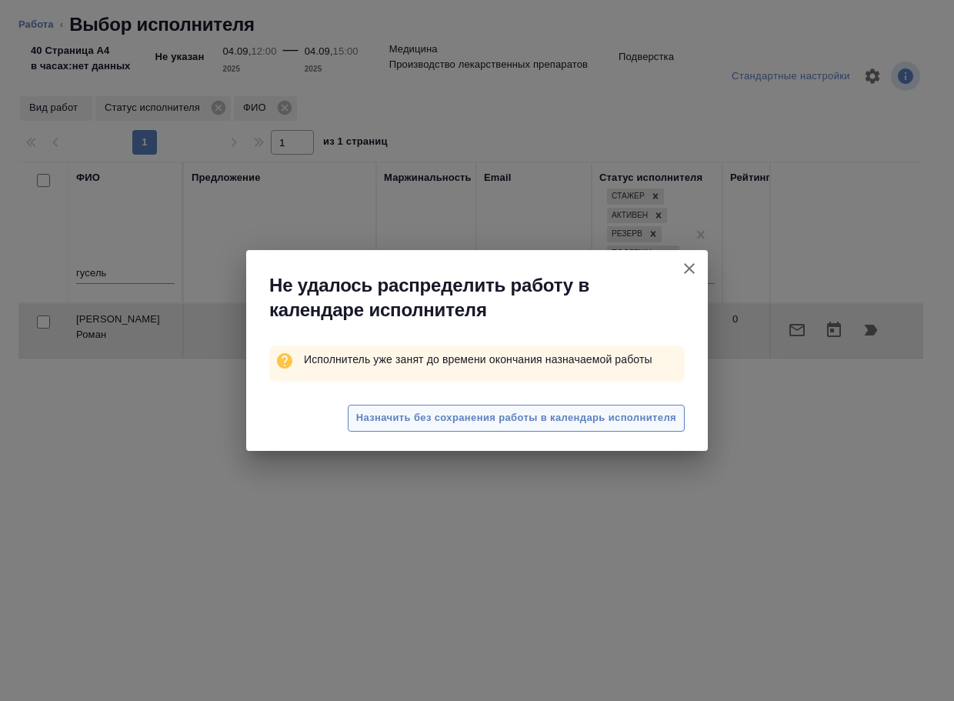
type textarea "x"
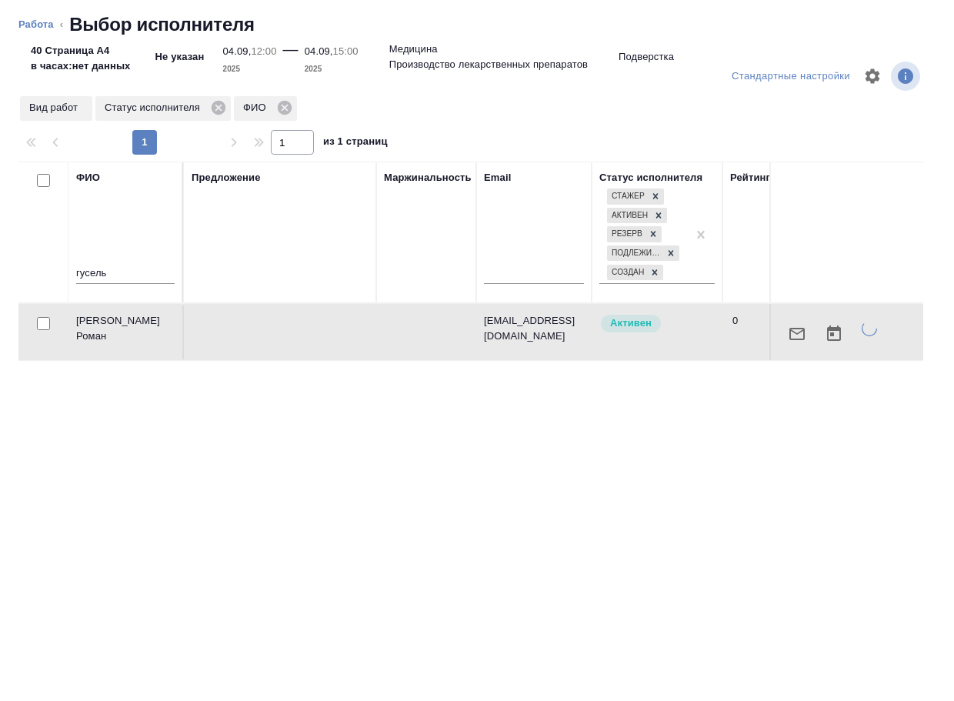
type textarea "x"
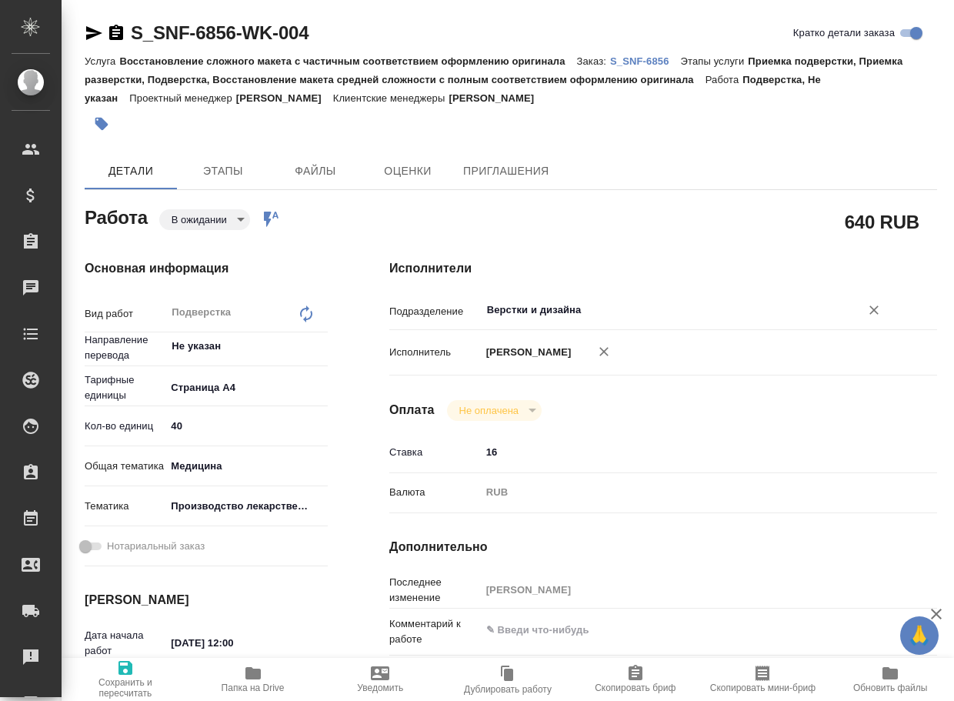
type textarea "x"
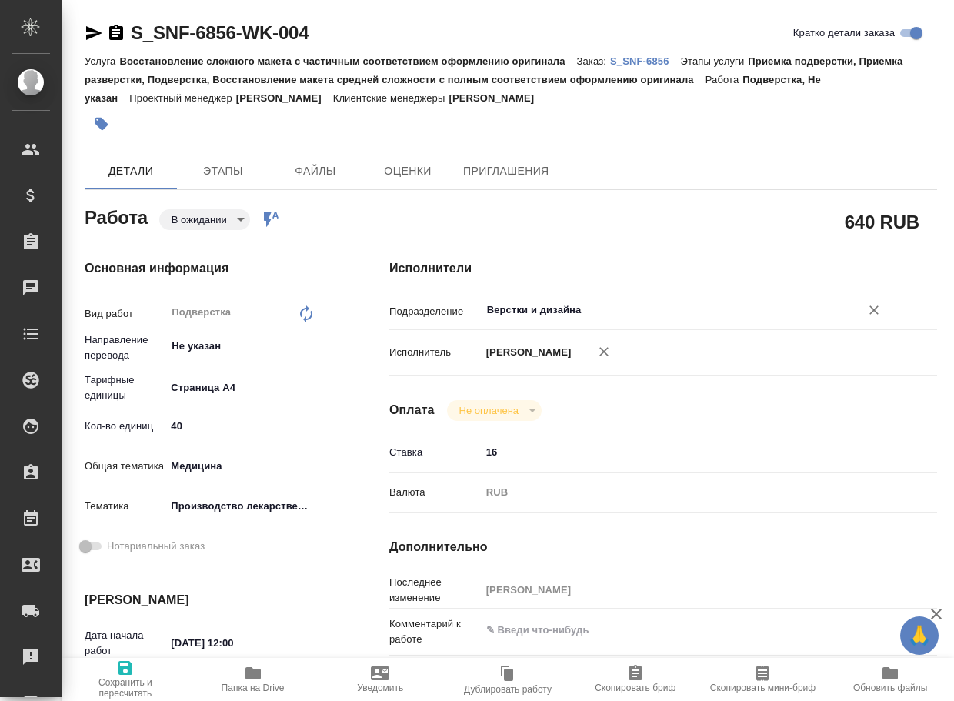
type textarea "x"
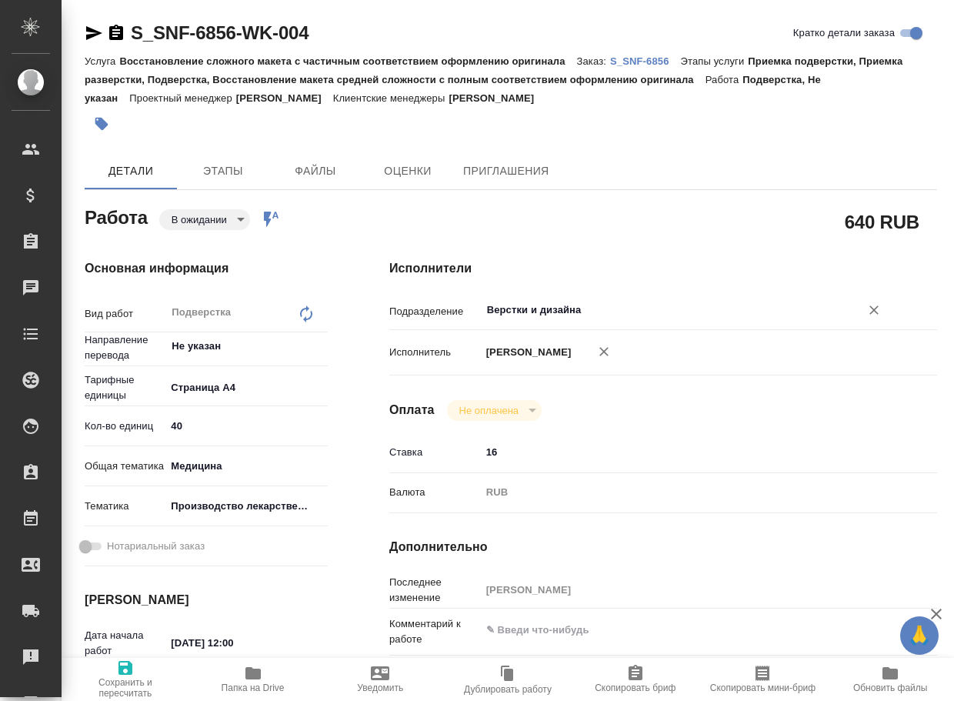
type textarea "x"
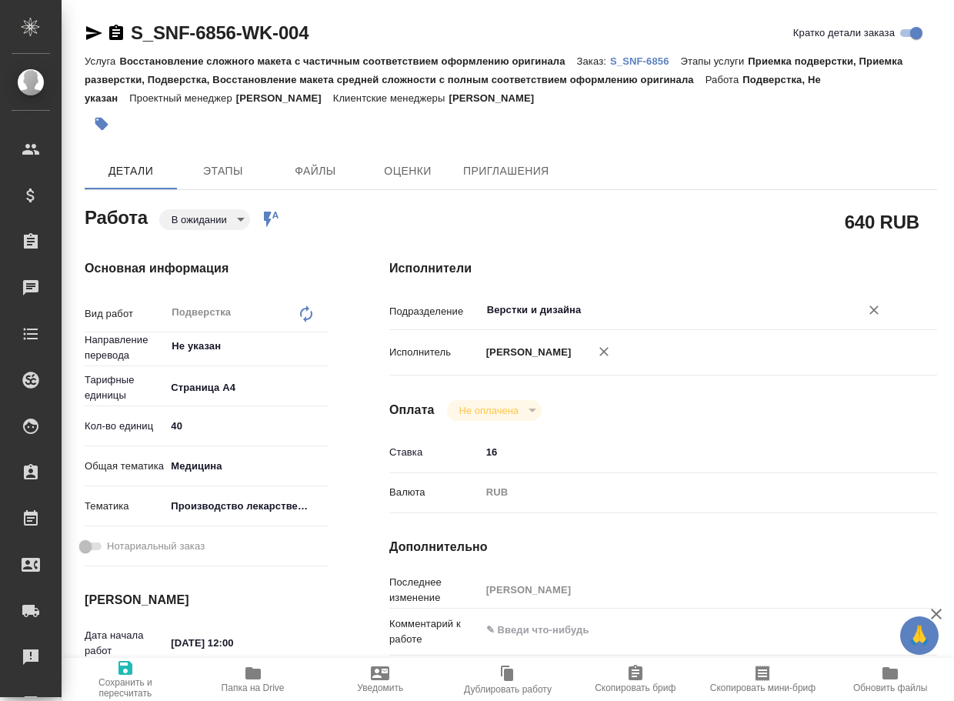
type textarea "x"
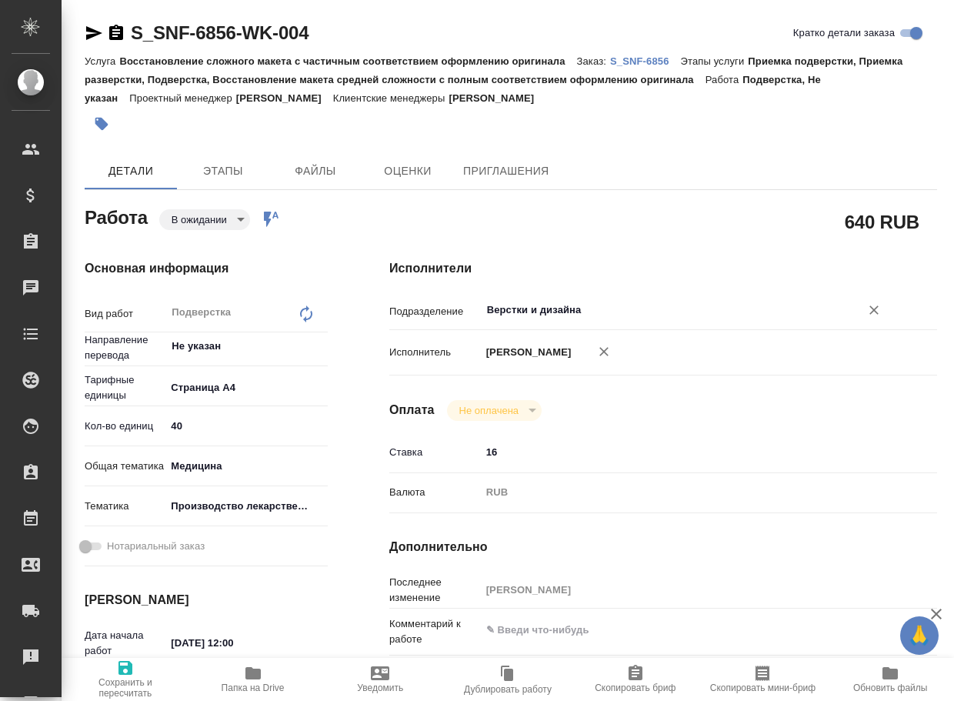
type textarea "x"
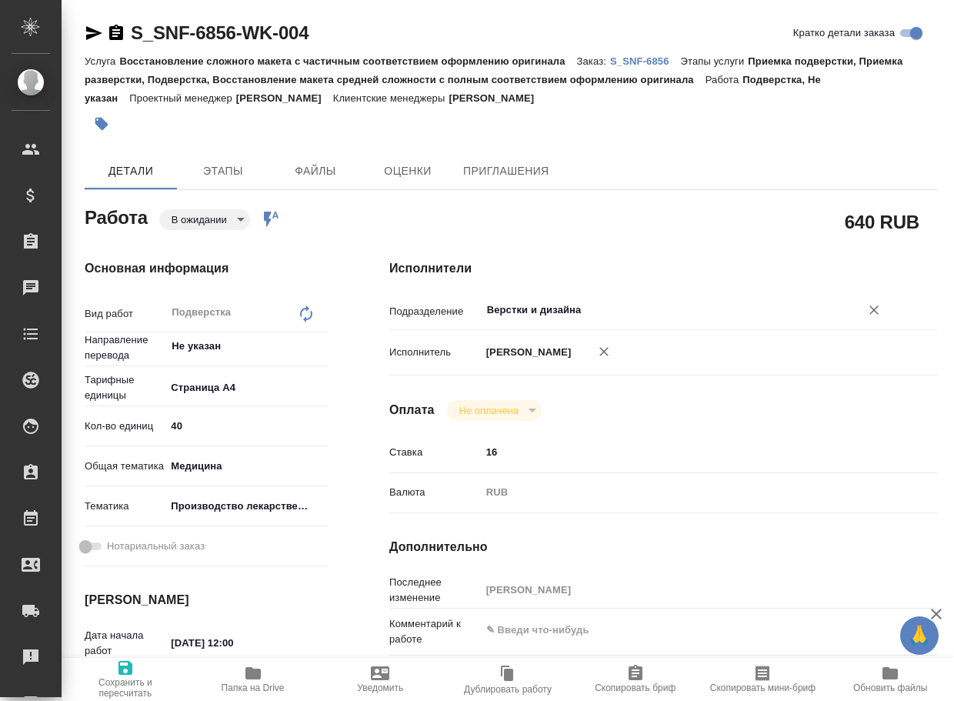
click at [605, 309] on input "Верстки и дизайна" at bounding box center [660, 310] width 350 height 18
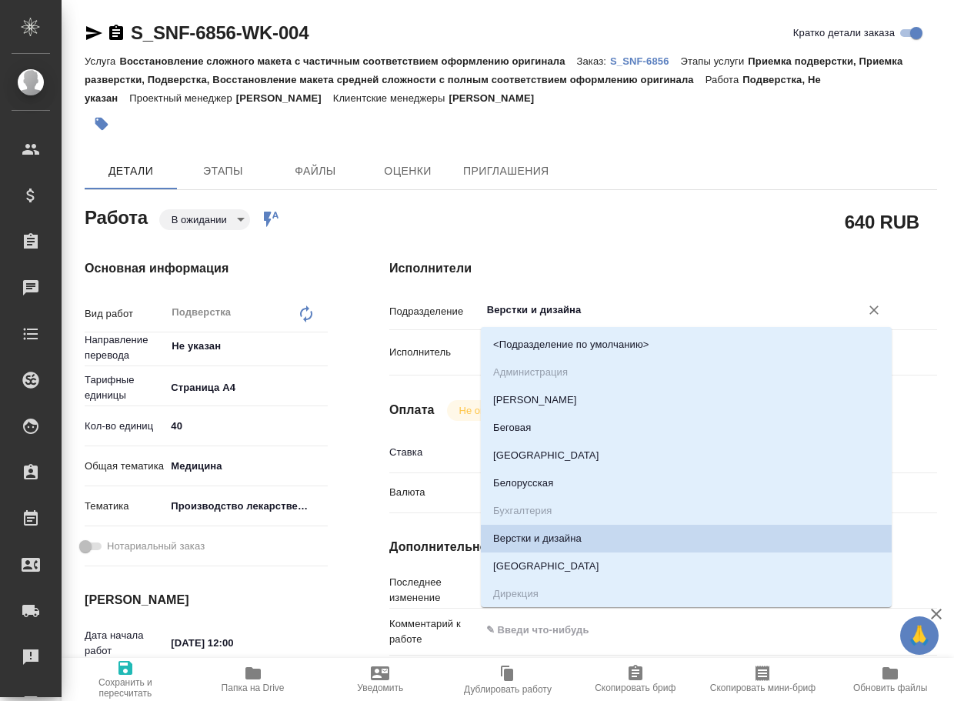
type textarea "x"
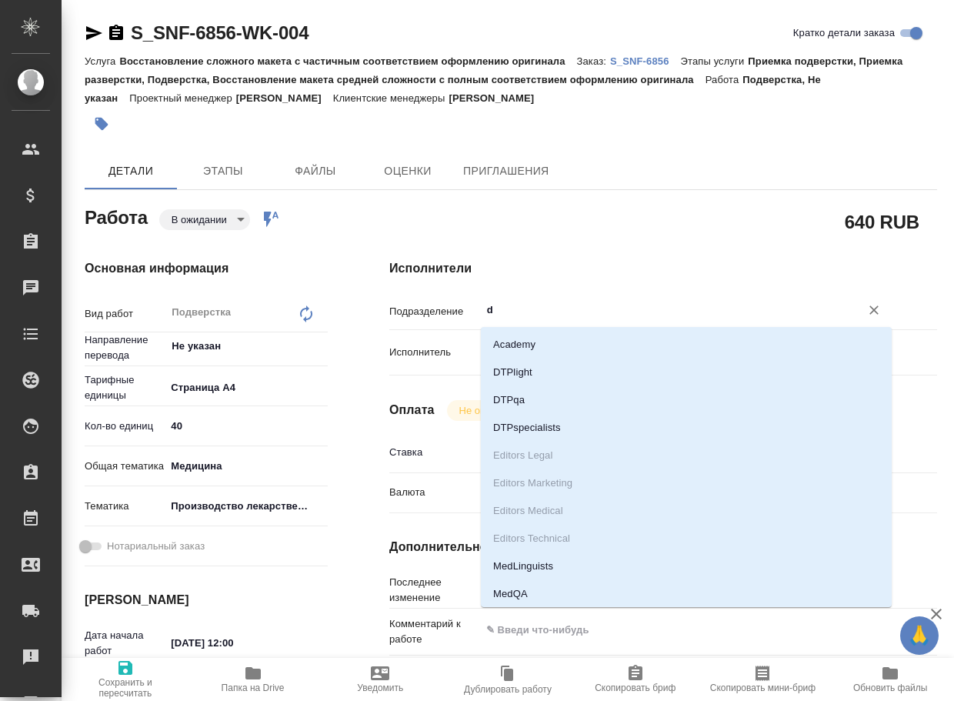
type input "dt"
type textarea "x"
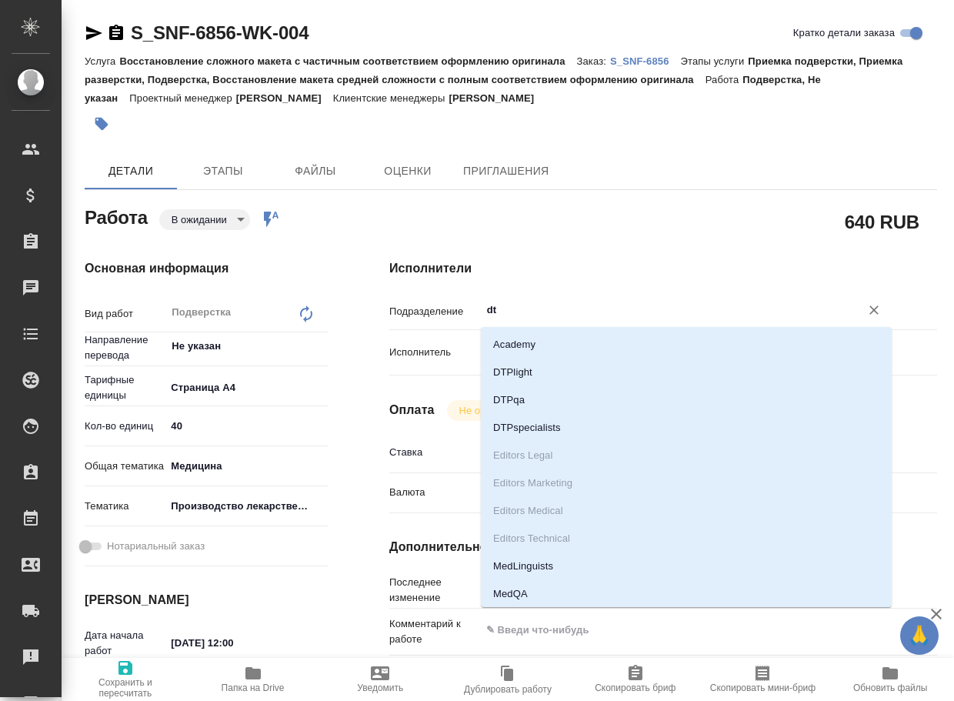
type textarea "x"
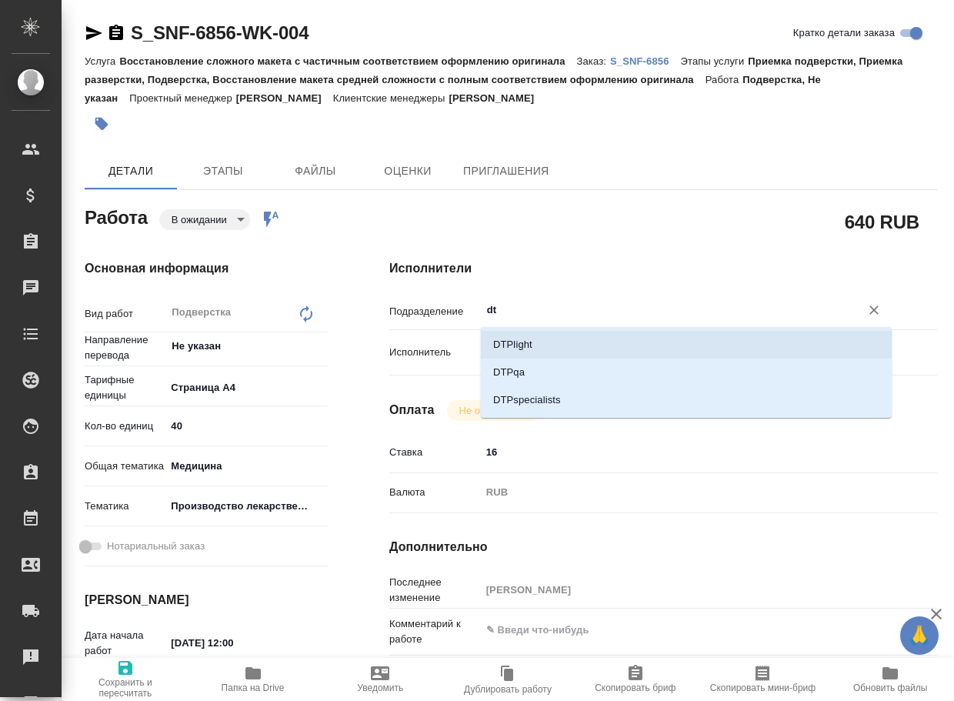
click at [566, 348] on li "DTPlight" at bounding box center [686, 345] width 411 height 28
type textarea "x"
type input "DTPlight"
type textarea "x"
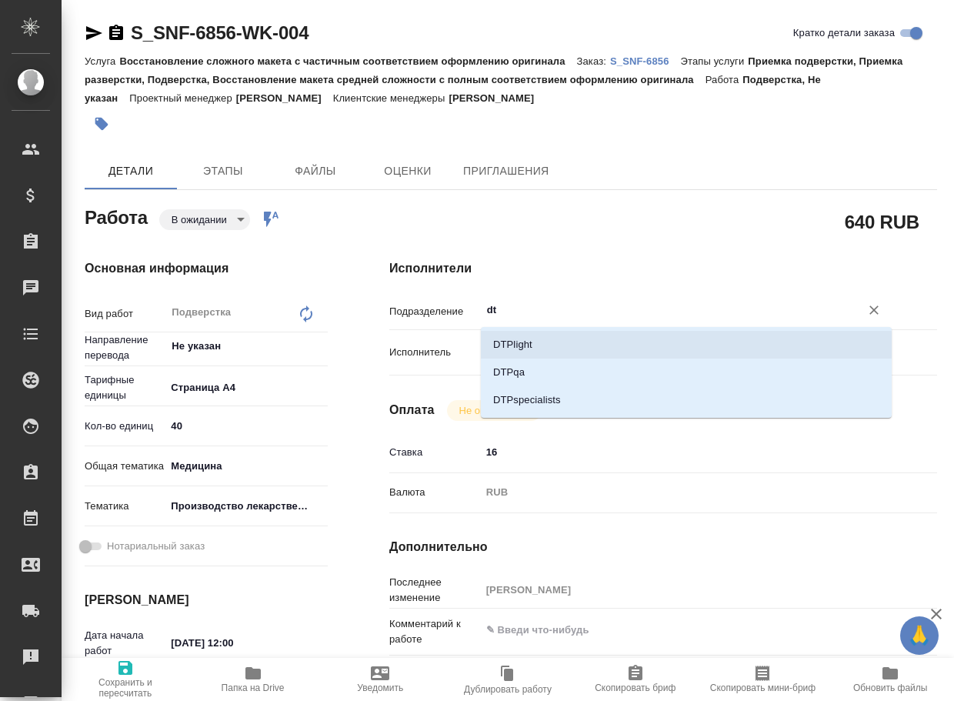
type textarea "x"
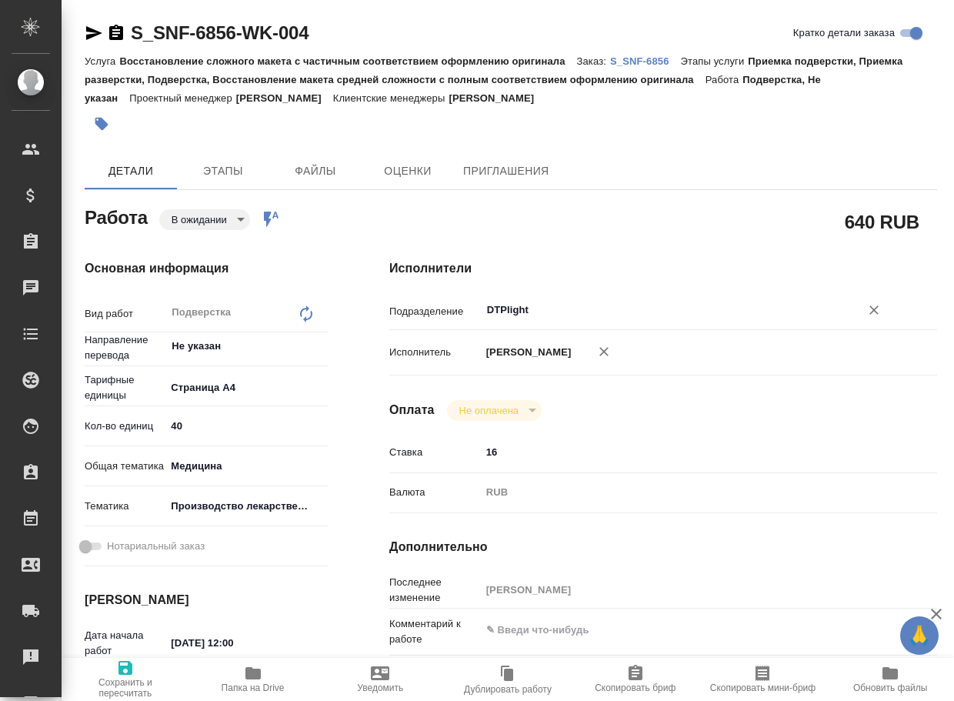
type textarea "x"
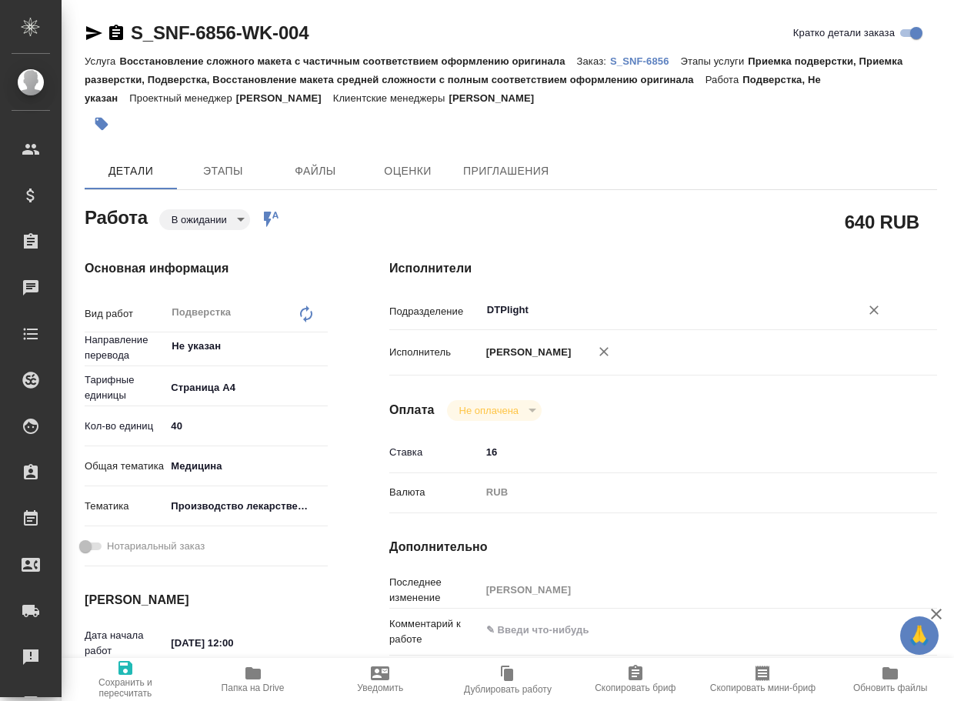
type input "DTPlight"
click at [127, 674] on icon "button" at bounding box center [125, 668] width 14 height 14
type textarea "x"
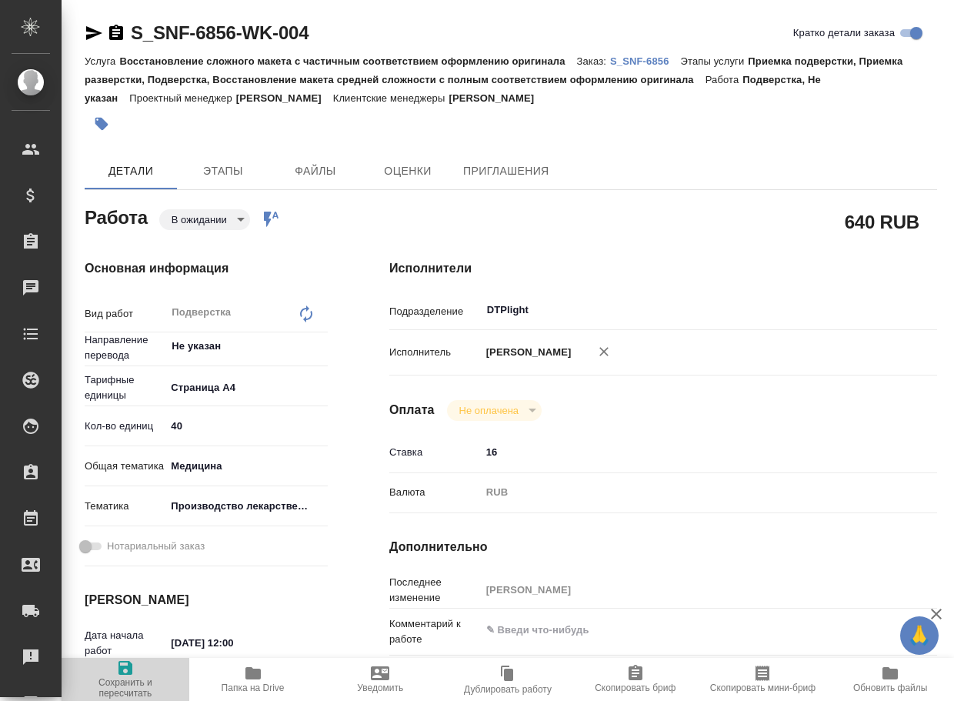
type textarea "x"
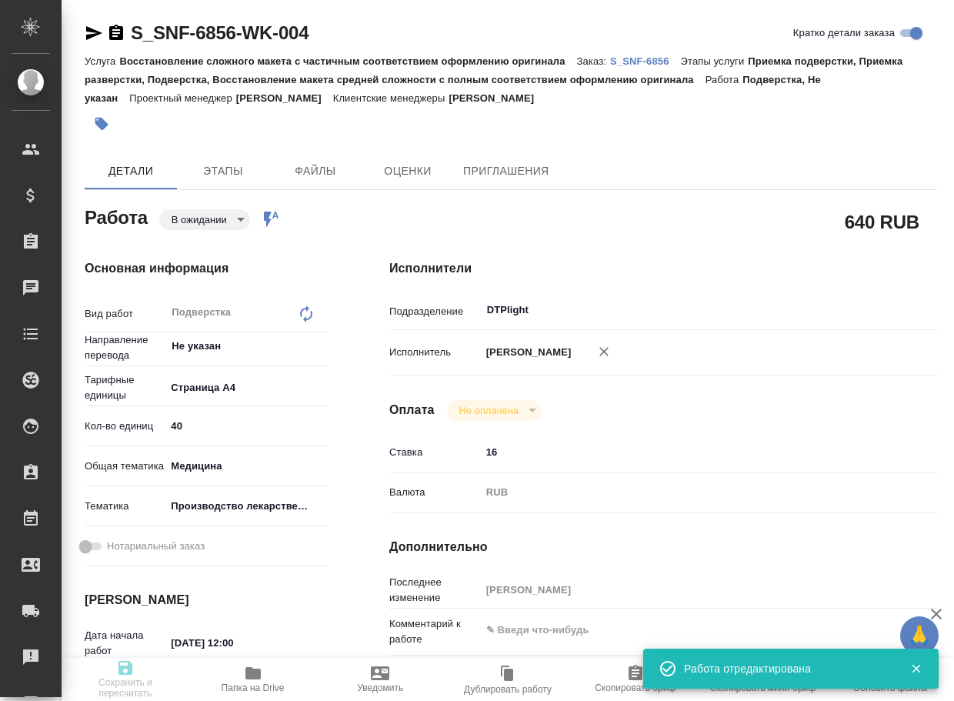
type textarea "x"
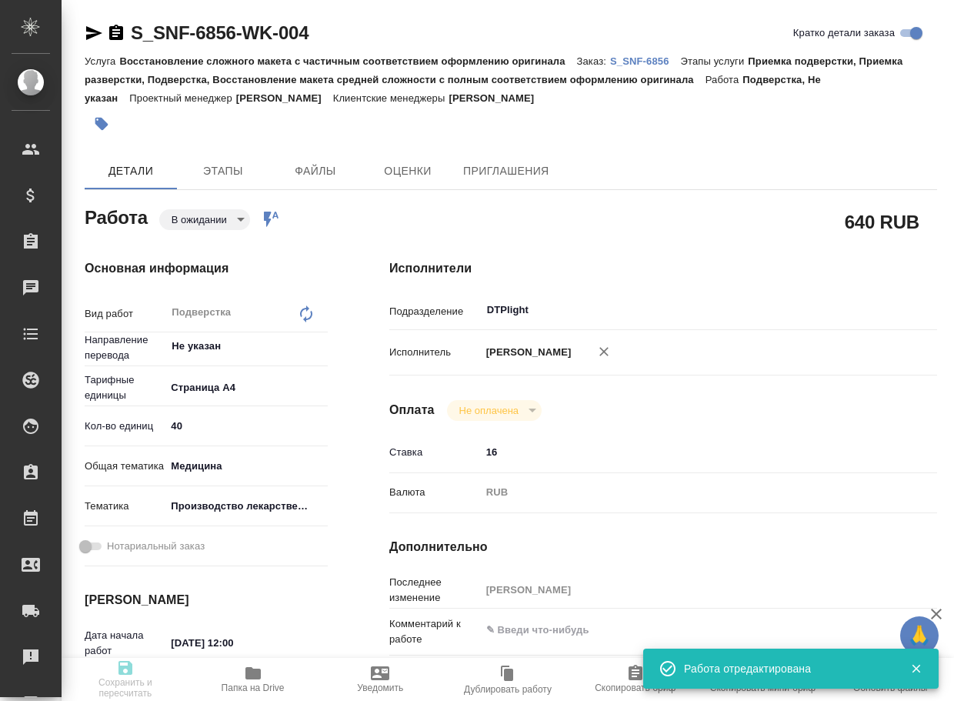
type textarea "x"
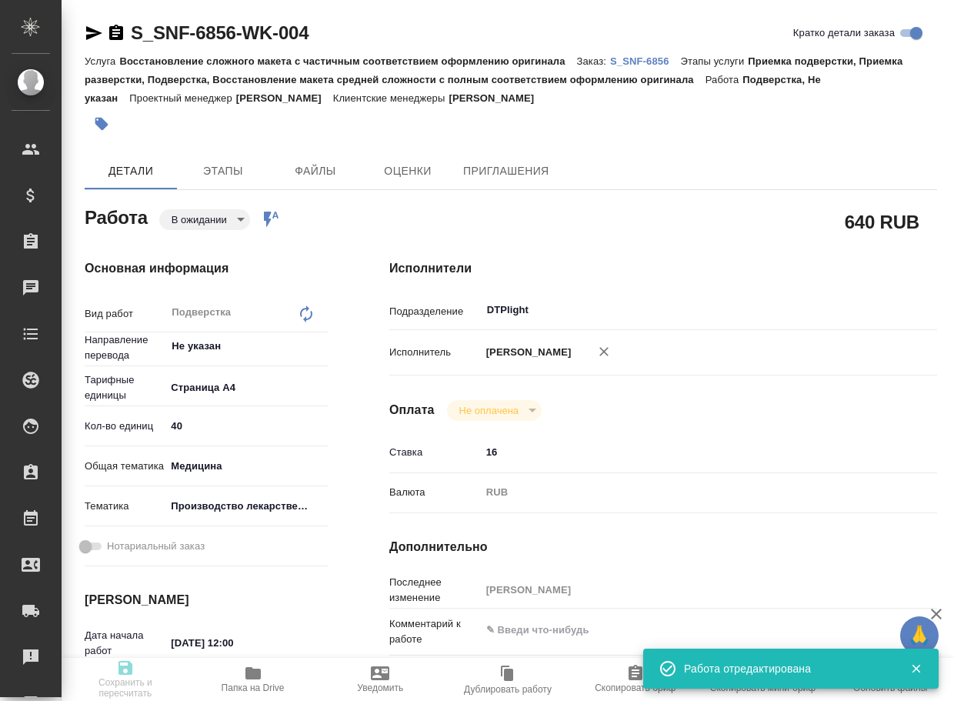
type input "pending"
type textarea "Подверстка"
type textarea "x"
type input "Не указан"
type input "5f036ec4e16dec2d6b59c8ff"
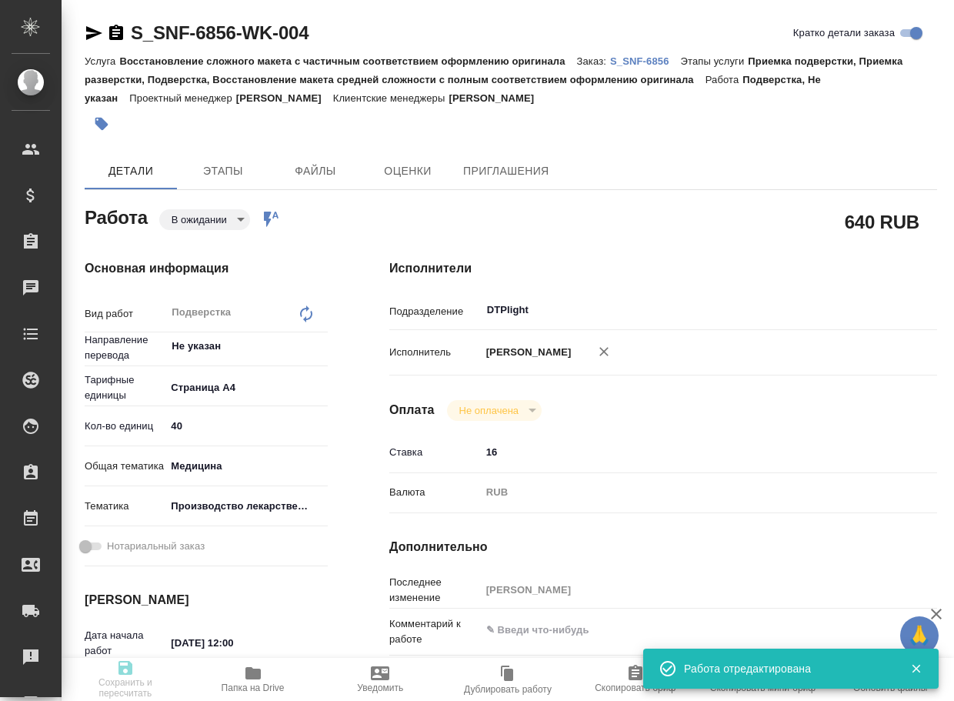
type input "40"
type input "med"
type input "614982fec5ecbb70f805293f"
type input "[DATE] 12:00"
type input "[DATE] 15:00"
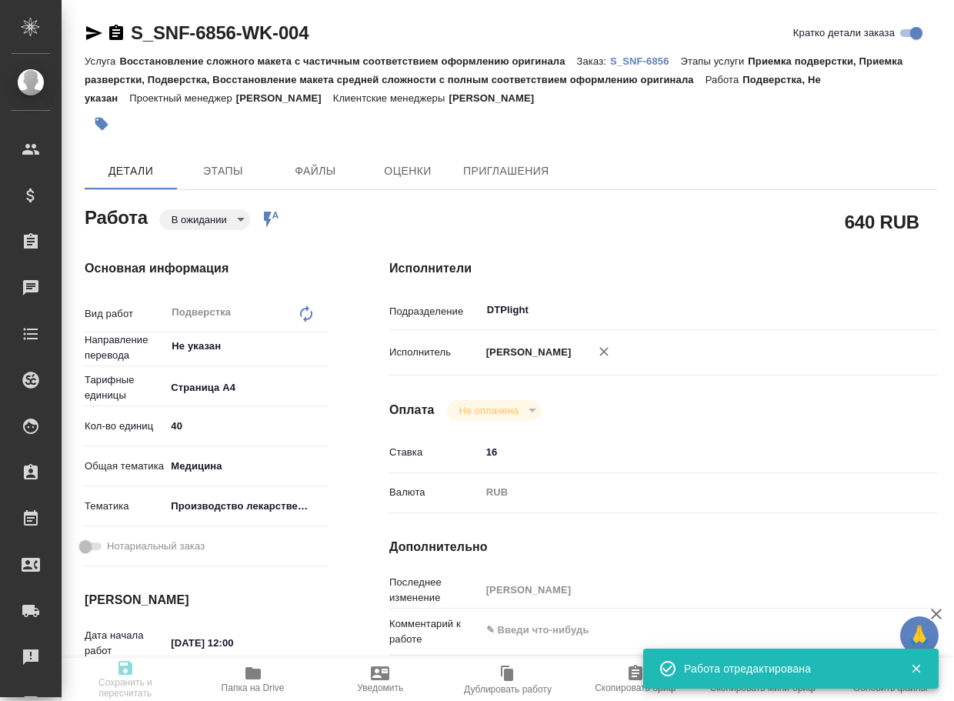
type input "[DATE] 15:52"
type input "DTPlight"
type input "notPayed"
type input "16"
type input "RUB"
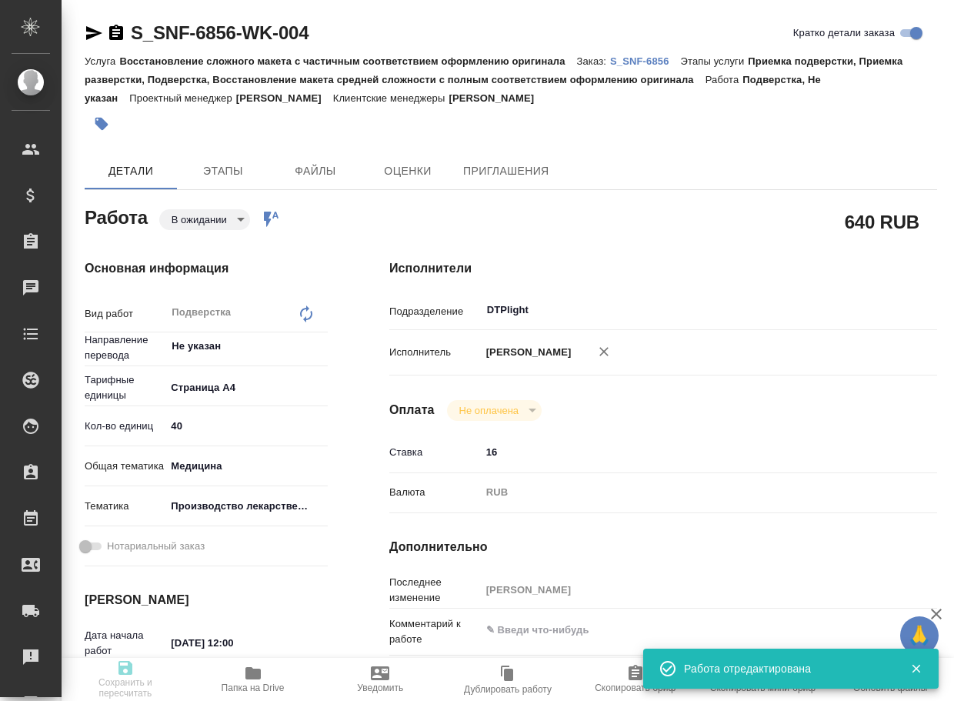
type input "[PERSON_NAME]"
type textarea "x"
type textarea "/Clients/Sanofi/Orders/S_SNF-6856/DTP/S_SNF-6856-WK-004"
type textarea "x"
type input "S_SNF-6856"
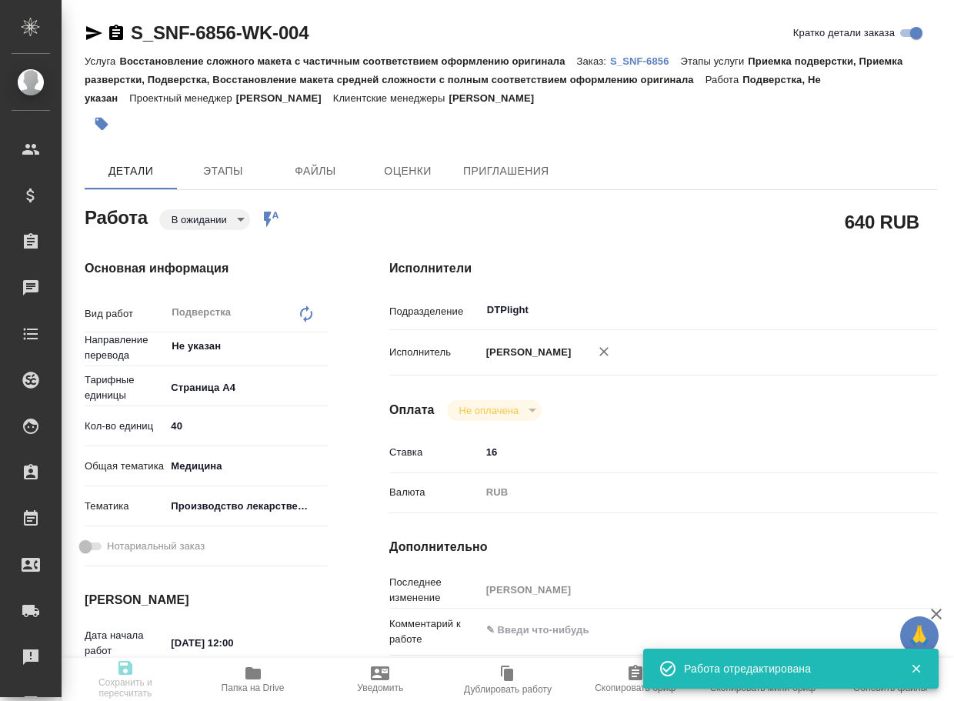
type input "E005838412"
type input "Восстановление сложного макета с частичным соответствием оформлению оригинала"
type input "Приемка подверстки, Приемка разверстки, Подверстка, Восстановление макета средн…"
type input "[PERSON_NAME]"
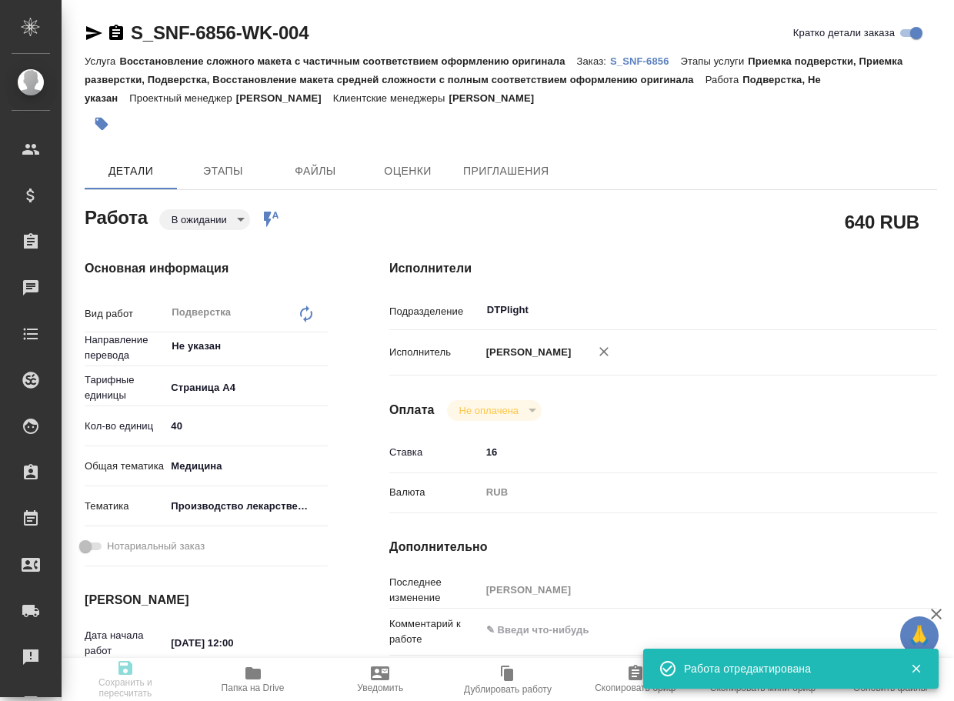
type input "/Clients/Sanofi/Orders/S_SNF-6856"
type textarea "x"
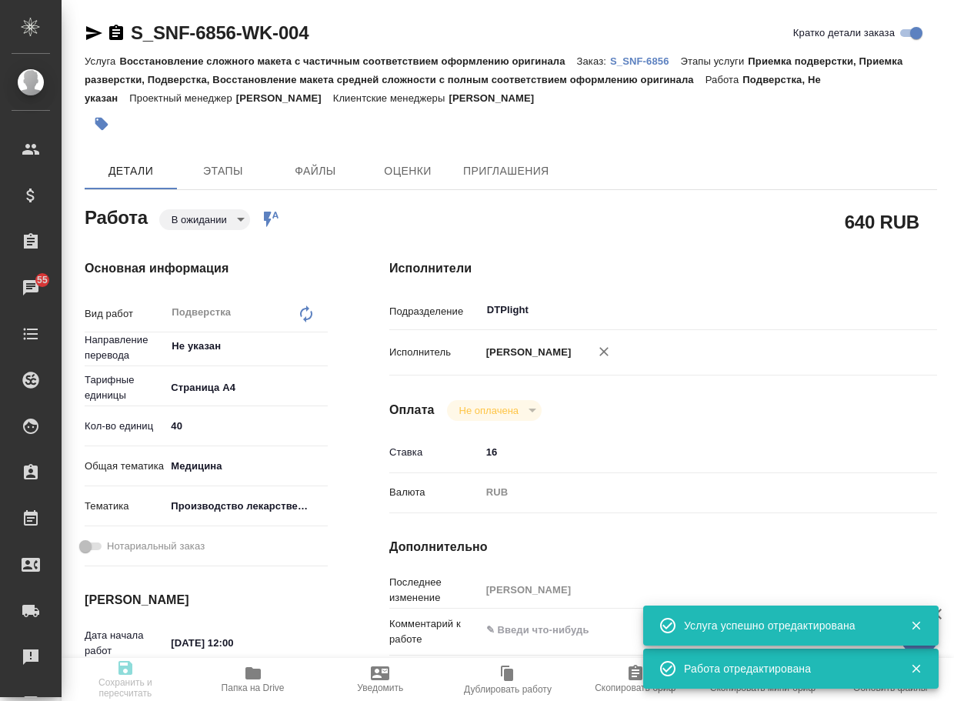
type textarea "x"
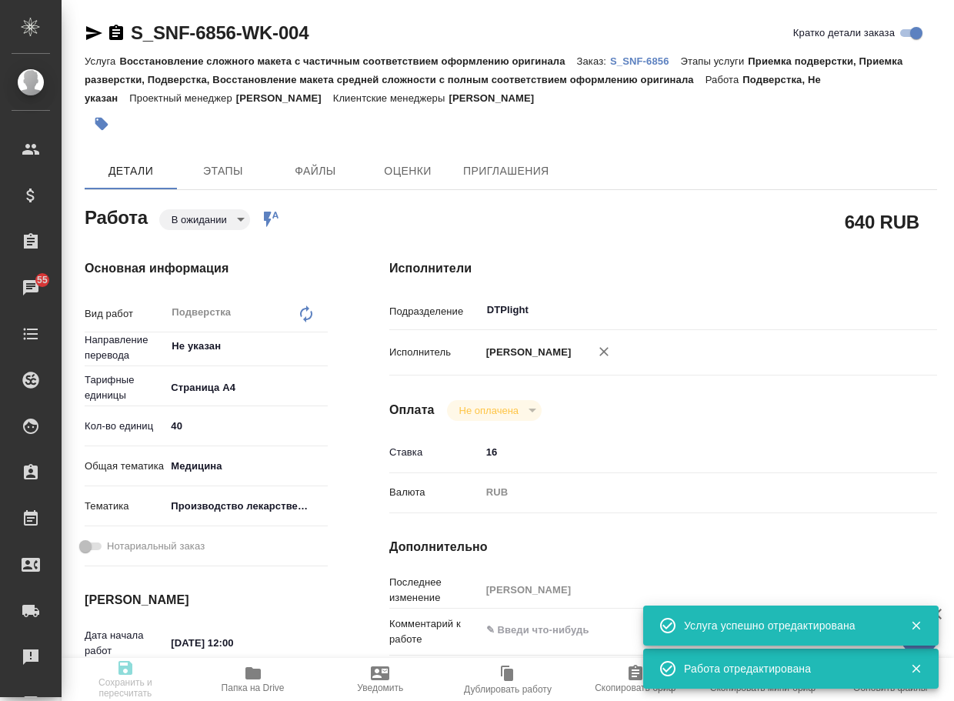
type textarea "x"
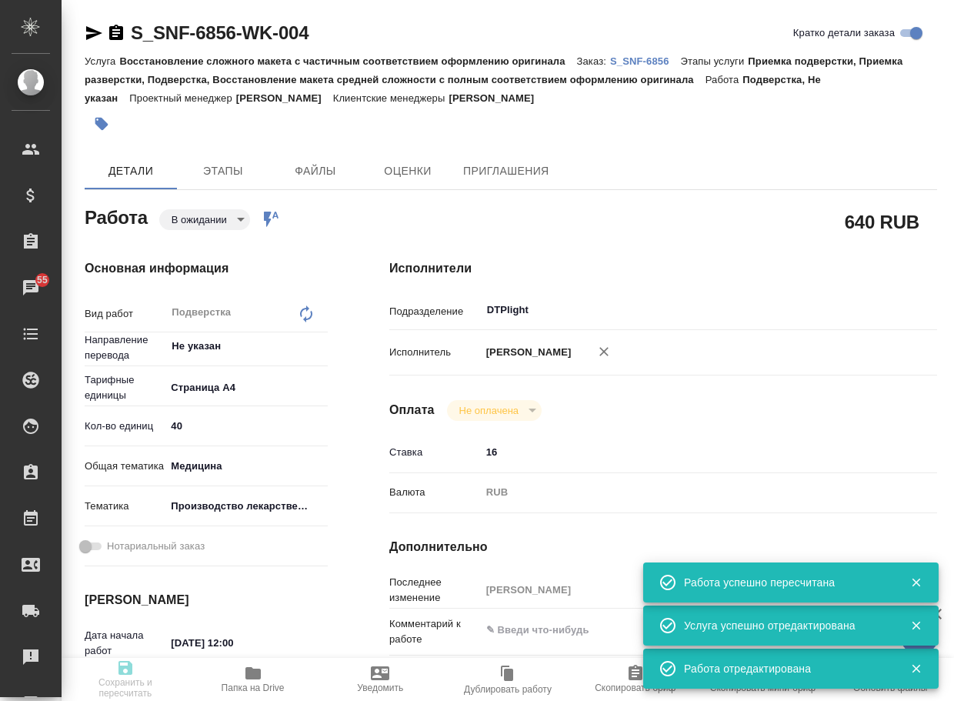
type input "pending"
type textarea "Подверстка"
type textarea "x"
type input "Не указан"
type input "5f036ec4e16dec2d6b59c8ff"
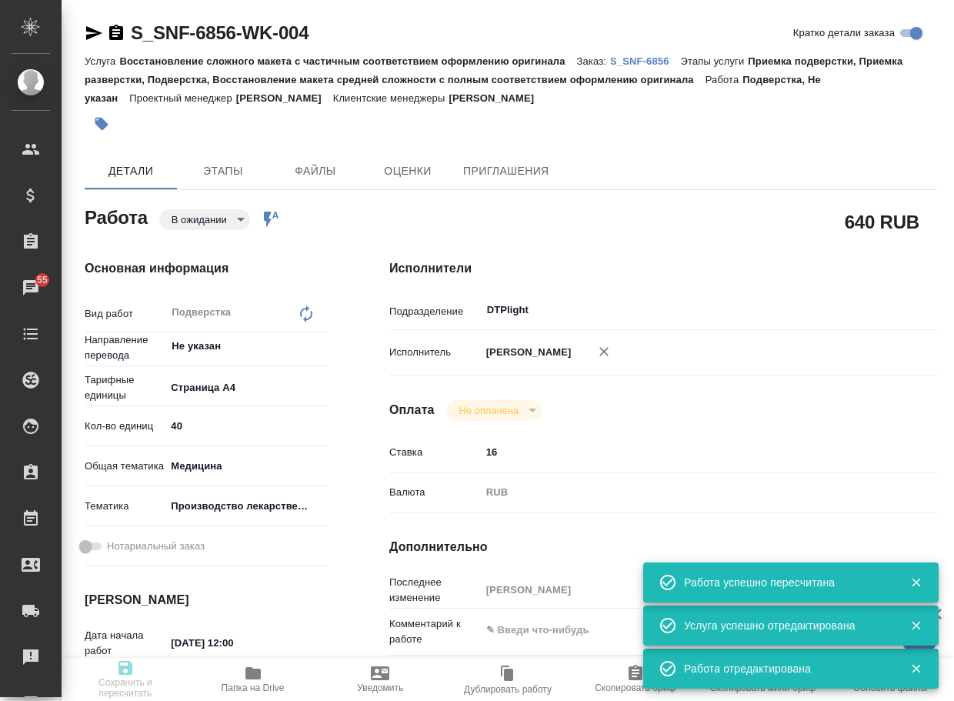
type input "40"
type input "med"
type input "614982fec5ecbb70f805293f"
type input "[DATE] 12:00"
type input "[DATE] 15:00"
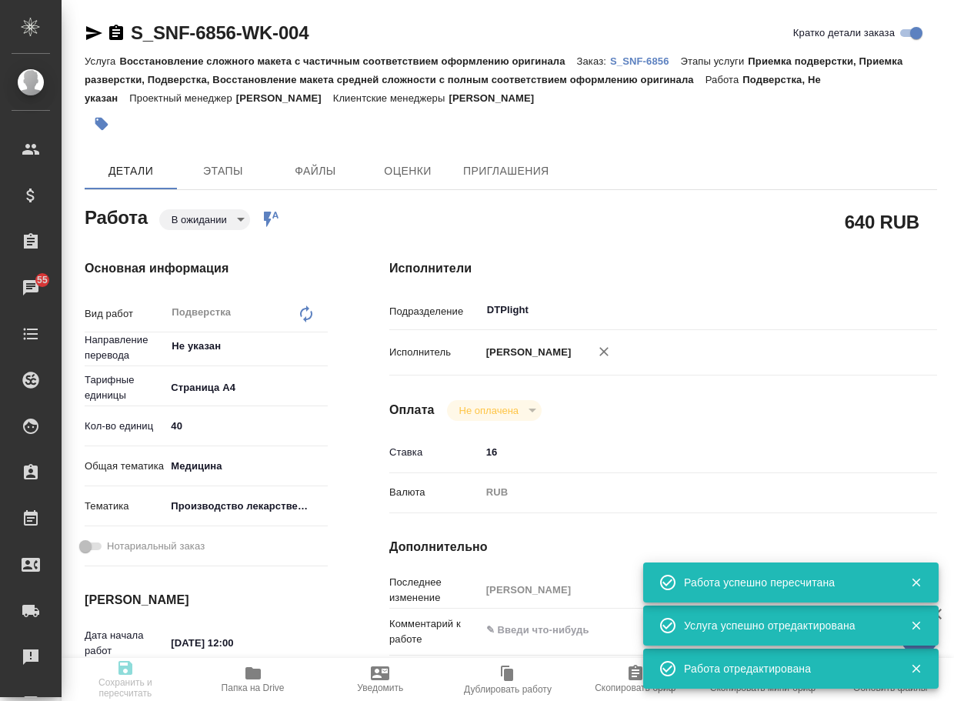
type input "[DATE] 15:52"
type input "DTPlight"
type input "notPayed"
type input "16"
type input "RUB"
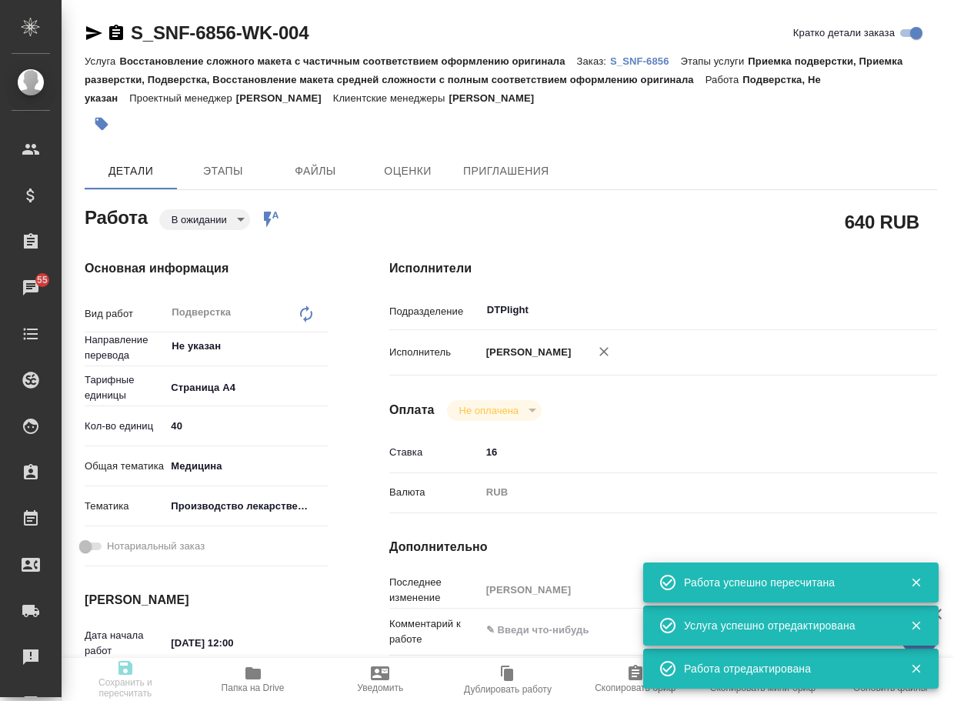
type input "[PERSON_NAME]"
type textarea "x"
type textarea "/Clients/Sanofi/Orders/S_SNF-6856/DTP/S_SNF-6856-WK-004"
type textarea "x"
type input "S_SNF-6856"
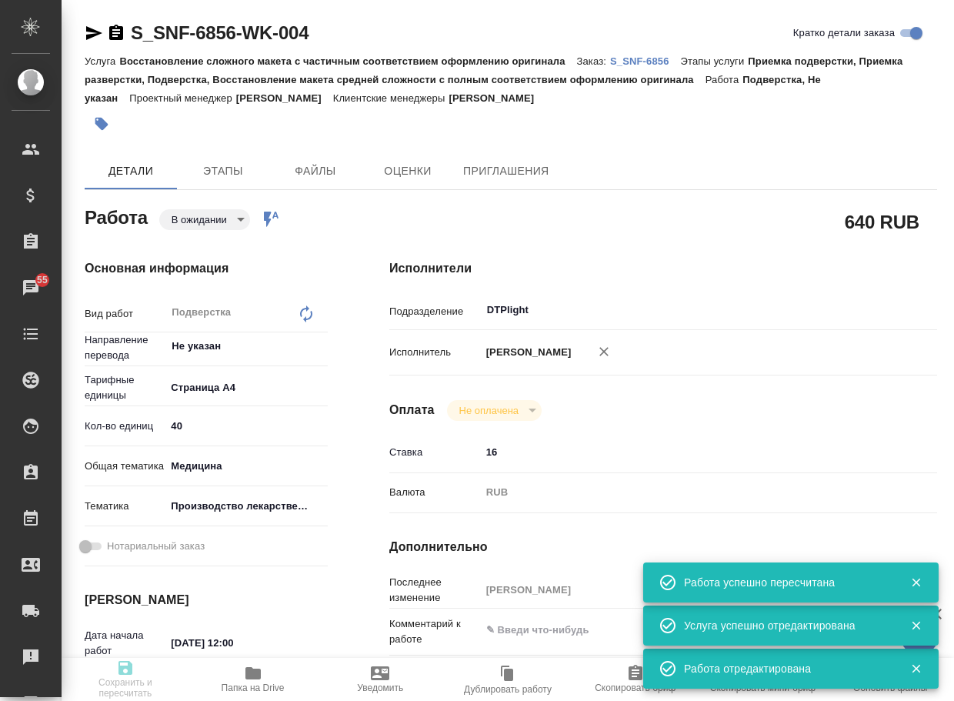
type input "E005838412"
type input "Восстановление сложного макета с частичным соответствием оформлению оригинала"
type input "Приемка подверстки, Приемка разверстки, Подверстка, Восстановление макета средн…"
type input "[PERSON_NAME]"
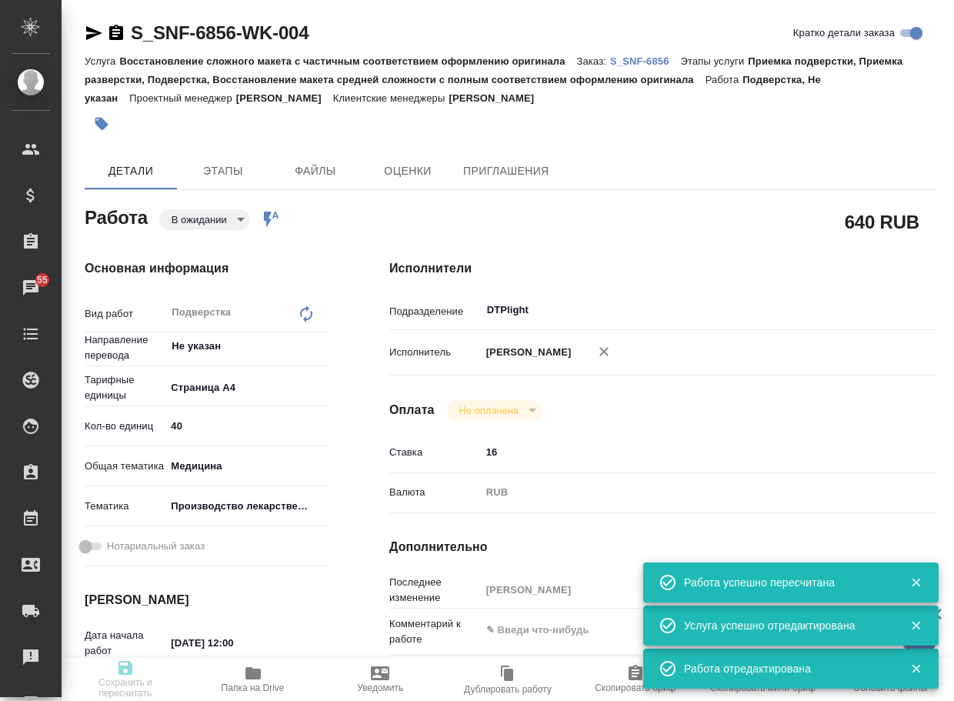
type input "/Clients/Sanofi/Orders/S_SNF-6856"
type textarea "x"
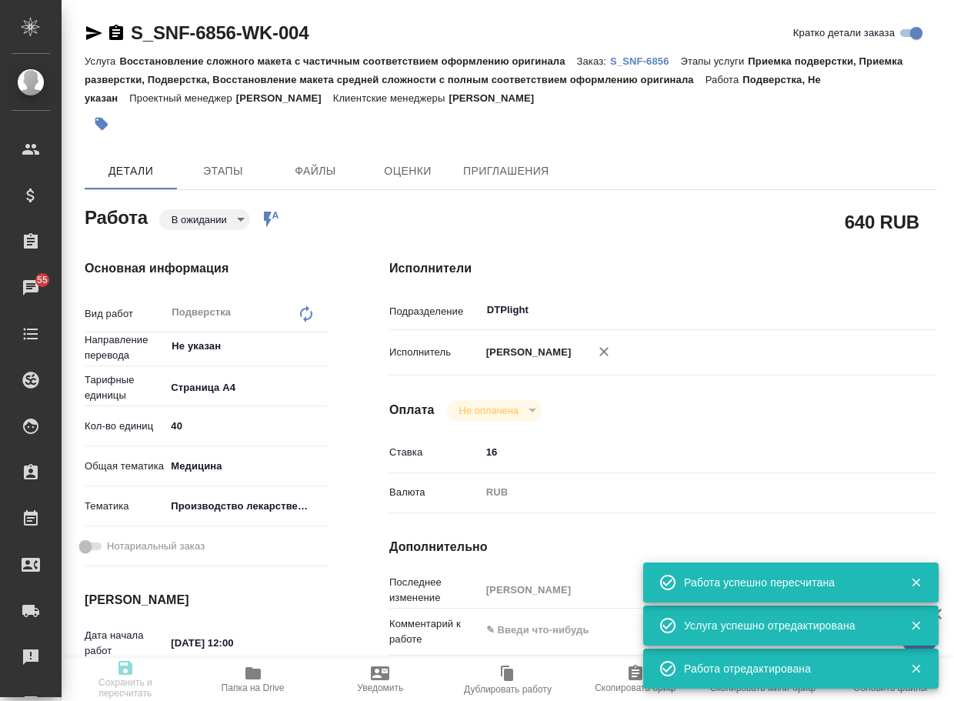
type textarea "x"
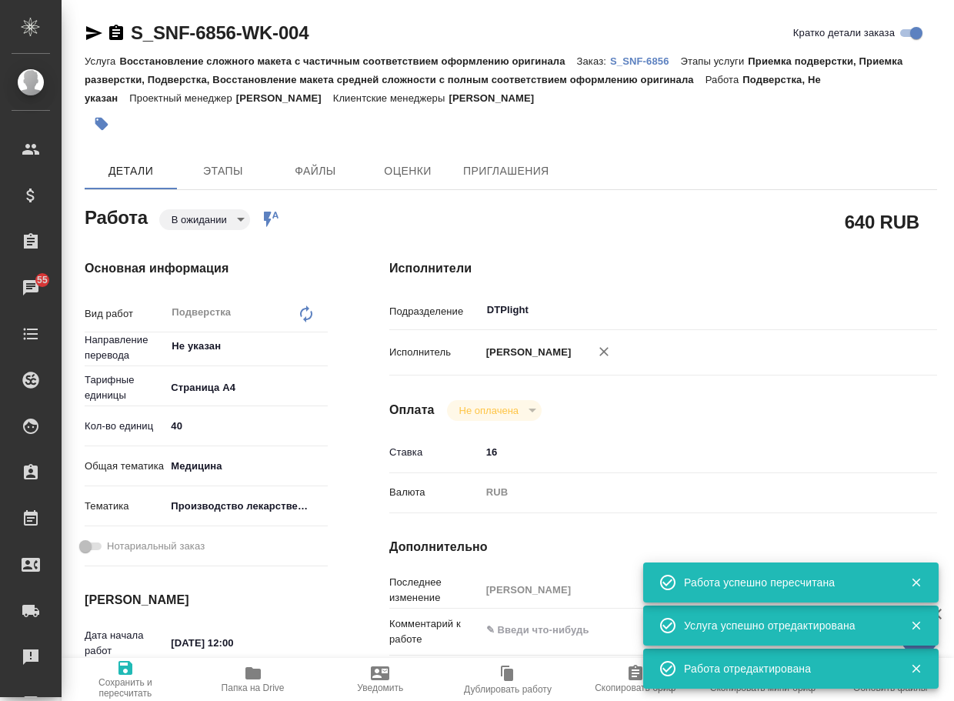
type textarea "x"
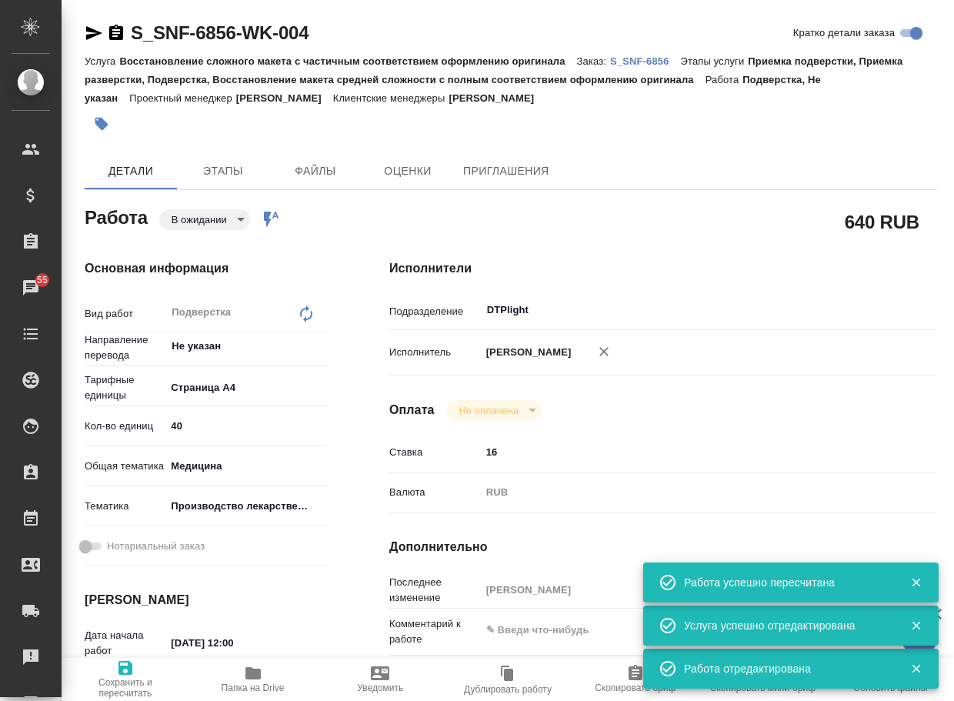
type textarea "x"
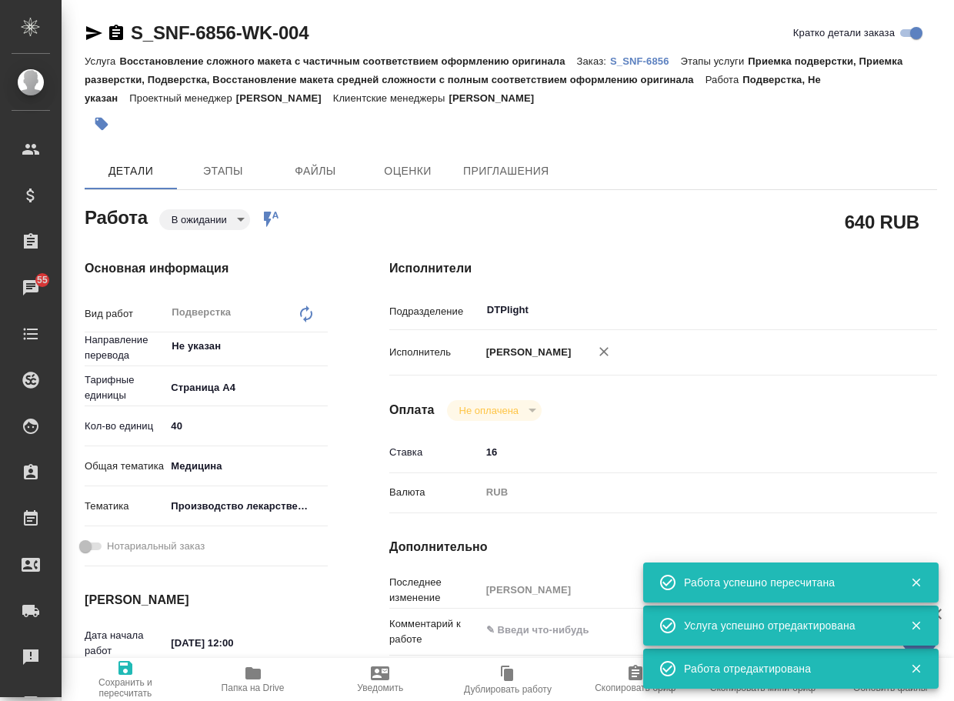
type textarea "x"
